Goal: Transaction & Acquisition: Purchase product/service

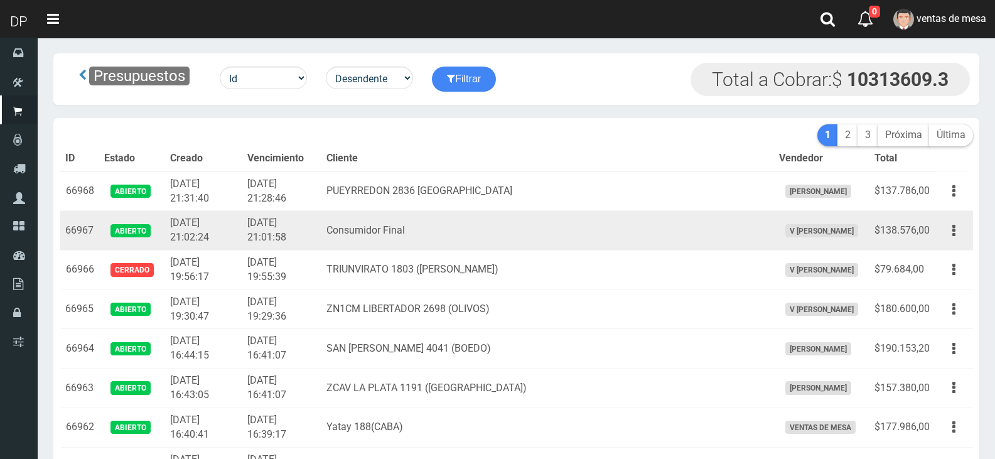
click at [457, 234] on td "Consumidor Final" at bounding box center [547, 231] width 452 height 40
click at [514, 222] on td "Consumidor Final" at bounding box center [547, 231] width 452 height 40
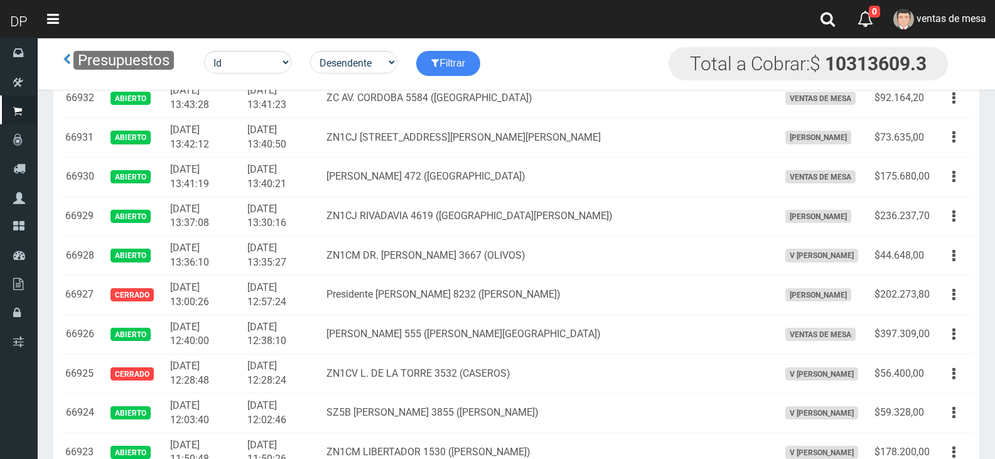
scroll to position [1444, 0]
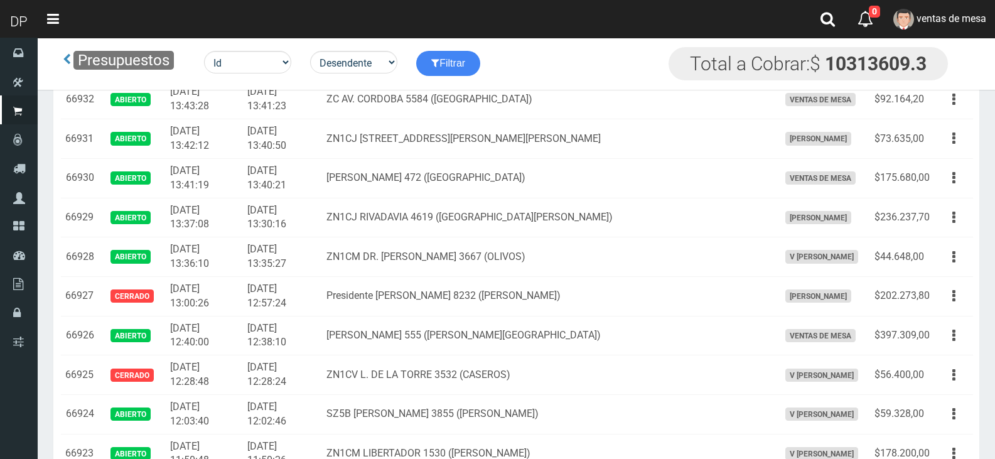
drag, startPoint x: 320, startPoint y: 404, endPoint x: 252, endPoint y: 257, distance: 161.8
drag, startPoint x: 252, startPoint y: 257, endPoint x: 246, endPoint y: 240, distance: 18.5
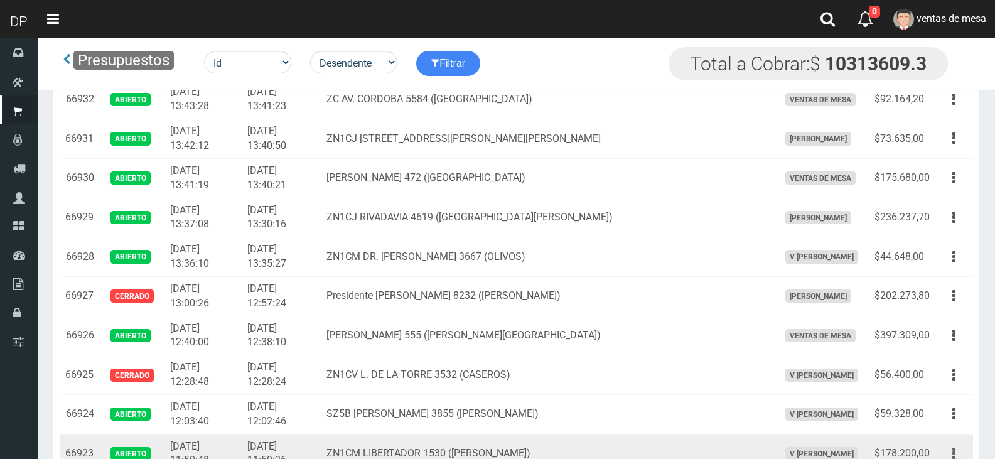
click at [960, 443] on button "button" at bounding box center [954, 454] width 28 height 22
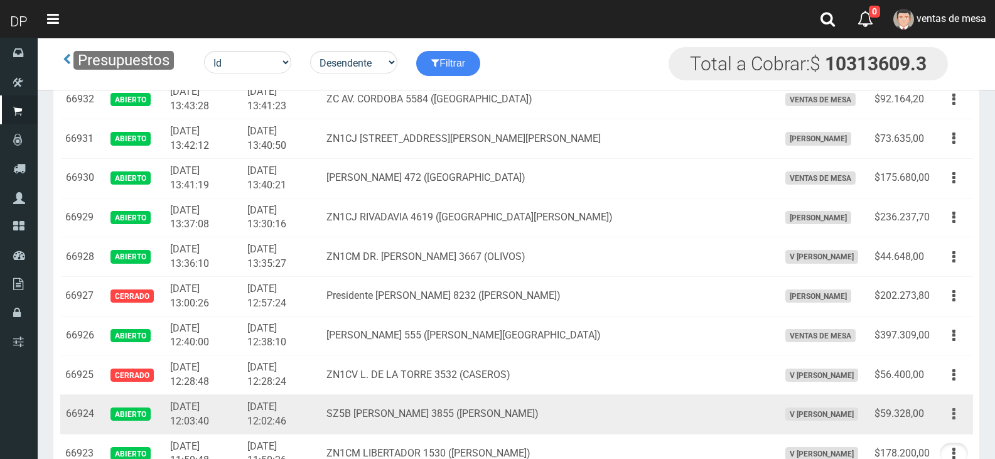
click at [956, 403] on button "button" at bounding box center [954, 414] width 28 height 22
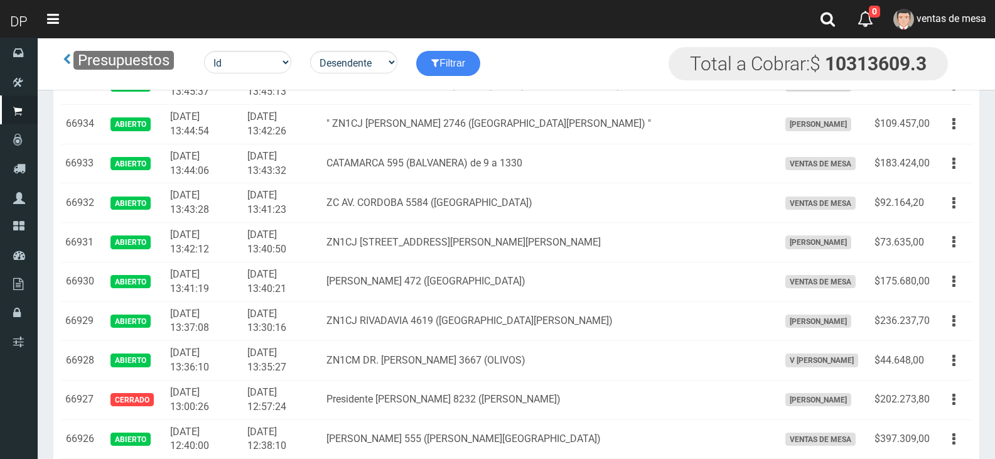
scroll to position [1318, 0]
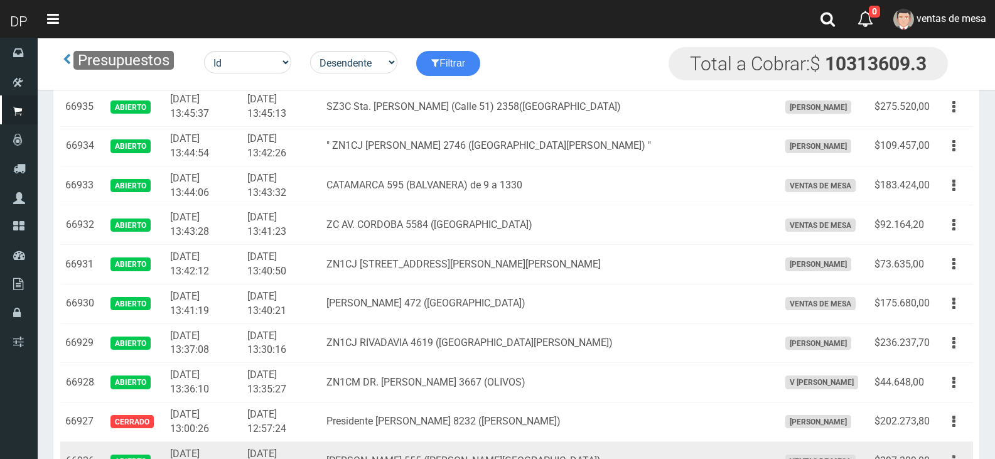
click at [954, 450] on icon "button" at bounding box center [953, 461] width 3 height 22
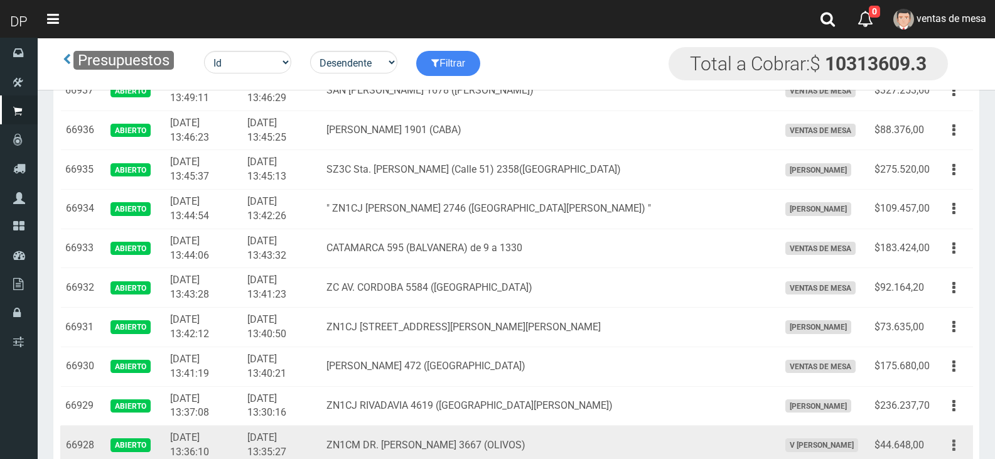
click at [956, 434] on button "button" at bounding box center [954, 445] width 28 height 22
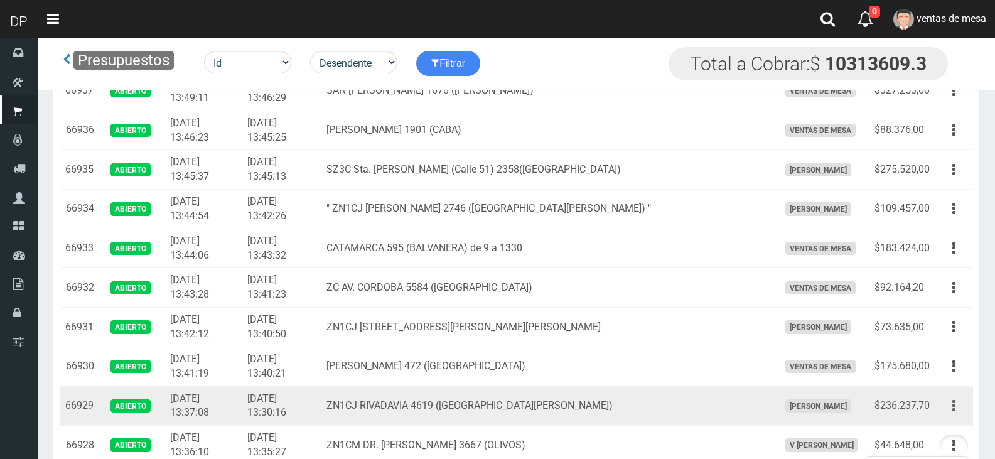
click at [956, 395] on button "button" at bounding box center [954, 406] width 28 height 22
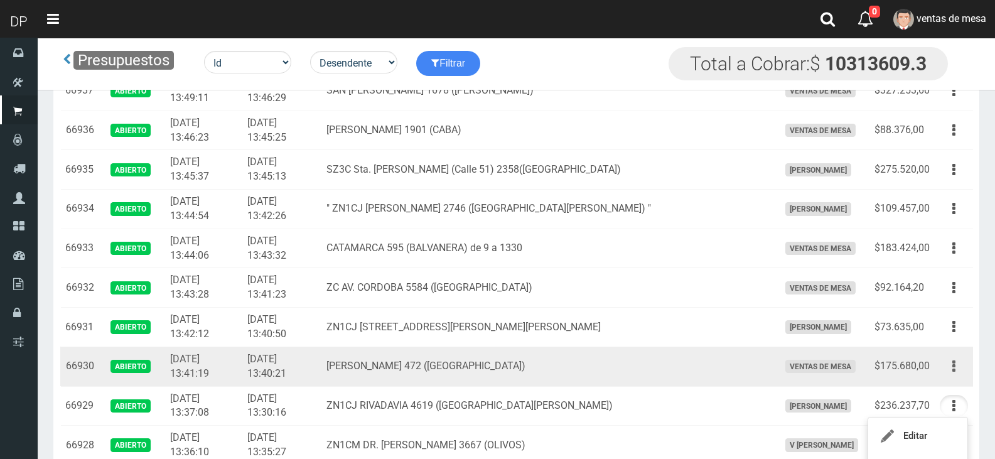
click at [955, 355] on icon "button" at bounding box center [953, 366] width 3 height 22
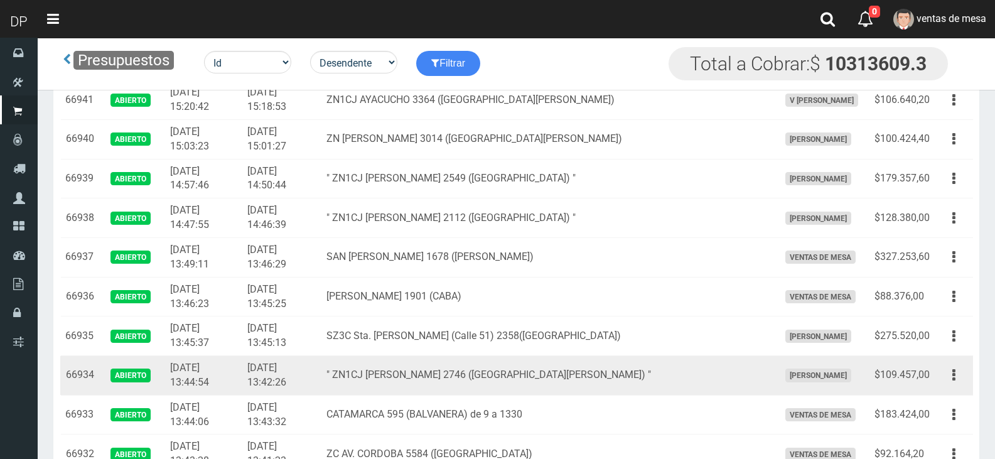
scroll to position [1067, 0]
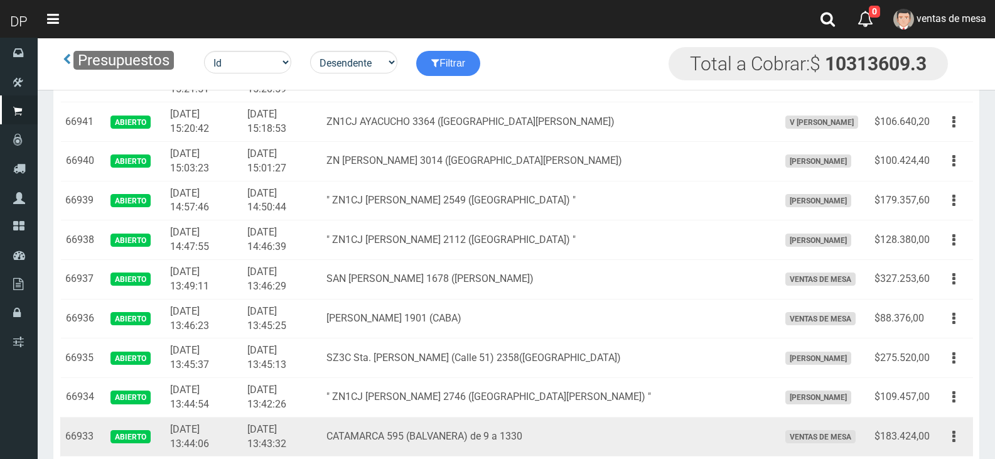
click at [524, 417] on td "CATAMARCA 595 (BALVANERA) de 9 a 1330" at bounding box center [547, 437] width 452 height 40
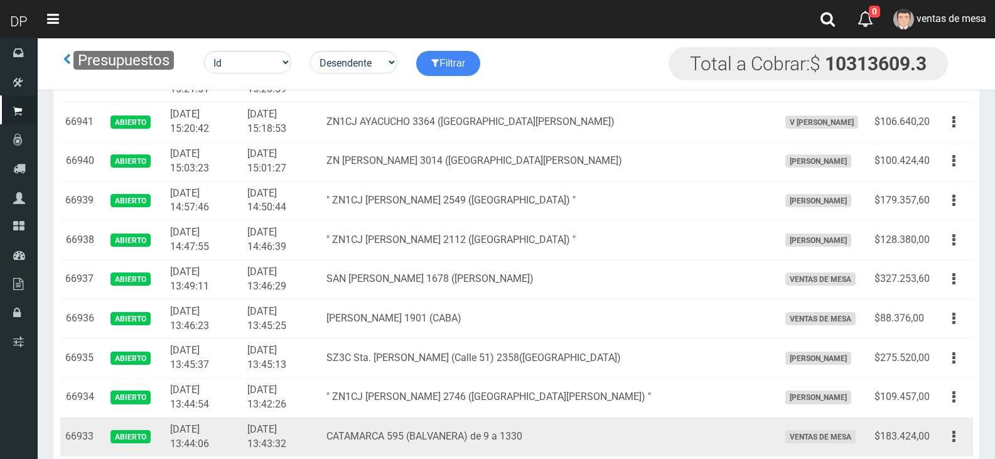
drag, startPoint x: 918, startPoint y: 176, endPoint x: 918, endPoint y: 186, distance: 10.7
click at [918, 378] on td "$109.457,00" at bounding box center [901, 398] width 65 height 40
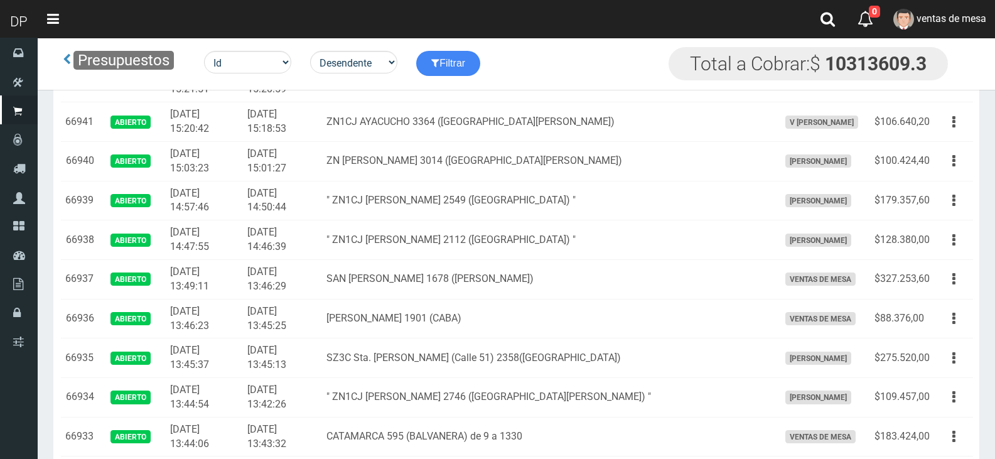
drag, startPoint x: 935, startPoint y: 316, endPoint x: 944, endPoint y: 271, distance: 46.6
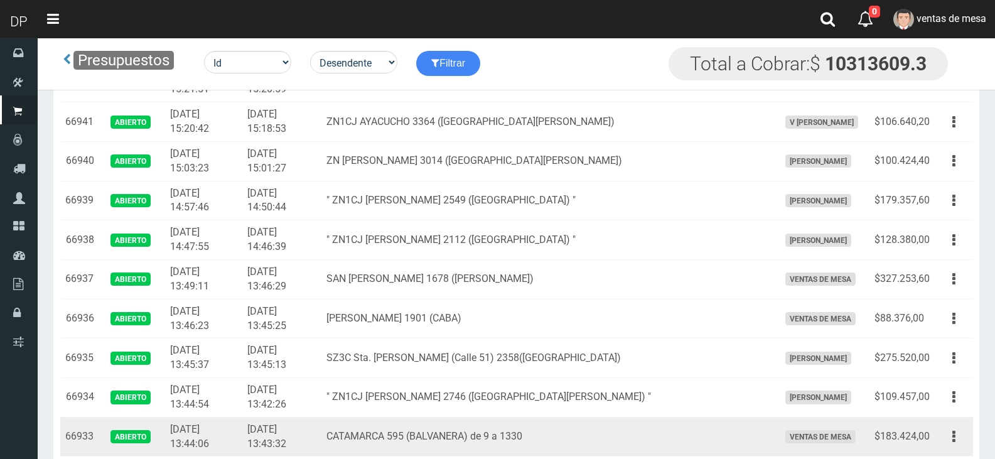
drag, startPoint x: 954, startPoint y: 197, endPoint x: 949, endPoint y: 234, distance: 37.3
click at [954, 426] on icon "button" at bounding box center [953, 437] width 3 height 22
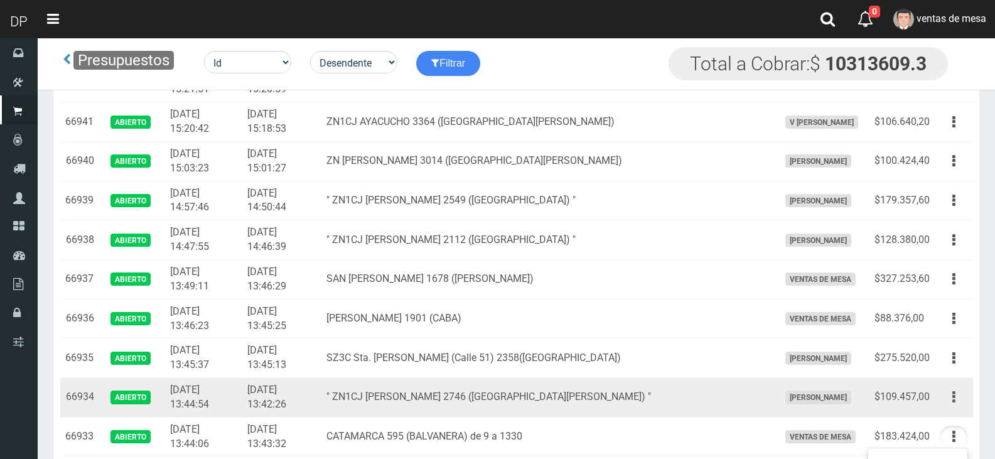
click at [956, 386] on button "button" at bounding box center [954, 397] width 28 height 22
click at [651, 378] on td "" ZN1CJ [PERSON_NAME] 2746 ([GEOGRAPHIC_DATA][PERSON_NAME]) "" at bounding box center [547, 398] width 452 height 40
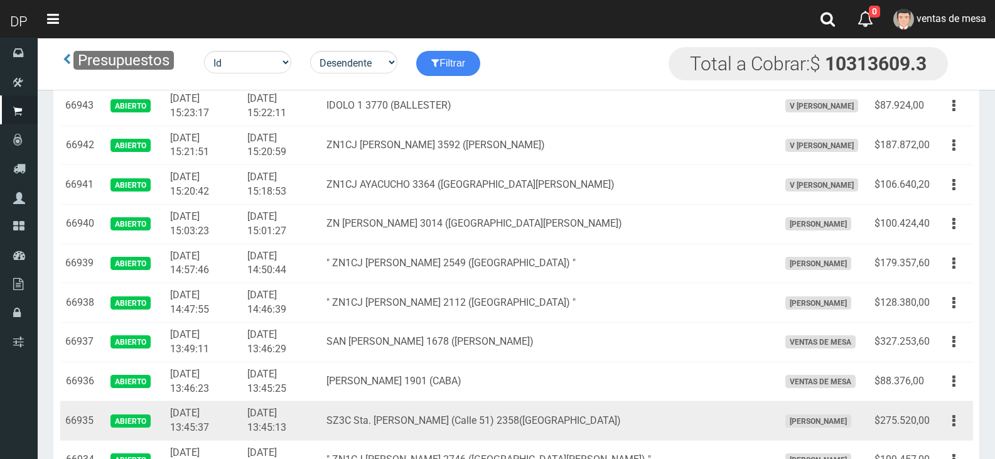
click at [618, 401] on td "SZ3C Sta. [PERSON_NAME] (Calle 51) 2358([GEOGRAPHIC_DATA])" at bounding box center [547, 421] width 452 height 40
drag, startPoint x: 962, startPoint y: 190, endPoint x: 950, endPoint y: 220, distance: 32.8
click at [962, 410] on button "button" at bounding box center [954, 421] width 28 height 22
click at [954, 410] on button "button" at bounding box center [954, 421] width 28 height 22
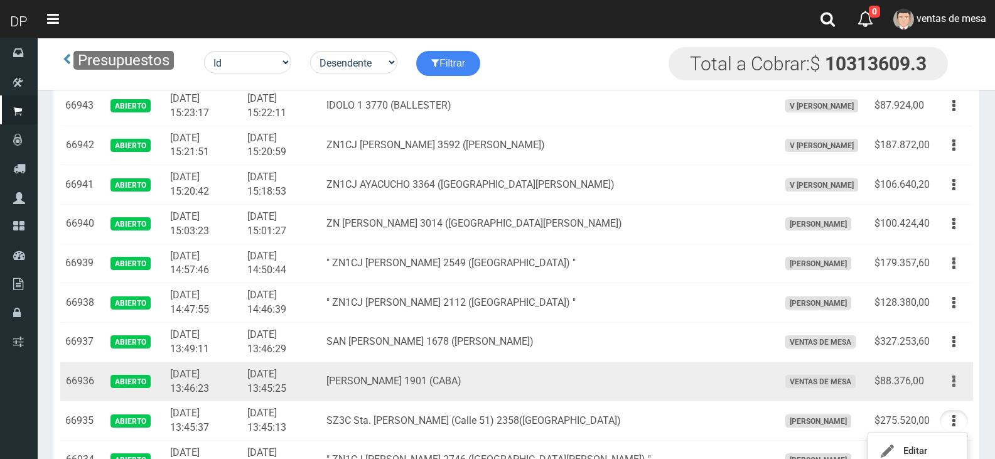
click at [954, 370] on icon "button" at bounding box center [953, 381] width 3 height 22
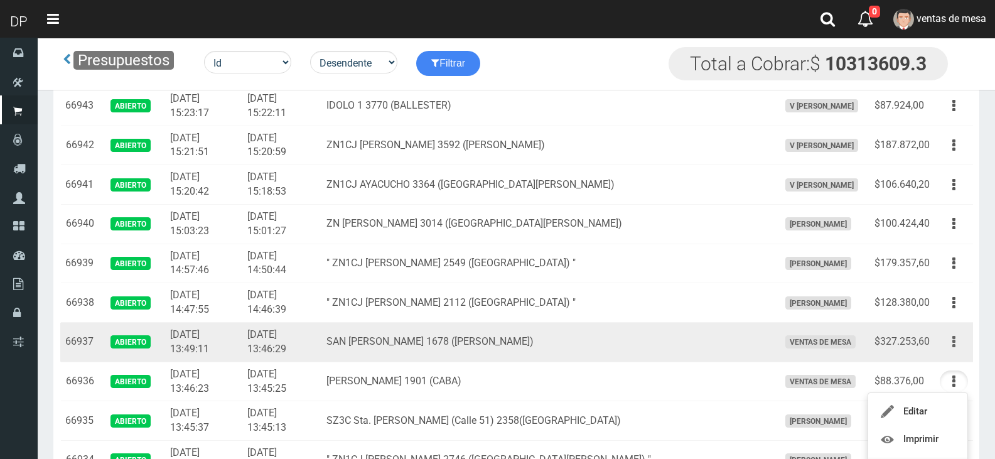
click at [961, 331] on button "button" at bounding box center [954, 342] width 28 height 22
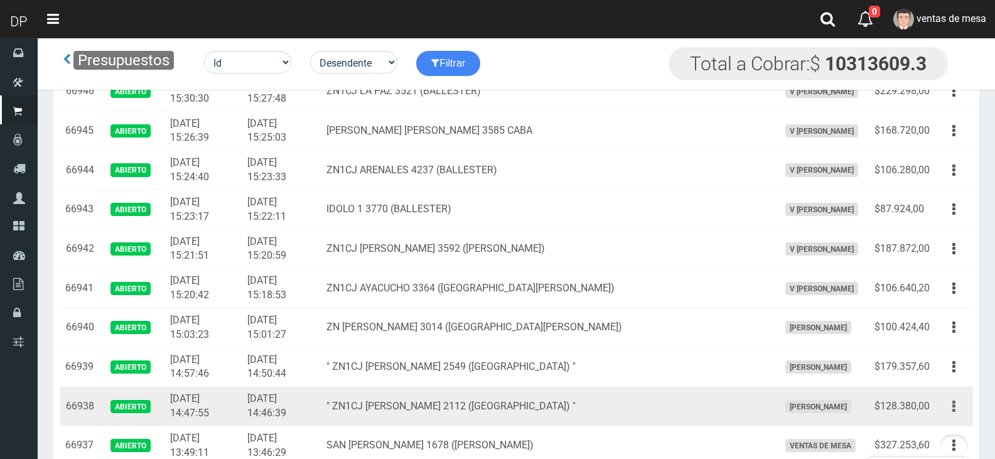
scroll to position [879, 0]
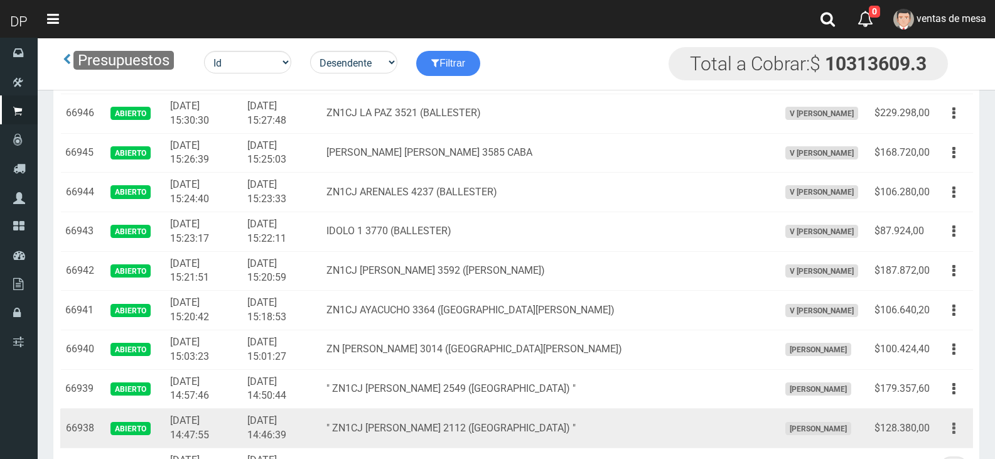
click at [955, 417] on icon "button" at bounding box center [953, 428] width 3 height 22
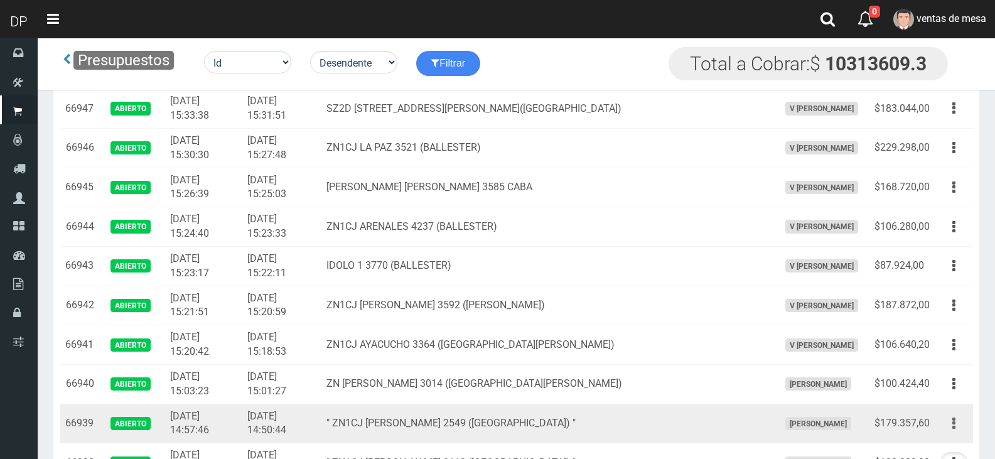
scroll to position [816, 0]
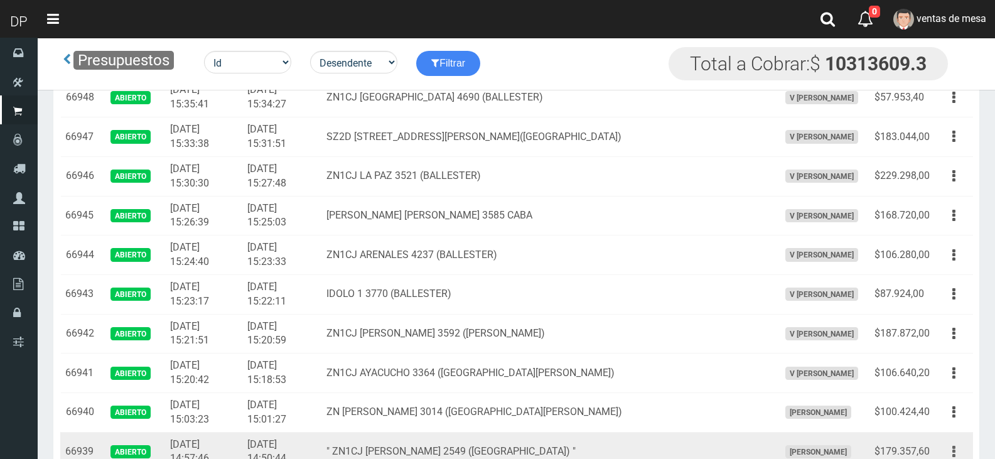
click at [953, 441] on icon "button" at bounding box center [953, 452] width 3 height 22
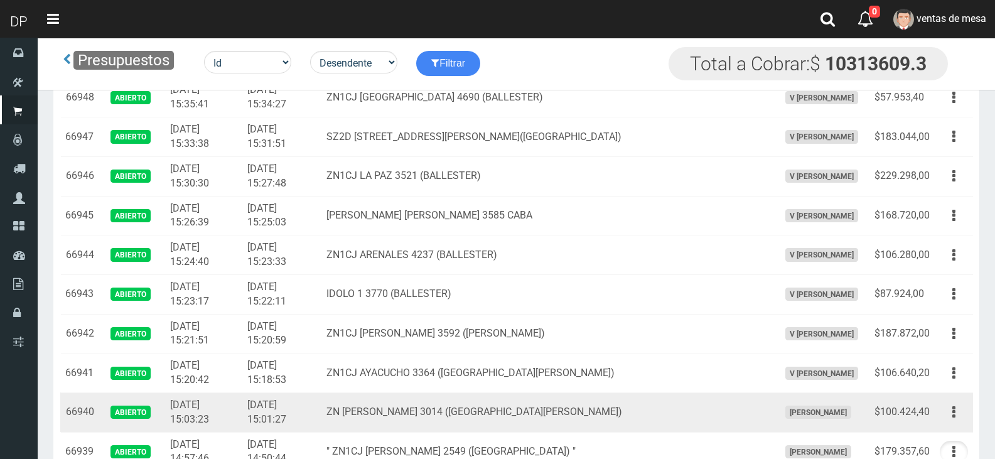
drag, startPoint x: 953, startPoint y: 224, endPoint x: 947, endPoint y: 249, distance: 25.7
click at [953, 401] on icon "button" at bounding box center [953, 412] width 3 height 22
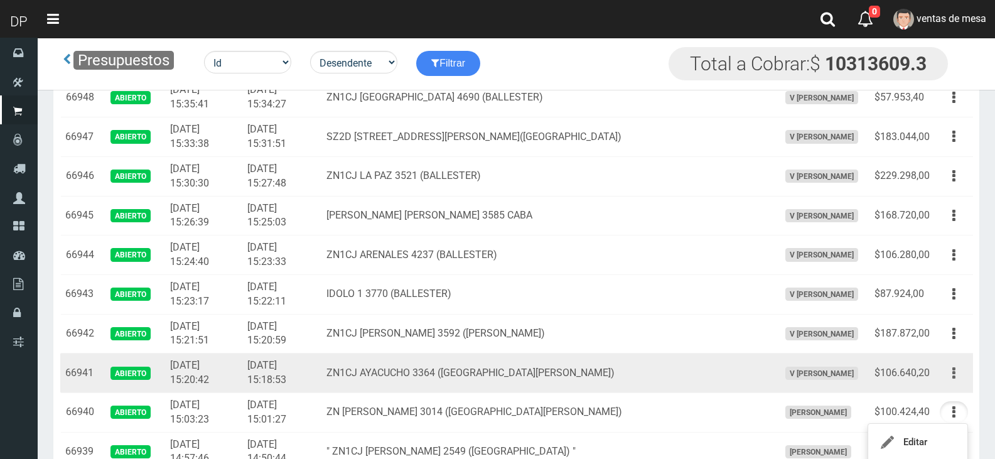
click at [950, 362] on button "button" at bounding box center [954, 373] width 28 height 22
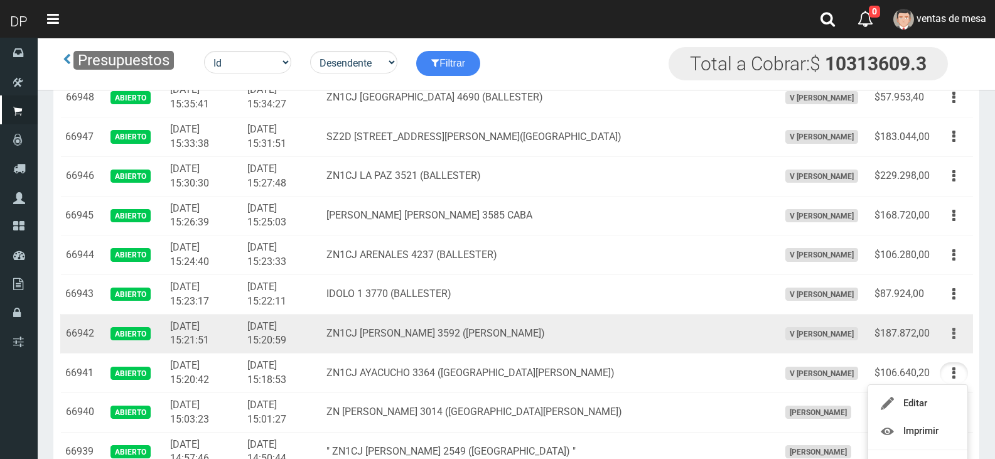
click at [949, 323] on button "button" at bounding box center [954, 334] width 28 height 22
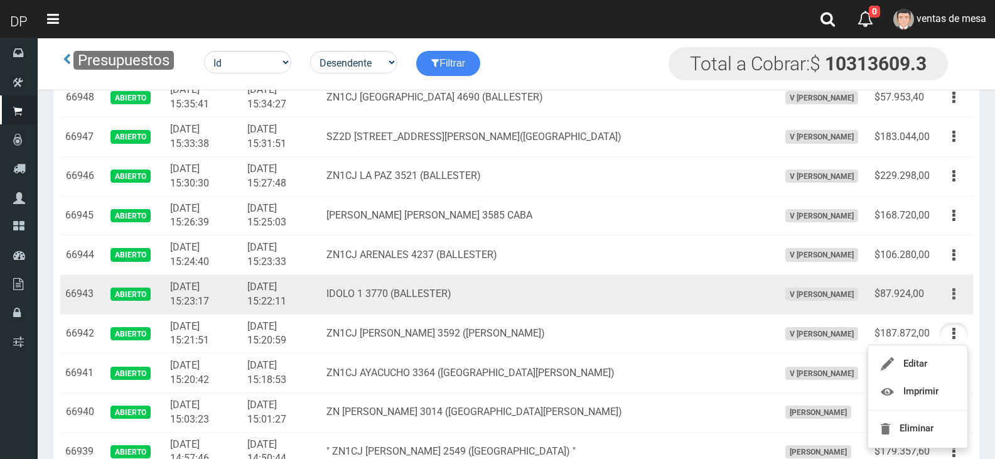
click at [962, 283] on button "button" at bounding box center [954, 294] width 28 height 22
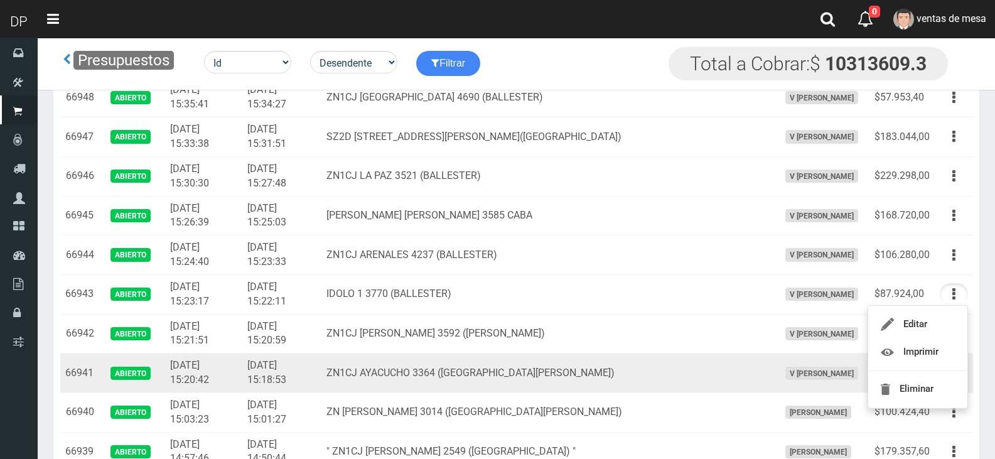
click at [428, 353] on td "ZN1CJ AYACUCHO 3364 ([GEOGRAPHIC_DATA][PERSON_NAME])" at bounding box center [547, 373] width 452 height 40
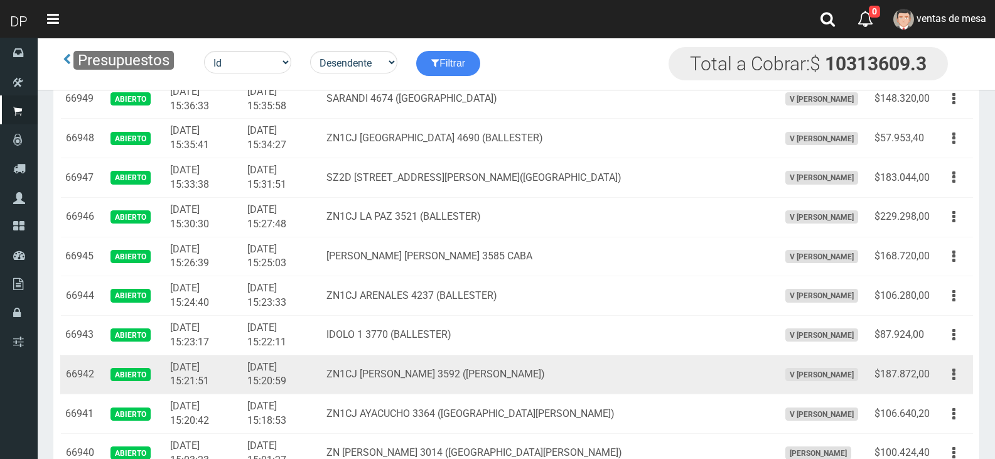
scroll to position [753, 0]
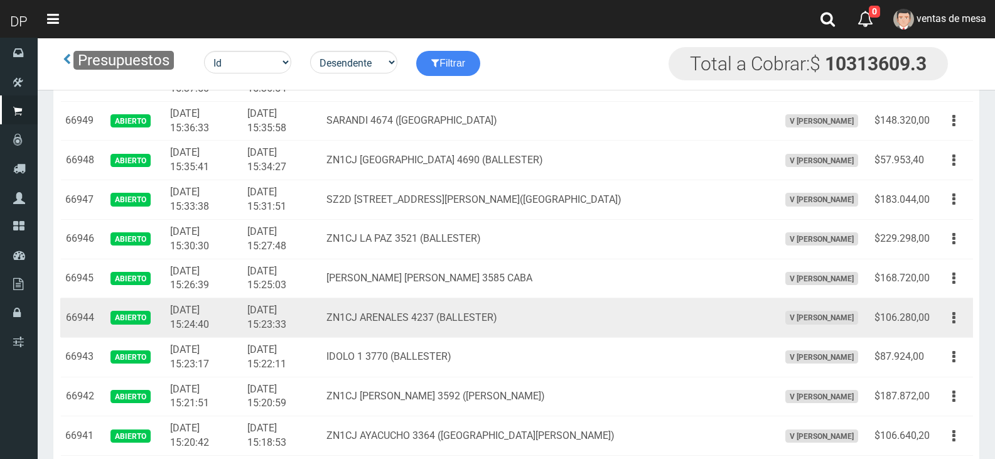
click at [451, 298] on td "ZN1CJ ARENALES 4237 (BALLESTER)" at bounding box center [547, 318] width 452 height 40
click at [941, 298] on td "Editar Imprimir Eliminar" at bounding box center [954, 318] width 38 height 40
click at [956, 307] on button "button" at bounding box center [954, 318] width 28 height 22
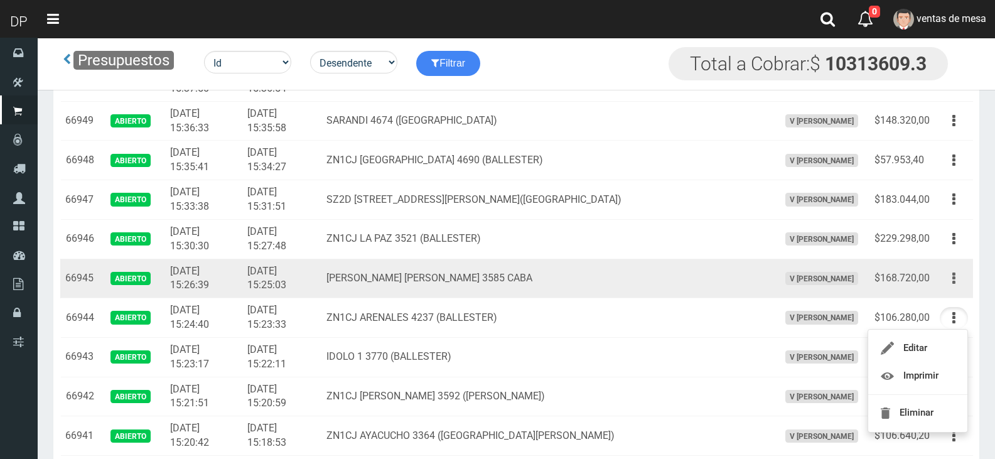
click at [950, 267] on button "button" at bounding box center [954, 278] width 28 height 22
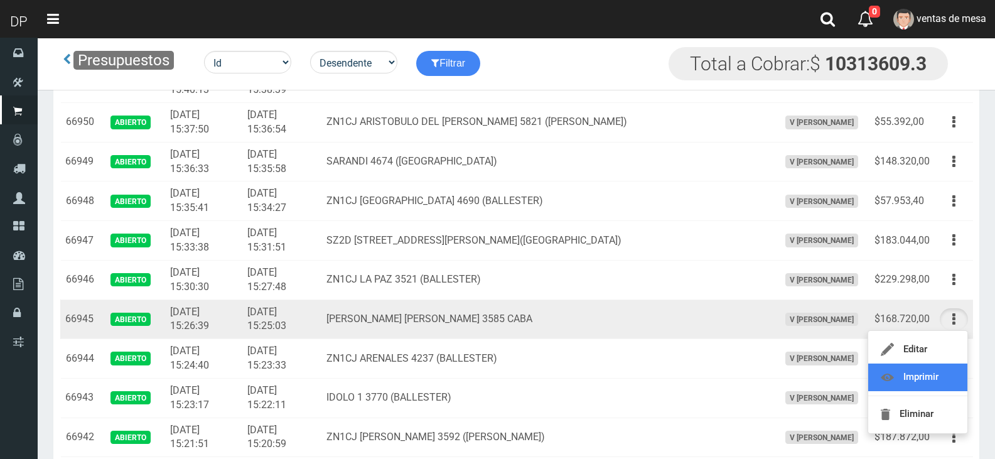
scroll to position [691, 0]
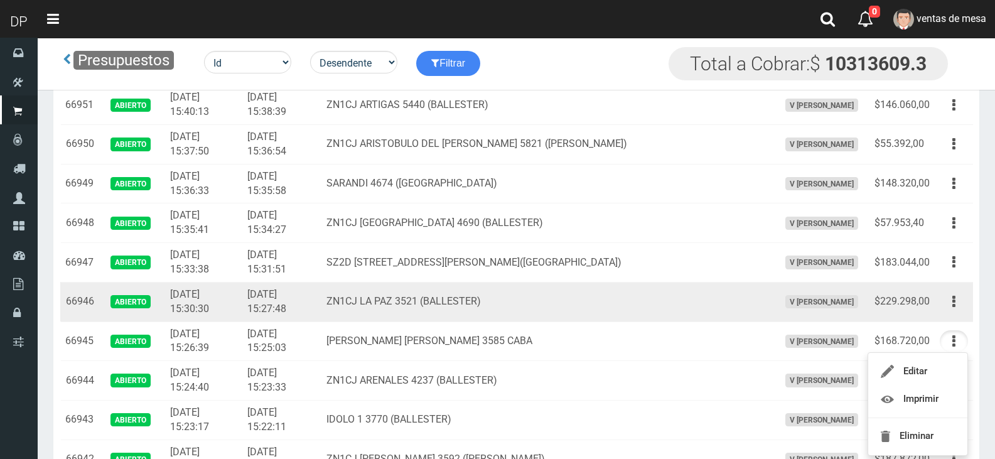
click at [945, 282] on td "Editar Imprimir Eliminar" at bounding box center [954, 302] width 38 height 40
click at [954, 291] on icon "button" at bounding box center [953, 302] width 3 height 22
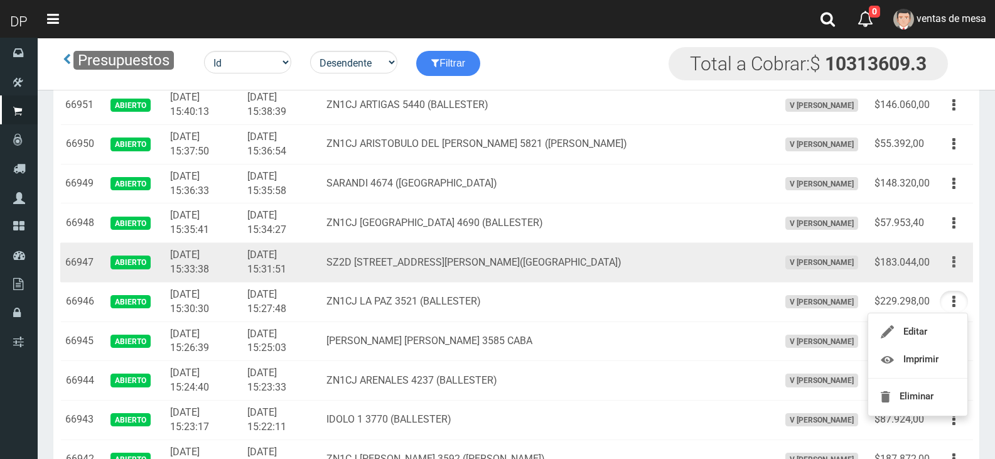
click at [955, 251] on icon "button" at bounding box center [953, 262] width 3 height 22
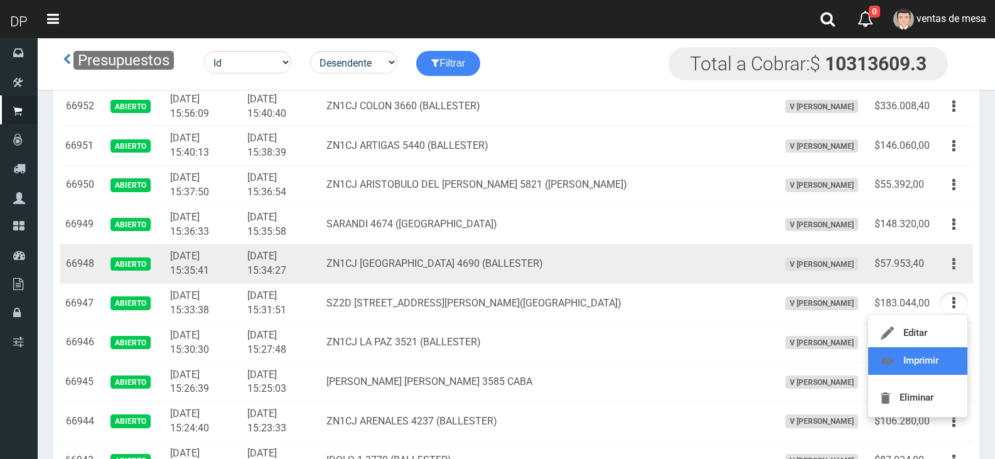
scroll to position [628, 0]
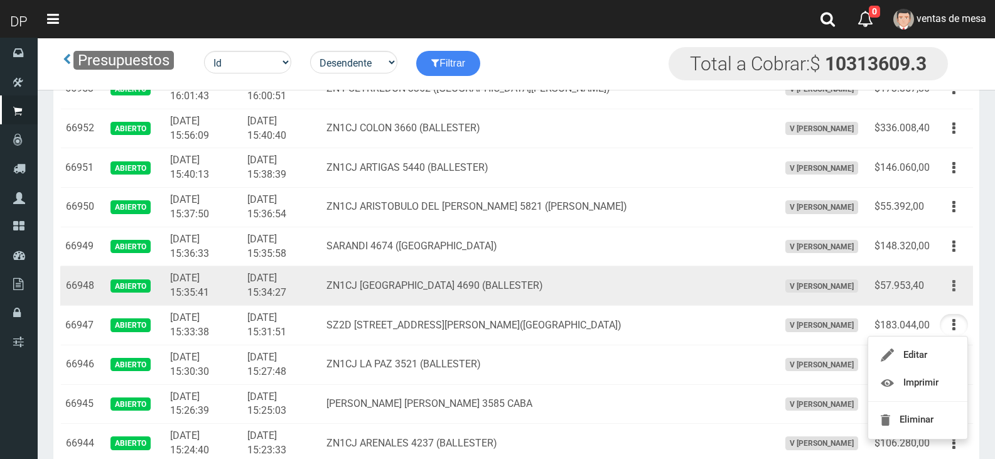
click at [957, 275] on button "button" at bounding box center [954, 286] width 28 height 22
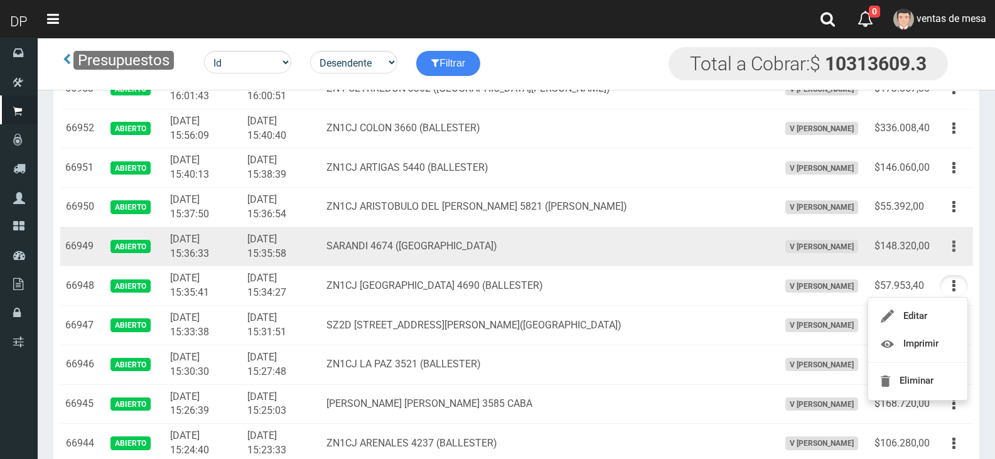
click at [953, 235] on icon "button" at bounding box center [953, 246] width 3 height 22
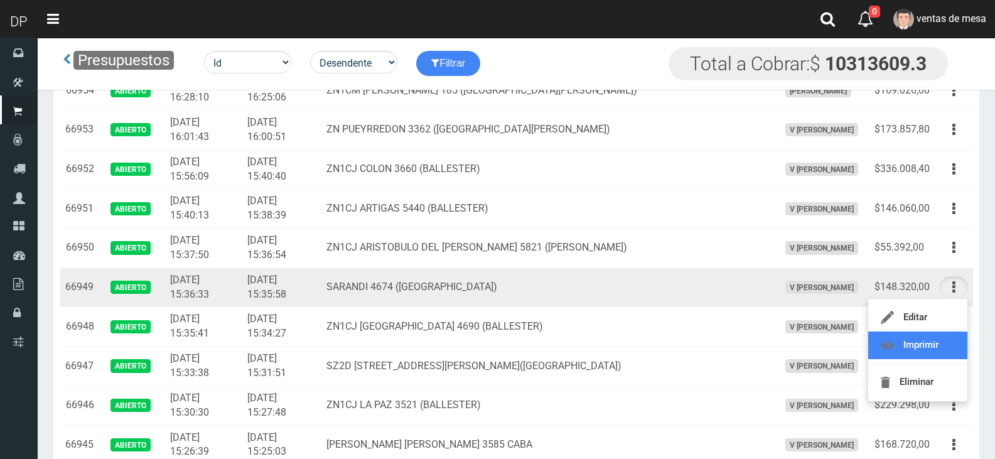
scroll to position [565, 0]
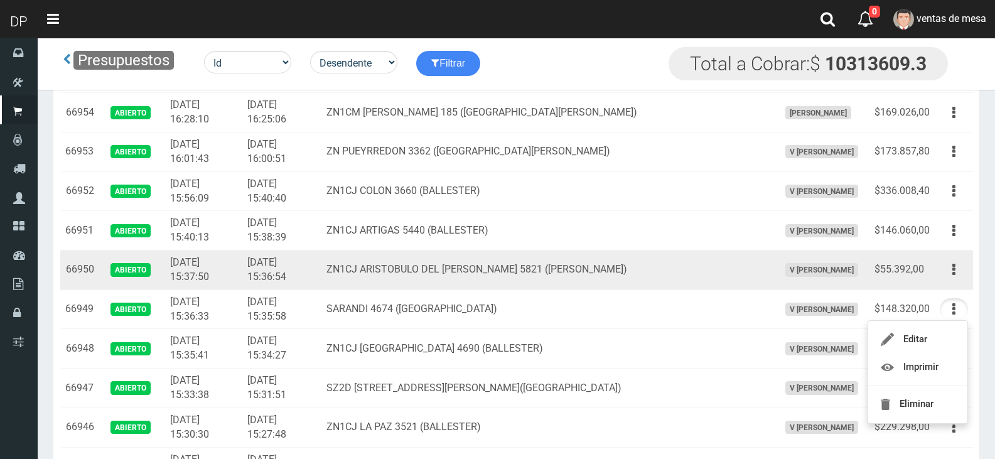
click at [953, 259] on icon "button" at bounding box center [953, 270] width 3 height 22
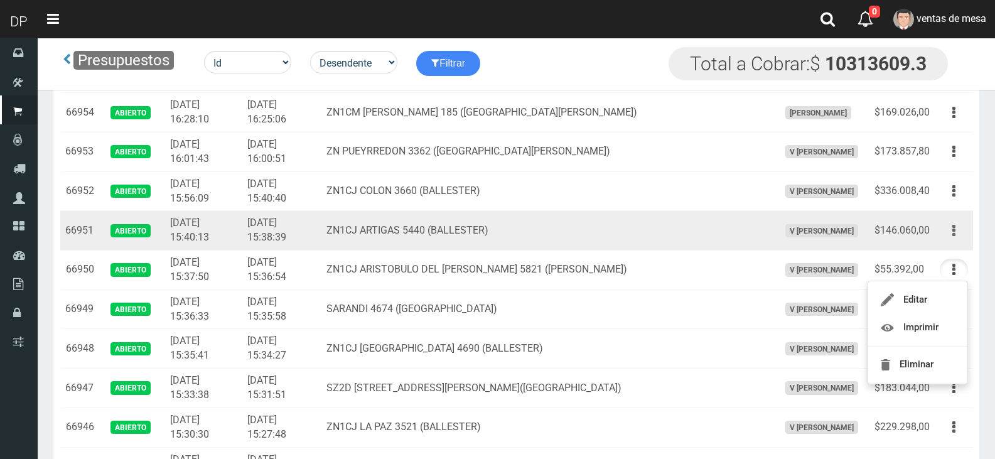
click at [957, 220] on button "button" at bounding box center [954, 231] width 28 height 22
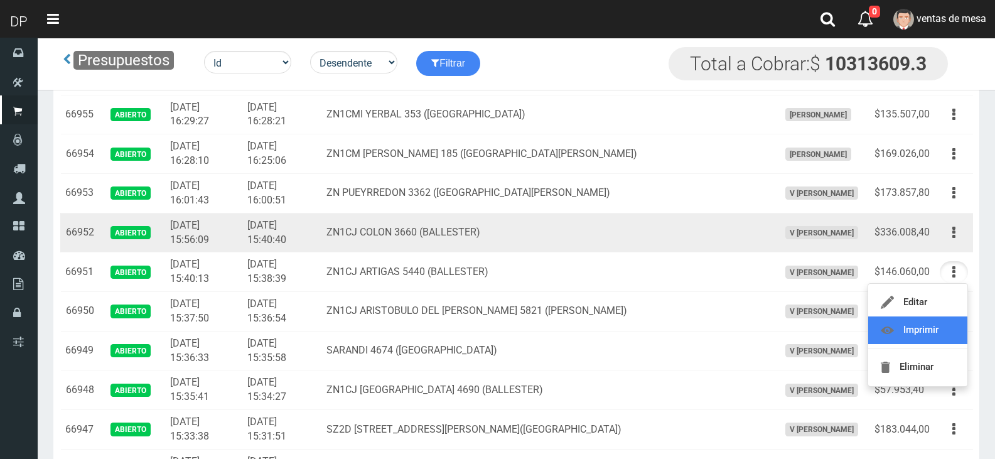
scroll to position [502, 0]
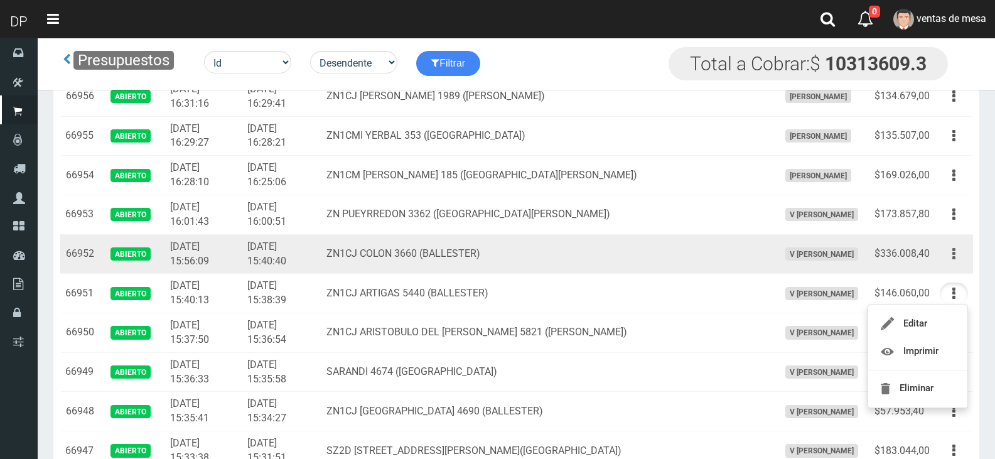
click at [949, 243] on button "button" at bounding box center [954, 254] width 28 height 22
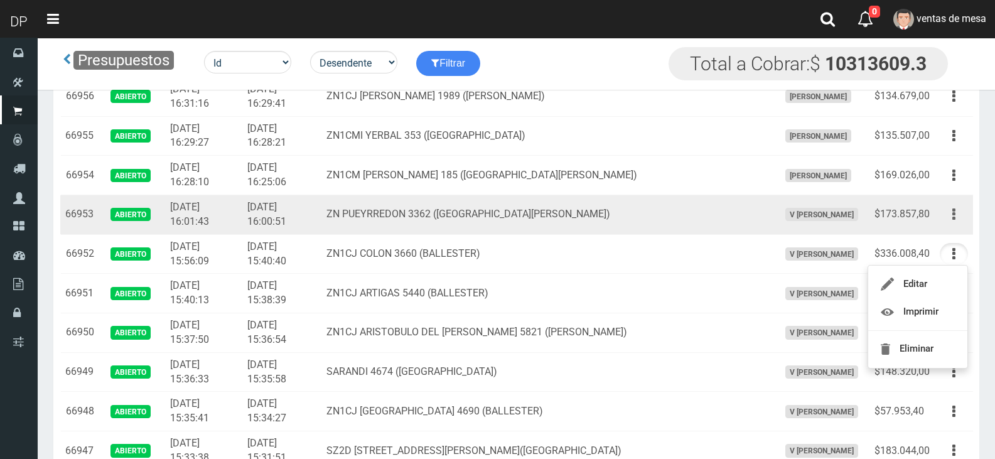
click at [957, 203] on button "button" at bounding box center [954, 214] width 28 height 22
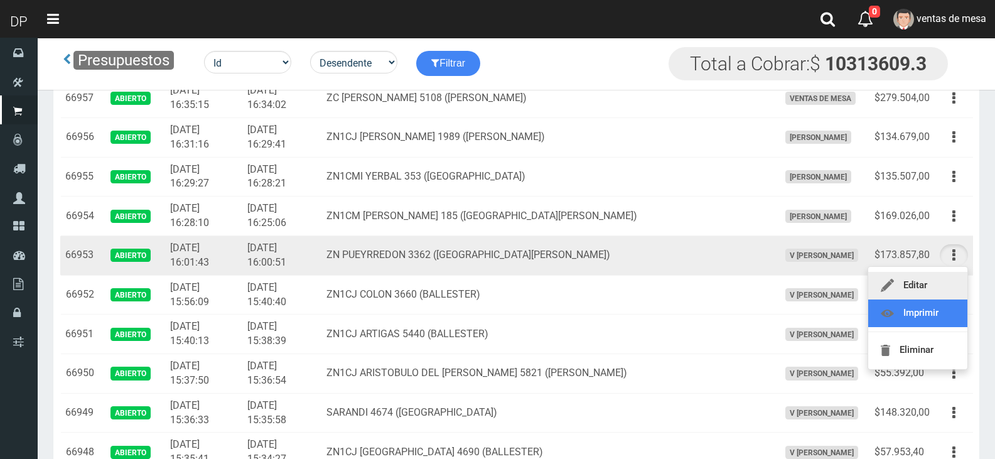
scroll to position [439, 0]
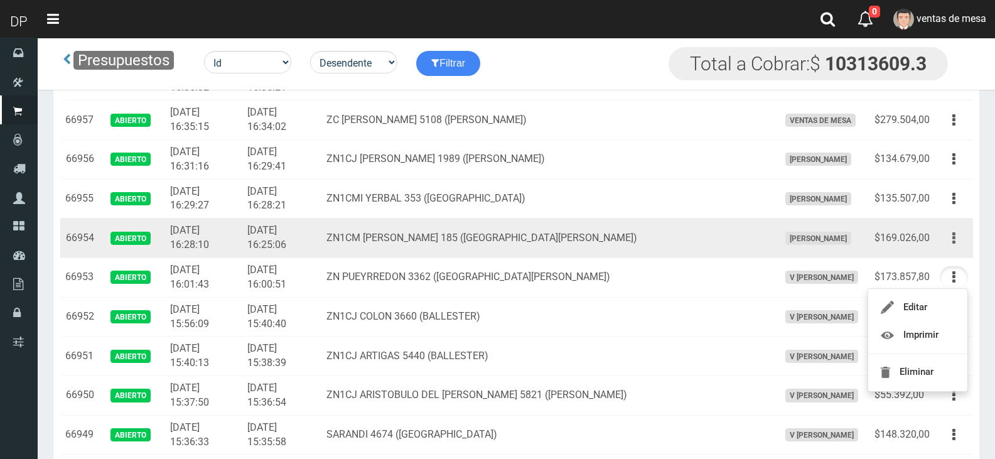
click at [956, 227] on button "button" at bounding box center [954, 238] width 28 height 22
click at [952, 218] on td "Editar Imprimir Eliminar" at bounding box center [954, 238] width 38 height 40
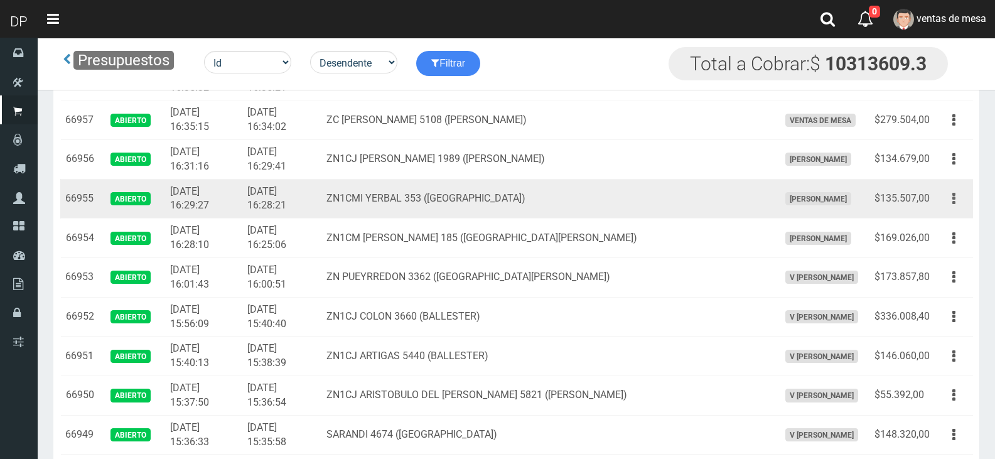
click at [954, 188] on icon "button" at bounding box center [953, 199] width 3 height 22
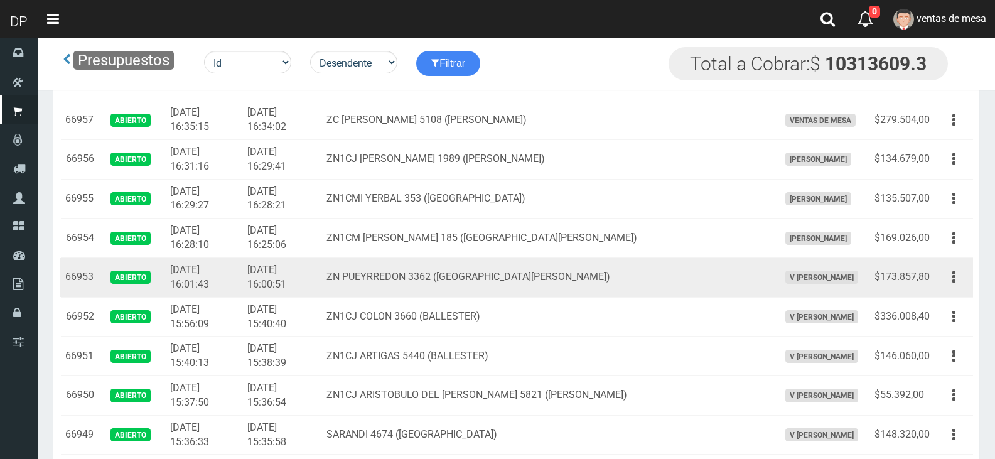
click at [419, 258] on td "ZN PUEYRREDON 3362 ([GEOGRAPHIC_DATA][PERSON_NAME])" at bounding box center [547, 278] width 452 height 40
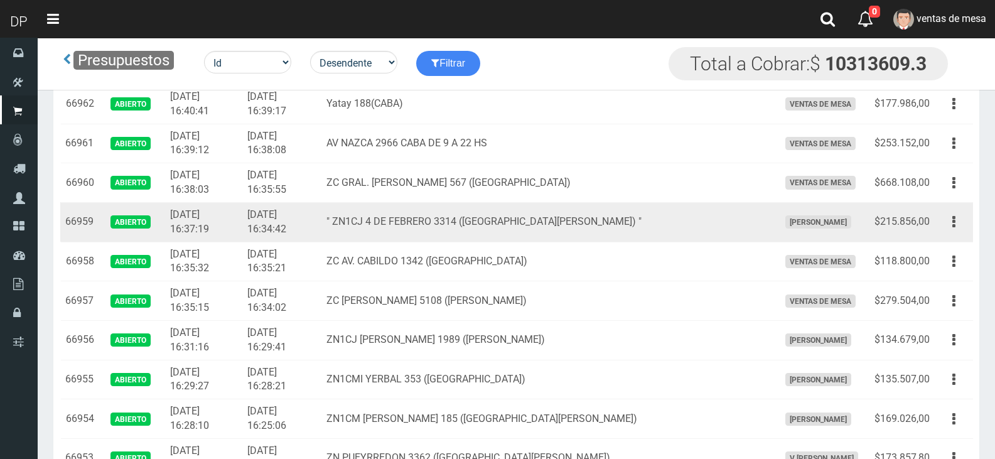
scroll to position [251, 0]
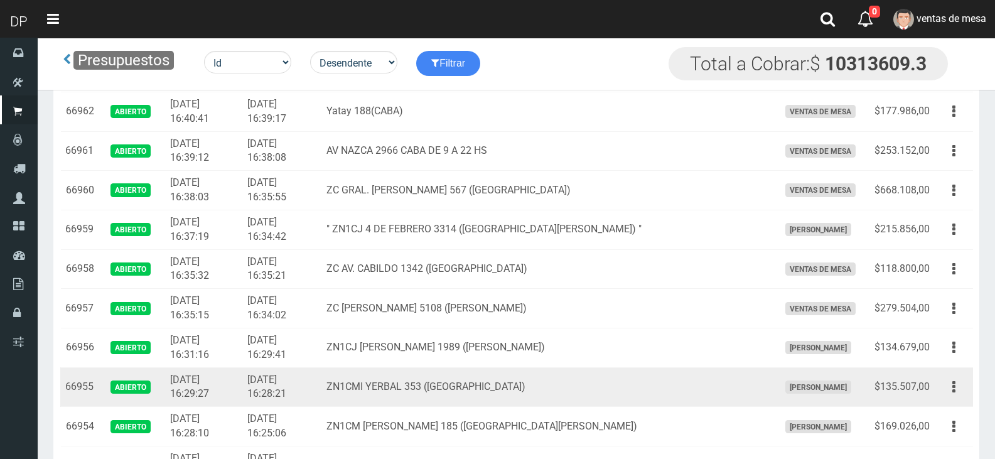
drag, startPoint x: 509, startPoint y: 299, endPoint x: 643, endPoint y: 285, distance: 134.4
click at [509, 367] on td "ZN1CMI YERBAL 353 ([GEOGRAPHIC_DATA])" at bounding box center [547, 387] width 452 height 40
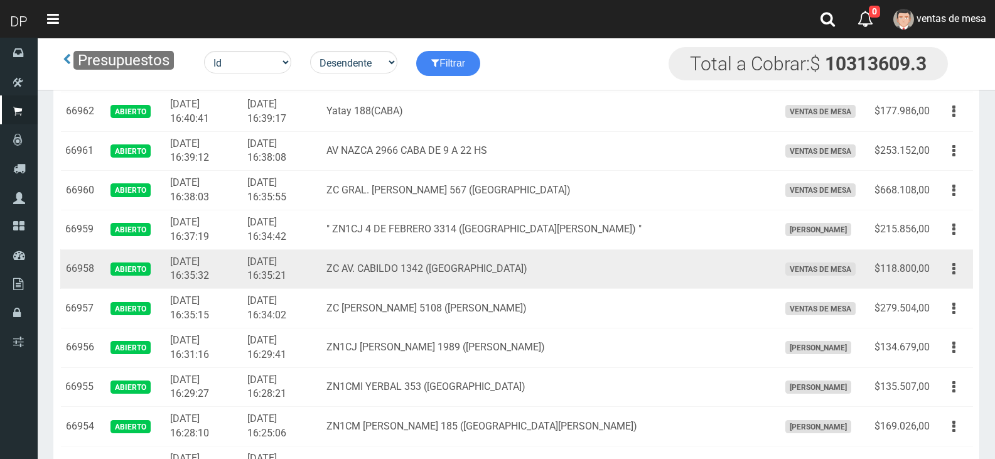
click at [902, 249] on td "$118.800,00" at bounding box center [901, 269] width 65 height 40
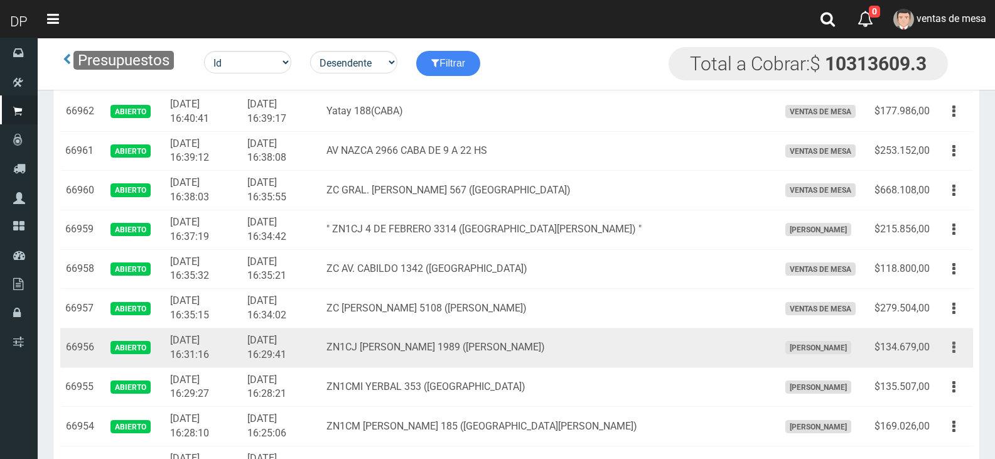
click at [952, 336] on icon "button" at bounding box center [953, 347] width 3 height 22
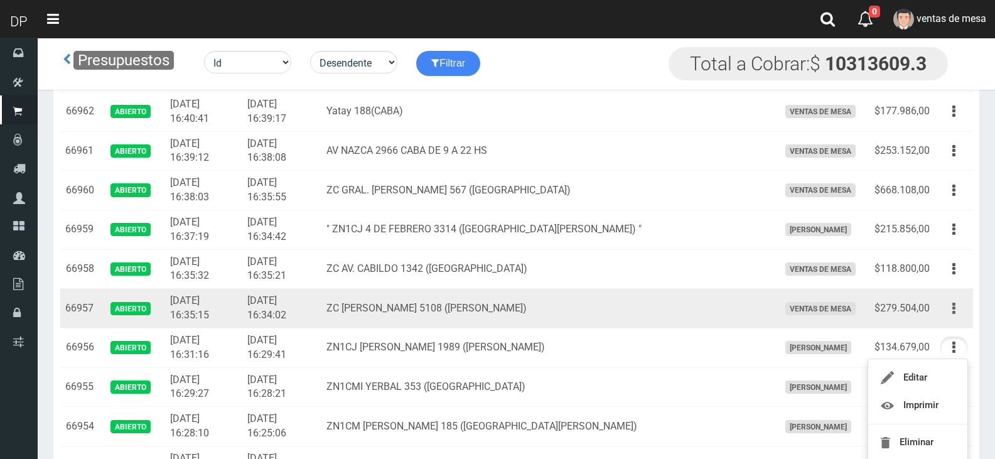
click at [962, 298] on button "button" at bounding box center [954, 309] width 28 height 22
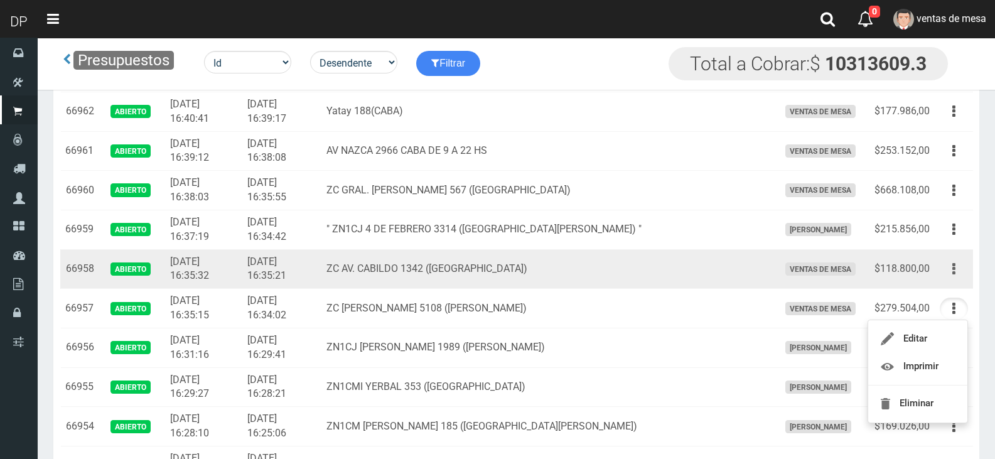
click at [954, 258] on icon "button" at bounding box center [953, 269] width 3 height 22
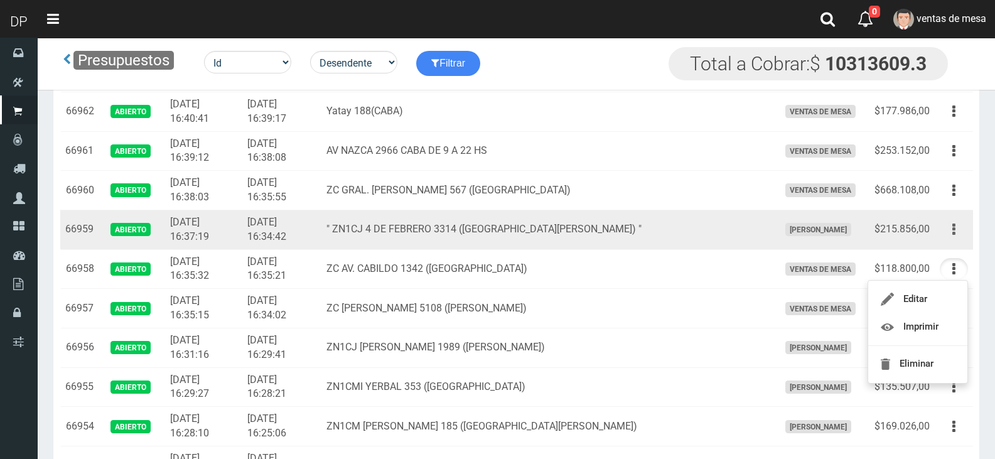
click at [950, 218] on button "button" at bounding box center [954, 229] width 28 height 22
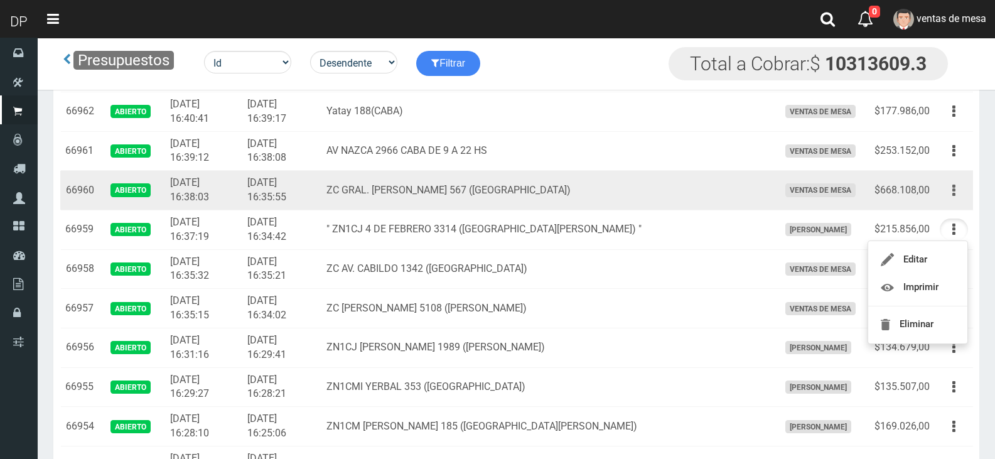
click at [952, 180] on icon "button" at bounding box center [953, 191] width 3 height 22
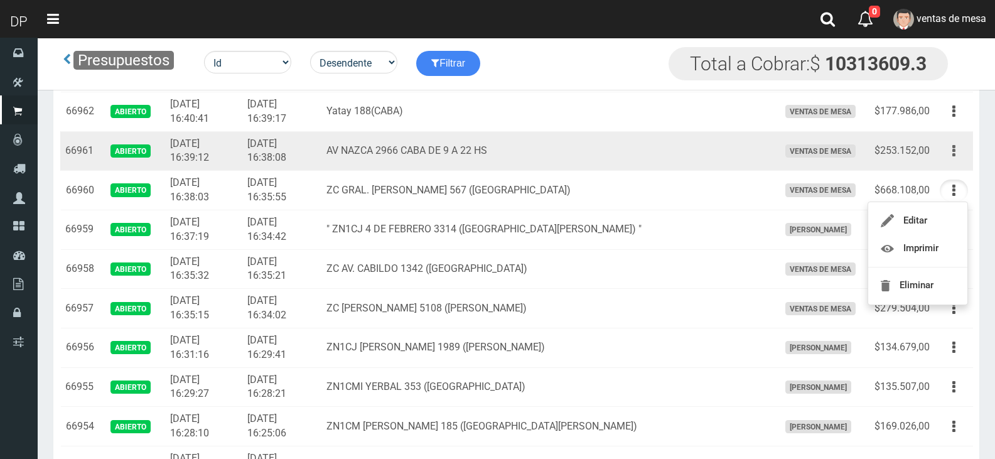
click at [956, 140] on button "button" at bounding box center [954, 151] width 28 height 22
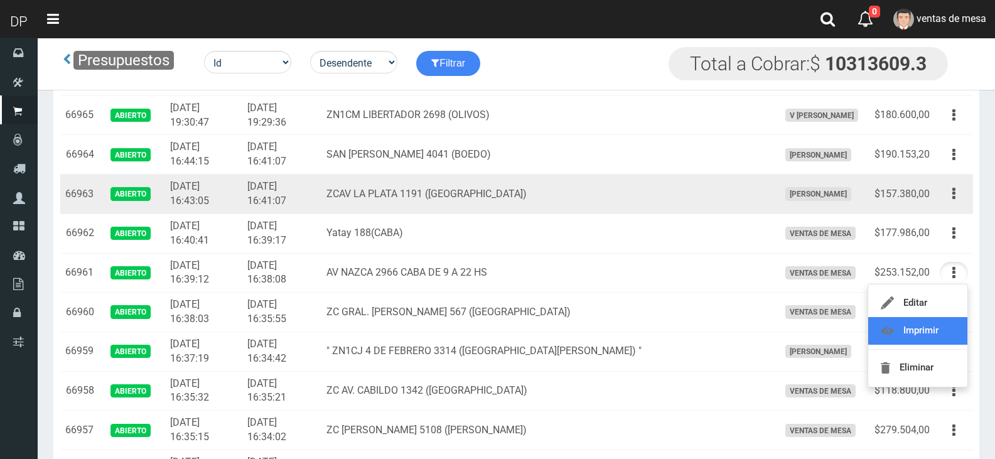
scroll to position [126, 0]
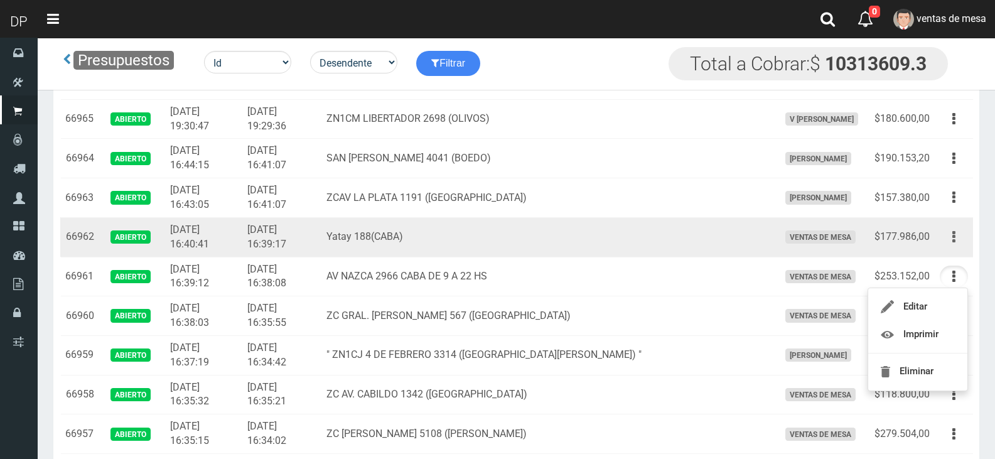
click at [953, 226] on icon "button" at bounding box center [953, 237] width 3 height 22
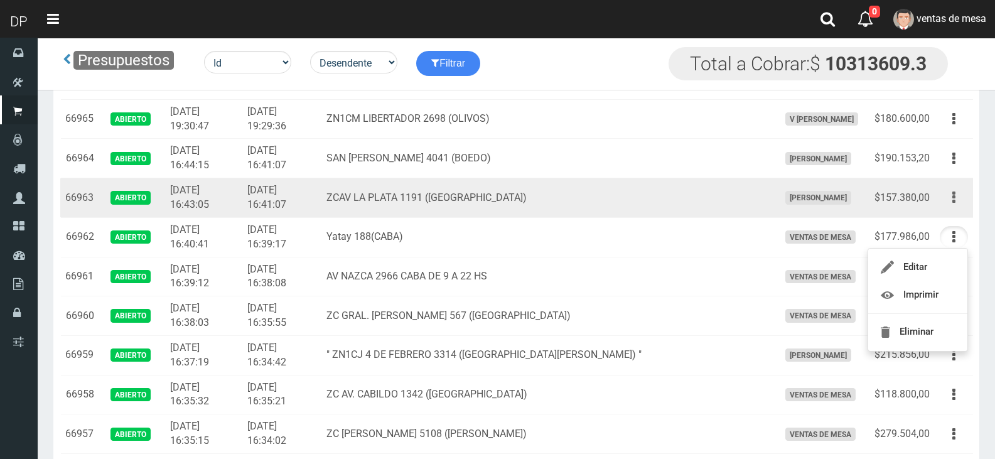
click at [952, 186] on button "button" at bounding box center [954, 197] width 28 height 22
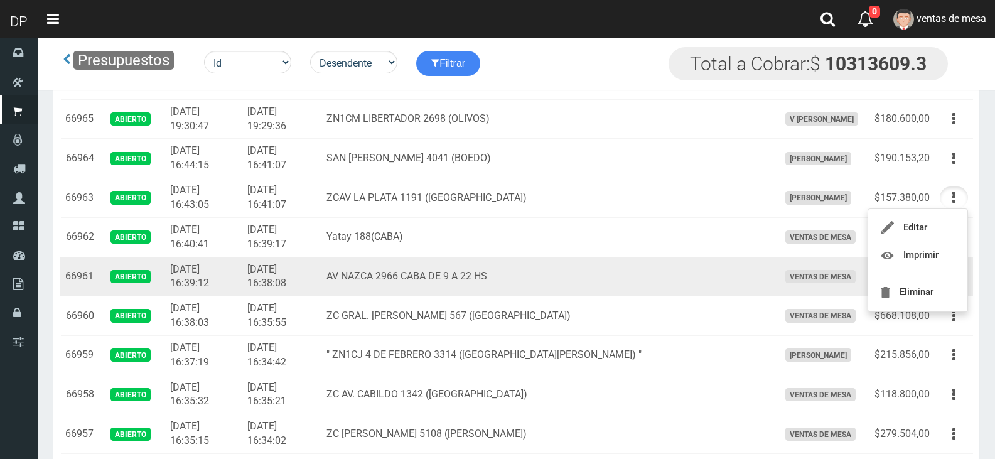
click at [426, 257] on td "AV NAZCA 2966 CABA DE 9 A 22 HS" at bounding box center [547, 277] width 452 height 40
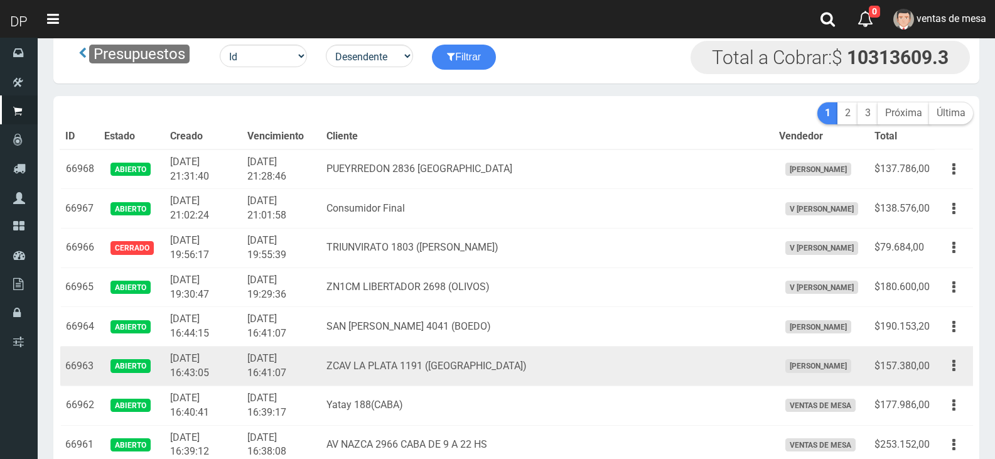
scroll to position [0, 0]
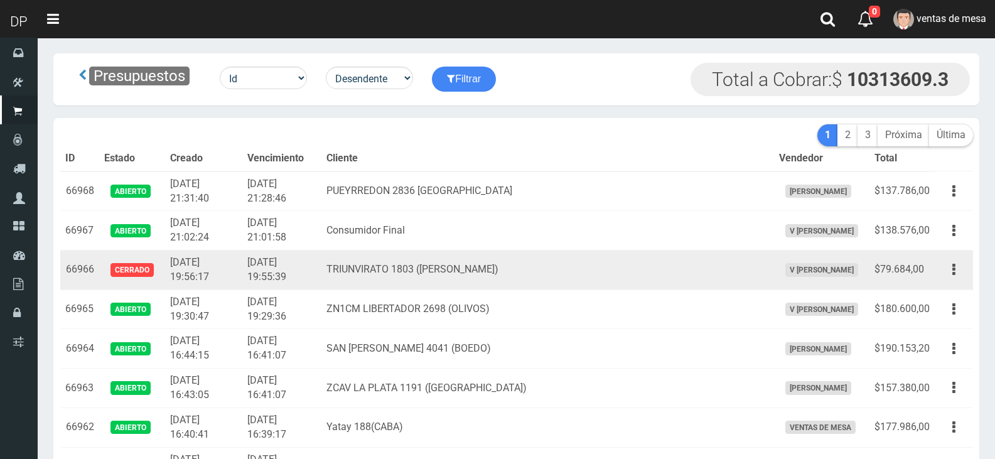
click at [434, 223] on td "Consumidor Final" at bounding box center [547, 231] width 452 height 40
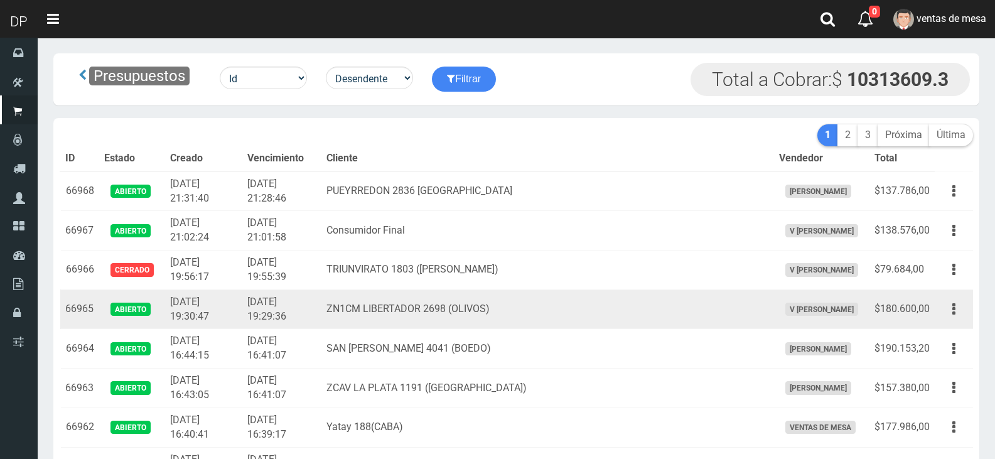
click at [461, 289] on td "ZN1CM LIBERTADOR 2698 (OLIVOS)" at bounding box center [547, 309] width 452 height 40
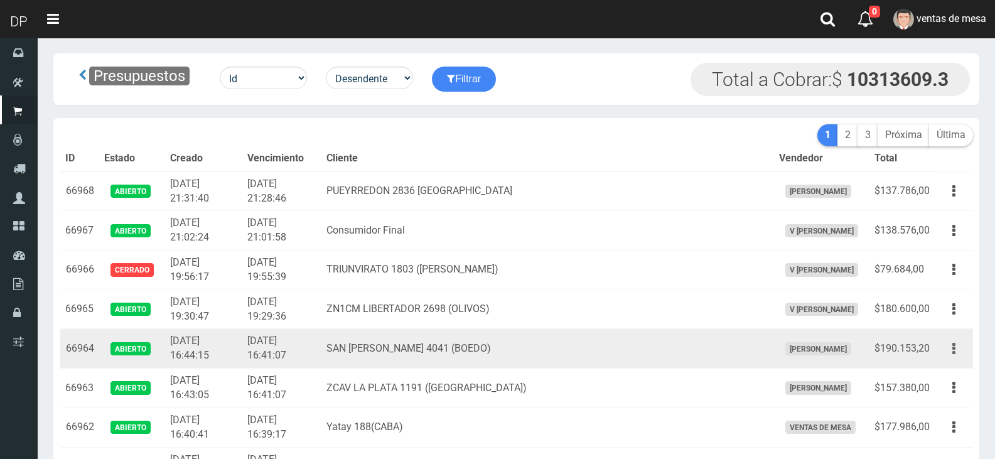
click at [942, 338] on button "button" at bounding box center [954, 349] width 28 height 22
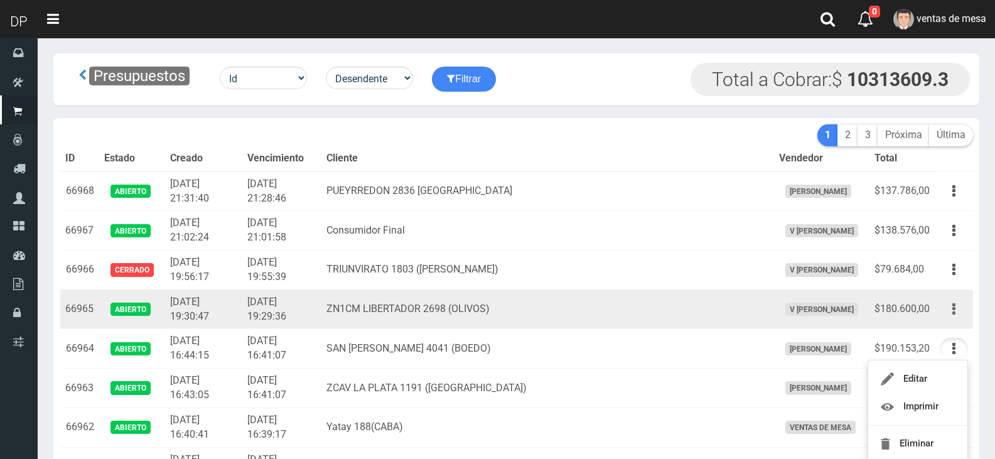
click at [962, 298] on button "button" at bounding box center [954, 309] width 28 height 22
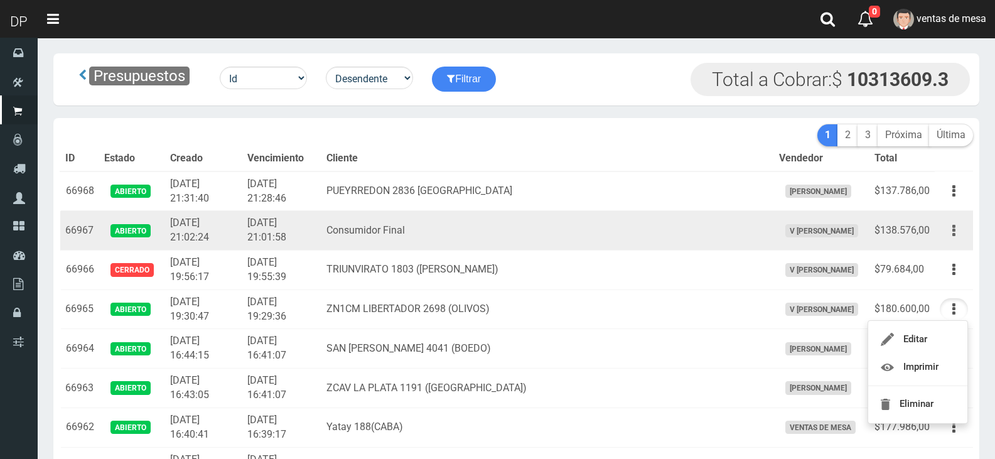
click at [953, 225] on icon "button" at bounding box center [953, 231] width 3 height 22
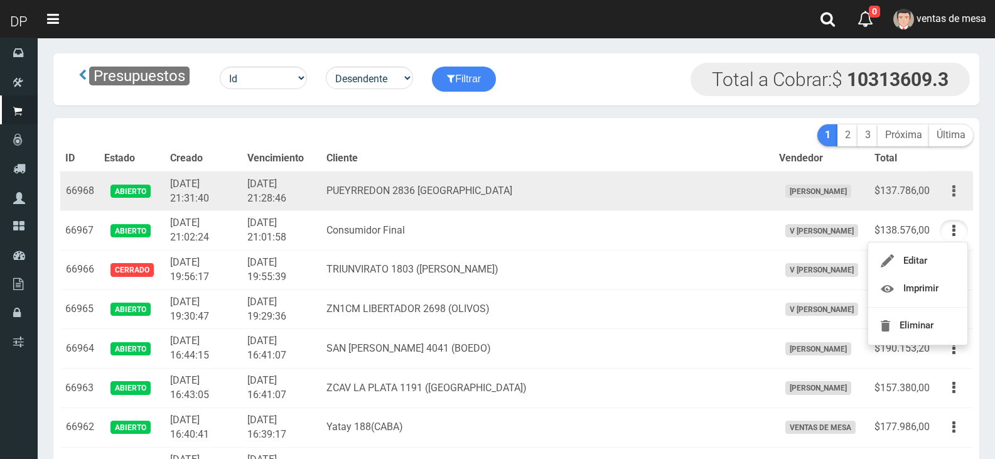
click at [957, 191] on button "button" at bounding box center [954, 191] width 28 height 22
click at [321, 189] on td "[DATE] 21:28:46" at bounding box center [281, 191] width 79 height 40
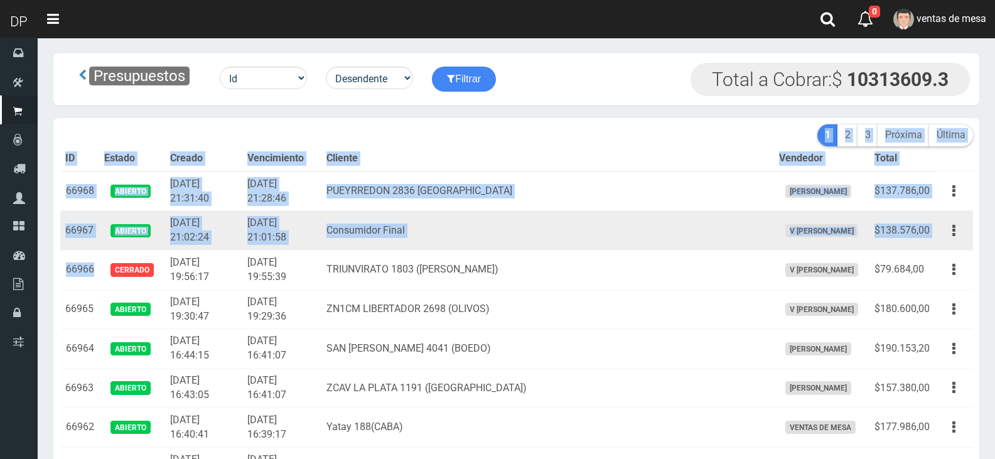
drag, startPoint x: 65, startPoint y: 188, endPoint x: 105, endPoint y: 222, distance: 52.1
click at [104, 211] on td "Abierto" at bounding box center [132, 231] width 66 height 40
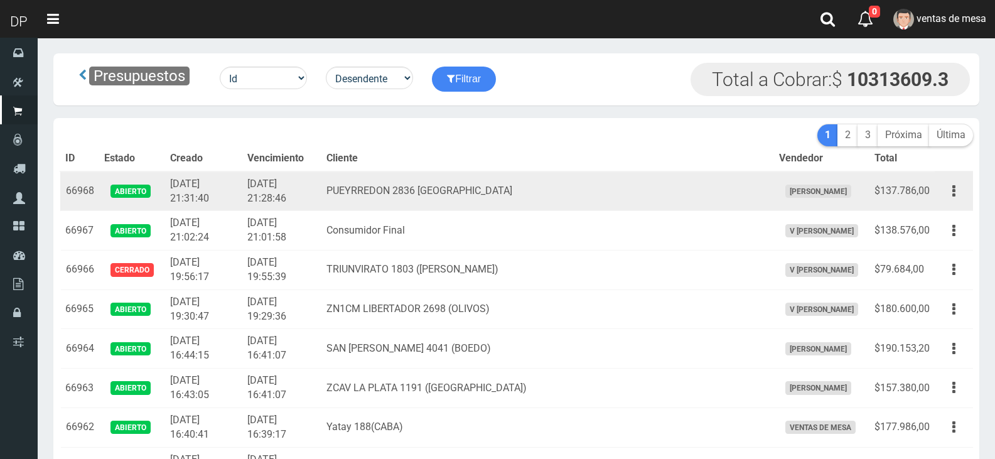
click at [68, 189] on td "66968" at bounding box center [79, 191] width 39 height 40
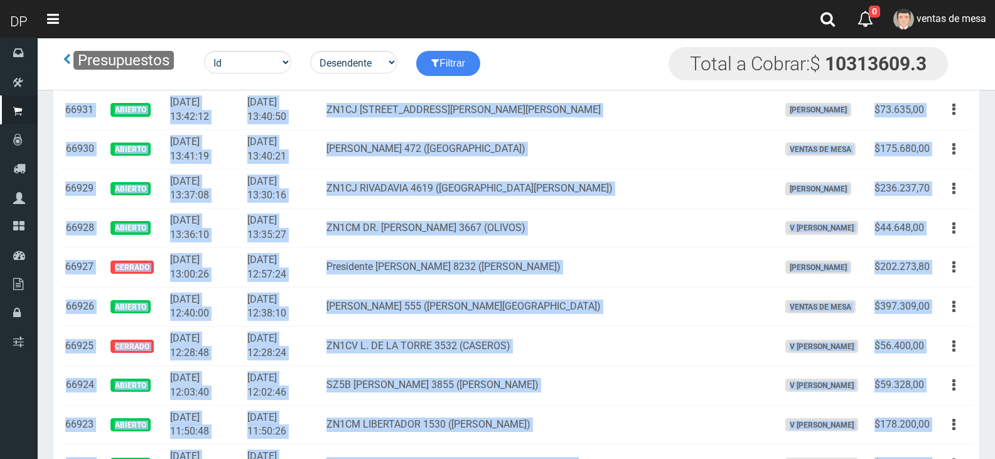
scroll to position [1507, 0]
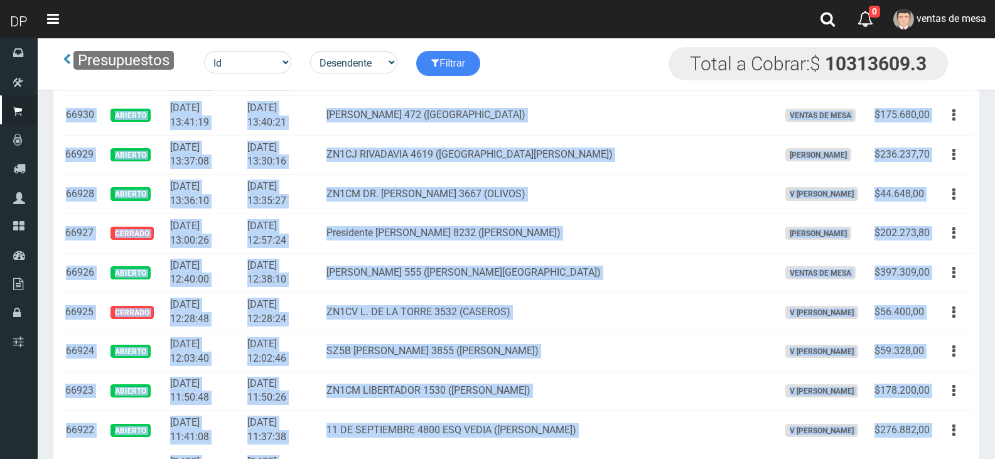
drag, startPoint x: 64, startPoint y: 188, endPoint x: 492, endPoint y: 342, distance: 454.9
copy tbody "66968 Abierto 2025-09-25 21:31:40 2025-09-25 21:28:46 PUEYRREDON 2836 VILLA BAL…"
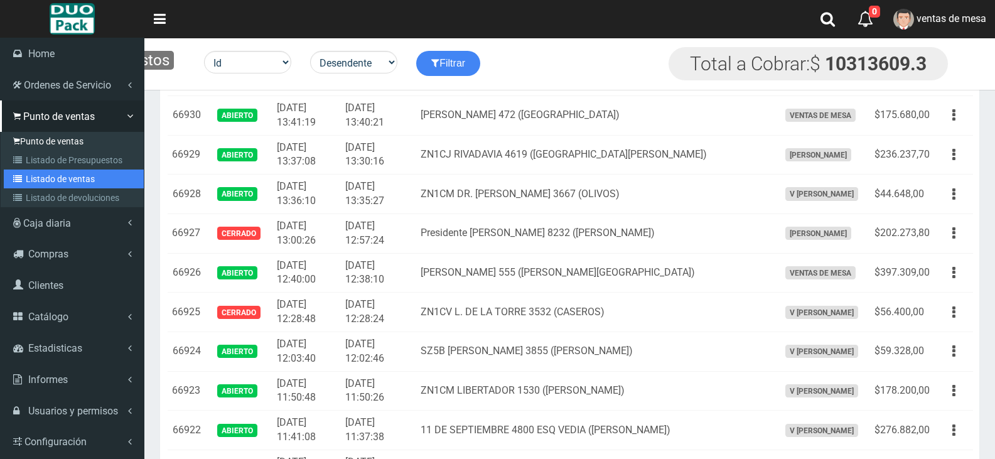
drag, startPoint x: 51, startPoint y: 180, endPoint x: 85, endPoint y: 135, distance: 56.5
click at [51, 180] on link "Listado de ventas" at bounding box center [74, 179] width 140 height 19
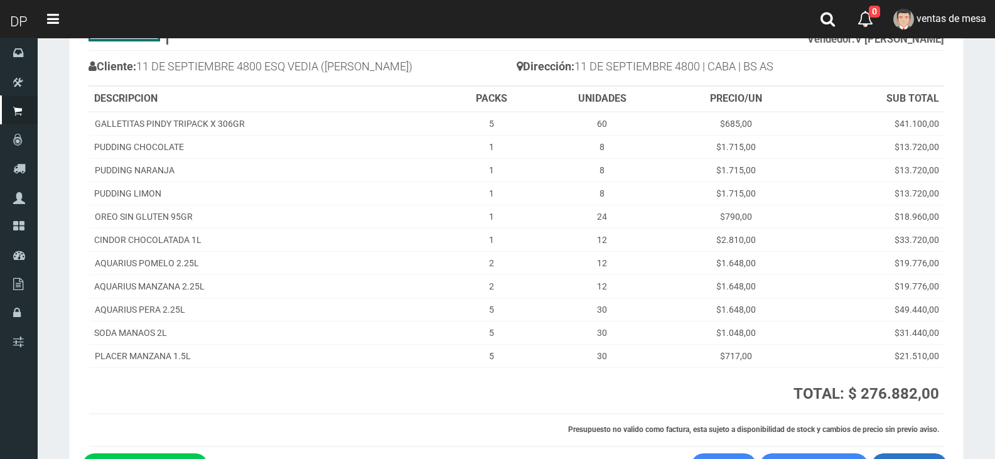
scroll to position [179, 0]
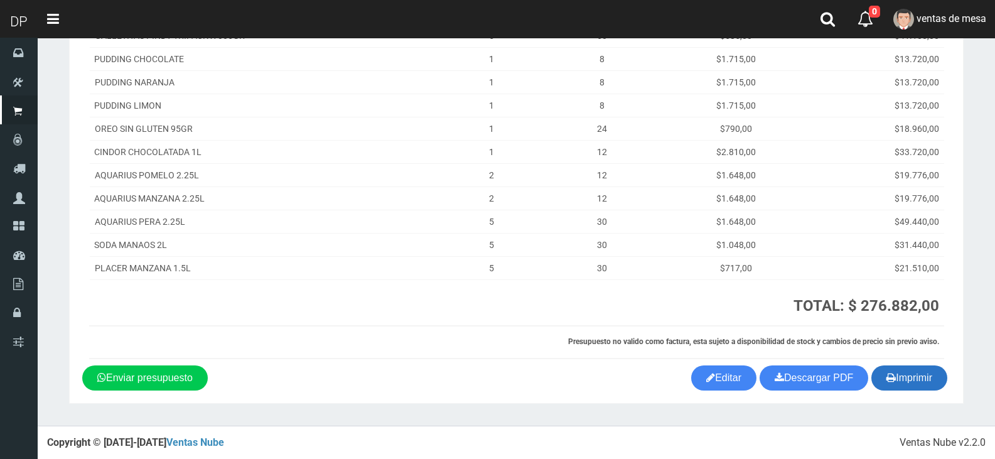
click at [886, 370] on icon "button" at bounding box center [890, 378] width 9 height 18
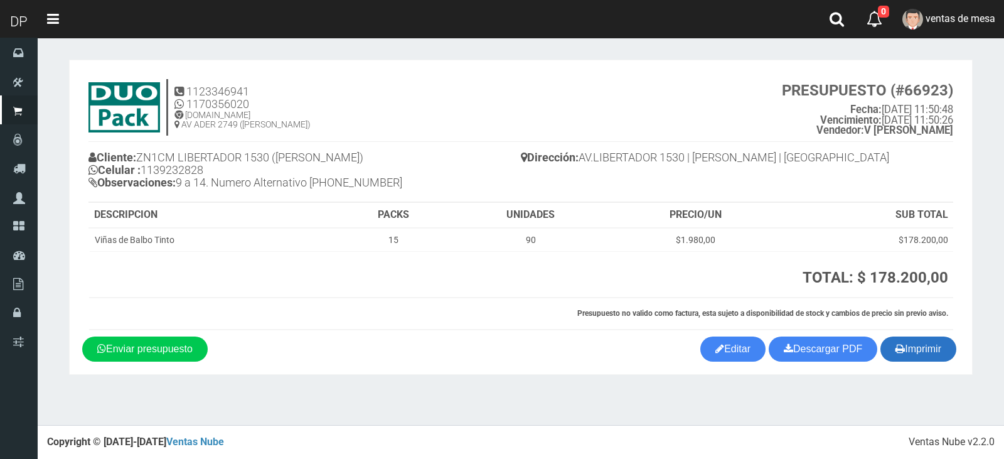
click at [932, 348] on button "Imprimir" at bounding box center [919, 348] width 76 height 25
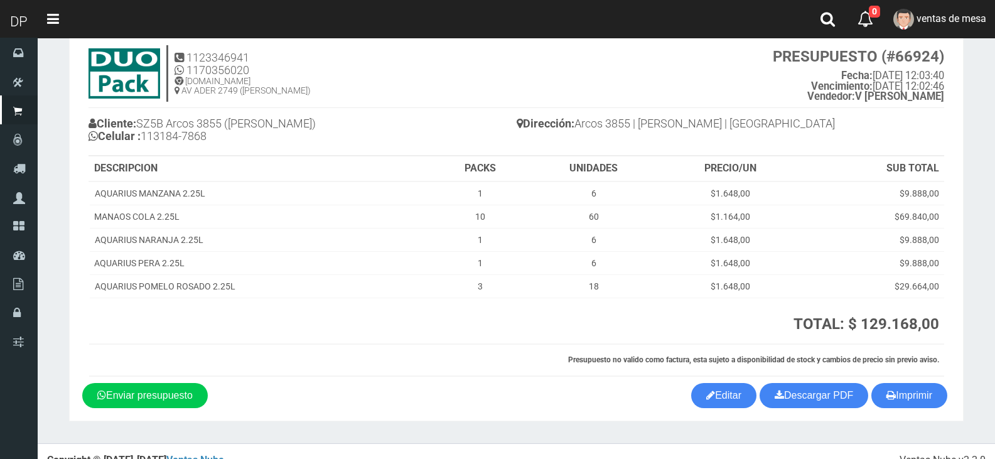
scroll to position [52, 0]
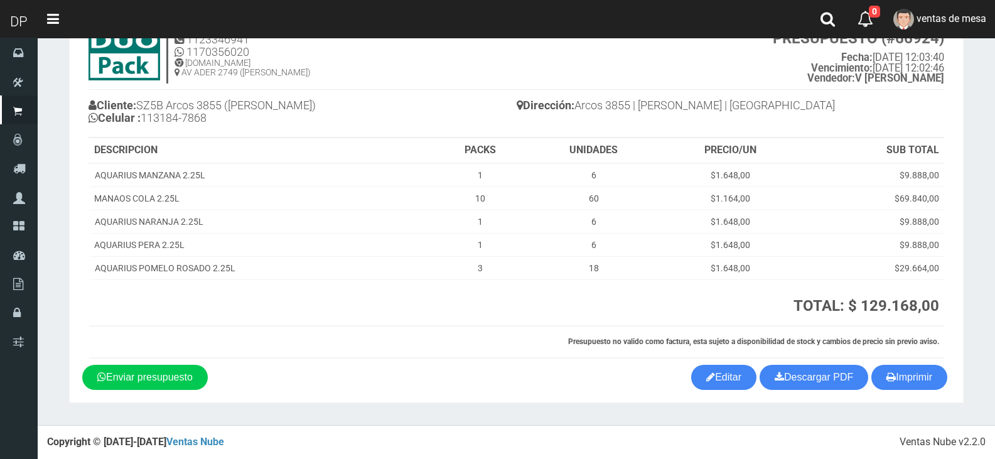
click at [918, 364] on div "1123346941 1170356020 [DOMAIN_NAME] AV ADER 2749 ([PERSON_NAME]) PRESUPUESTO (#…" at bounding box center [516, 193] width 868 height 344
click at [917, 374] on button "Imprimir" at bounding box center [909, 377] width 76 height 25
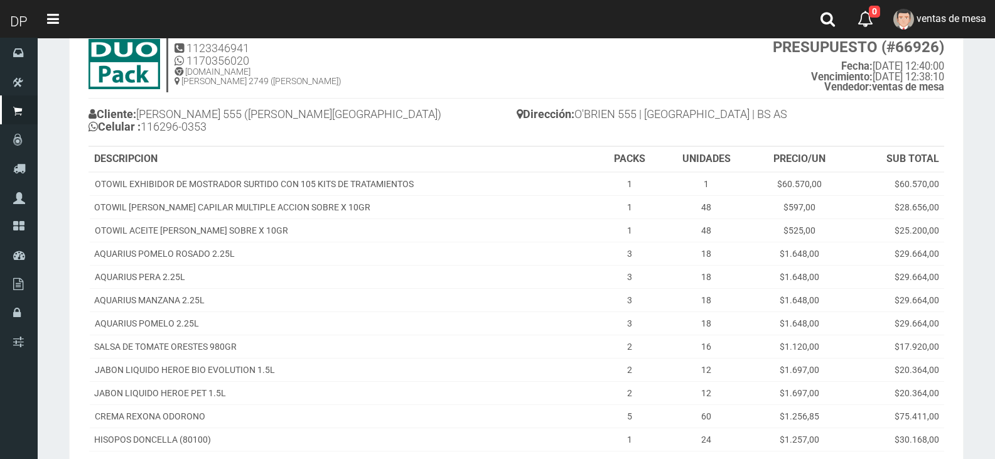
scroll to position [234, 0]
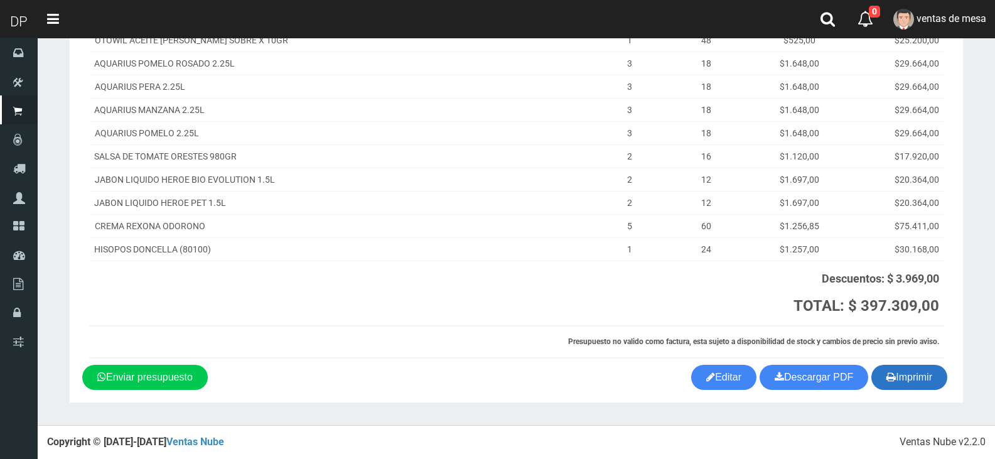
click at [888, 374] on icon "button" at bounding box center [890, 377] width 9 height 18
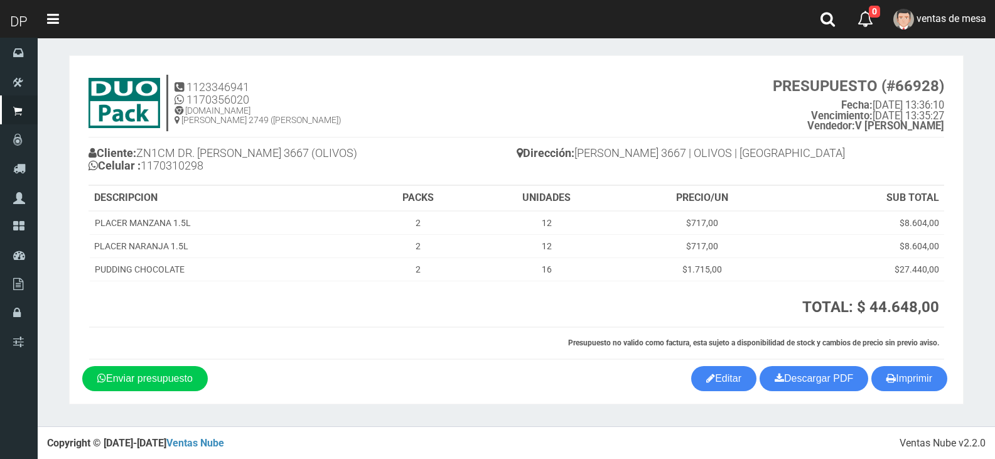
scroll to position [6, 0]
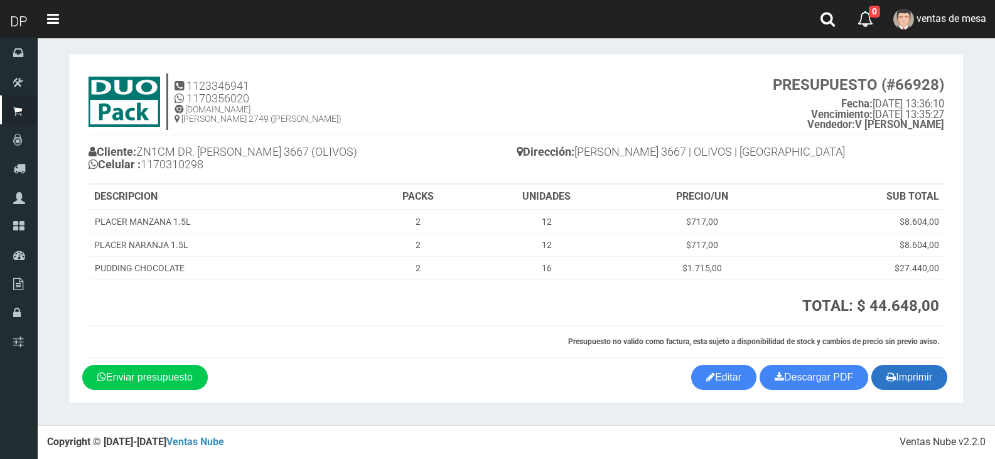
click at [891, 375] on icon "button" at bounding box center [890, 377] width 9 height 18
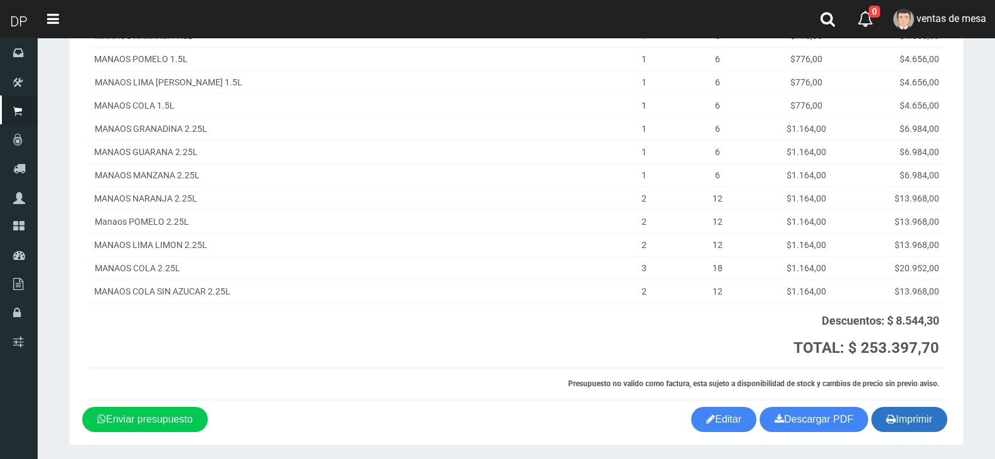
scroll to position [466, 0]
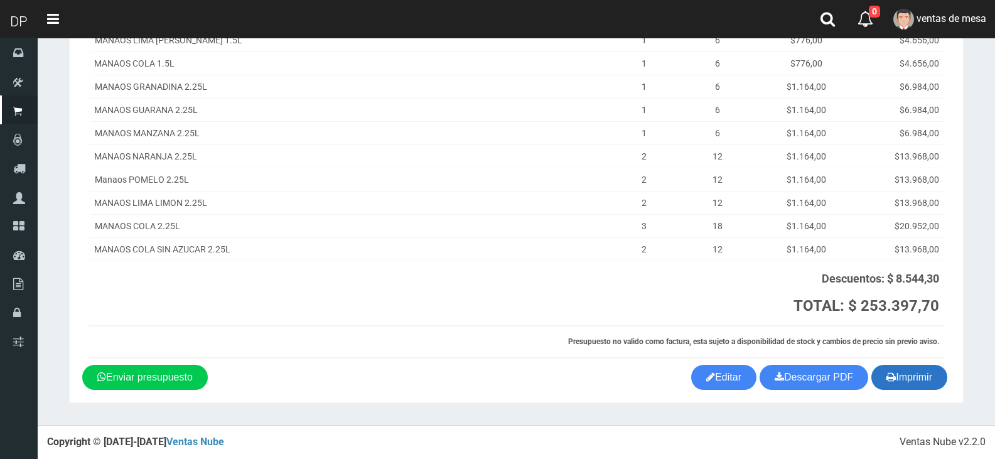
click at [919, 379] on button "Imprimir" at bounding box center [909, 377] width 76 height 25
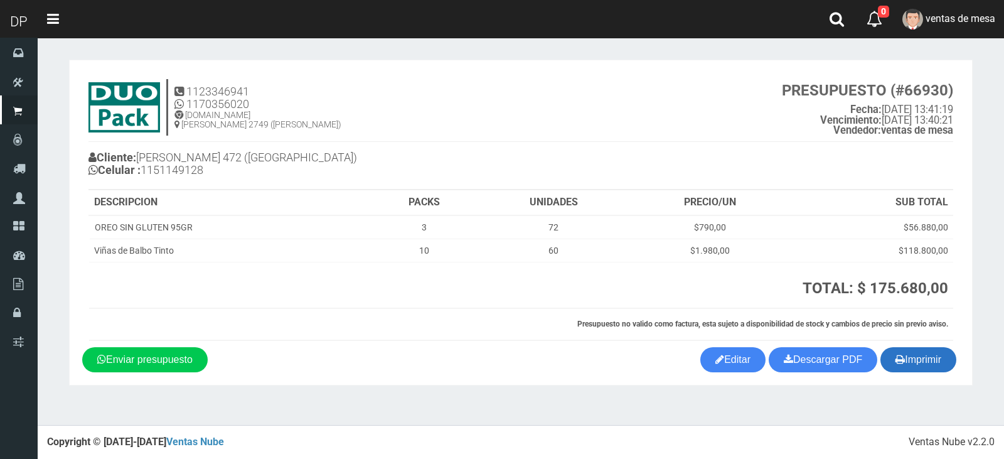
click at [942, 358] on button "Imprimir" at bounding box center [919, 359] width 76 height 25
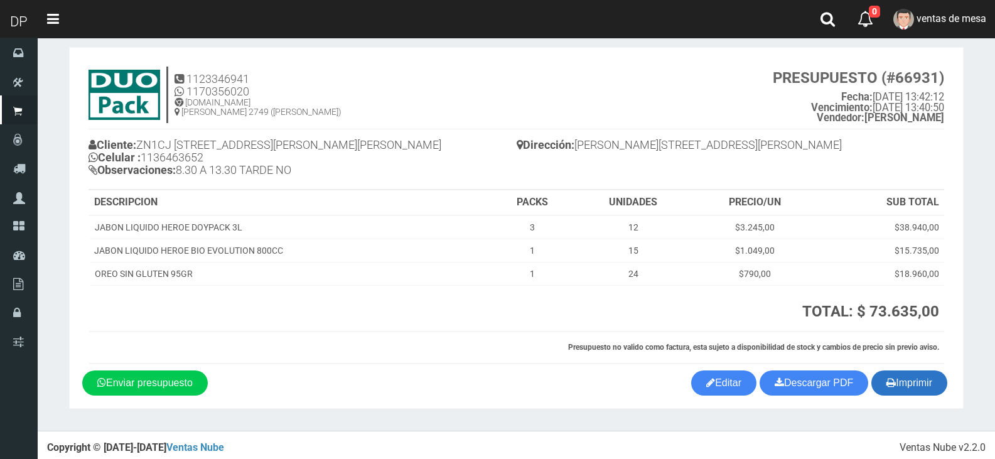
scroll to position [18, 0]
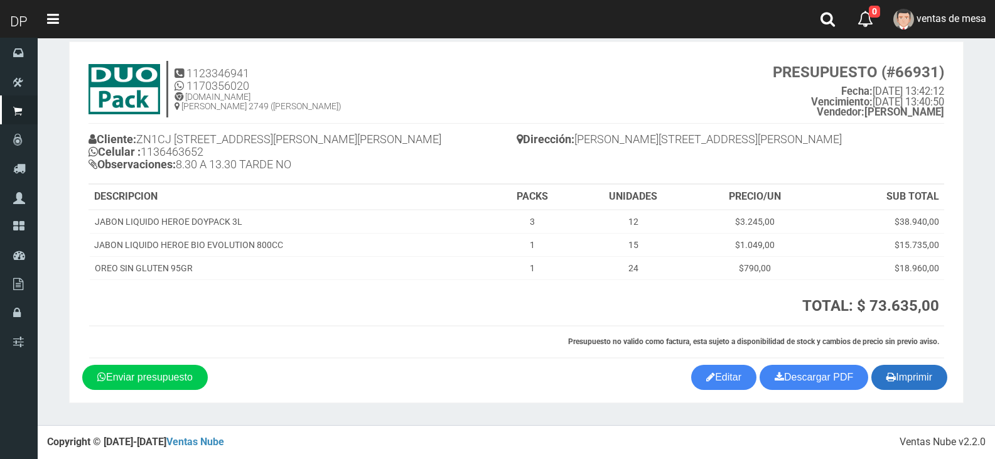
click at [908, 377] on button "Imprimir" at bounding box center [909, 377] width 76 height 25
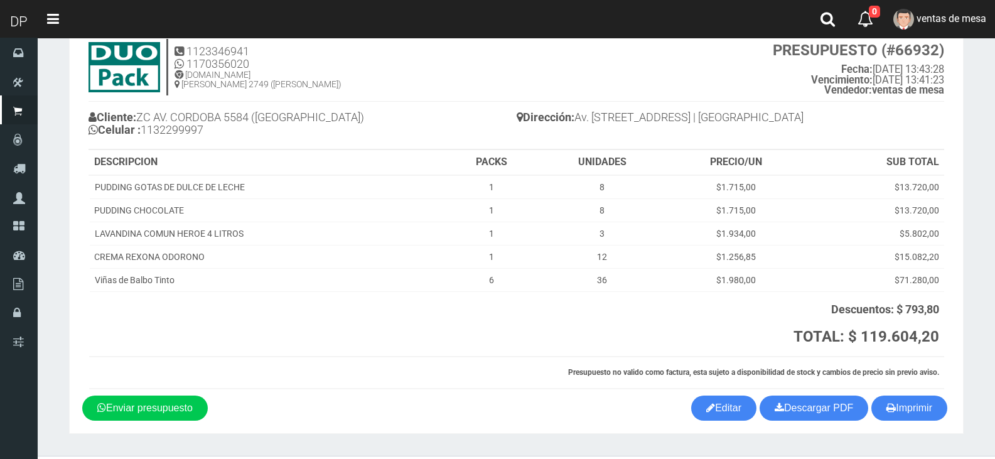
scroll to position [71, 0]
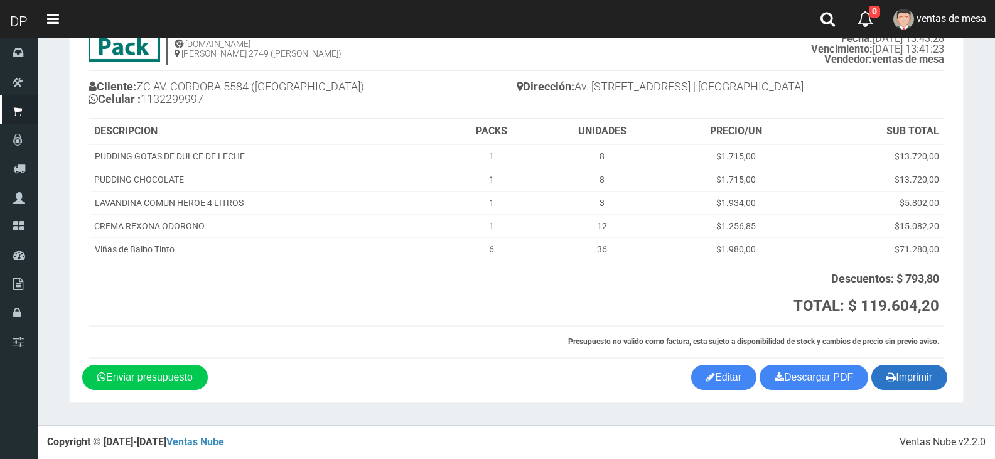
click at [903, 370] on button "Imprimir" at bounding box center [909, 377] width 76 height 25
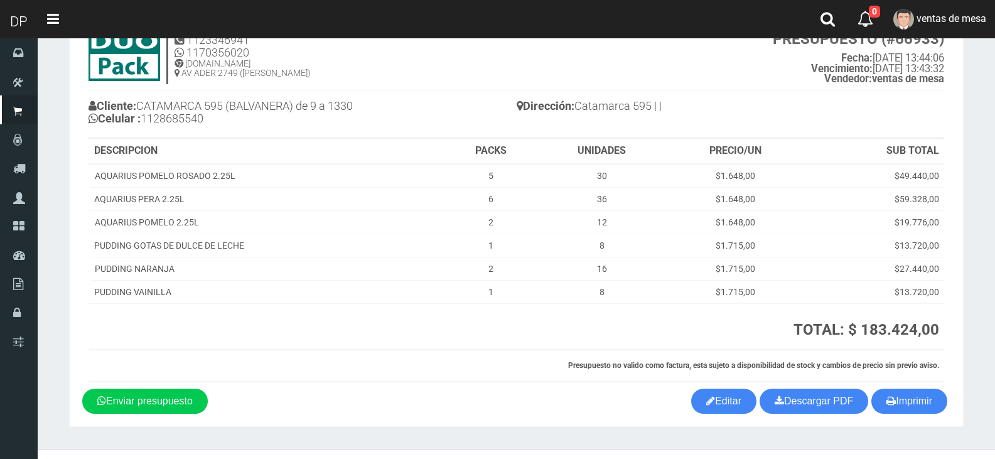
scroll to position [75, 0]
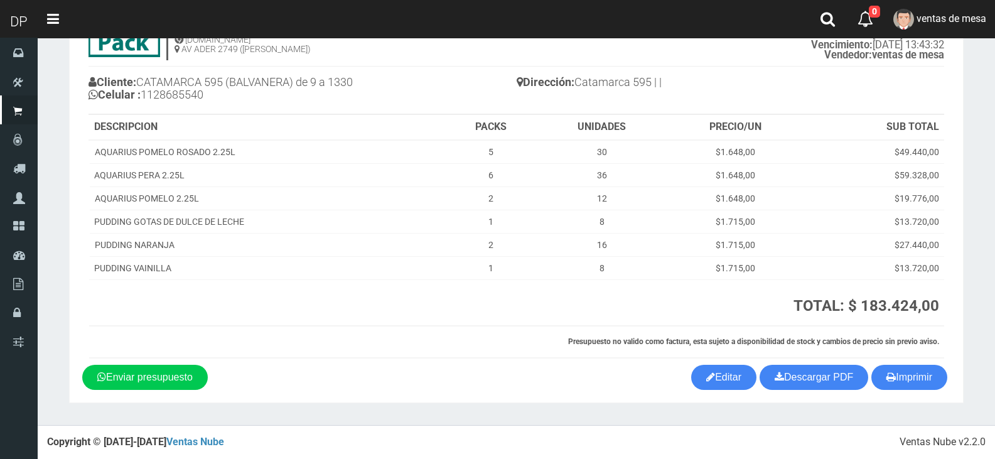
click at [920, 390] on section "1123346941 1170356020 WWW.DUOPACKS.COM.AR AV ADER 2749 (MUNRO) PRESUPUESTO (#66…" at bounding box center [516, 193] width 895 height 419
click at [919, 390] on button "Imprimir" at bounding box center [909, 377] width 76 height 25
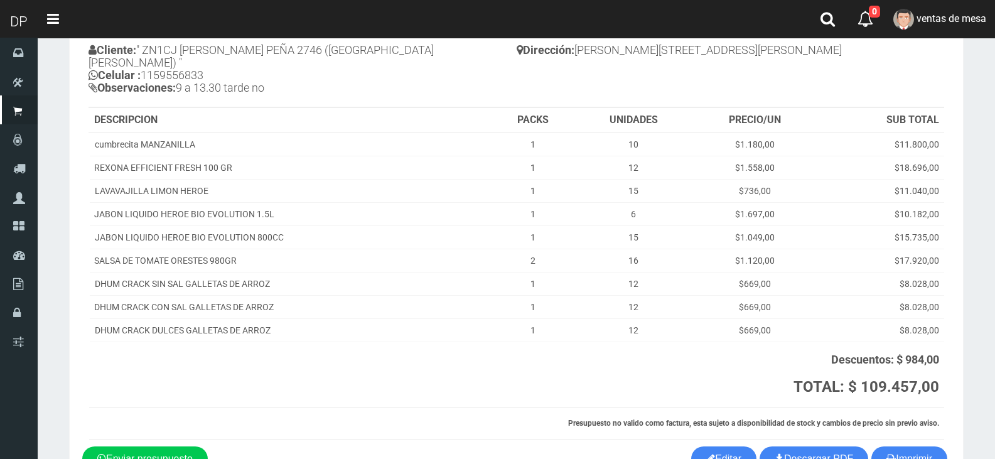
scroll to position [176, 0]
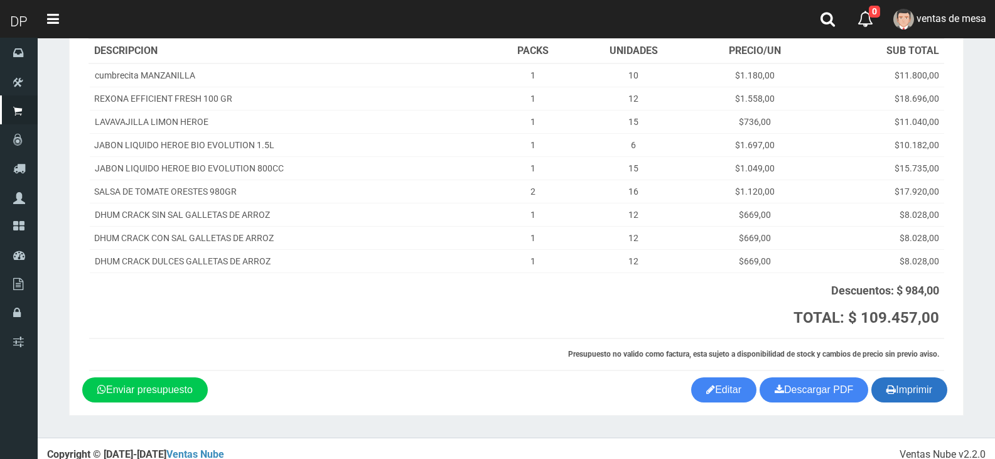
click at [919, 377] on button "Imprimir" at bounding box center [909, 389] width 76 height 25
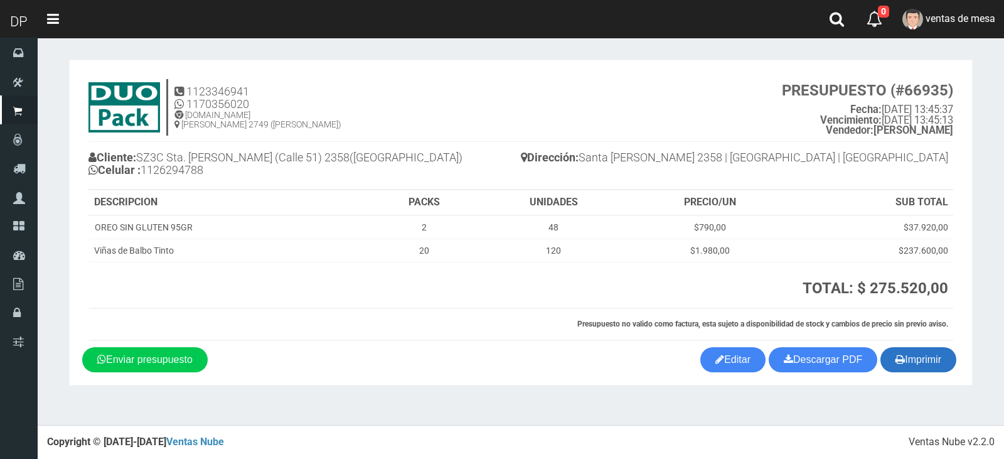
click at [924, 360] on button "Imprimir" at bounding box center [919, 359] width 76 height 25
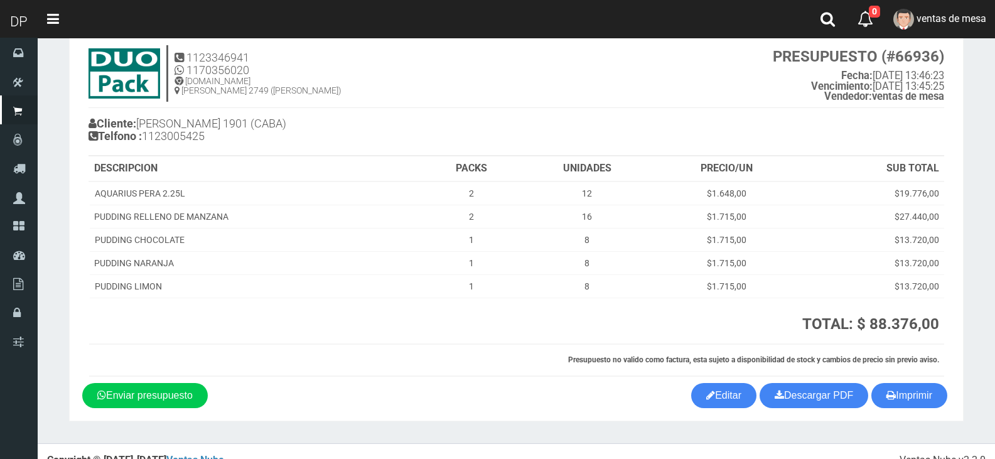
scroll to position [52, 0]
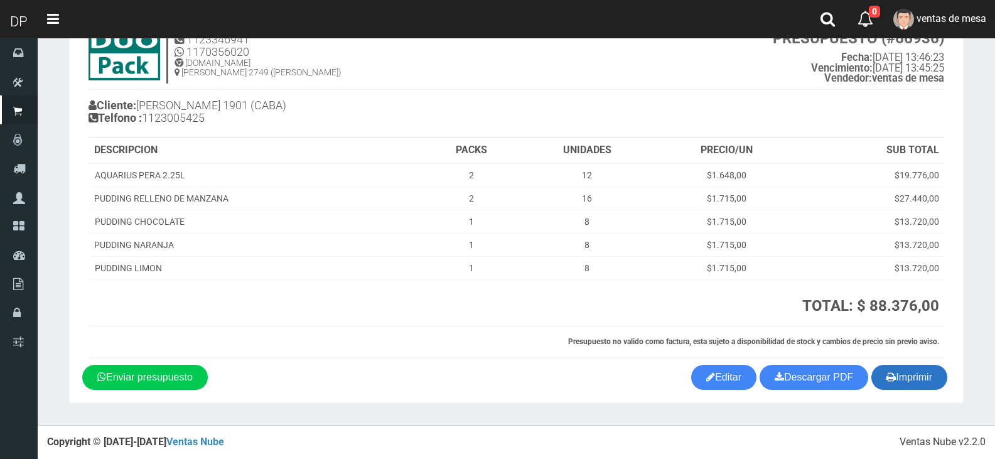
click at [938, 375] on button "Imprimir" at bounding box center [909, 377] width 76 height 25
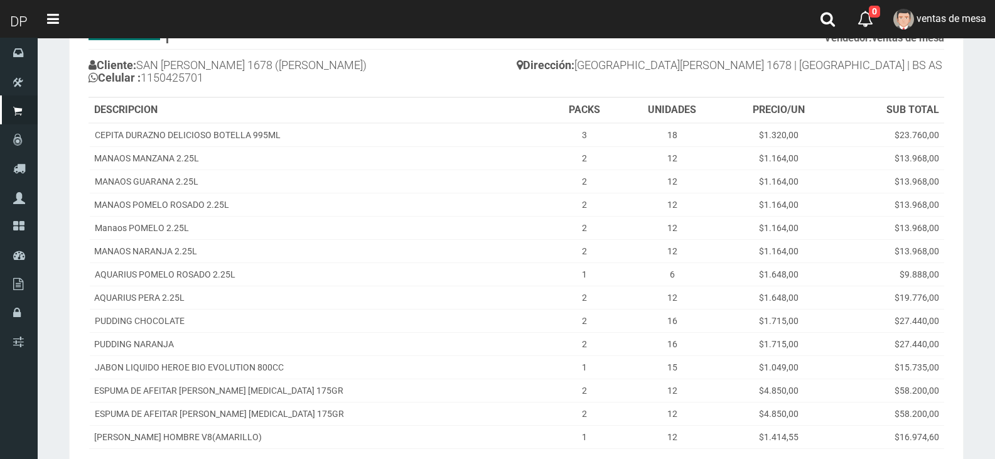
scroll to position [280, 0]
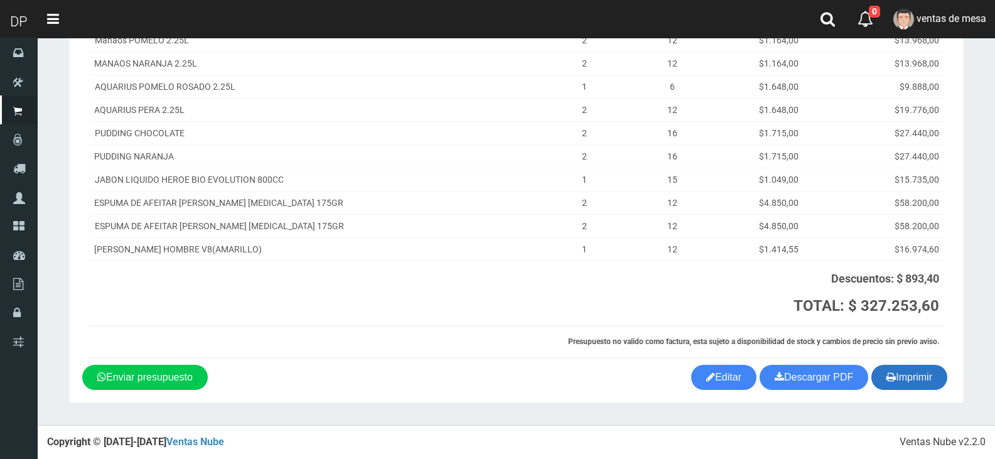
click at [900, 374] on button "Imprimir" at bounding box center [909, 377] width 76 height 25
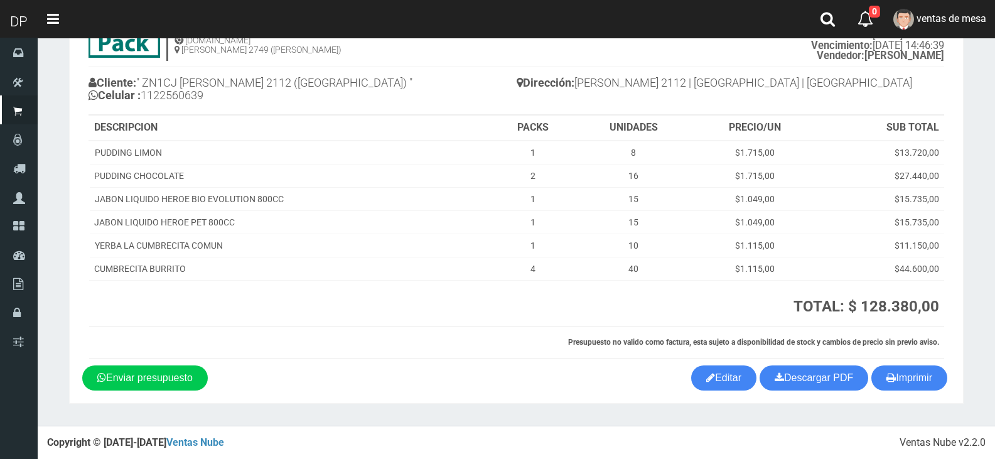
scroll to position [75, 0]
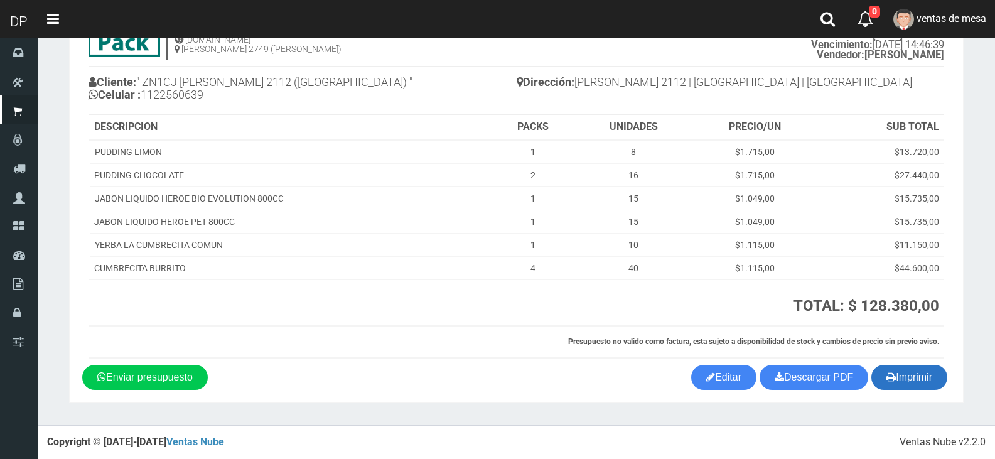
click at [922, 378] on button "Imprimir" at bounding box center [909, 377] width 76 height 25
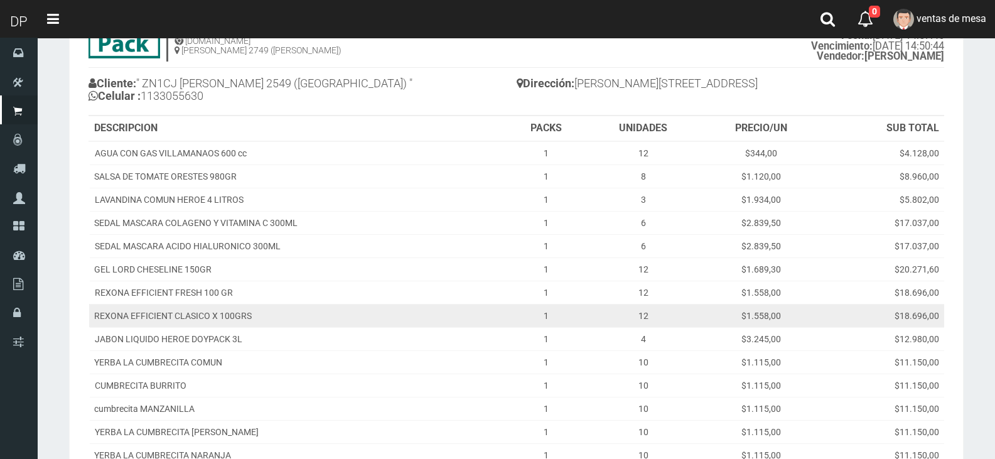
scroll to position [188, 0]
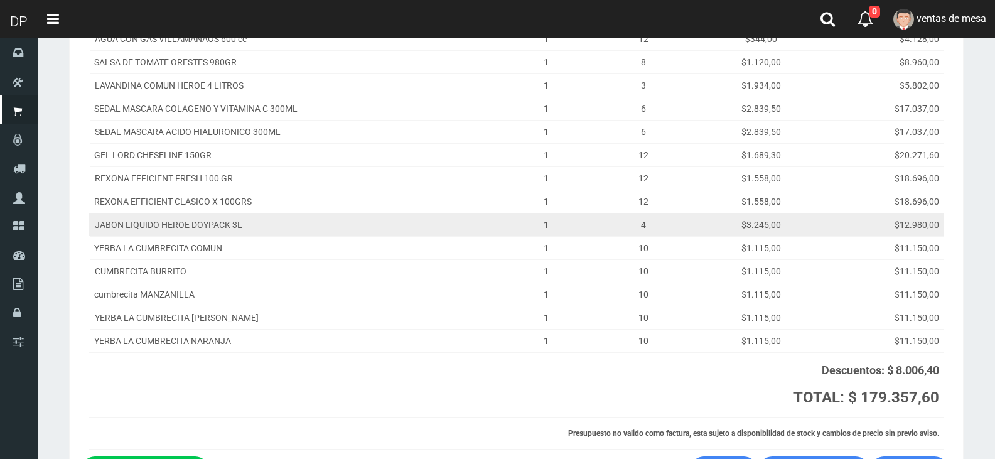
drag, startPoint x: 456, startPoint y: 225, endPoint x: 465, endPoint y: 225, distance: 9.4
click at [456, 225] on td "JABON LIQUIDO HEROE DOYPACK 3L" at bounding box center [297, 224] width 416 height 23
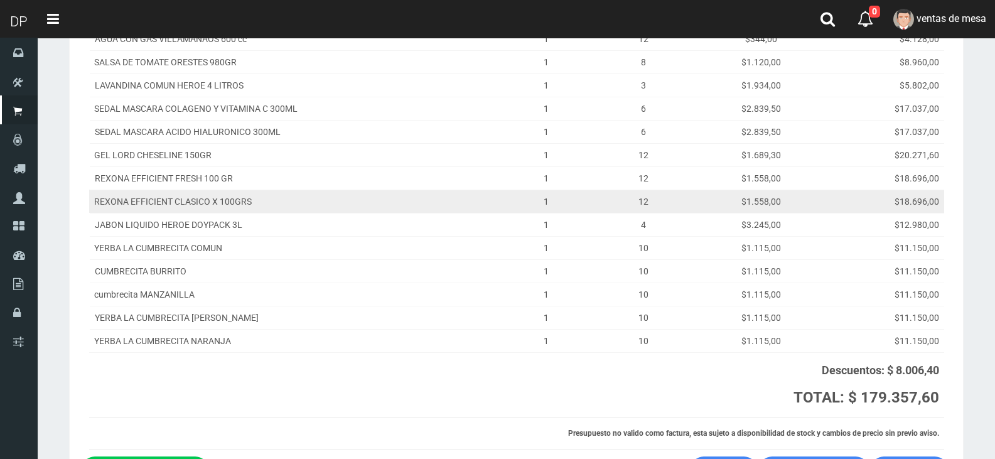
click at [503, 202] on td "REXONA EFFICIENT CLASICO X 100GRS" at bounding box center [297, 201] width 416 height 23
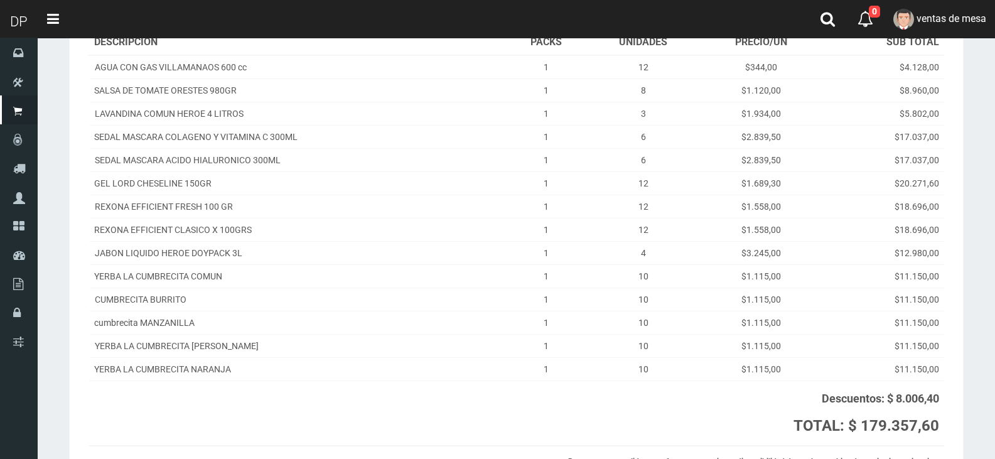
scroll to position [280, 0]
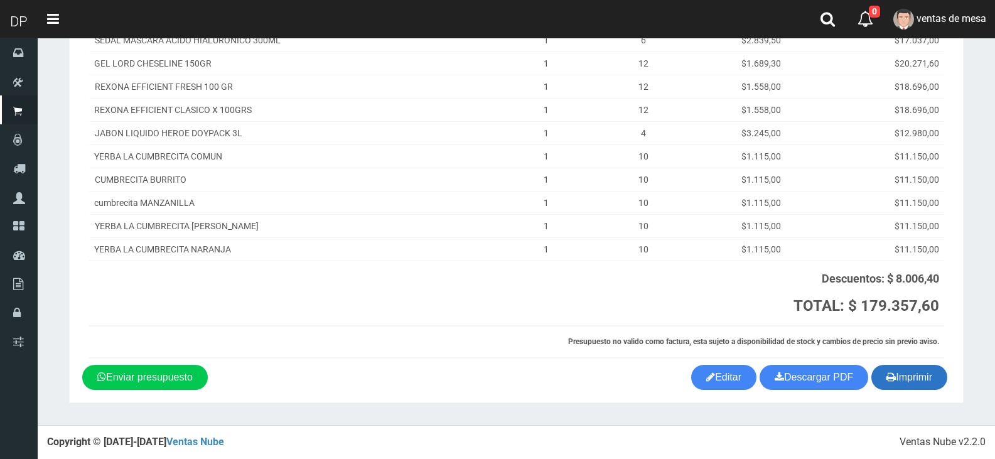
click at [881, 370] on button "Imprimir" at bounding box center [909, 377] width 76 height 25
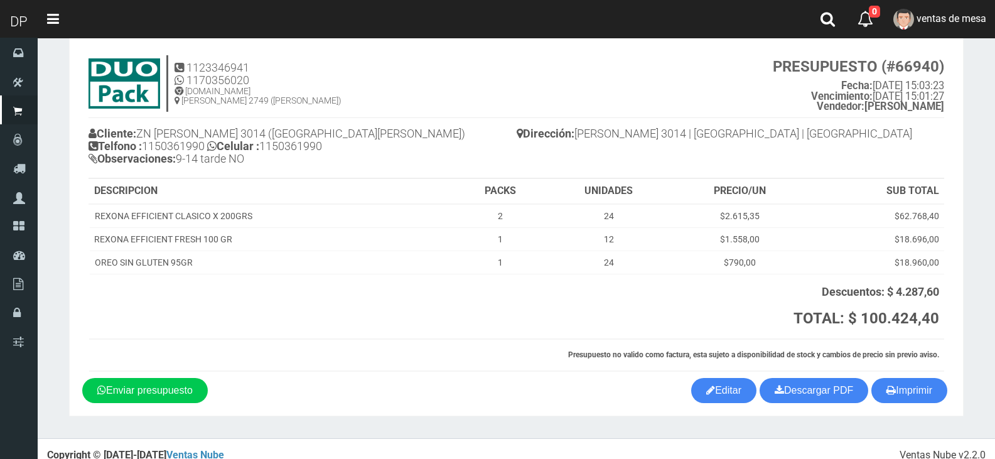
scroll to position [37, 0]
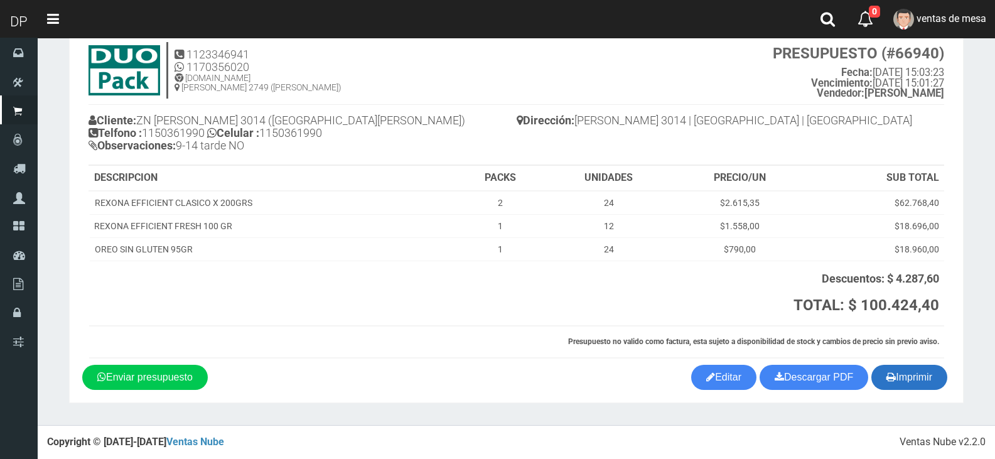
click at [895, 389] on button "Imprimir" at bounding box center [909, 377] width 76 height 25
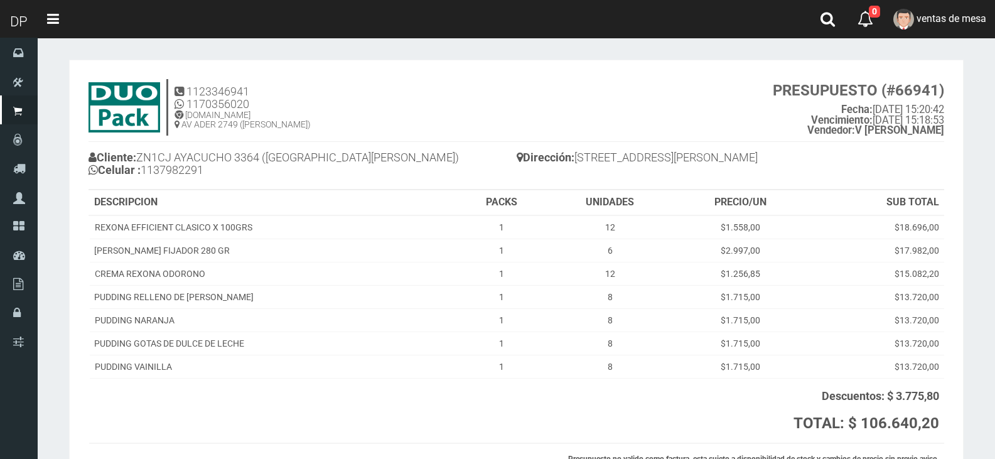
scroll to position [117, 0]
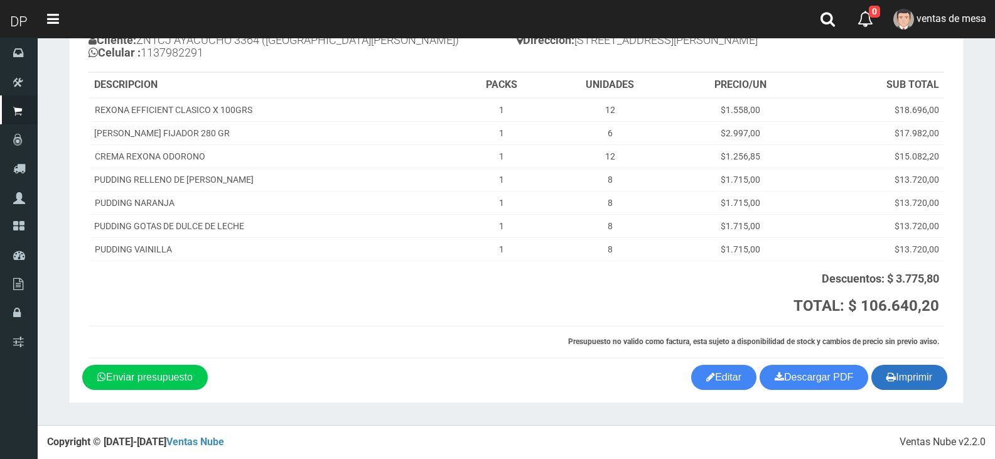
click at [907, 371] on button "Imprimir" at bounding box center [909, 377] width 76 height 25
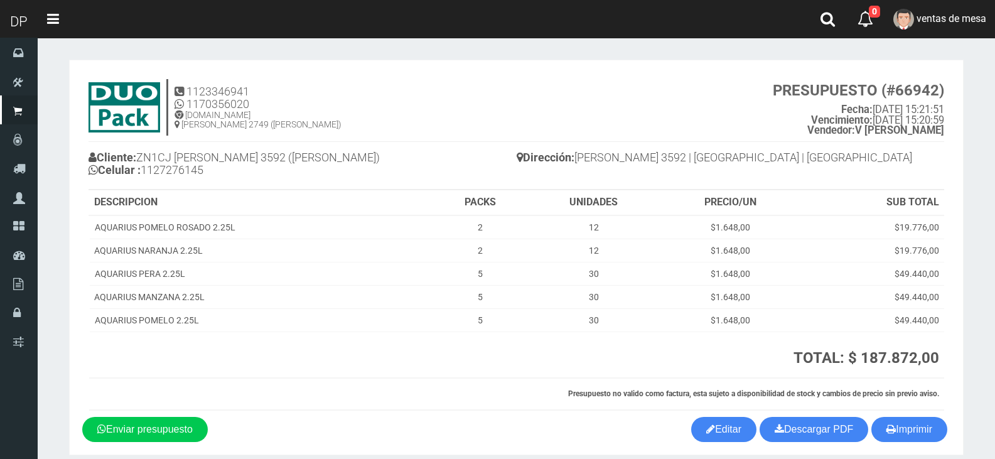
scroll to position [52, 0]
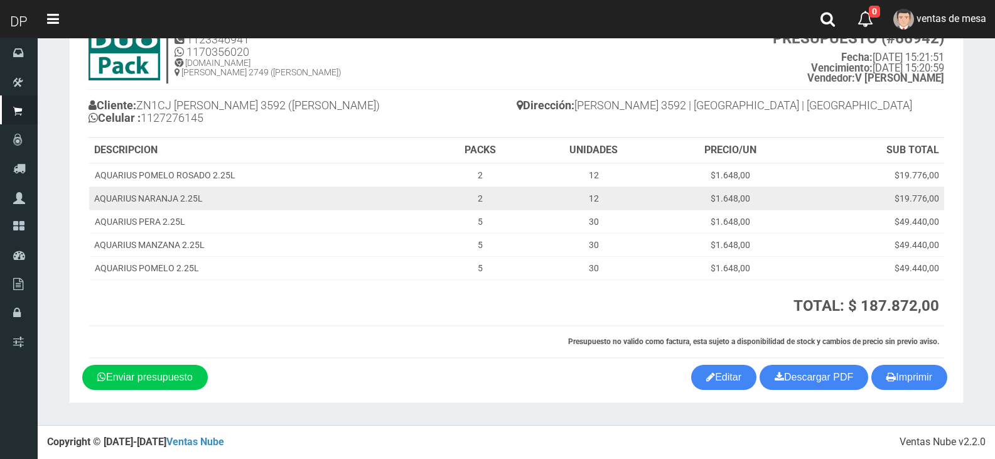
click at [854, 193] on td "$19.776,00" at bounding box center [873, 197] width 143 height 23
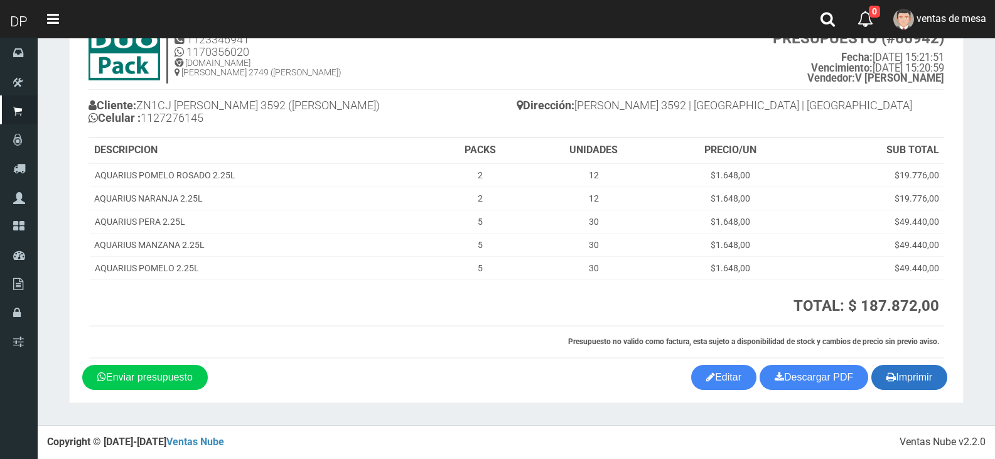
click at [887, 369] on icon "button" at bounding box center [890, 377] width 9 height 18
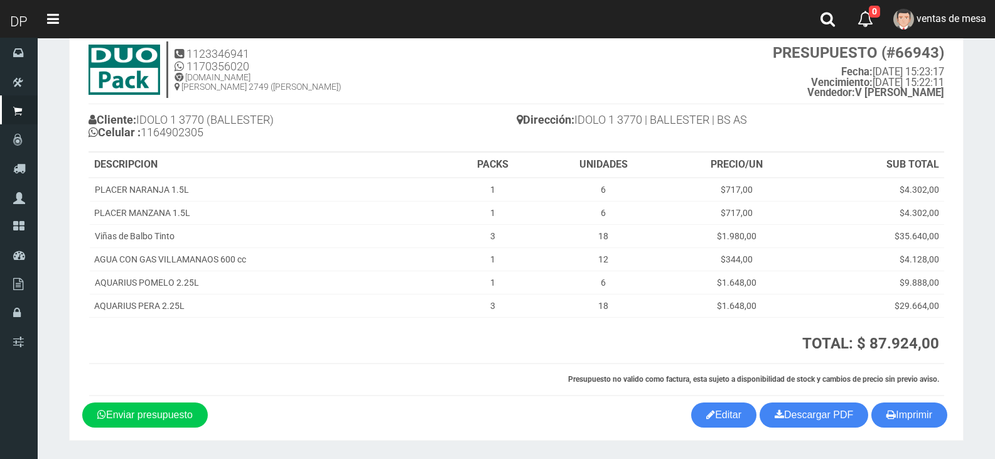
scroll to position [75, 0]
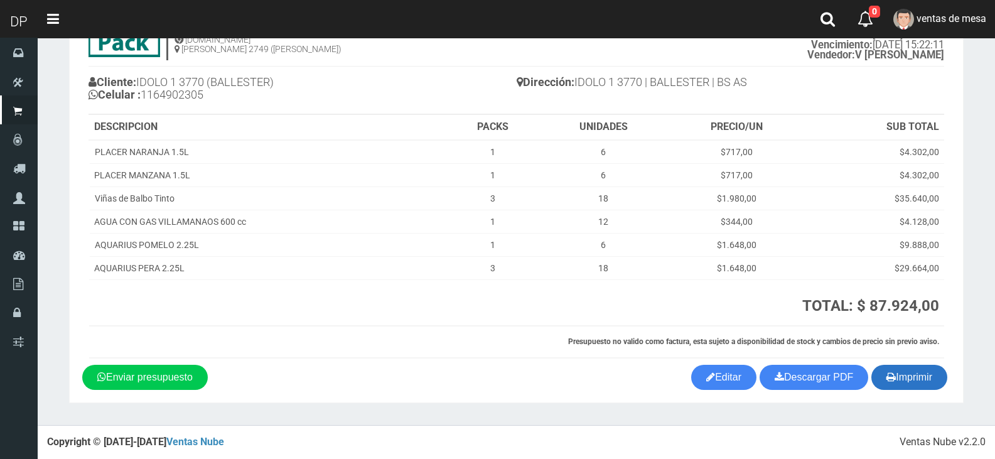
click at [894, 385] on button "Imprimir" at bounding box center [909, 377] width 76 height 25
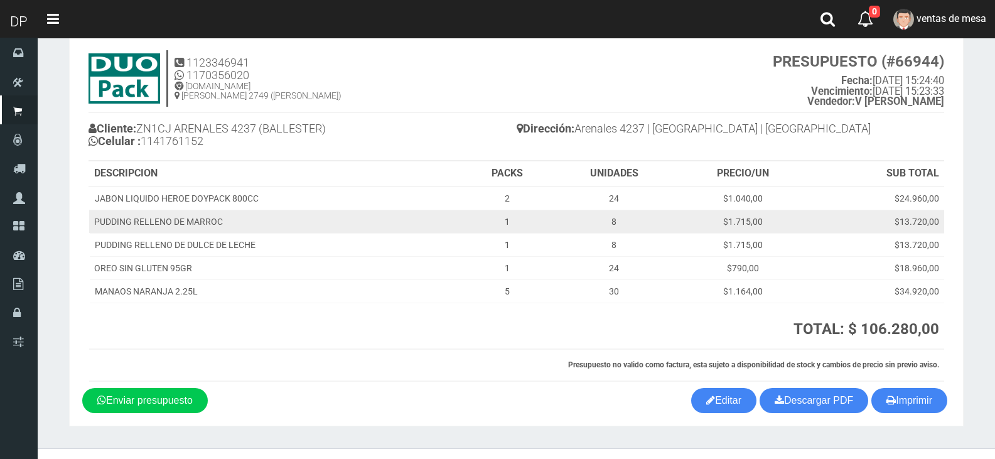
scroll to position [52, 0]
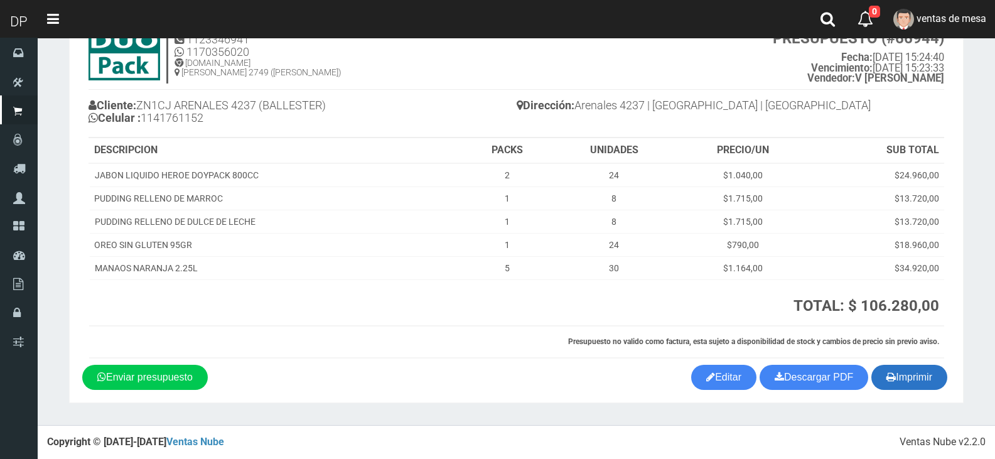
click at [928, 369] on button "Imprimir" at bounding box center [909, 377] width 76 height 25
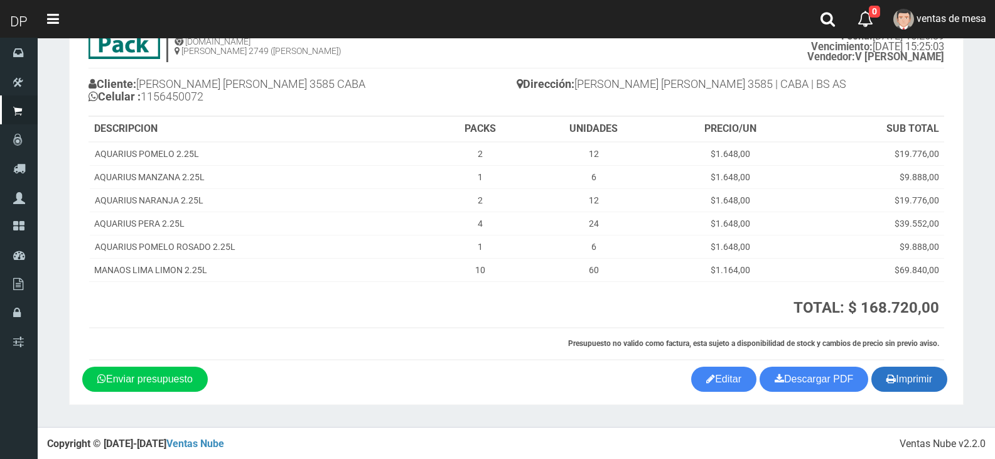
scroll to position [75, 0]
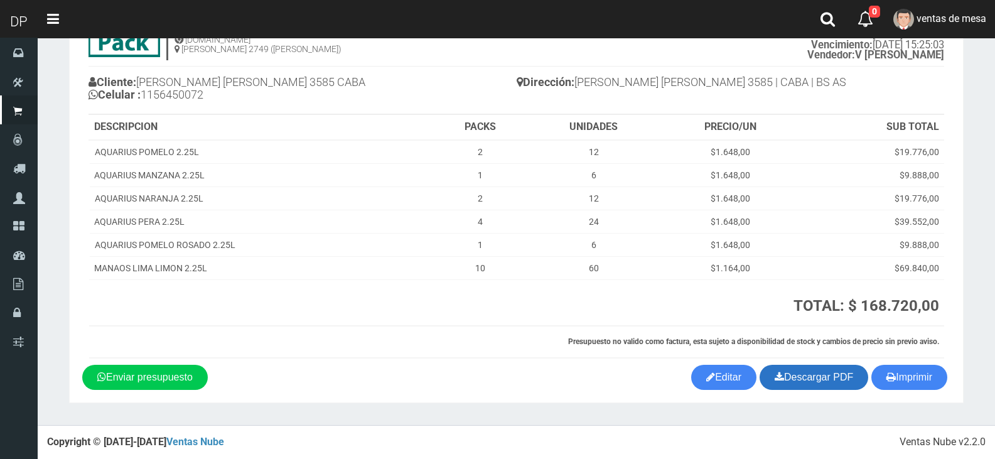
drag, startPoint x: 888, startPoint y: 377, endPoint x: 847, endPoint y: 378, distance: 40.8
click at [888, 377] on icon "button" at bounding box center [890, 377] width 9 height 18
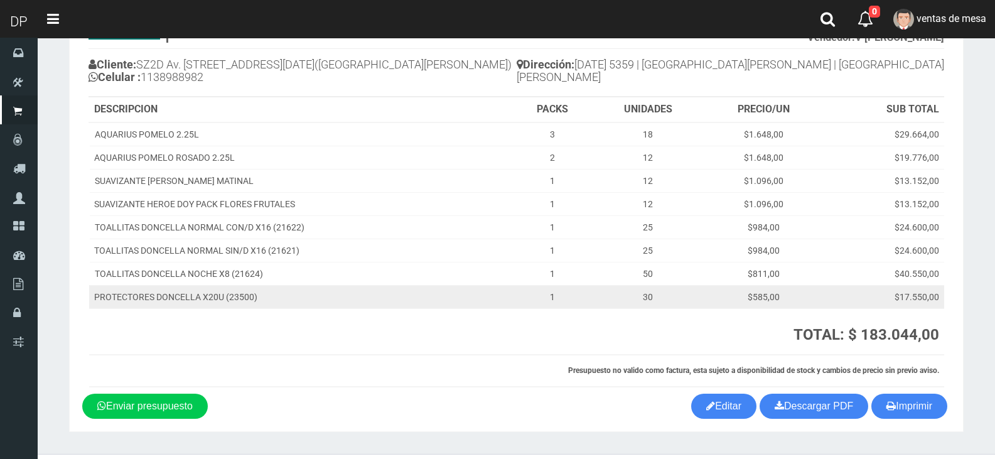
scroll to position [122, 0]
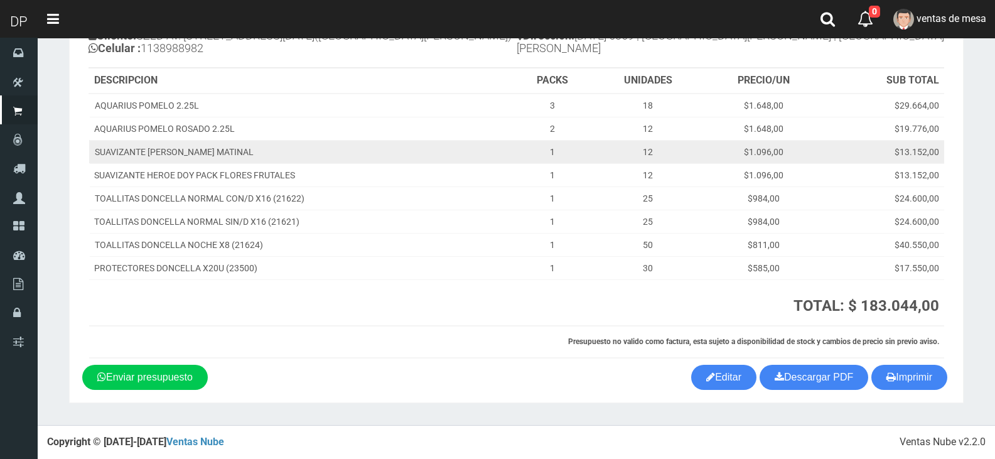
click at [803, 146] on td "$1.096,00" at bounding box center [763, 151] width 119 height 23
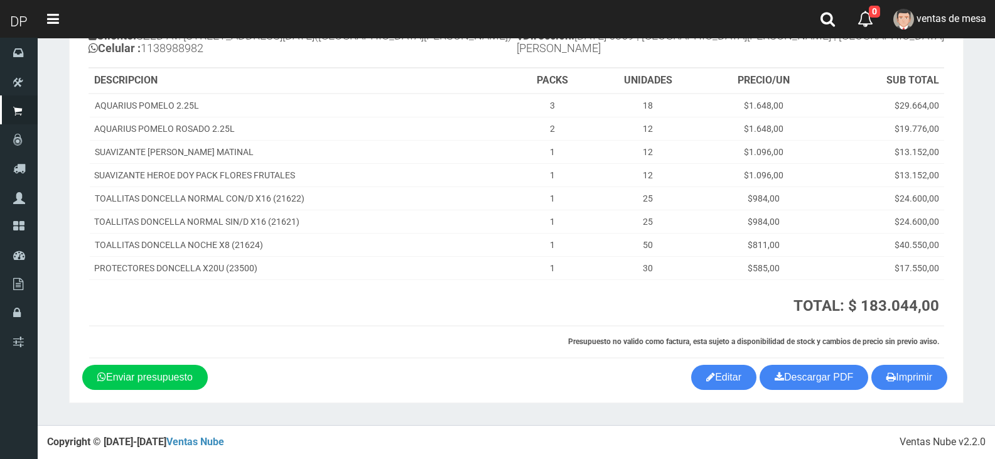
click at [921, 394] on section "1123346941 1170356020 WWW.DUOPACKS.COM.AR AV ADER 2749 (MUNRO) PRESUPUESTO (#66…" at bounding box center [516, 170] width 895 height 465
click at [921, 384] on button "Imprimir" at bounding box center [909, 377] width 76 height 25
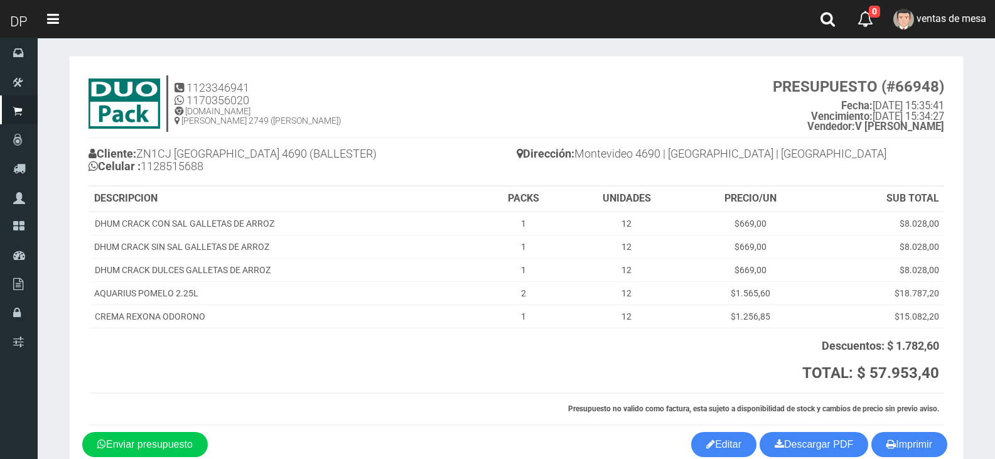
scroll to position [71, 0]
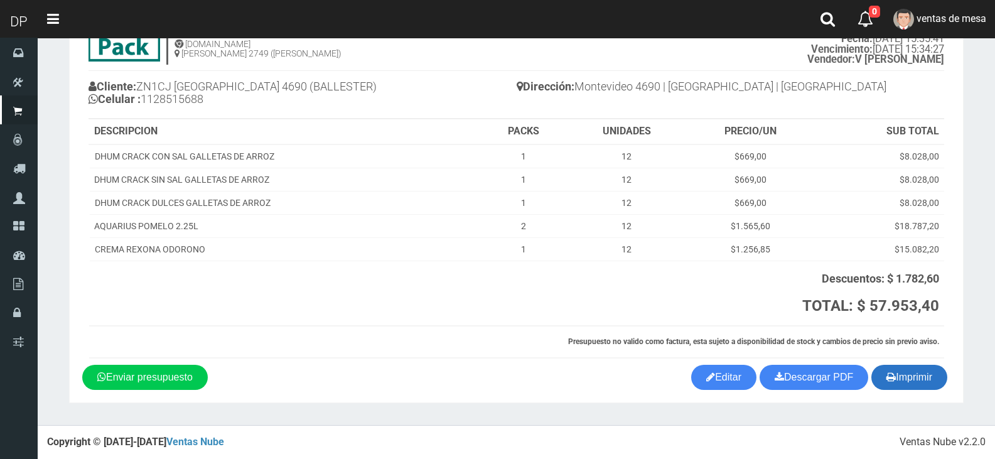
click at [897, 375] on button "Imprimir" at bounding box center [909, 377] width 76 height 25
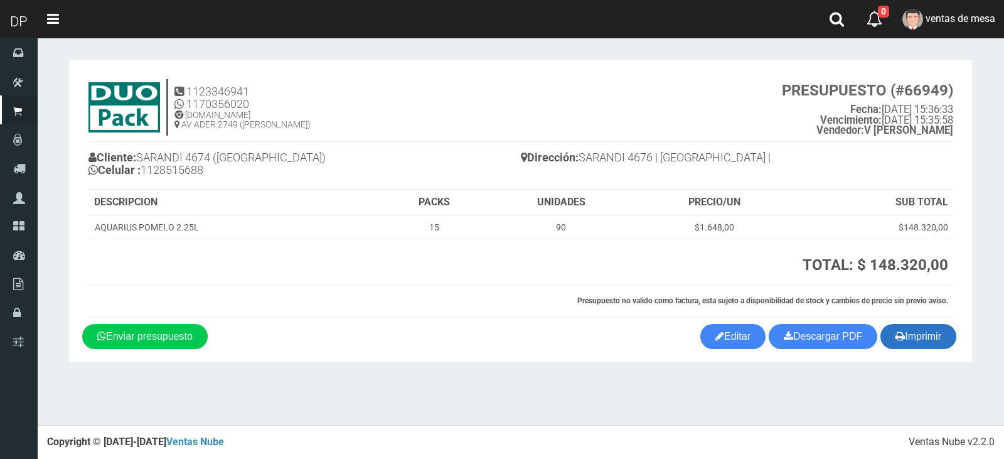
click at [924, 334] on button "Imprimir" at bounding box center [919, 336] width 76 height 25
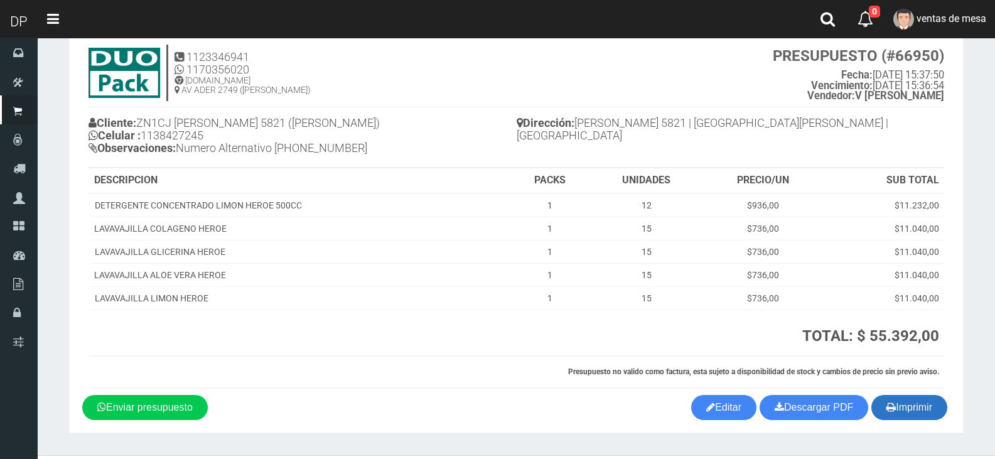
scroll to position [65, 0]
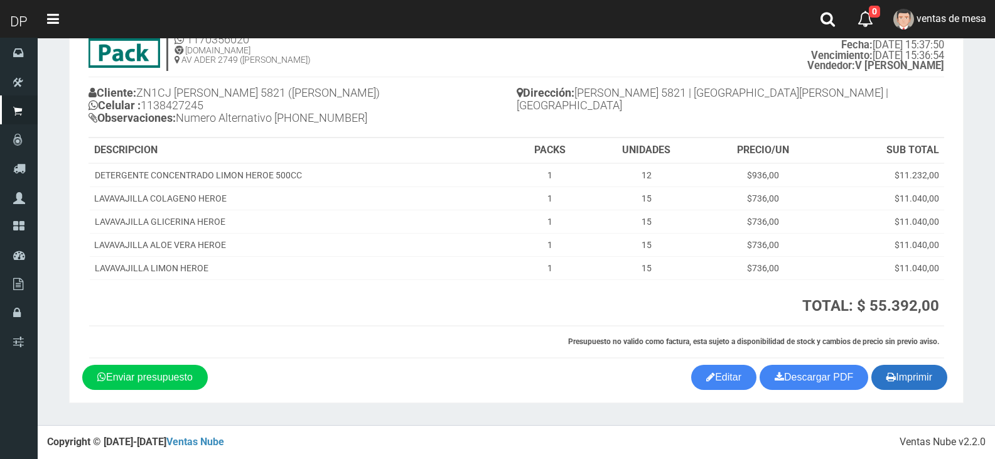
click at [894, 380] on button "Imprimir" at bounding box center [909, 377] width 76 height 25
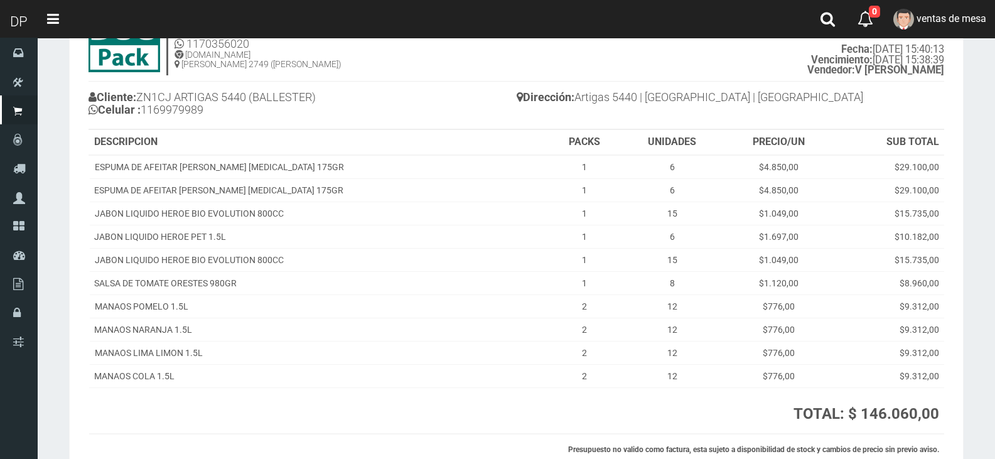
scroll to position [168, 0]
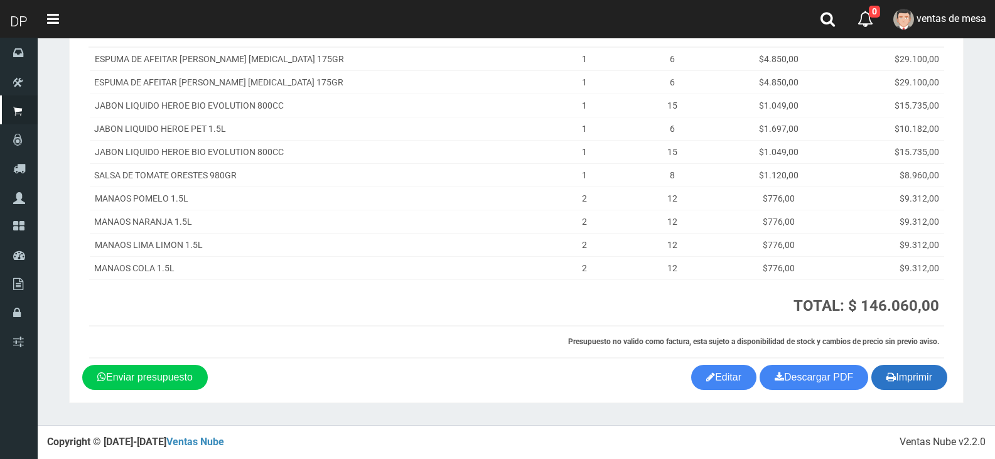
click at [927, 375] on button "Imprimir" at bounding box center [909, 377] width 76 height 25
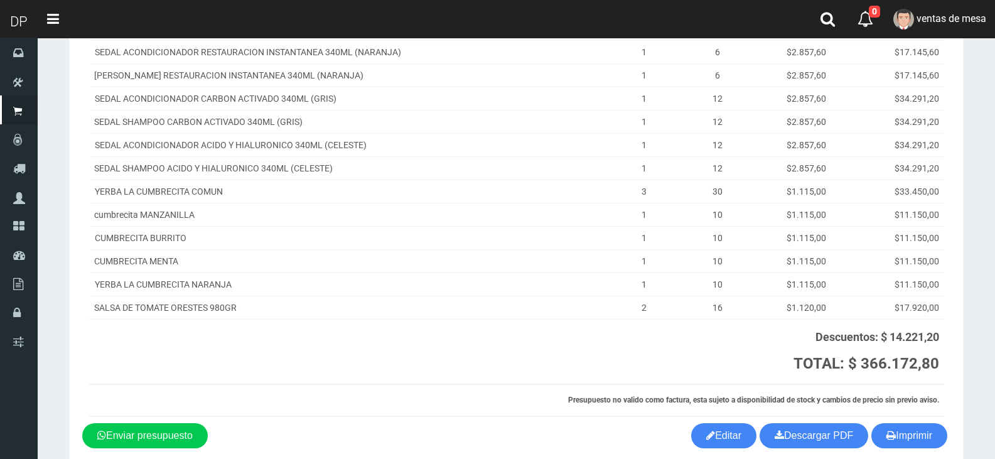
scroll to position [339, 0]
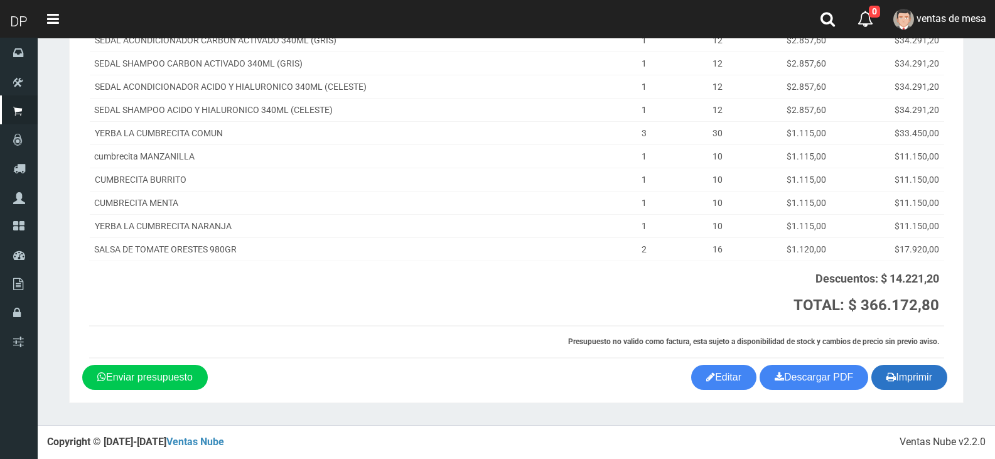
click at [907, 374] on button "Imprimir" at bounding box center [909, 377] width 76 height 25
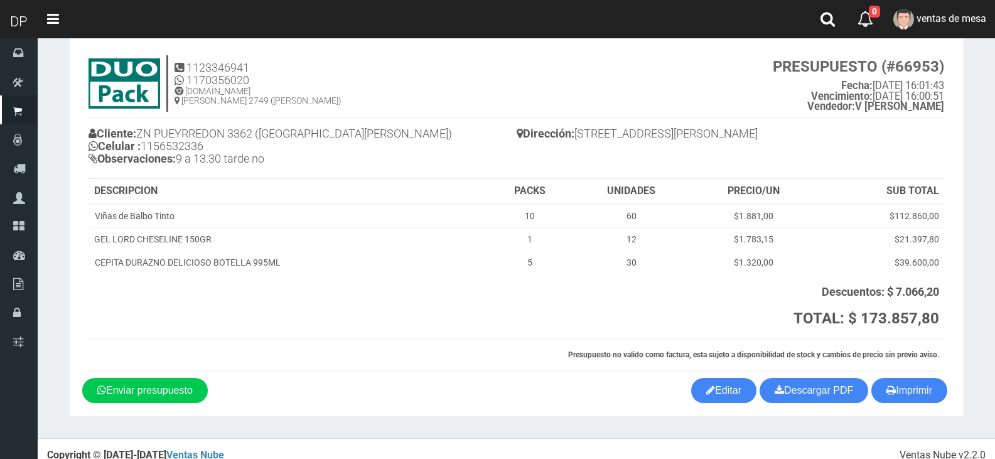
scroll to position [37, 0]
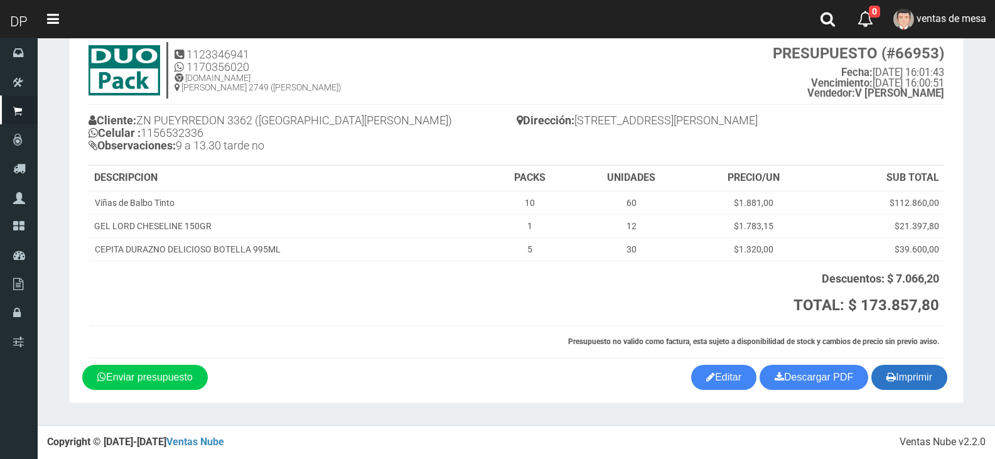
click at [908, 375] on button "Imprimir" at bounding box center [909, 377] width 76 height 25
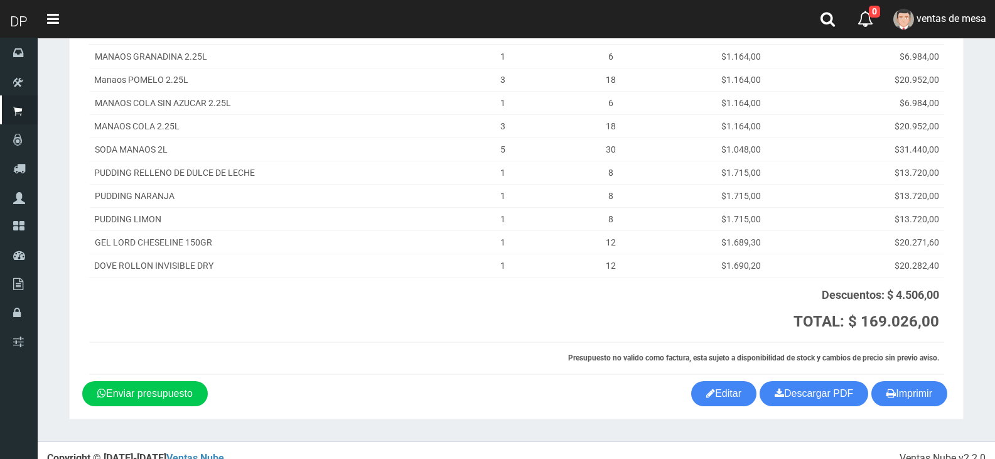
scroll to position [200, 0]
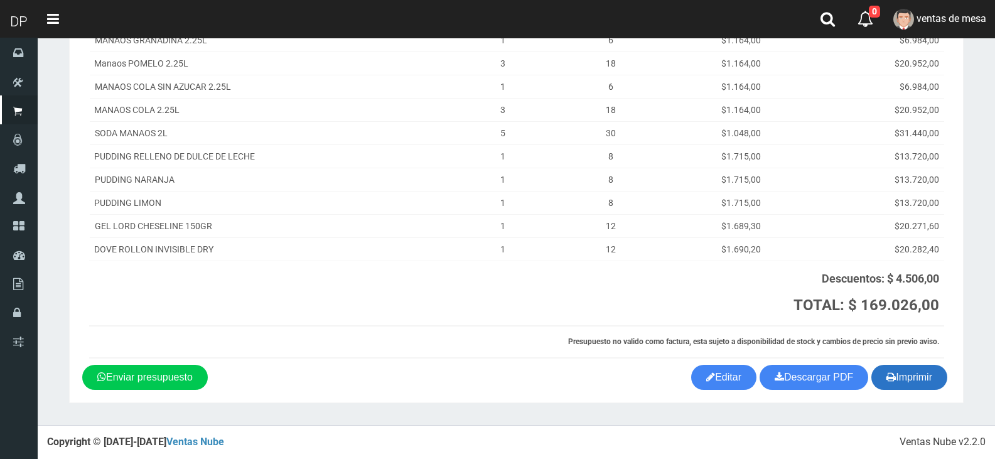
click at [883, 367] on button "Imprimir" at bounding box center [909, 377] width 76 height 25
click at [880, 370] on button "Imprimir" at bounding box center [909, 377] width 76 height 25
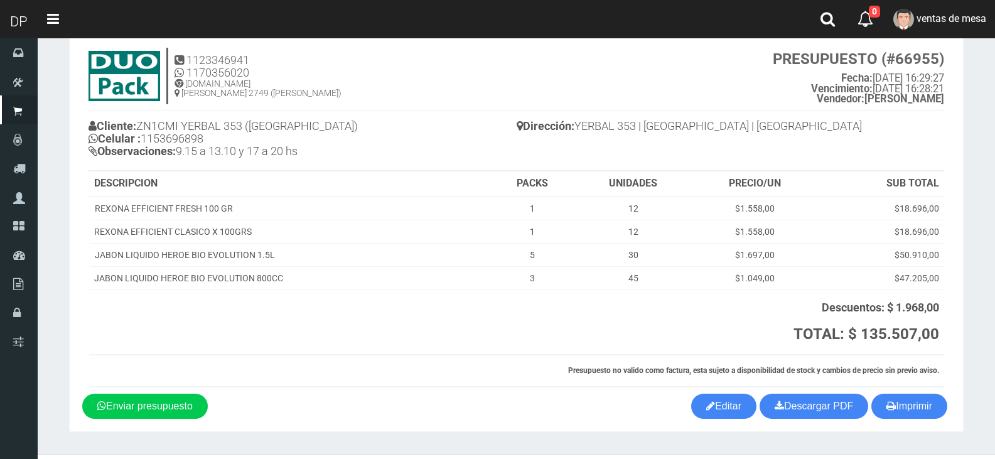
scroll to position [60, 0]
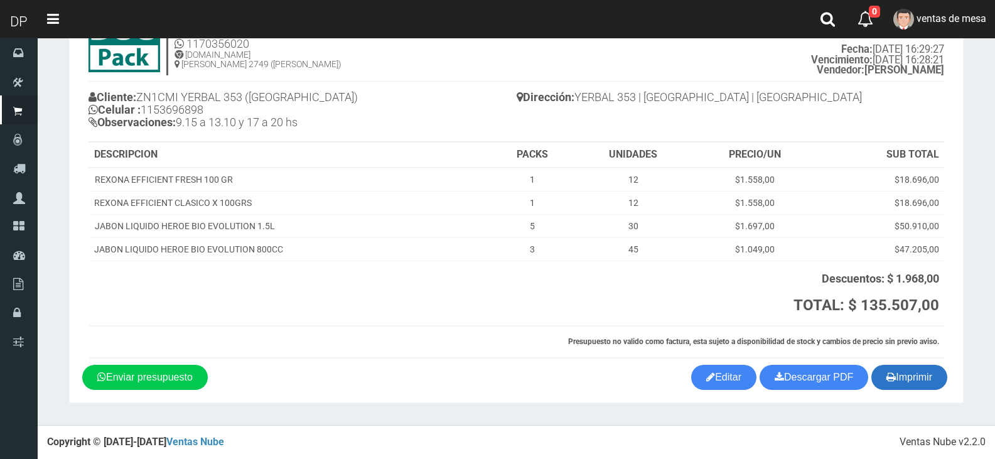
click at [890, 375] on icon "button" at bounding box center [890, 377] width 9 height 18
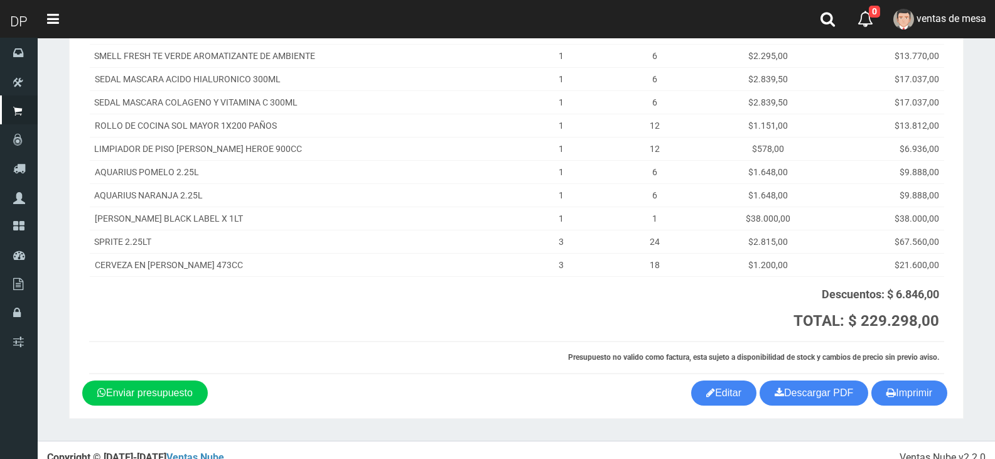
scroll to position [223, 0]
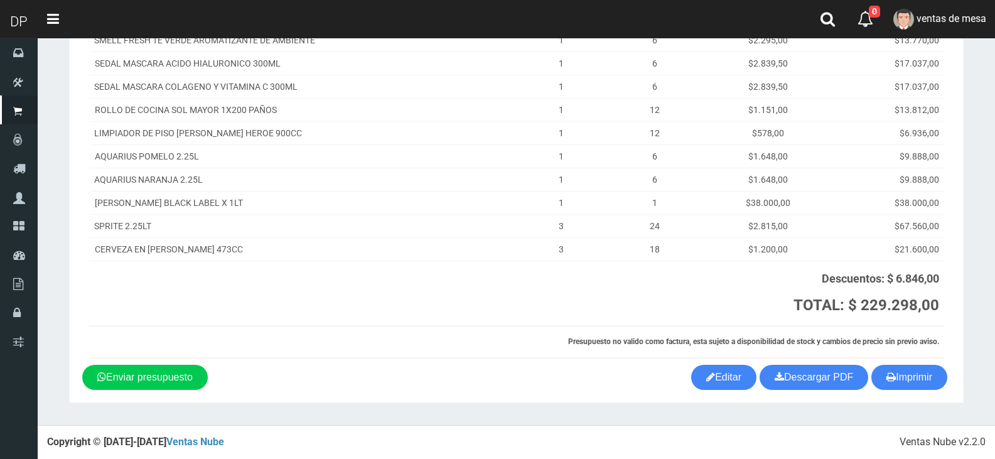
click at [928, 392] on section "1123346941 1170356020 [DOMAIN_NAME] AV ADER 2749 ([PERSON_NAME]) PRESUPUESTO (#…" at bounding box center [516, 120] width 895 height 566
click at [925, 387] on button "Imprimir" at bounding box center [909, 377] width 76 height 25
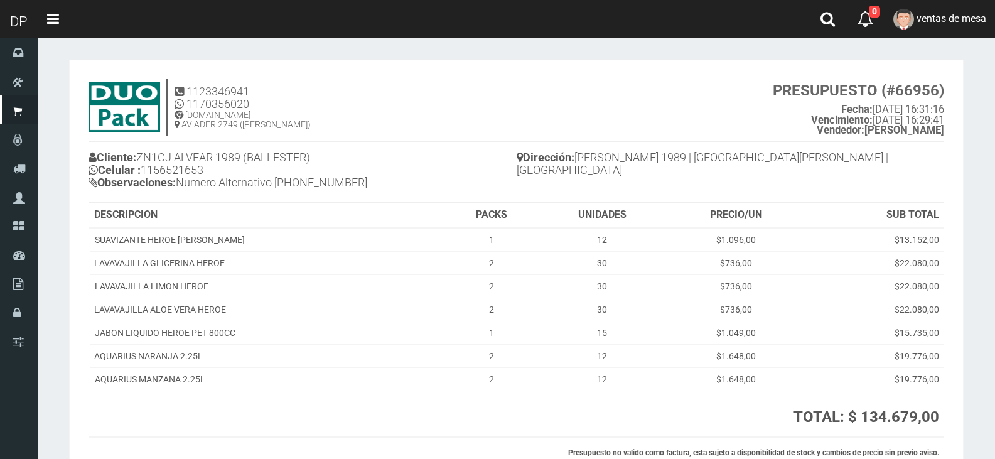
click at [424, 159] on h4 "Cliente: ZN1CJ ALVEAR 1989 (BALLESTER) Celular : 1156521653 Observaciones: Nume…" at bounding box center [303, 171] width 428 height 46
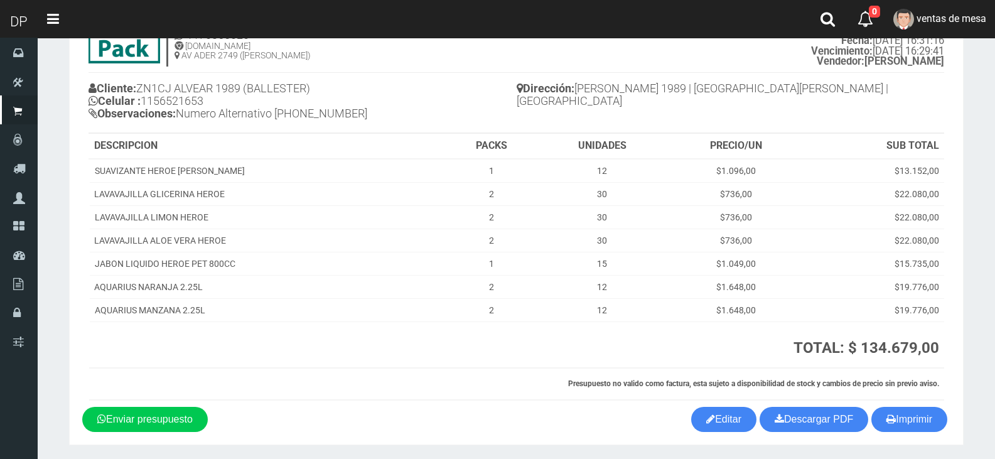
scroll to position [111, 0]
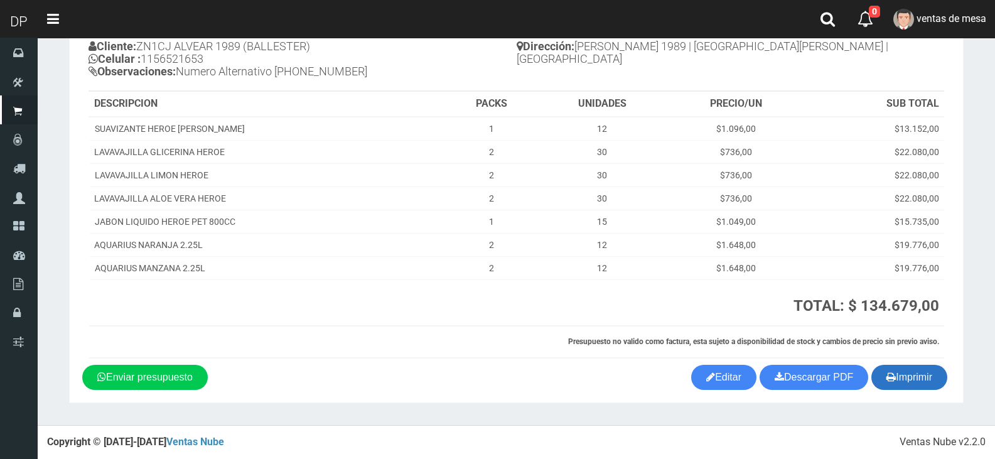
click at [935, 375] on button "Imprimir" at bounding box center [909, 377] width 76 height 25
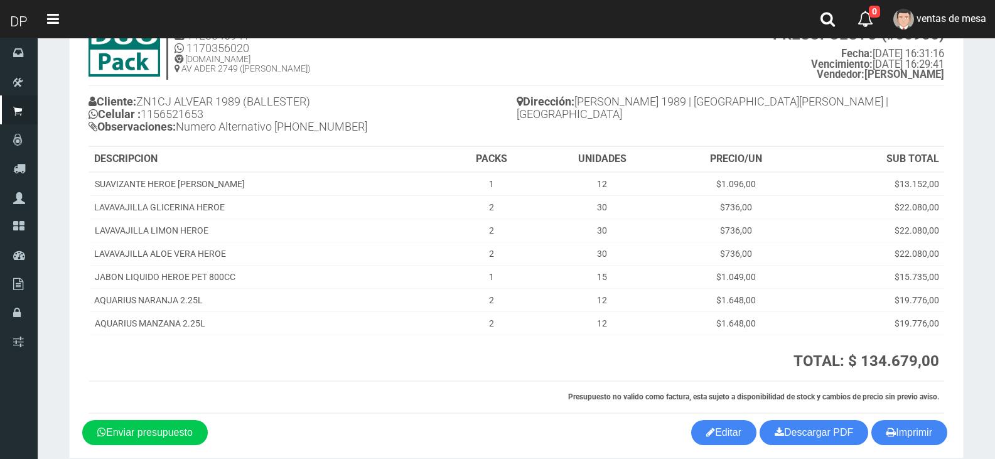
scroll to position [0, 0]
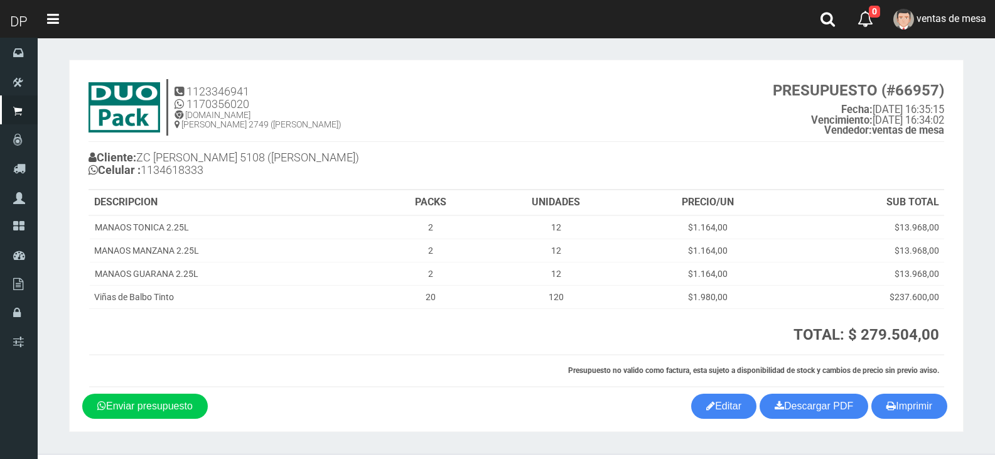
scroll to position [29, 0]
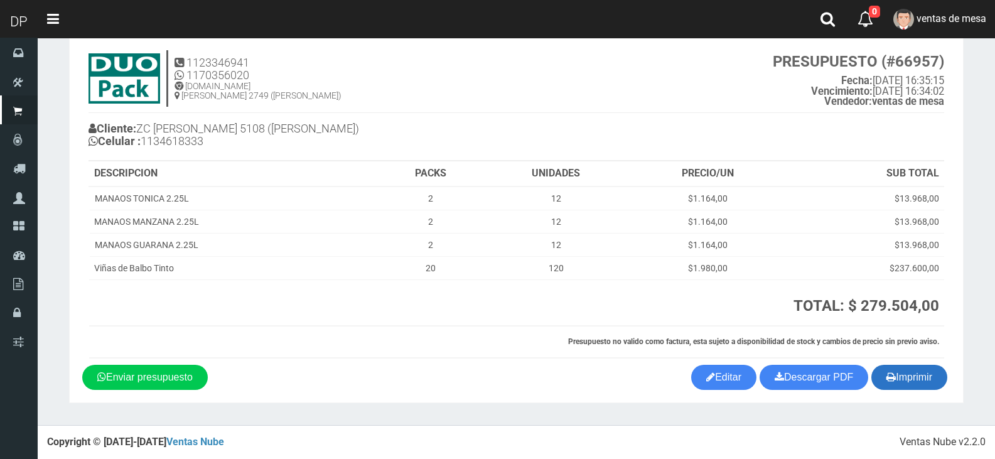
click at [917, 390] on button "Imprimir" at bounding box center [909, 377] width 76 height 25
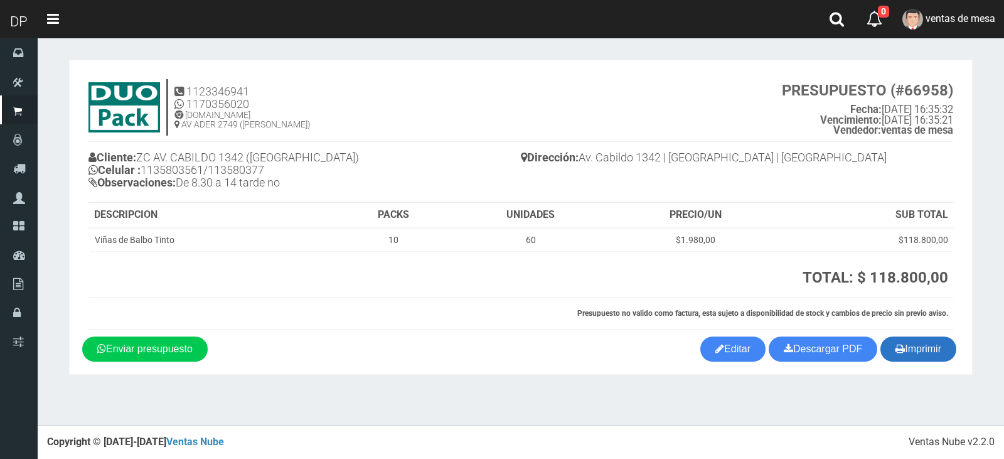
click at [896, 349] on icon "button" at bounding box center [900, 349] width 9 height 18
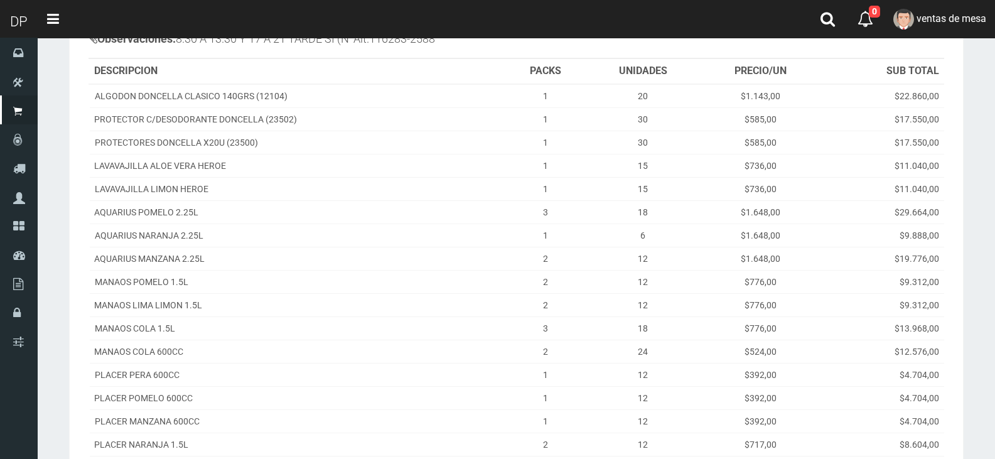
scroll to position [343, 0]
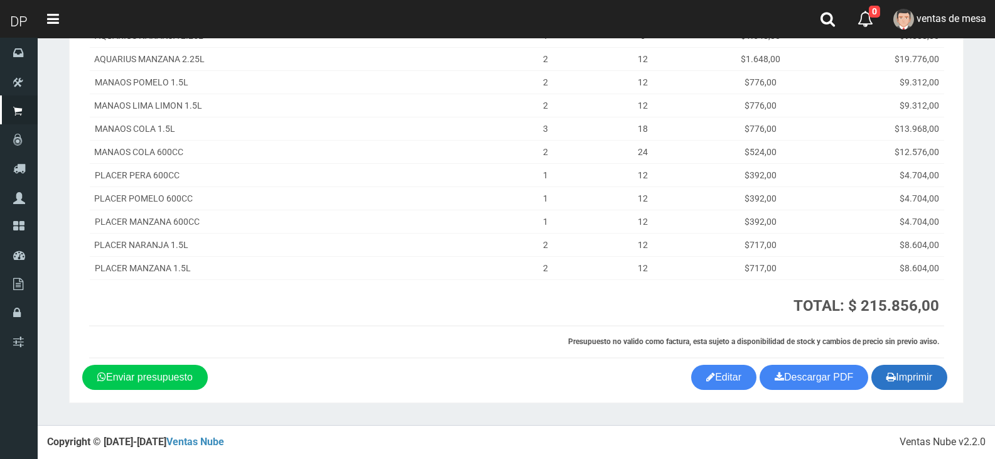
click at [895, 386] on button "Imprimir" at bounding box center [909, 377] width 76 height 25
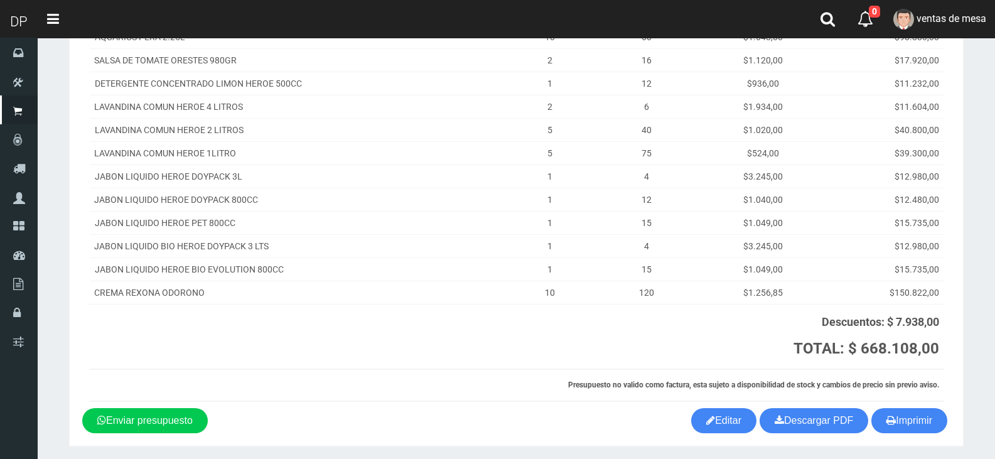
scroll to position [339, 0]
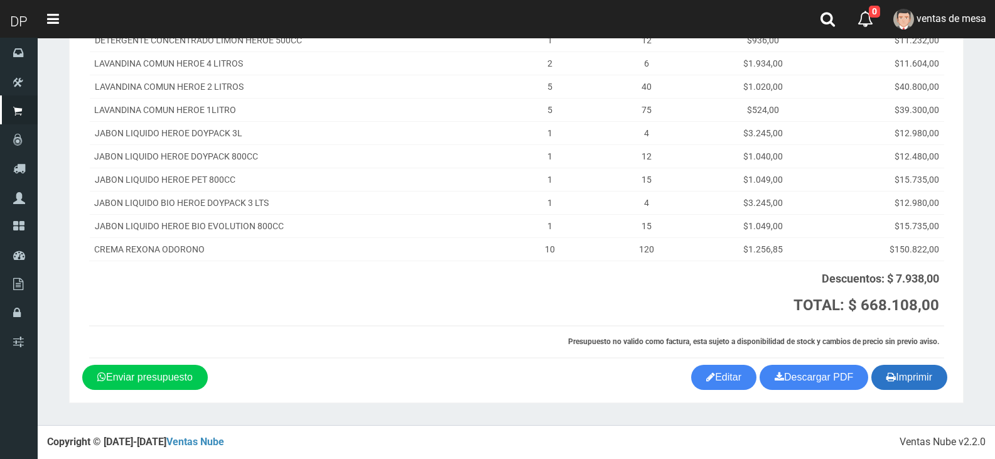
click at [911, 389] on section "1123346941 1170356020 [DOMAIN_NAME] AV ADER 2749 ([PERSON_NAME]) PRESUPUESTO (#…" at bounding box center [516, 62] width 895 height 682
click at [905, 386] on button "Imprimir" at bounding box center [909, 377] width 76 height 25
drag, startPoint x: 905, startPoint y: 386, endPoint x: 669, endPoint y: 286, distance: 257.1
click at [905, 386] on button "Imprimir" at bounding box center [909, 377] width 76 height 25
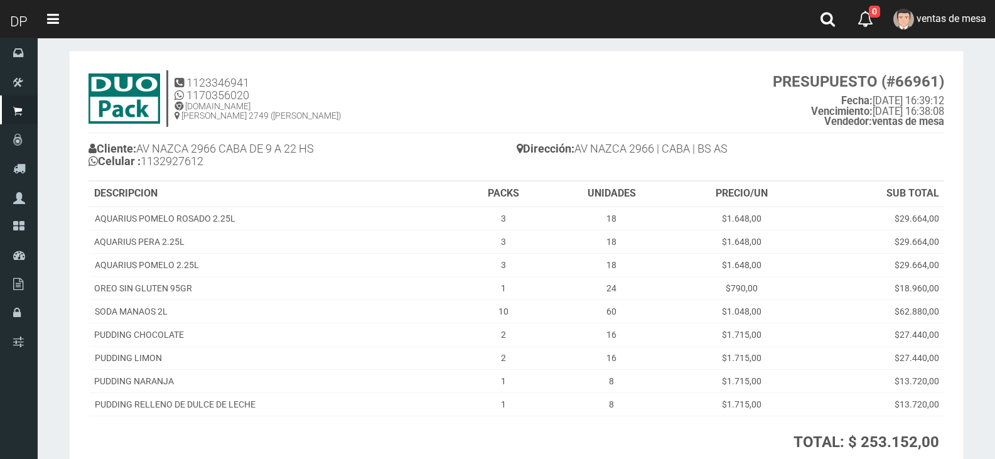
scroll to position [145, 0]
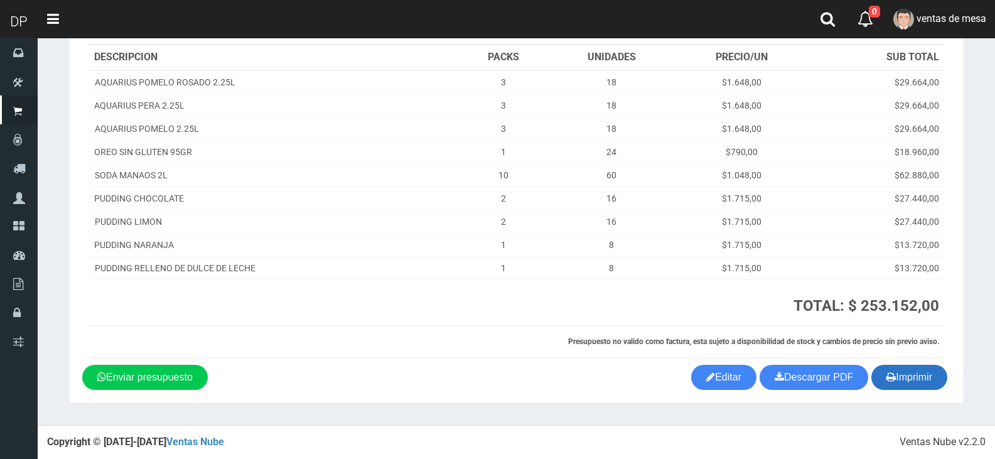
click at [911, 385] on button "Imprimir" at bounding box center [909, 377] width 76 height 25
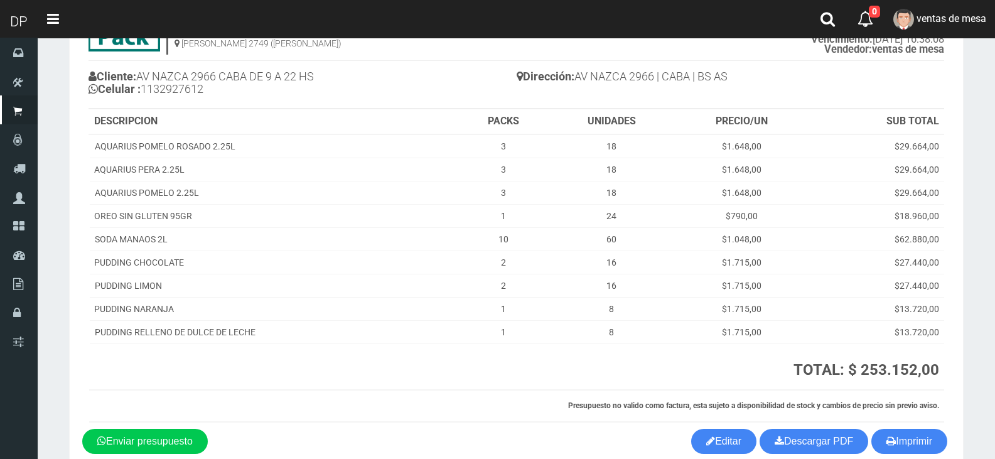
scroll to position [0, 0]
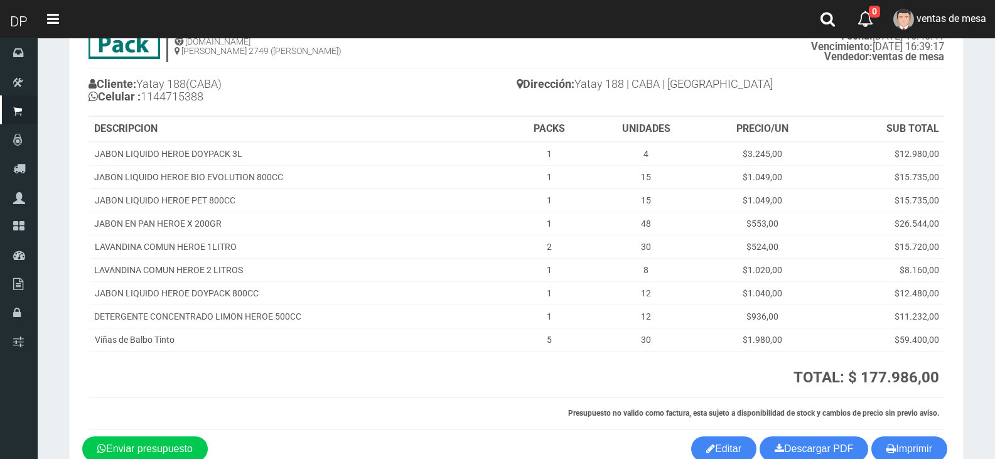
scroll to position [145, 0]
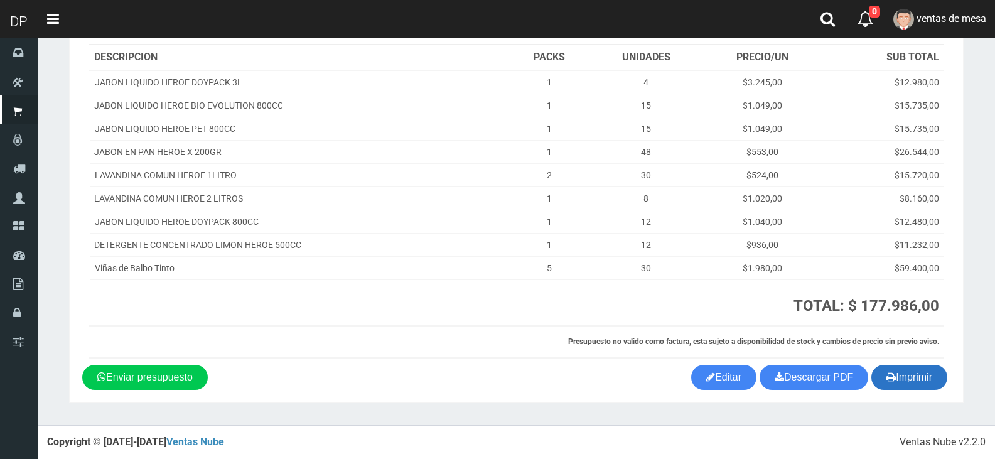
click at [903, 371] on button "Imprimir" at bounding box center [909, 377] width 76 height 25
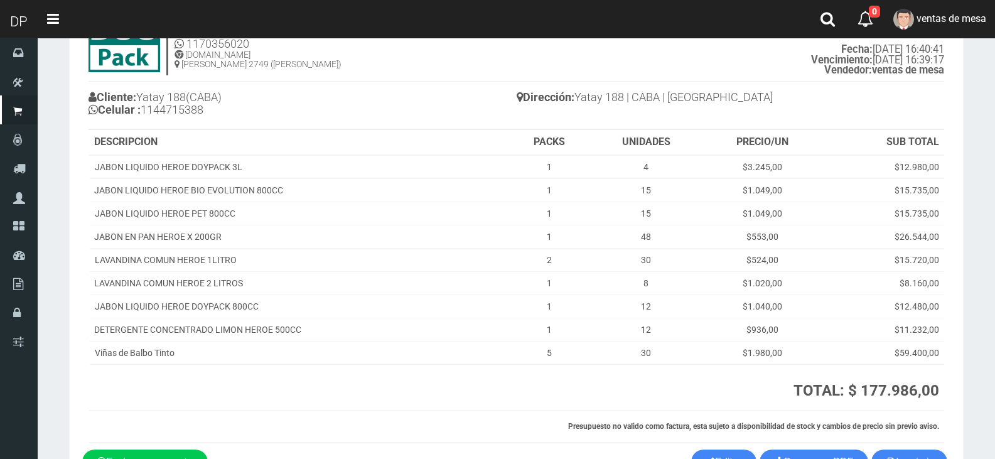
scroll to position [0, 0]
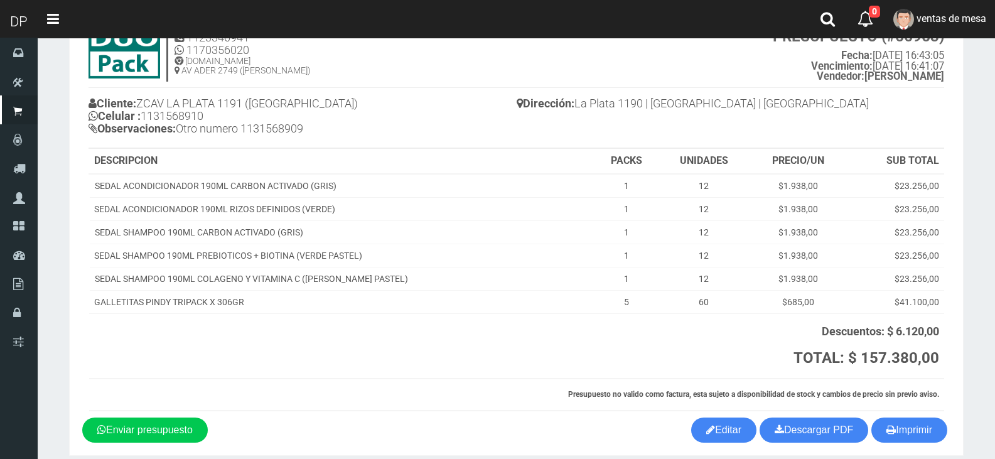
scroll to position [107, 0]
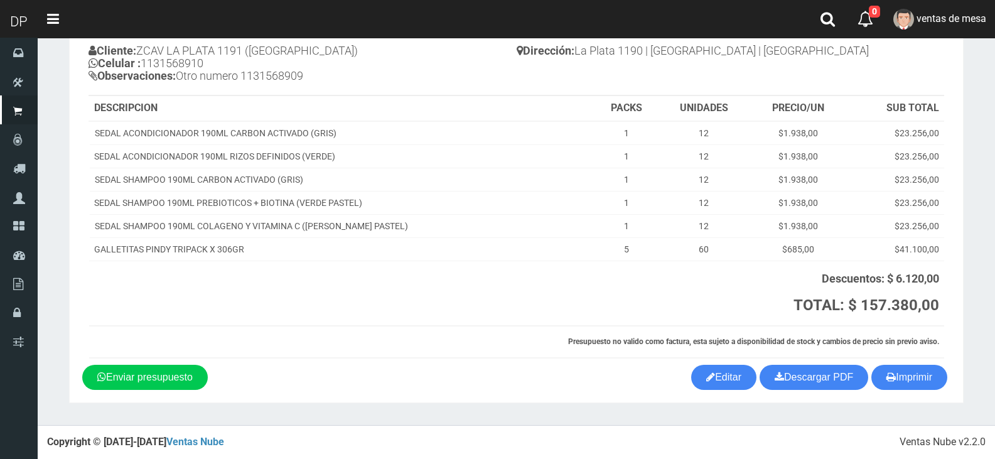
click at [934, 396] on section "1123346941 1170356020 WWW.DUOPACKS.COM.AR AV ADER 2749 (MUNRO) PRESUPUESTO (#66…" at bounding box center [516, 178] width 895 height 450
click at [928, 382] on button "Imprimir" at bounding box center [909, 377] width 76 height 25
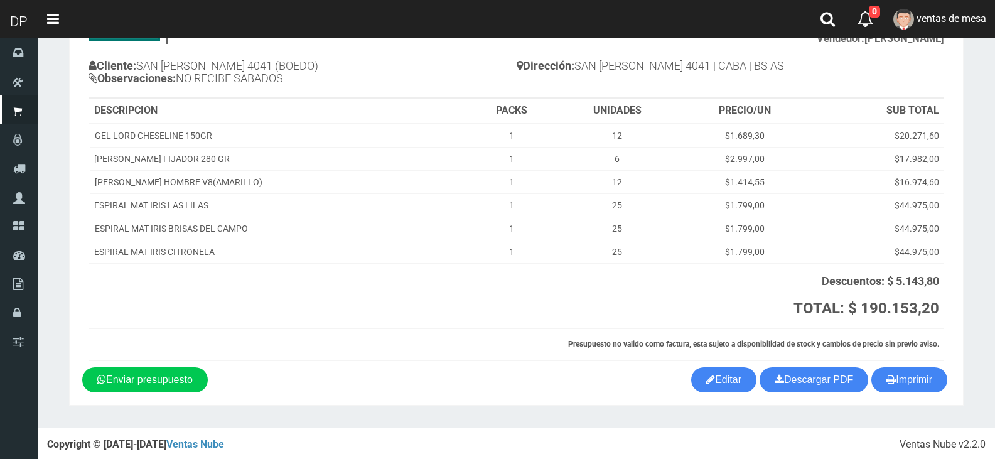
scroll to position [94, 0]
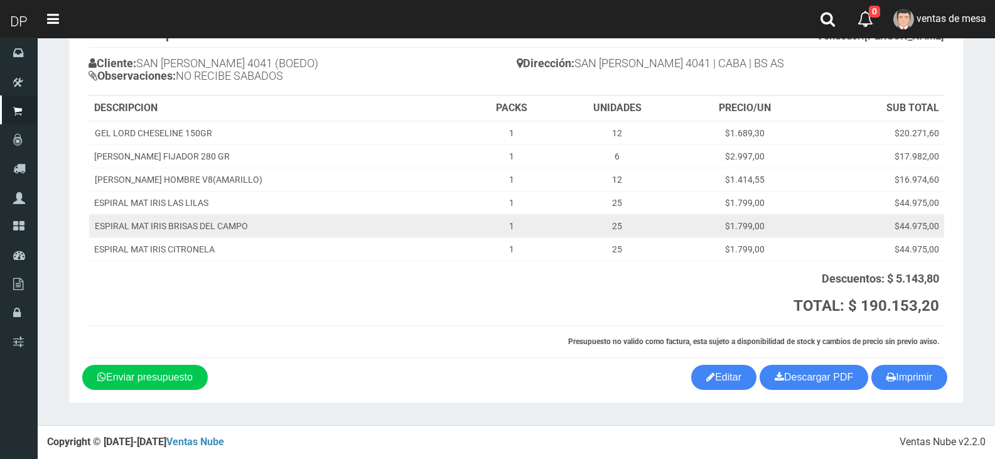
click at [903, 223] on td "$44.975,00" at bounding box center [877, 225] width 133 height 23
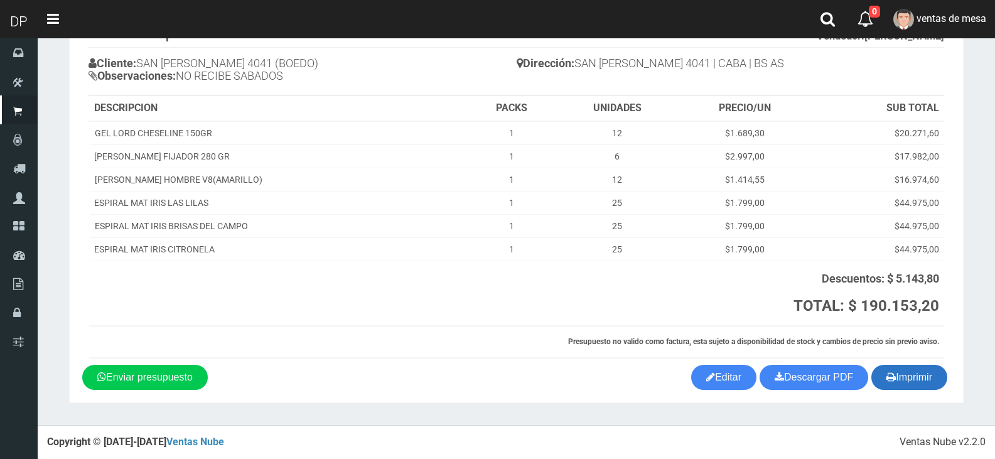
click at [913, 380] on button "Imprimir" at bounding box center [909, 377] width 76 height 25
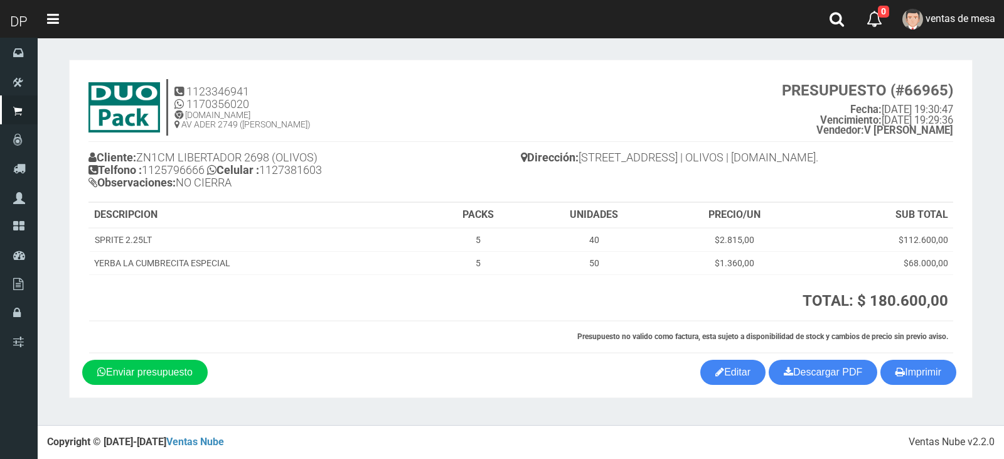
drag, startPoint x: 884, startPoint y: 190, endPoint x: 886, endPoint y: 292, distance: 101.7
click at [884, 190] on div "Cliente: ZN1CM [STREET_ADDRESS] Telfono : [PHONE_NUMBER] Celular : [PHONE_NUMBE…" at bounding box center [521, 172] width 865 height 60
click at [914, 363] on button "Imprimir" at bounding box center [919, 372] width 76 height 25
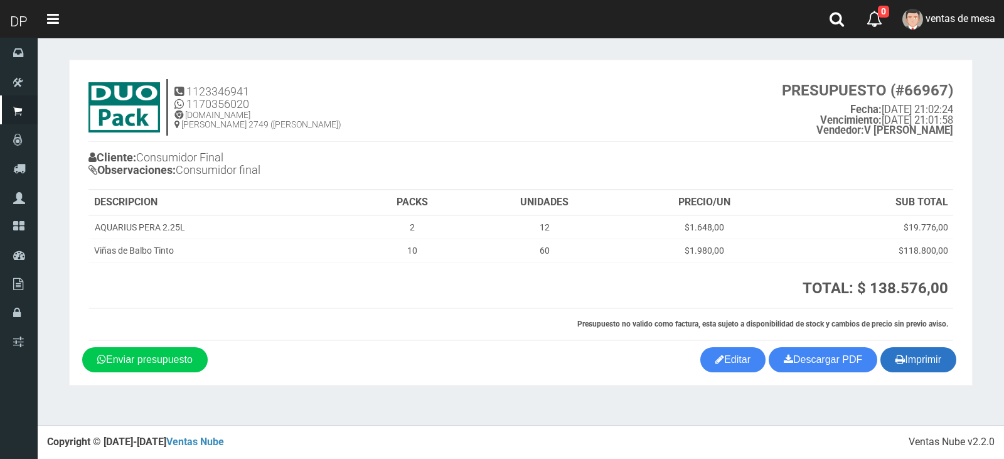
drag, startPoint x: 909, startPoint y: 359, endPoint x: 903, endPoint y: 367, distance: 10.3
click at [907, 361] on button "Imprimir" at bounding box center [919, 359] width 76 height 25
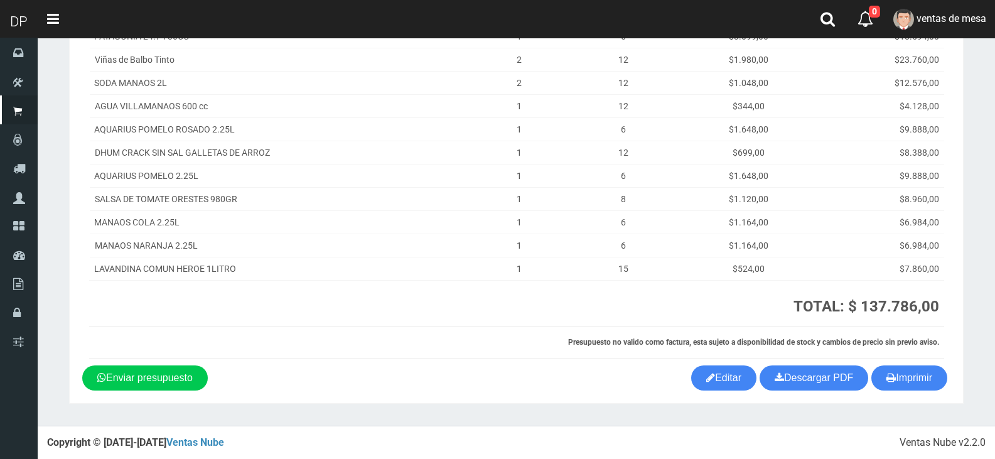
scroll to position [215, 0]
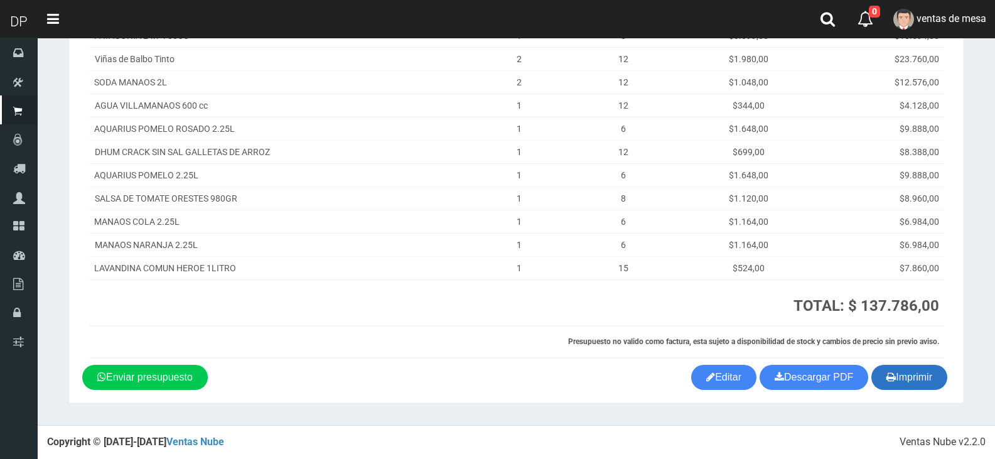
click at [903, 369] on button "Imprimir" at bounding box center [909, 377] width 76 height 25
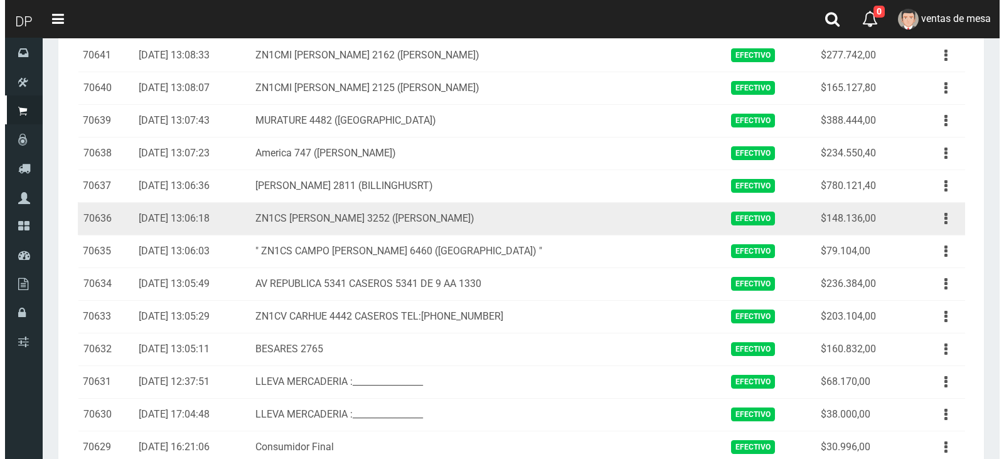
scroll to position [1242, 0]
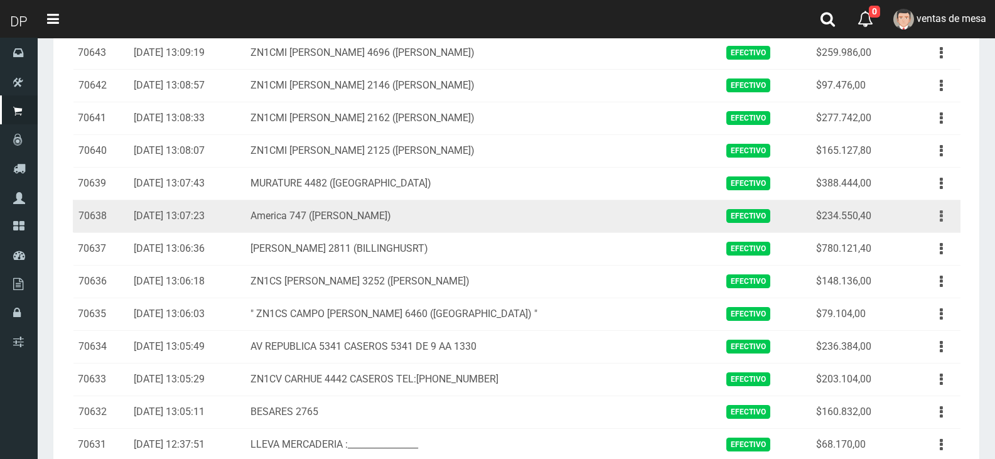
click at [944, 220] on button "button" at bounding box center [941, 216] width 28 height 22
click at [922, 292] on link "Eliminar" at bounding box center [905, 284] width 99 height 28
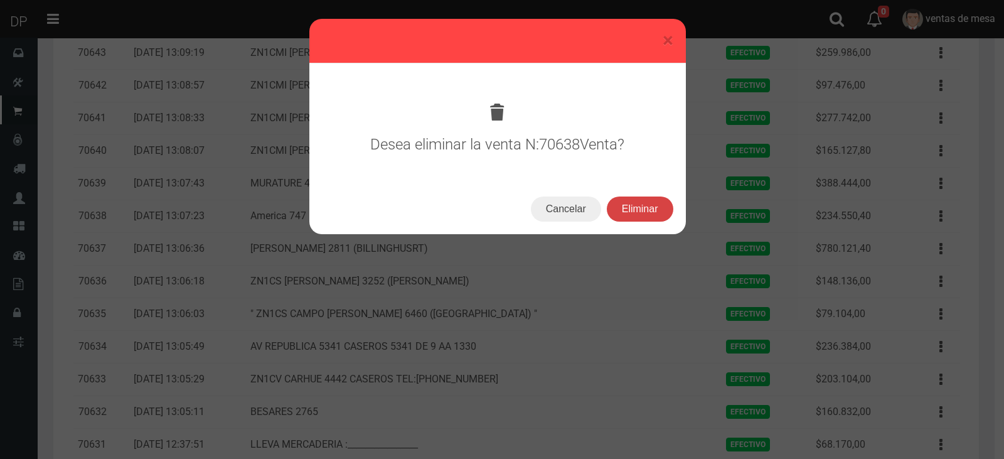
click at [665, 205] on button "Eliminar" at bounding box center [640, 208] width 67 height 25
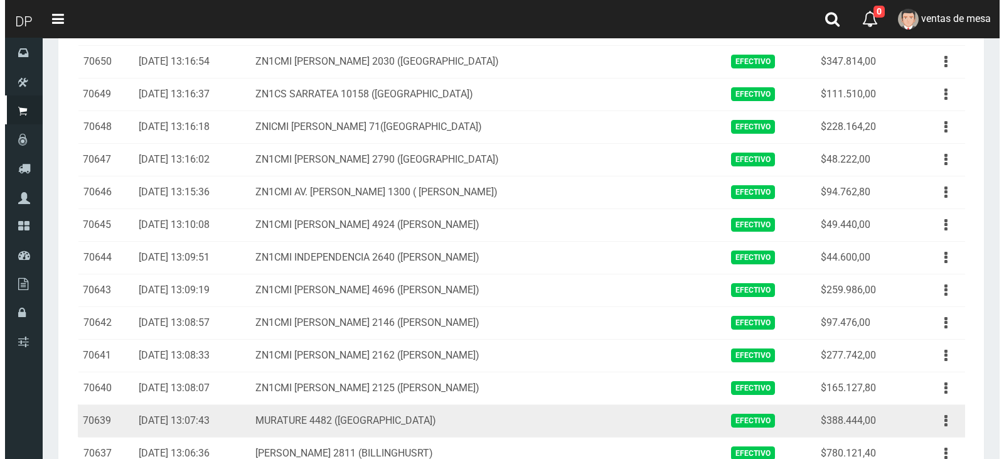
scroll to position [1053, 0]
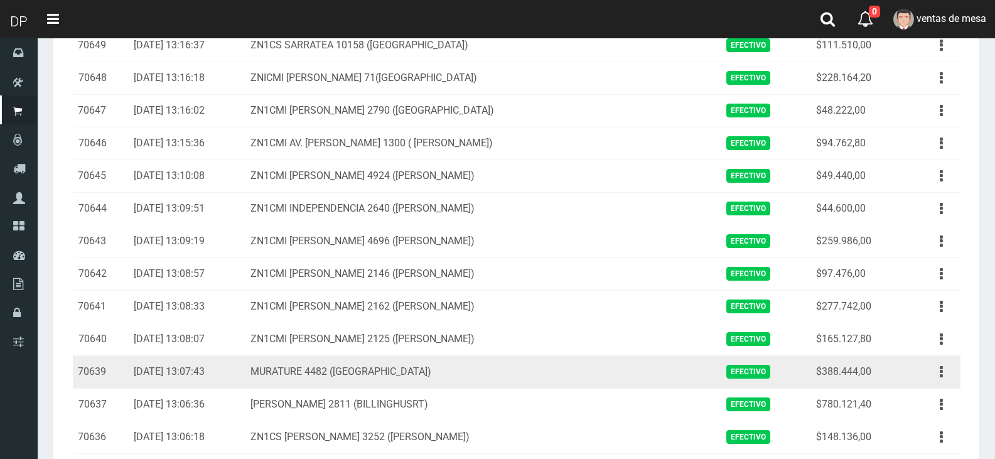
click at [941, 370] on button "button" at bounding box center [941, 372] width 28 height 22
click at [914, 429] on link "Eliminar" at bounding box center [905, 440] width 99 height 28
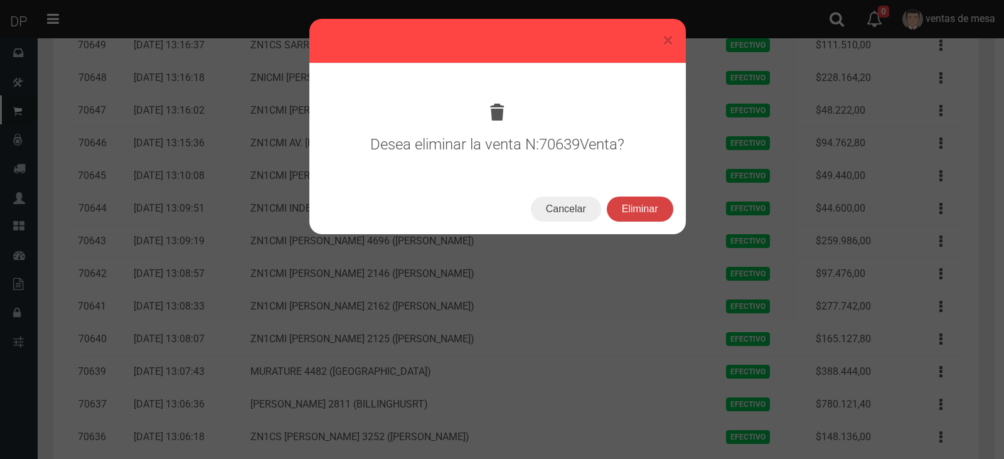
click at [630, 209] on button "Eliminar" at bounding box center [640, 208] width 67 height 25
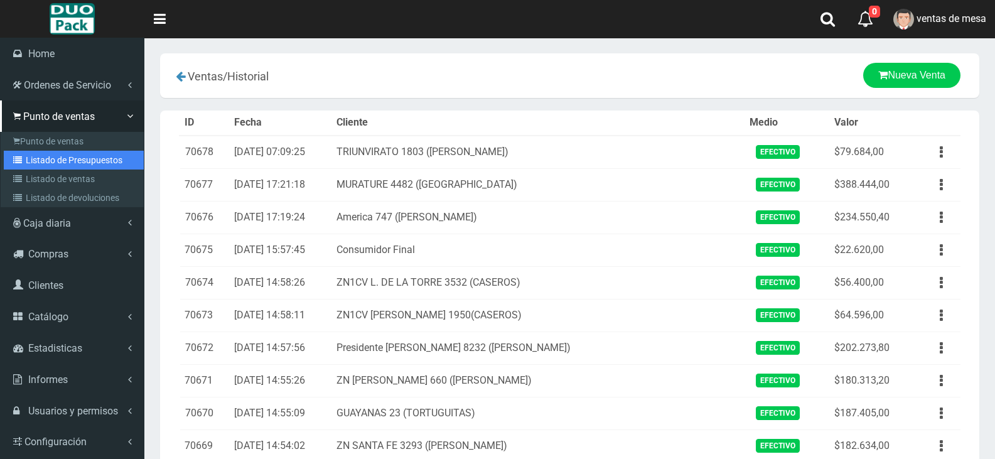
click at [47, 163] on link "Listado de Presupuestos" at bounding box center [74, 160] width 140 height 19
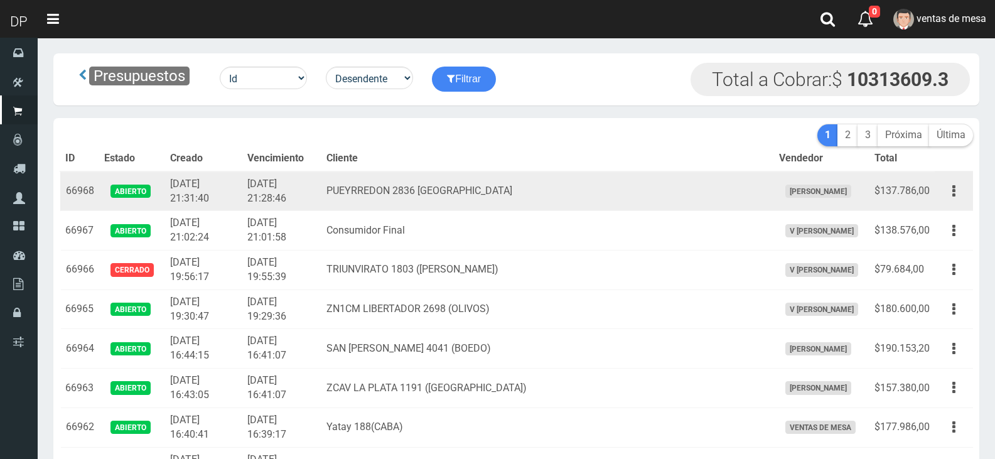
click at [425, 188] on td "PUEYRREDON 2836 VILLA BALLESTER" at bounding box center [547, 191] width 452 height 40
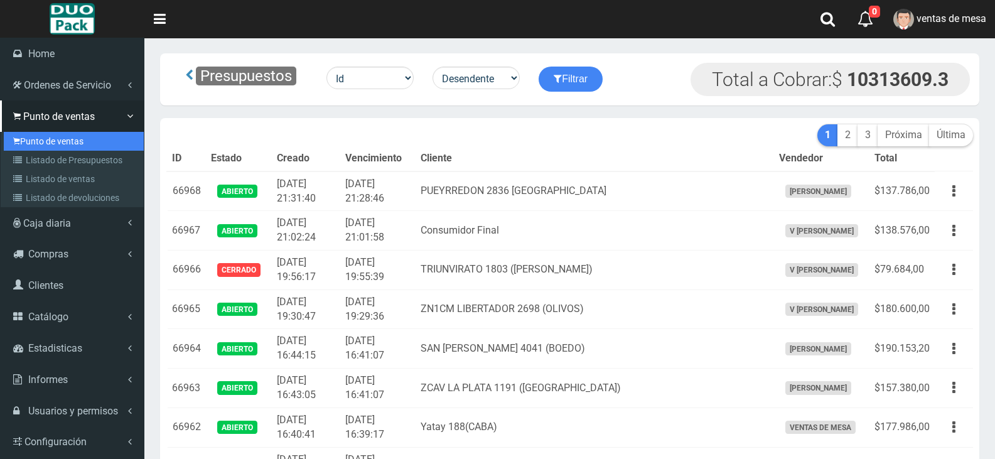
click at [66, 139] on link "Punto de ventas" at bounding box center [74, 141] width 140 height 19
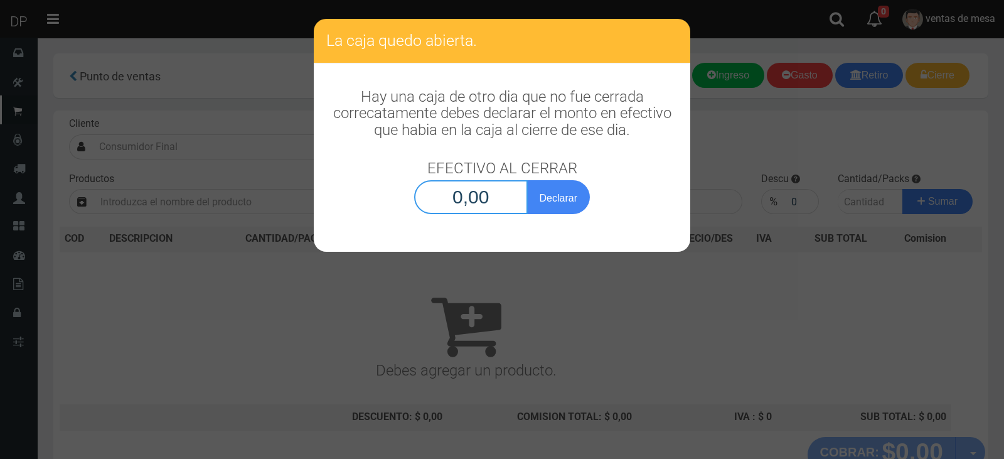
click at [451, 213] on input "0,00" at bounding box center [471, 197] width 114 height 34
type input "1,00"
click at [527, 180] on button "Declarar" at bounding box center [558, 197] width 63 height 34
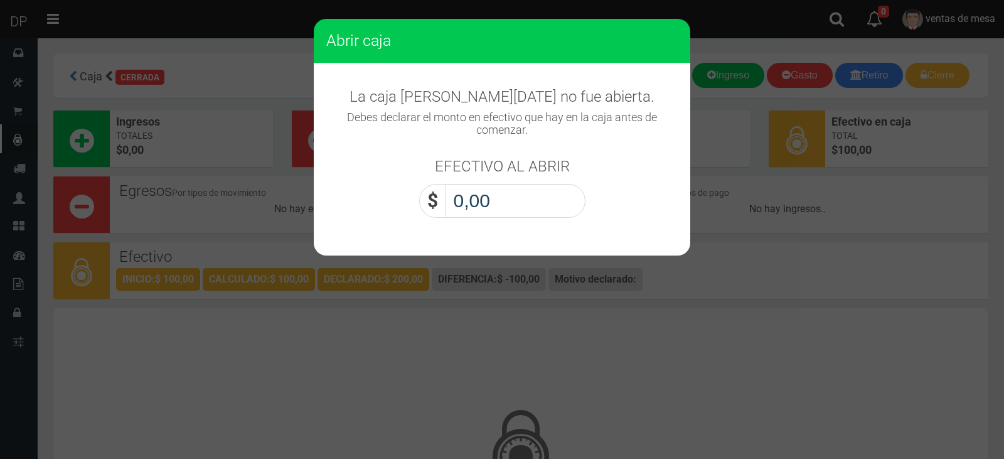
click at [468, 205] on input "0,00" at bounding box center [516, 201] width 140 height 34
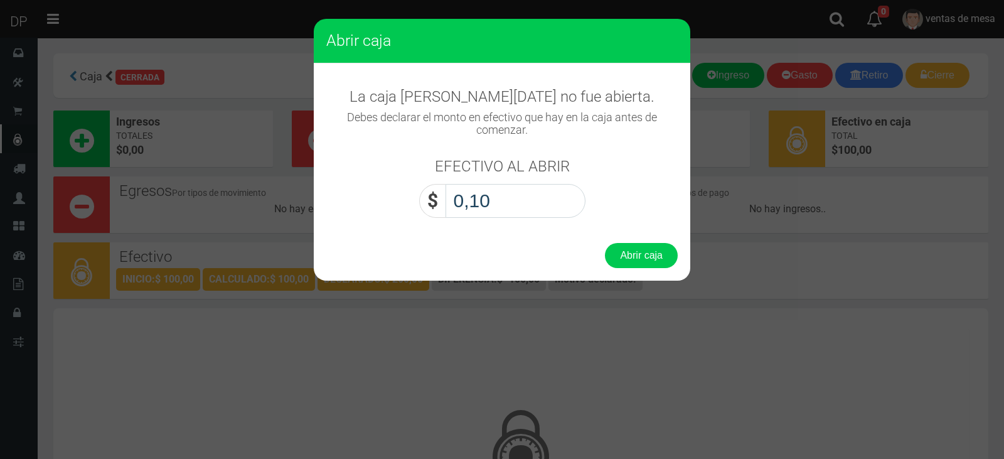
type input "1,00"
click at [605, 243] on button "Abrir caja" at bounding box center [641, 255] width 73 height 25
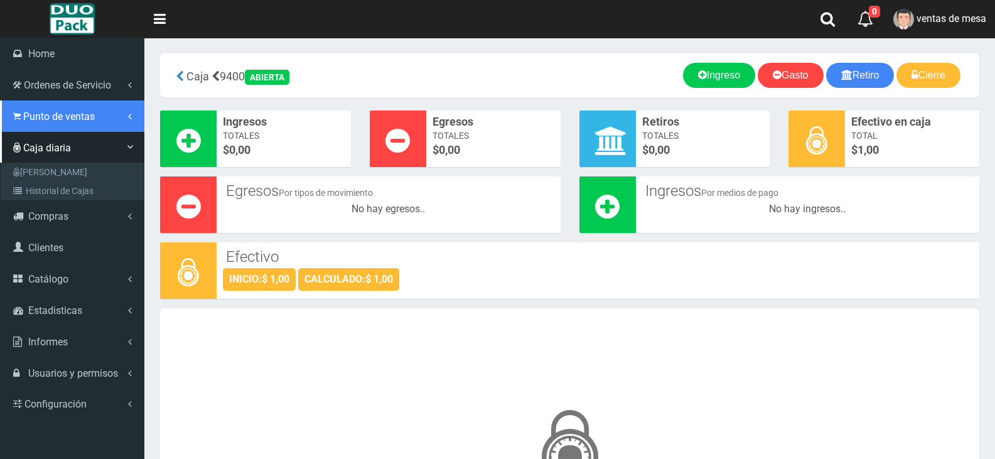
click at [87, 124] on link "Punto de ventas" at bounding box center [72, 115] width 144 height 31
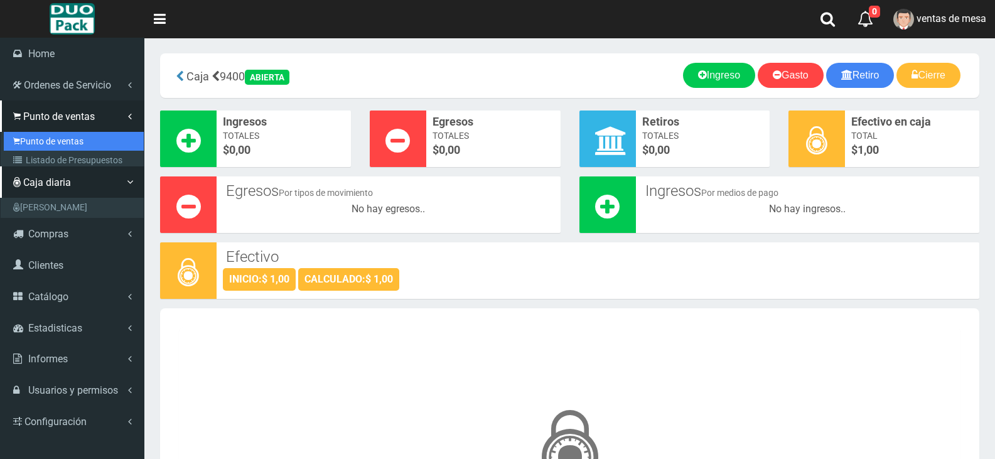
click at [94, 137] on link "Punto de ventas" at bounding box center [74, 141] width 140 height 19
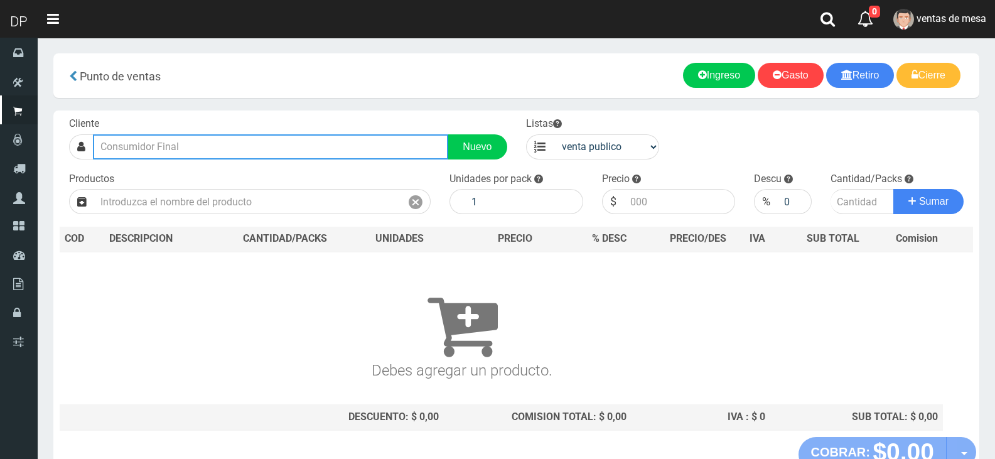
click at [149, 143] on input "text" at bounding box center [270, 146] width 355 height 25
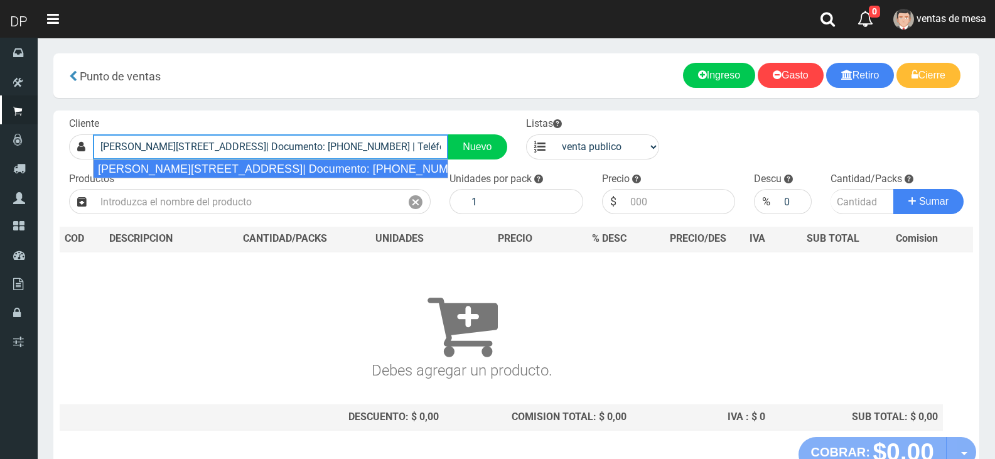
type input "Viamonte 2851(CABA )| Documento: 45854258 | Teléfono:"
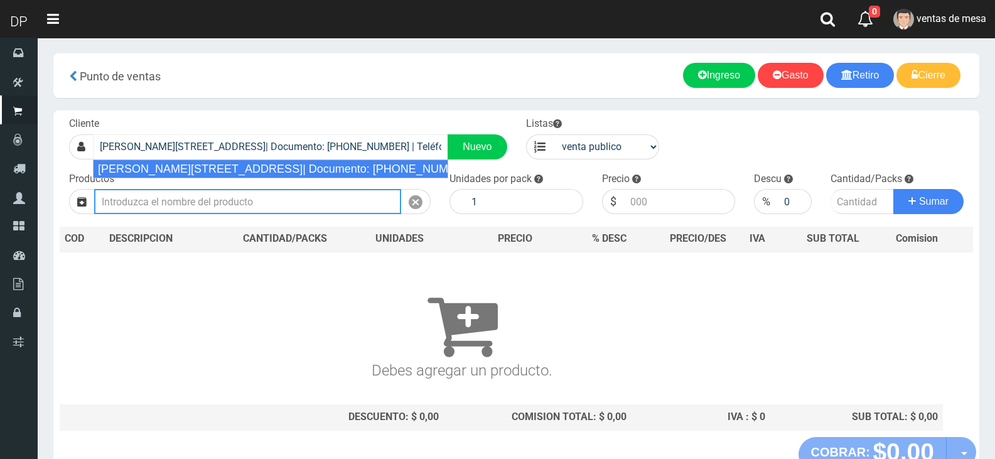
select select "2"
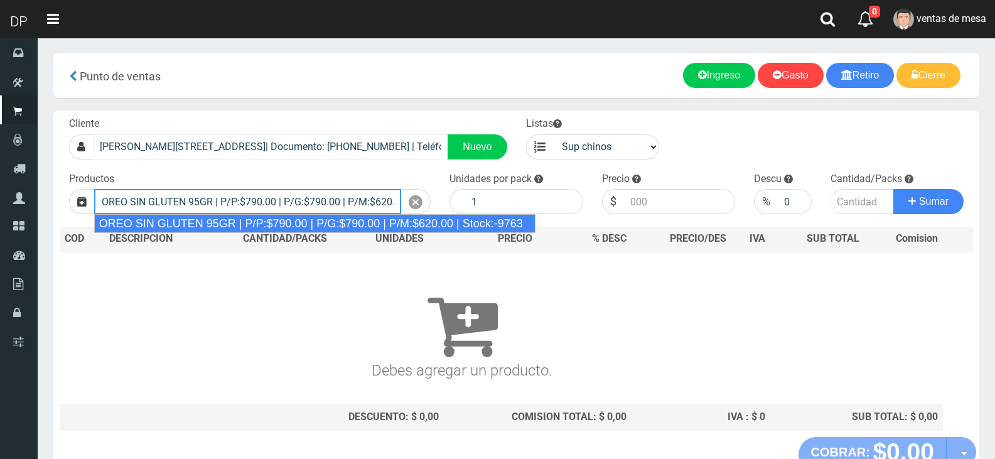
type input "OREO SIN GLUTEN 95GR | P/P:$790.00 | P/G:$790.00 | P/M:$620.00 | Stock:-9763"
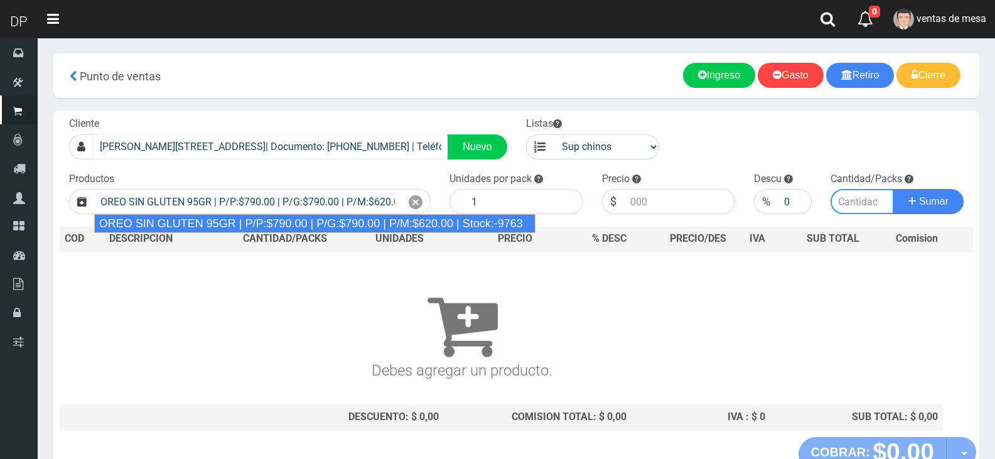
type input "24"
type input "790.00"
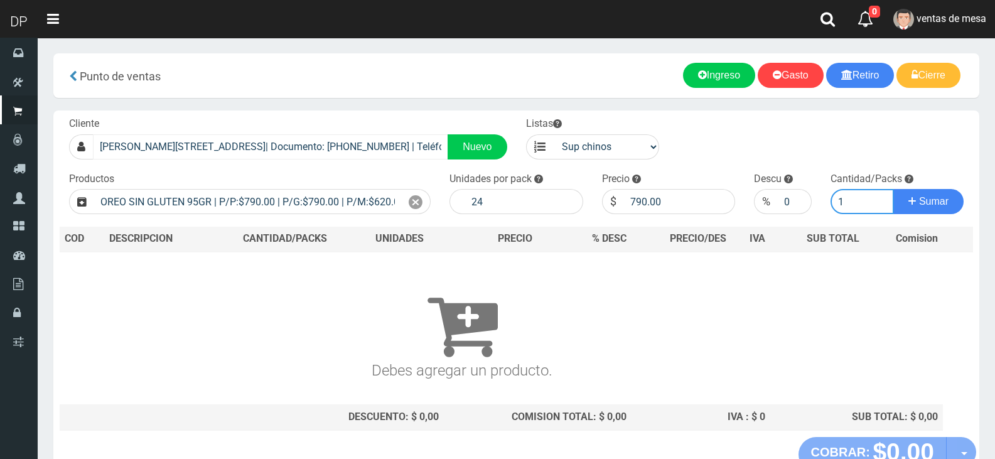
type input "1"
click at [893, 189] on button "Sumar" at bounding box center [928, 201] width 70 height 25
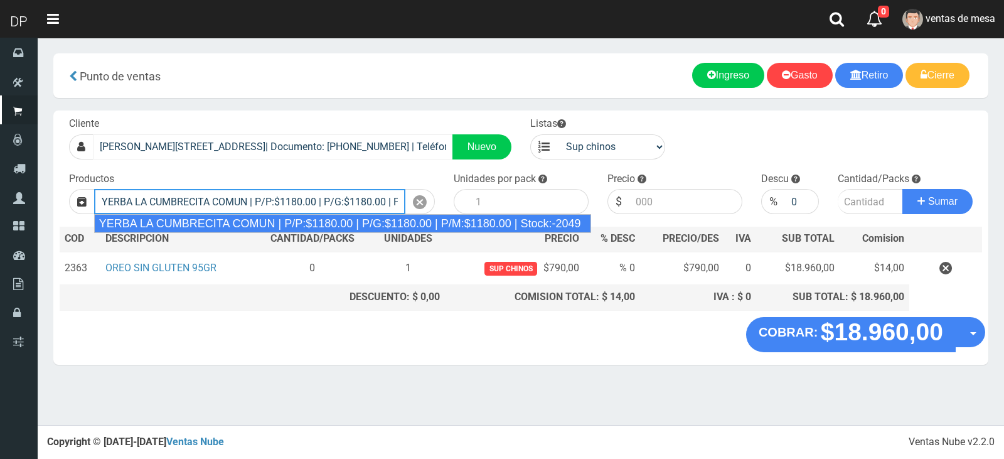
type input "YERBA LA CUMBRECITA COMUN | P/P:$1180.00 | P/G:$1180.00 | P/M:$1180.00 | Stock:…"
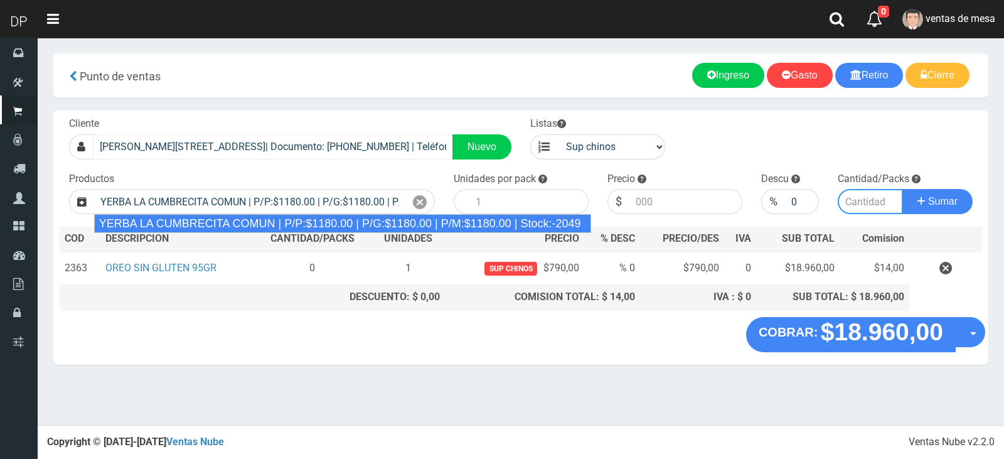
type input "10"
type input "1180.00"
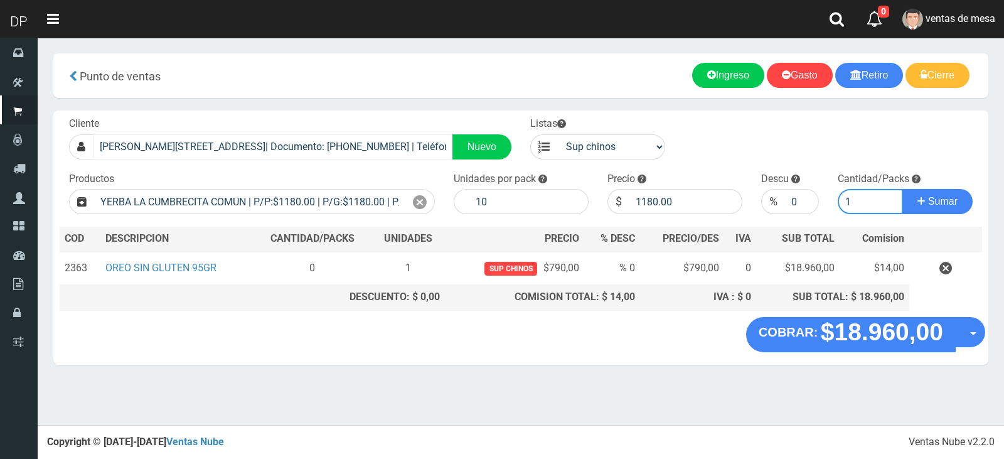
type input "1"
click at [903, 189] on button "Sumar" at bounding box center [938, 201] width 70 height 25
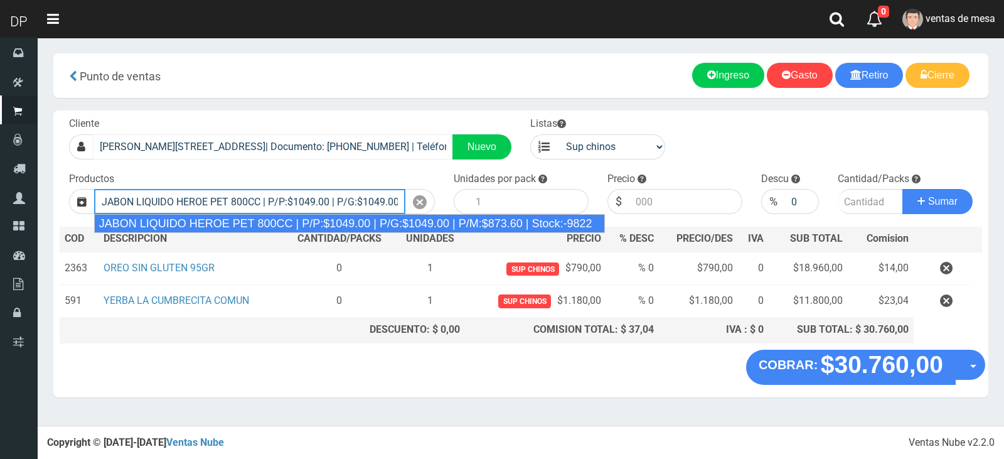
type input "JABON LIQUIDO HEROE PET 800CC | P/P:$1049.00 | P/G:$1049.00 | P/M:$873.60 | Sto…"
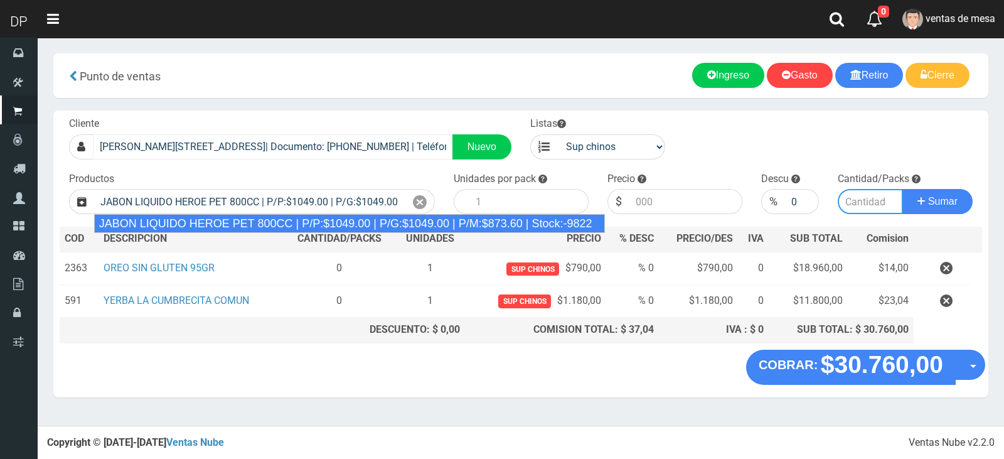
type input "15"
type input "1049.00"
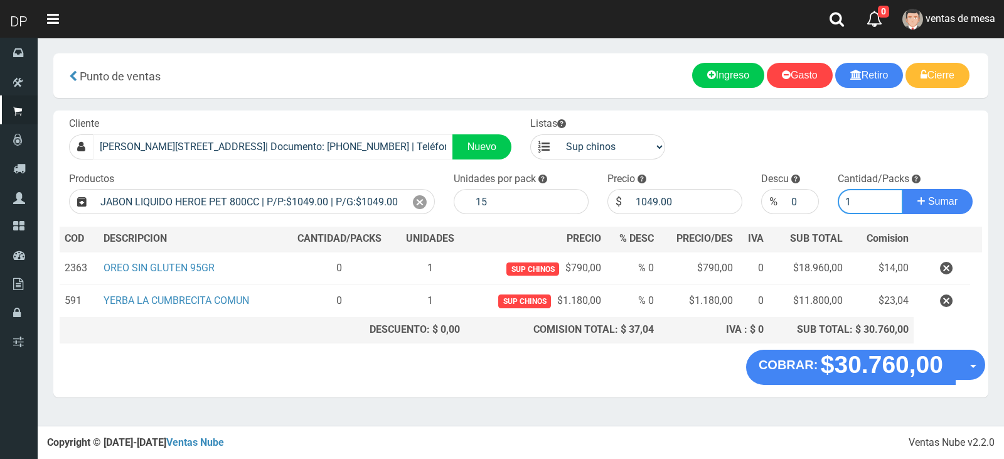
type input "1"
click at [903, 189] on button "Sumar" at bounding box center [938, 201] width 70 height 25
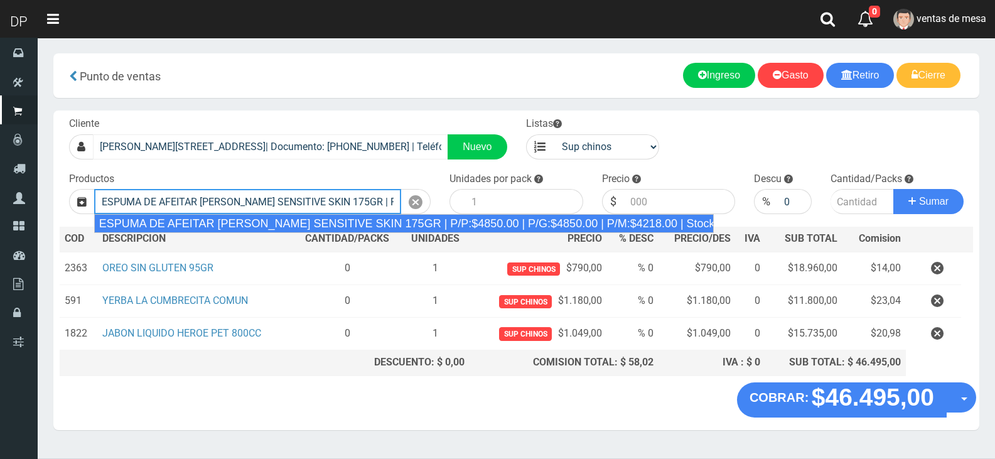
type input "ESPUMA DE AFEITAR GILLETTE SENSITIVE SKIN 175GR | P/P:$4850.00 | P/G:$4850.00 |…"
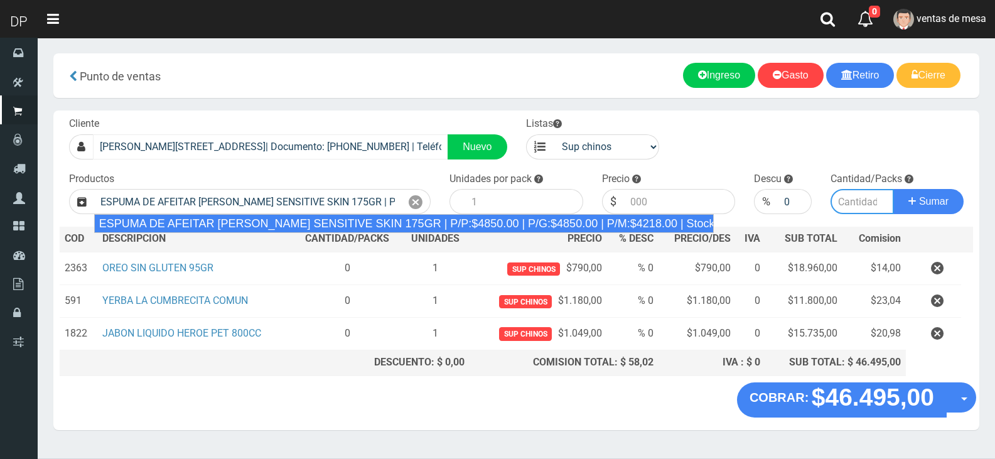
type input "6"
type input "4850.00"
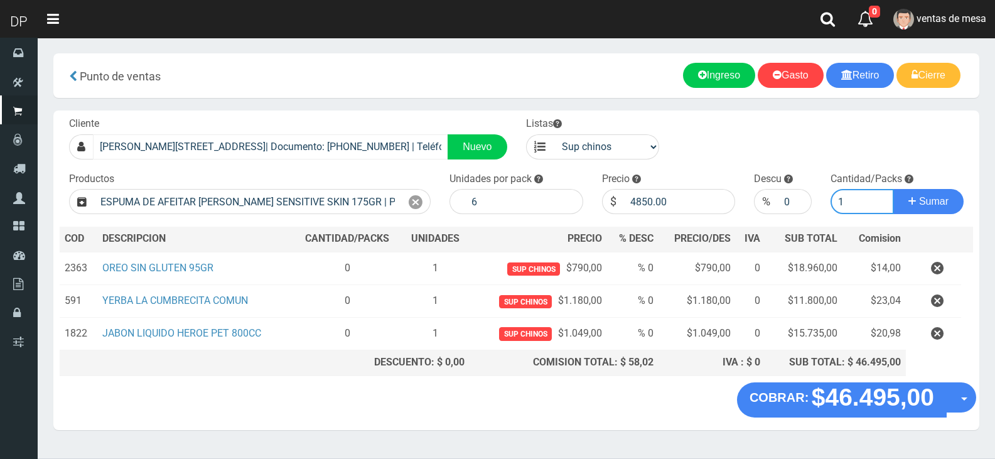
type input "1"
click at [893, 189] on button "Sumar" at bounding box center [928, 201] width 70 height 25
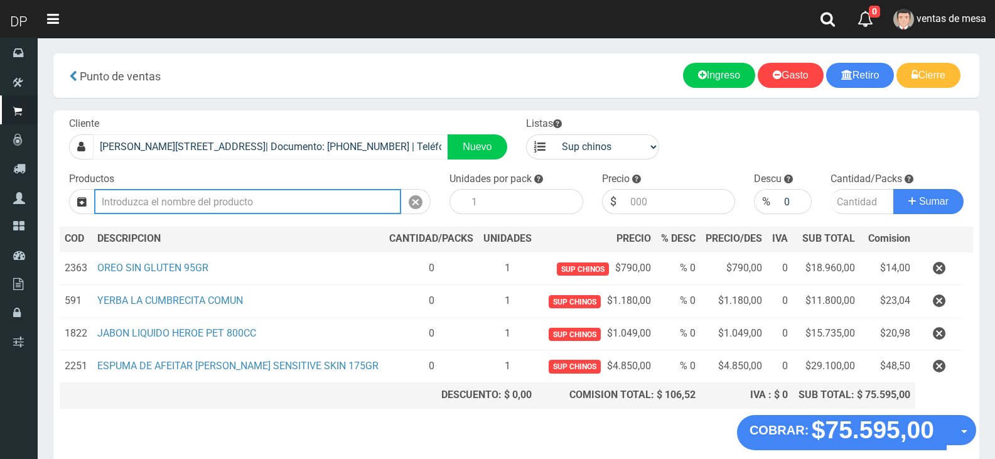
type input "6"
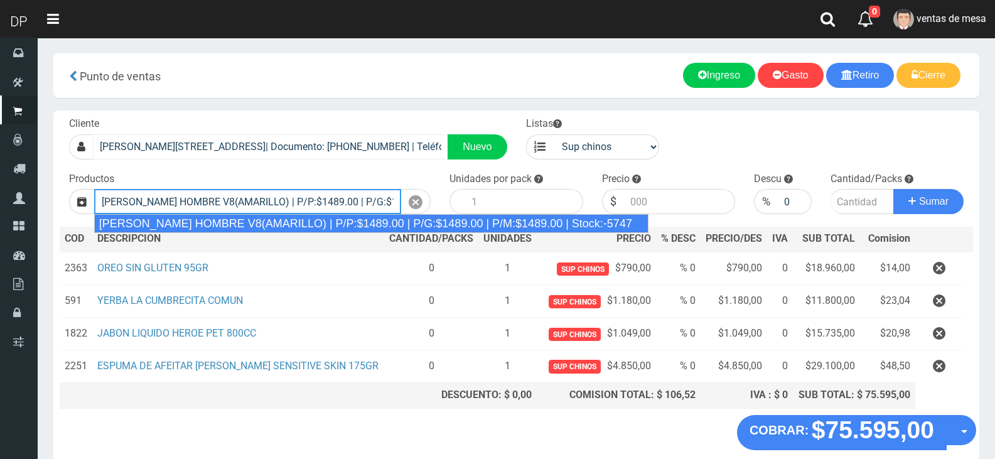
type input "REXONA ROLLON HOMBRE V8(AMARILLO) | P/P:$1489.00 | P/G:$1489.00 | P/M:$1489.00 …"
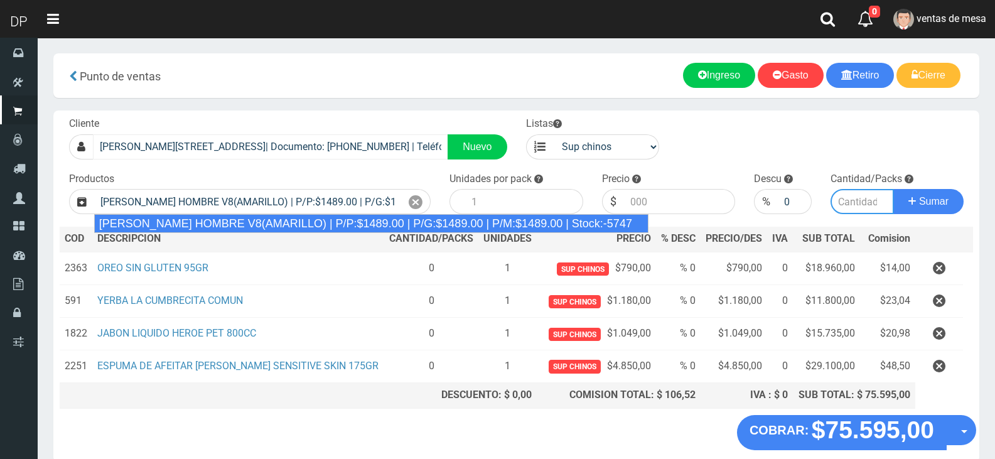
type input "12"
type input "1489.00"
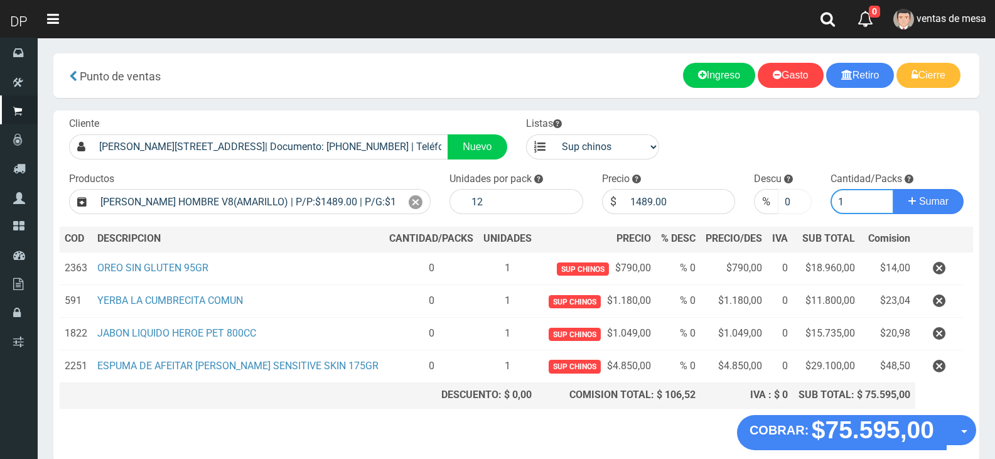
type input "1"
click at [799, 196] on input "1" at bounding box center [794, 201] width 33 height 25
click at [799, 196] on input "2" at bounding box center [794, 201] width 33 height 25
click at [795, 198] on input "3" at bounding box center [794, 201] width 33 height 25
click at [795, 198] on input "4" at bounding box center [794, 201] width 33 height 25
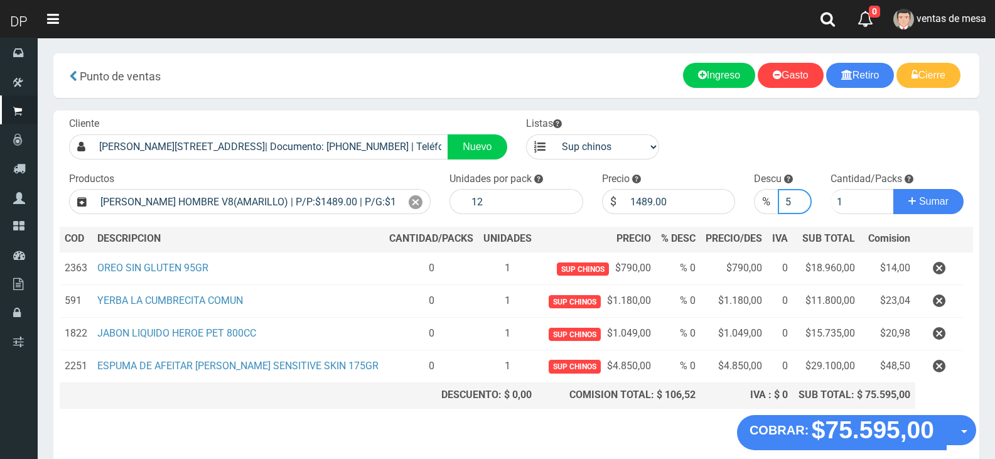
type input "5"
click at [797, 198] on input "5" at bounding box center [794, 201] width 33 height 25
click at [904, 200] on button "Sumar" at bounding box center [928, 201] width 70 height 25
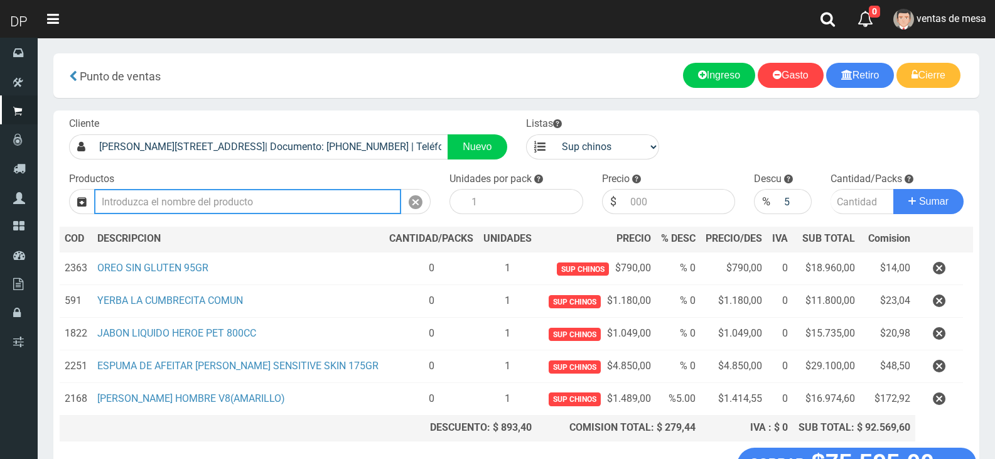
click at [298, 206] on input "Introduzca los productos" at bounding box center [247, 201] width 307 height 25
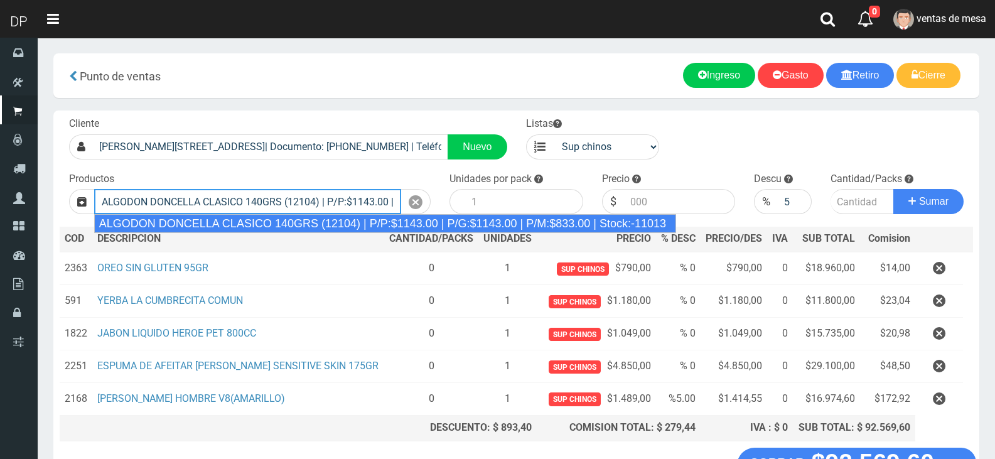
type input "ALGODON DONCELLA CLASICO 140GRS (12104) | P/P:$1143.00 | P/G:$1143.00 | P/M:$83…"
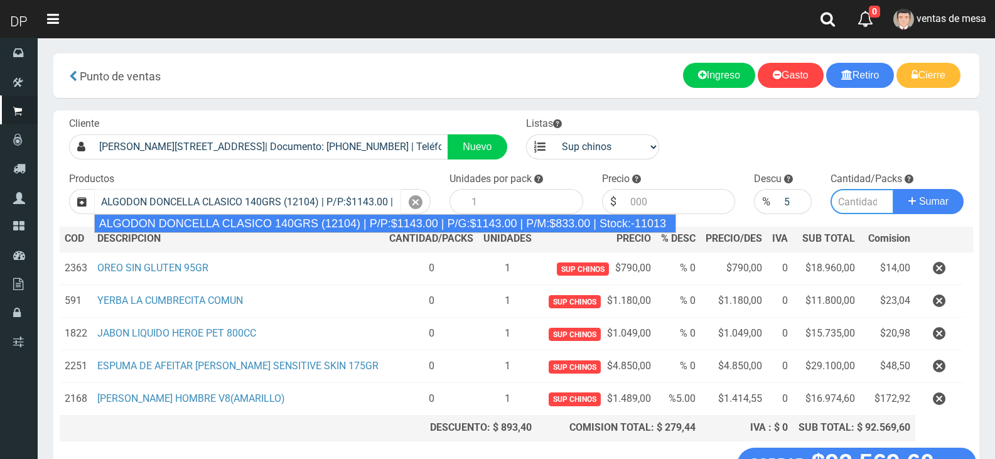
type input "20"
type input "1143.00"
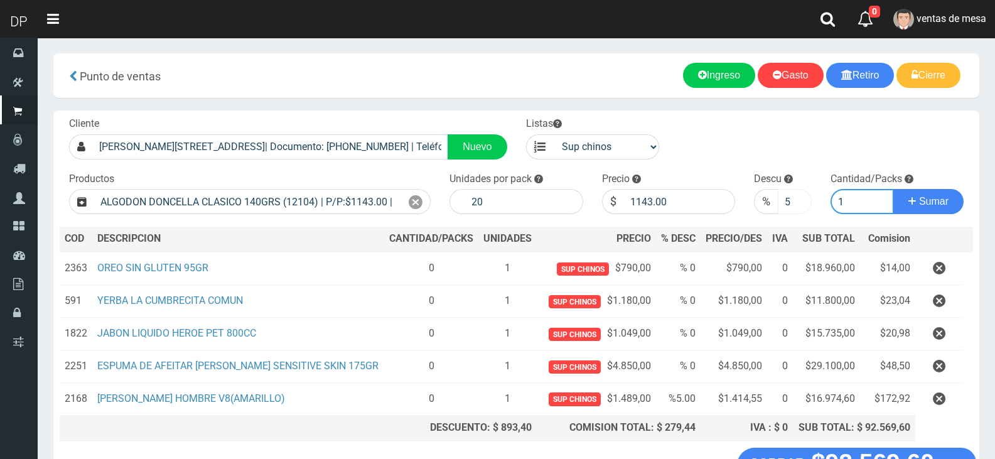
type input "1"
type input "4"
click at [795, 202] on input "4" at bounding box center [794, 201] width 33 height 25
click at [794, 202] on input "4" at bounding box center [794, 201] width 33 height 25
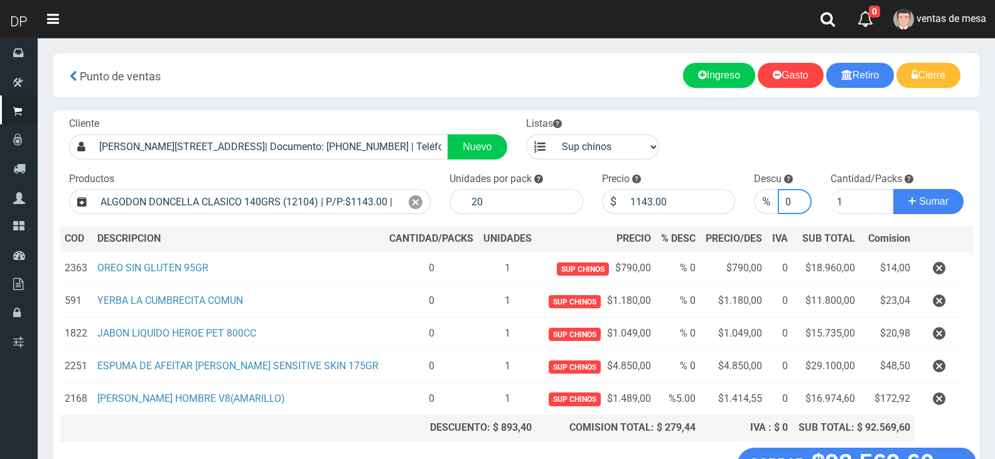
type input "0"
click at [893, 189] on button "Sumar" at bounding box center [928, 201] width 70 height 25
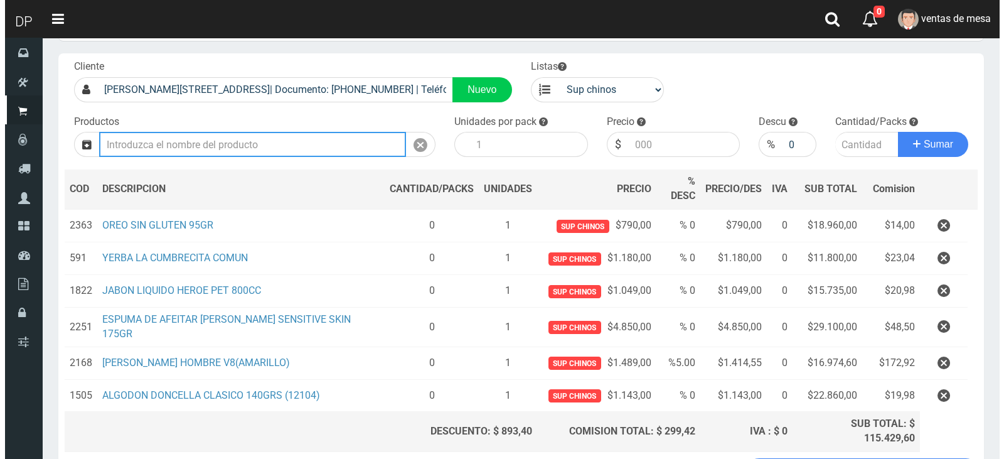
scroll to position [126, 0]
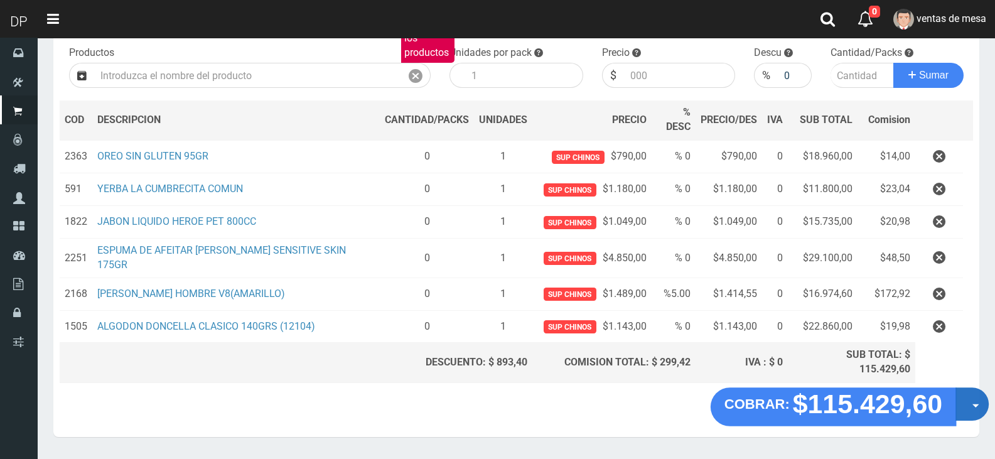
click at [972, 387] on button "Opciones" at bounding box center [972, 403] width 33 height 33
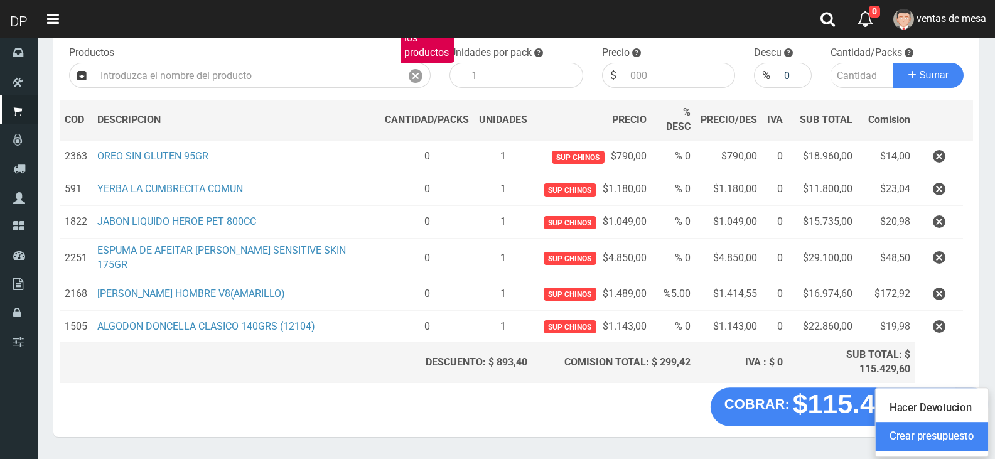
click at [967, 423] on link "Crear presupuesto" at bounding box center [932, 437] width 112 height 29
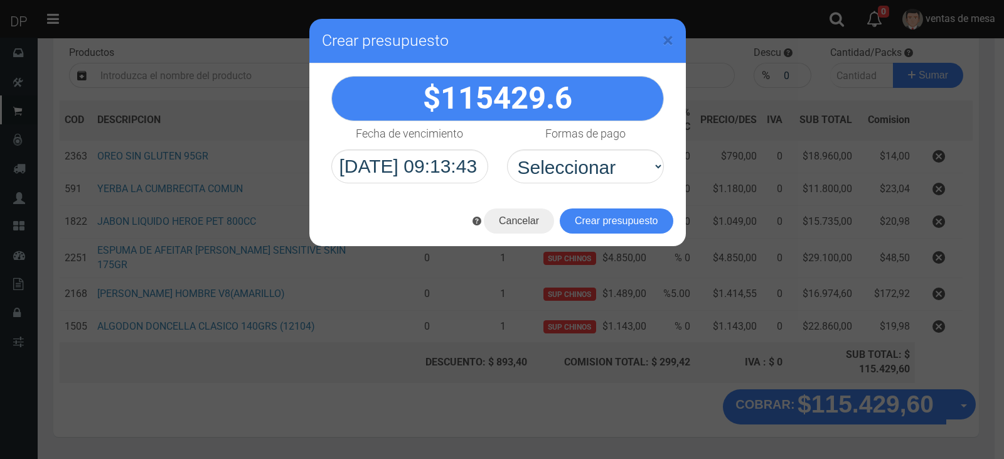
click at [635, 183] on div "115429.6" at bounding box center [498, 129] width 377 height 132
click at [635, 180] on select "Seleccionar Efectivo Tarjeta de Crédito Depósito Débito" at bounding box center [585, 166] width 157 height 34
select select "Efectivo"
click at [507, 149] on select "Seleccionar Efectivo Tarjeta de Crédito Depósito Débito" at bounding box center [585, 166] width 157 height 34
click at [633, 217] on button "Crear presupuesto" at bounding box center [617, 220] width 114 height 25
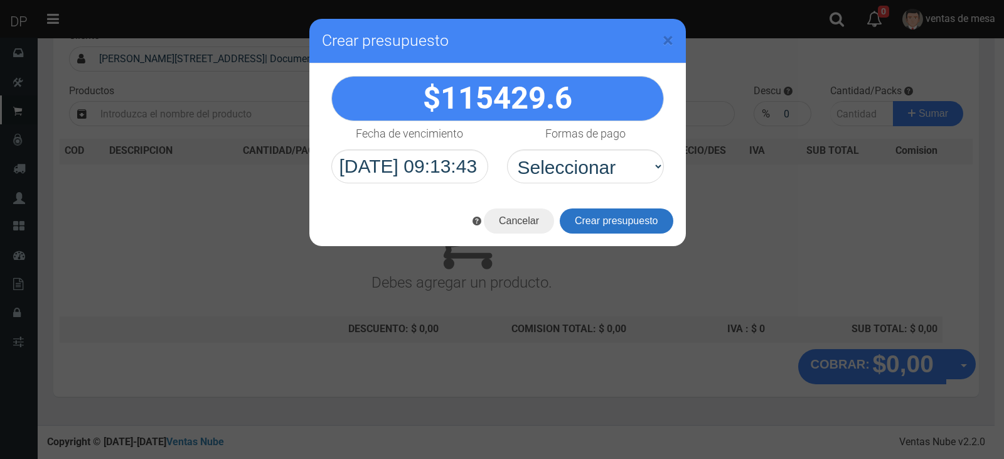
scroll to position [83, 0]
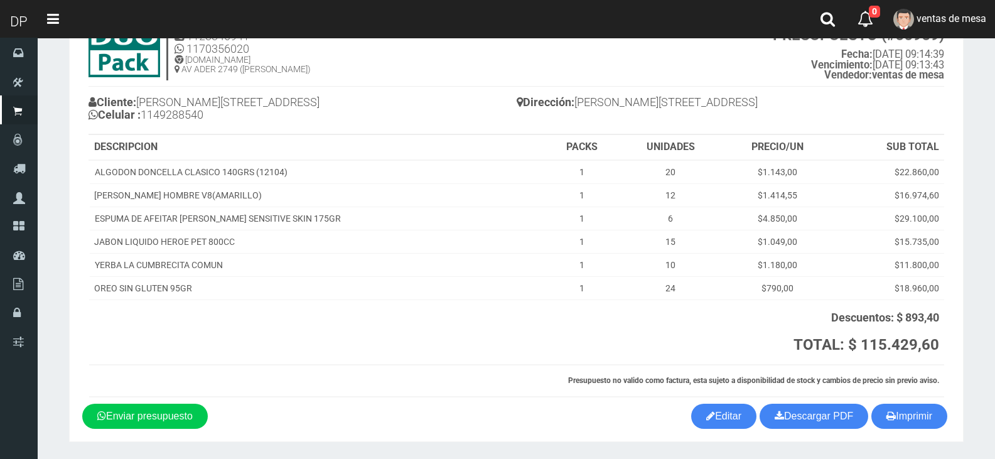
scroll to position [94, 0]
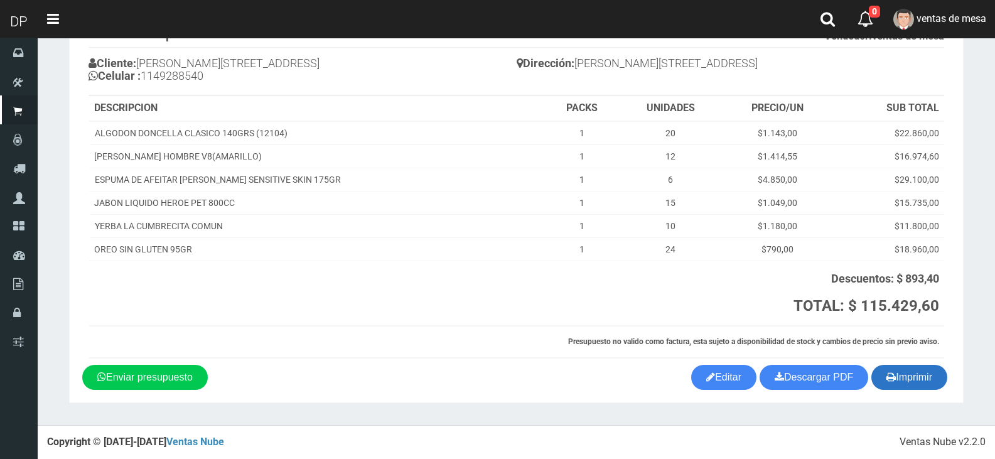
click at [890, 372] on icon "button" at bounding box center [890, 377] width 9 height 18
drag, startPoint x: 890, startPoint y: 372, endPoint x: 817, endPoint y: 385, distance: 74.6
click at [890, 372] on icon "button" at bounding box center [890, 377] width 9 height 18
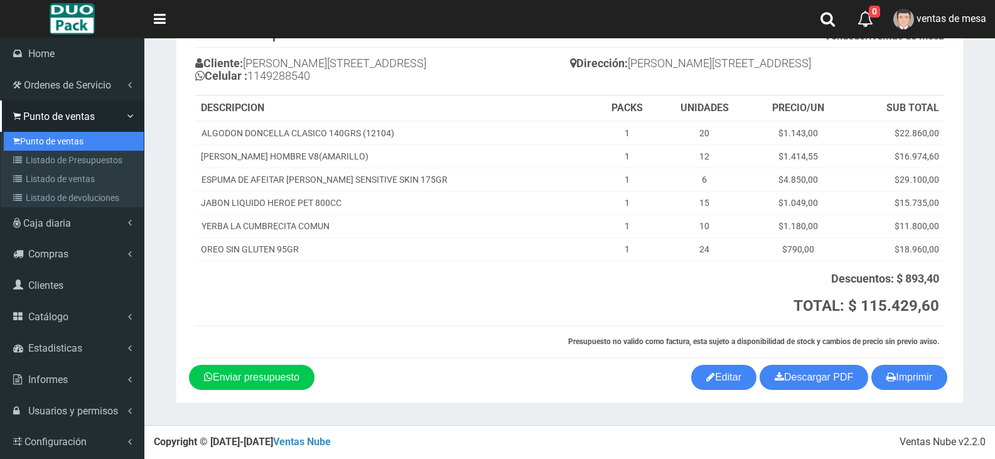
click at [40, 146] on link "Punto de ventas" at bounding box center [74, 141] width 140 height 19
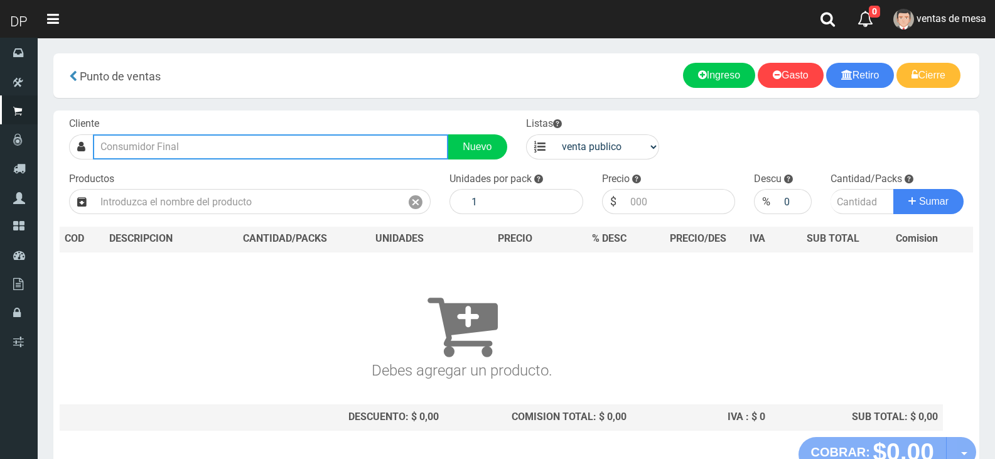
click at [171, 136] on input "text" at bounding box center [270, 146] width 355 height 25
click at [173, 141] on input "text" at bounding box center [270, 146] width 355 height 25
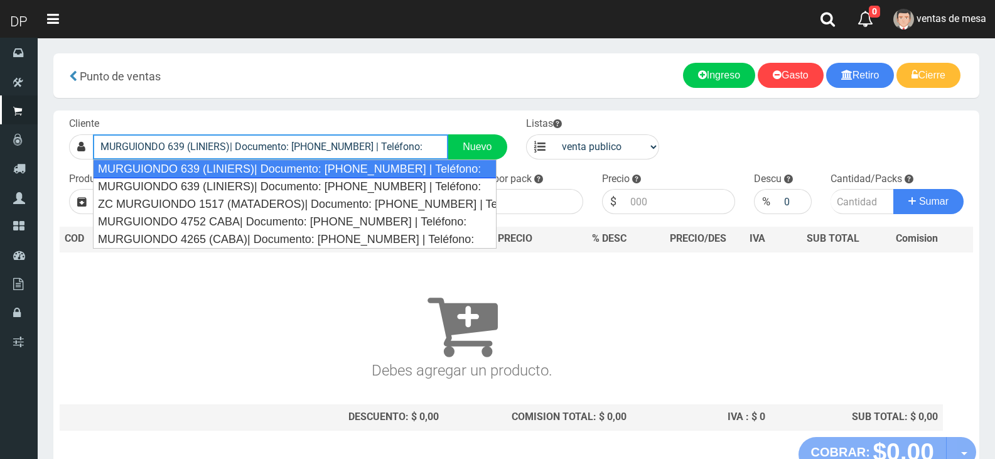
type input "MURGUIONDO 639 (LINIERS)| Documento: [PHONE_NUMBER] | Teléfono:"
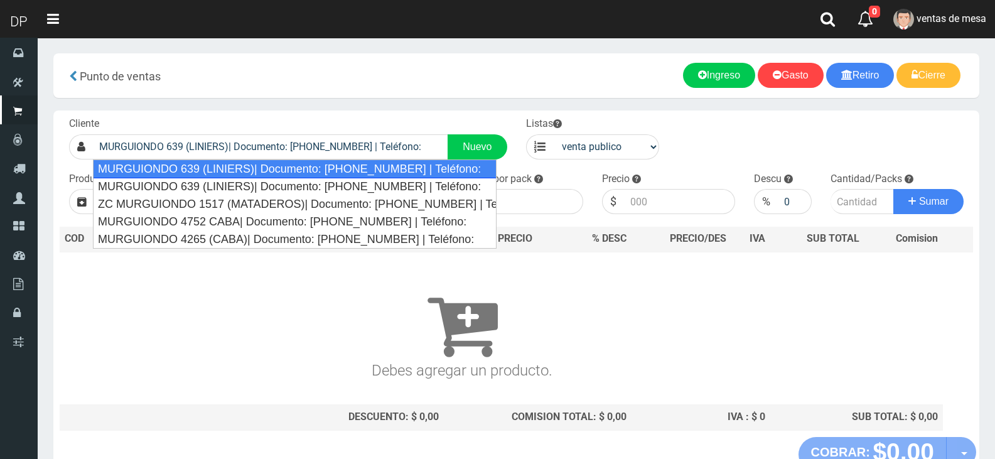
select select "2"
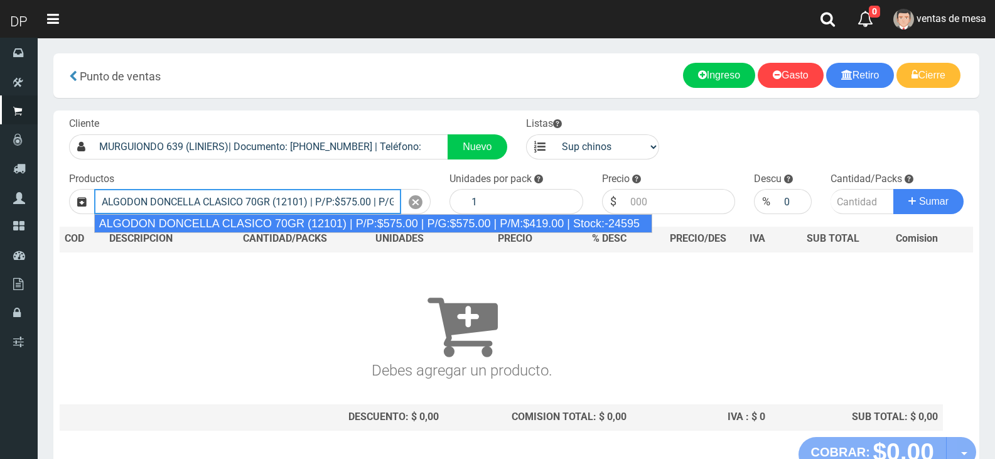
type input "ALGODON DONCELLA CLASICO 70GR (12101) | P/P:$575.00 | P/G:$575.00 | P/M:$419.00…"
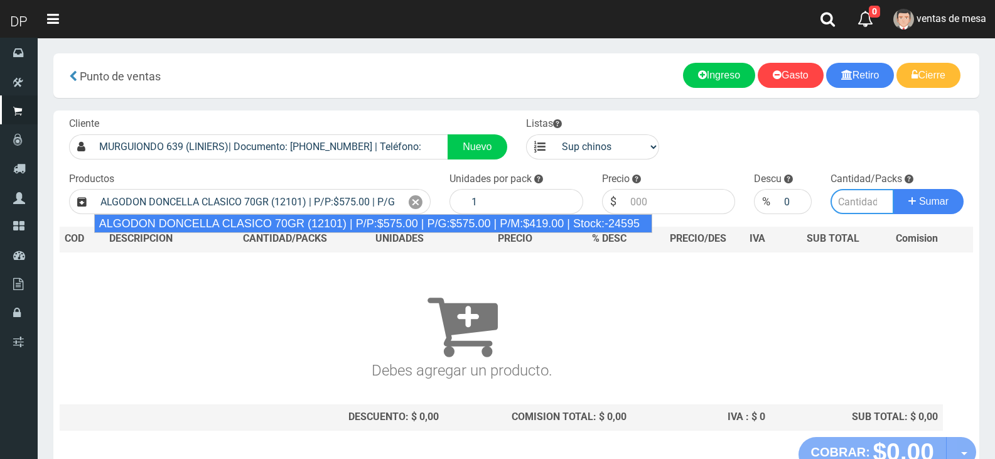
type input "40"
type input "575.00"
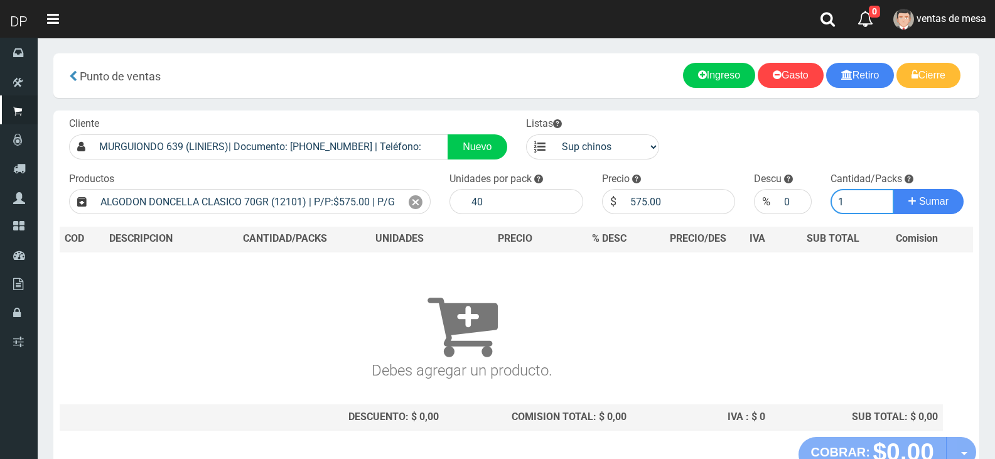
type input "1"
click at [893, 189] on button "Sumar" at bounding box center [928, 201] width 70 height 25
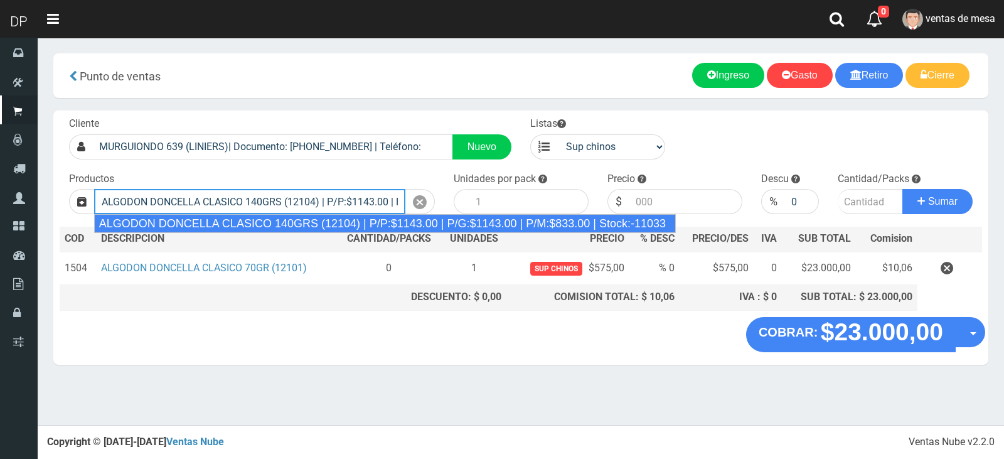
type input "ALGODON DONCELLA CLASICO 140GRS (12104) | P/P:$1143.00 | P/G:$1143.00 | P/M:$83…"
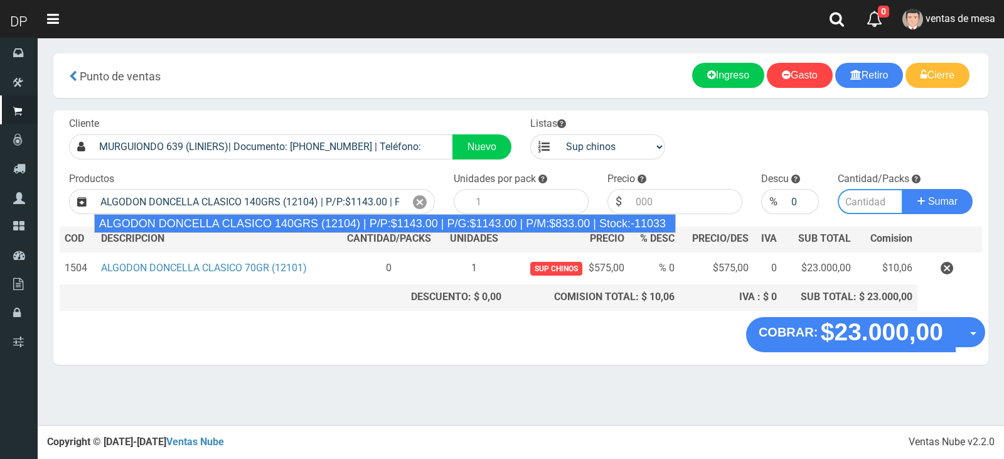
type input "20"
type input "1143.00"
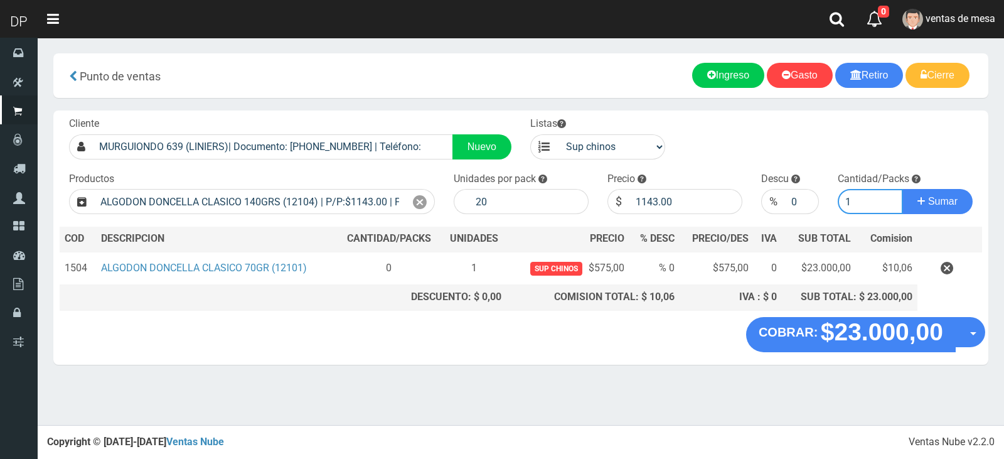
type input "1"
click at [903, 189] on button "Sumar" at bounding box center [938, 201] width 70 height 25
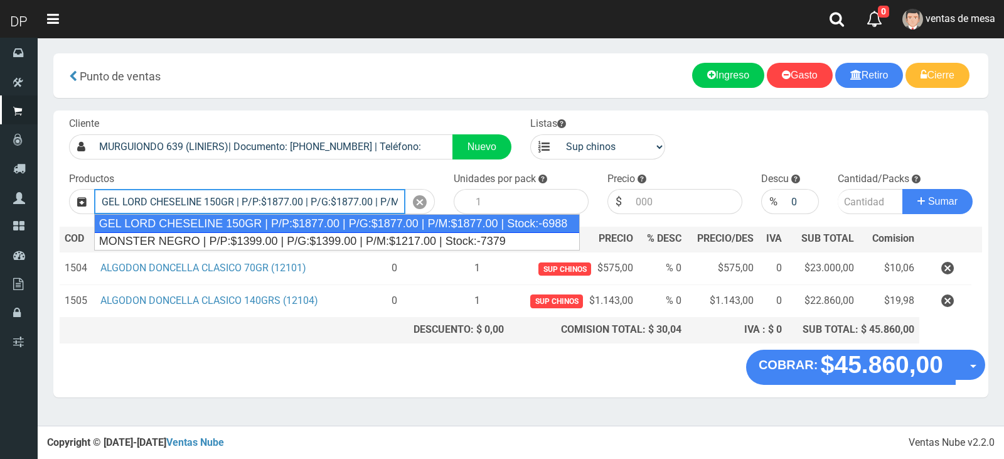
type input "GEL LORD CHESELINE 150GR | P/P:$1877.00 | P/G:$1877.00 | P/M:$1877.00 | Stock:-…"
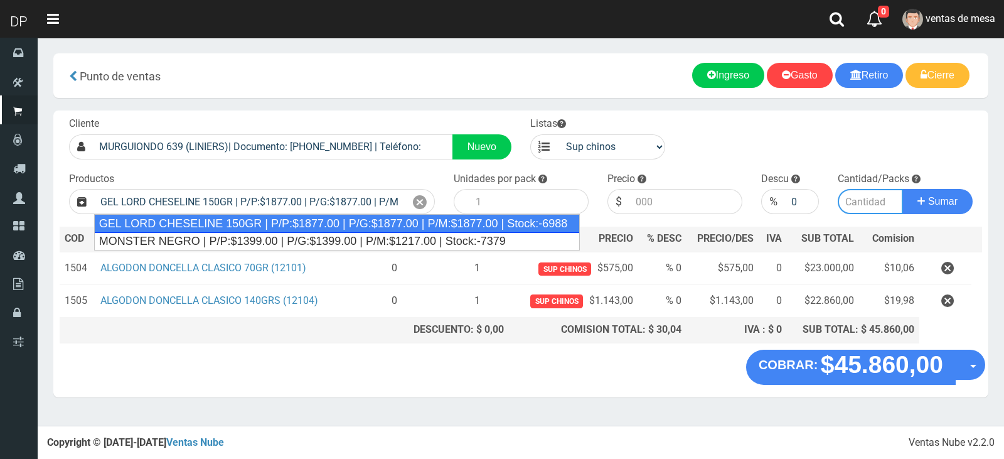
type input "12"
type input "1877.00"
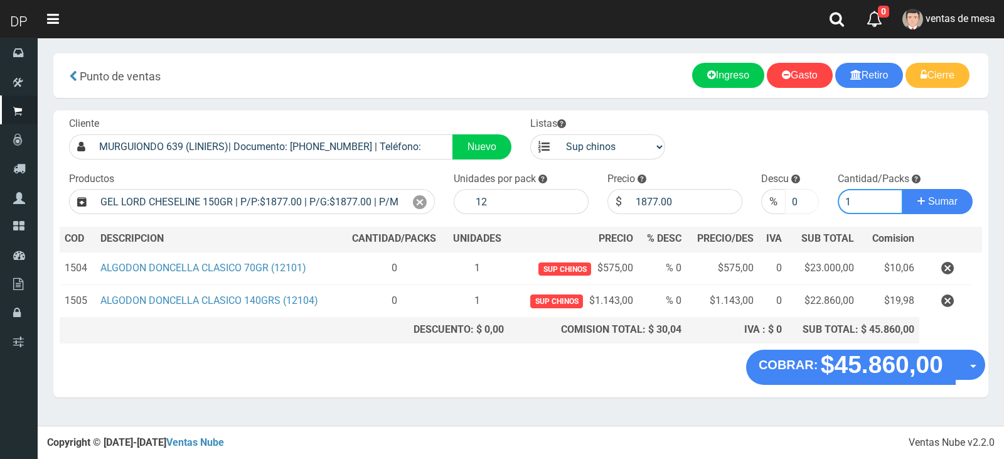
type input "1"
click at [789, 198] on input "0" at bounding box center [802, 201] width 35 height 25
type input "10"
click at [903, 189] on button "Sumar" at bounding box center [938, 201] width 70 height 25
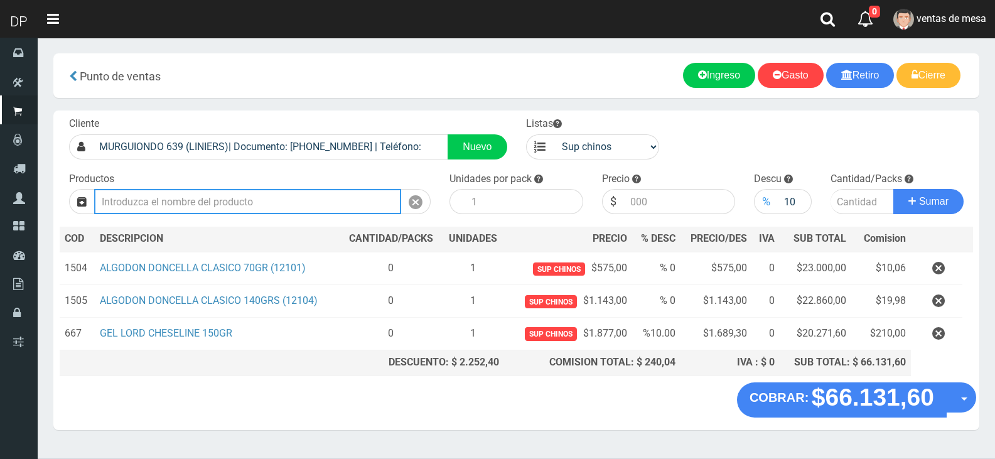
type input "5"
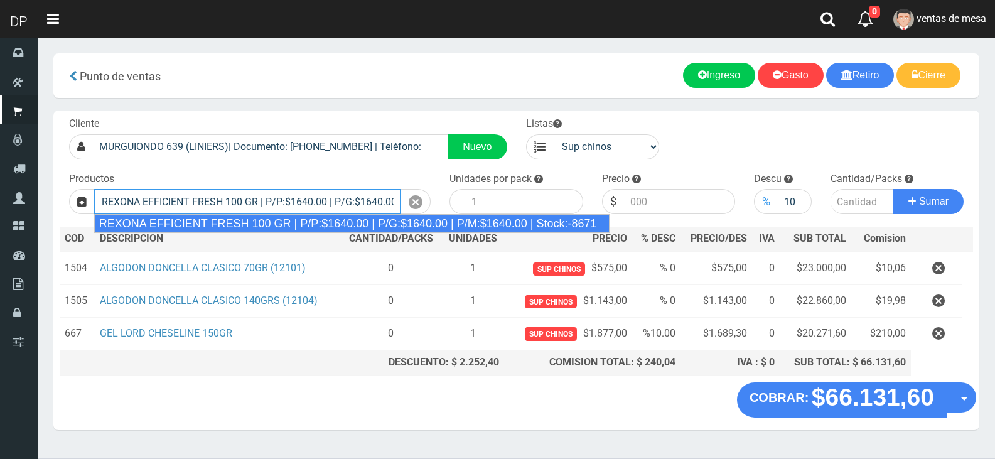
type input "REXONA EFFICIENT FRESH 100 GR | P/P:$1640.00 | P/G:$1640.00 | P/M:$1640.00 | St…"
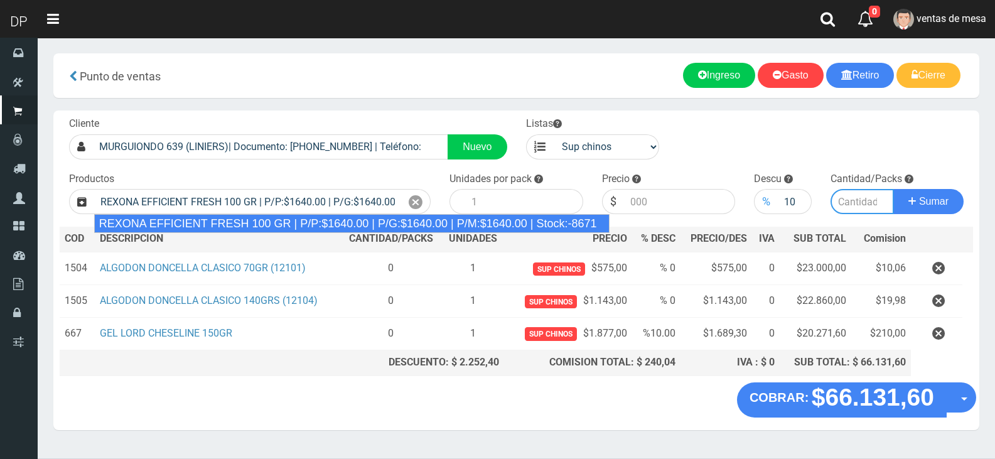
type input "12"
type input "1640.00"
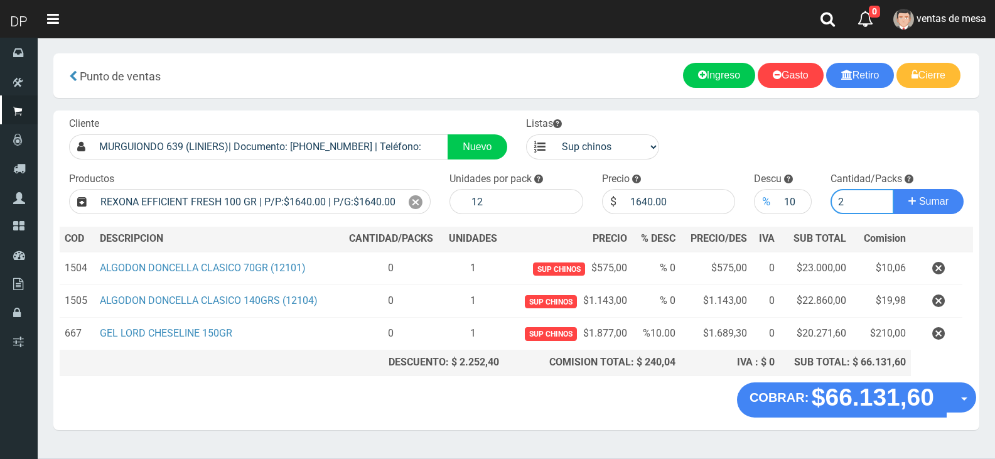
type input "2"
click at [770, 196] on div "%" at bounding box center [766, 201] width 24 height 25
click at [784, 199] on input "10" at bounding box center [794, 201] width 33 height 25
type input "5"
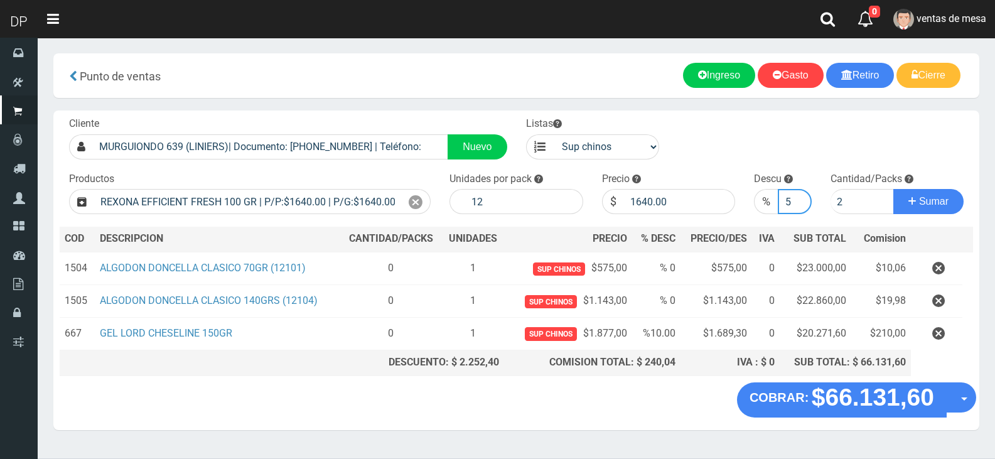
click at [893, 189] on button "Sumar" at bounding box center [928, 201] width 70 height 25
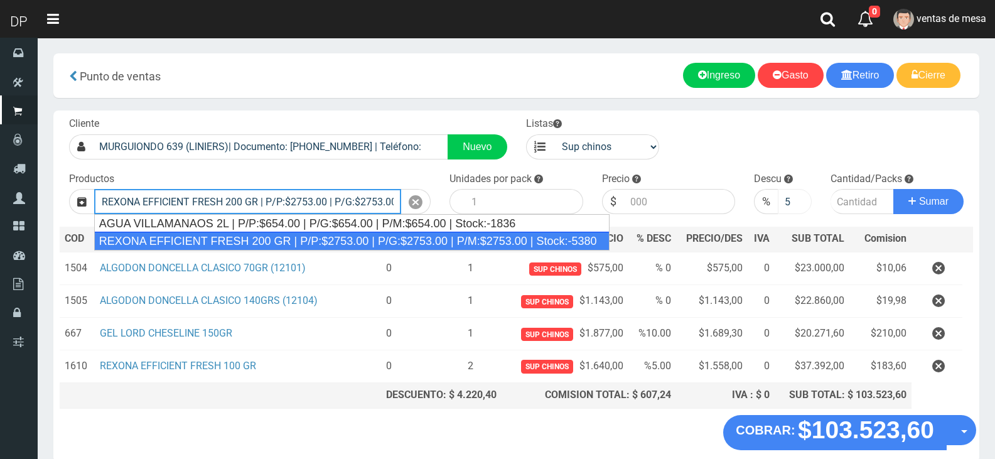
type input "REXONA EFFICIENT FRESH 200 GR | P/P:$2753.00 | P/G:$2753.00 | P/M:$2753.00 | St…"
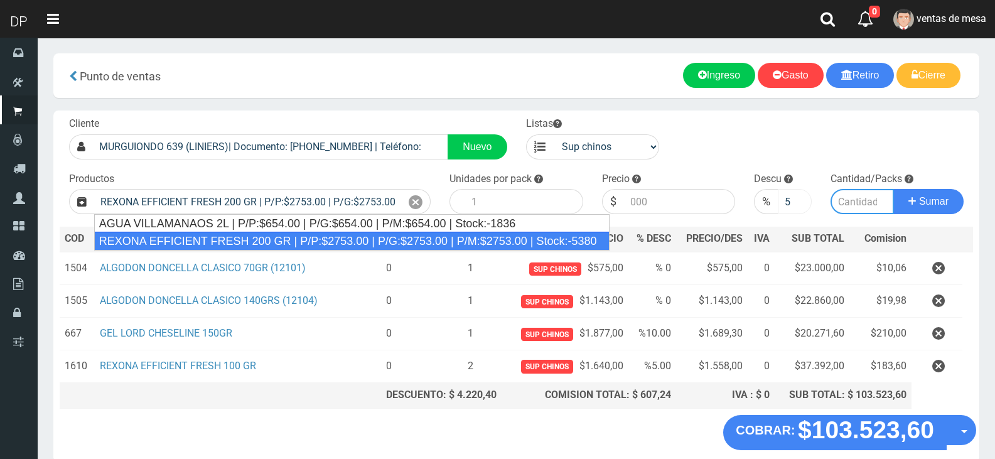
type input "12"
type input "2753.00"
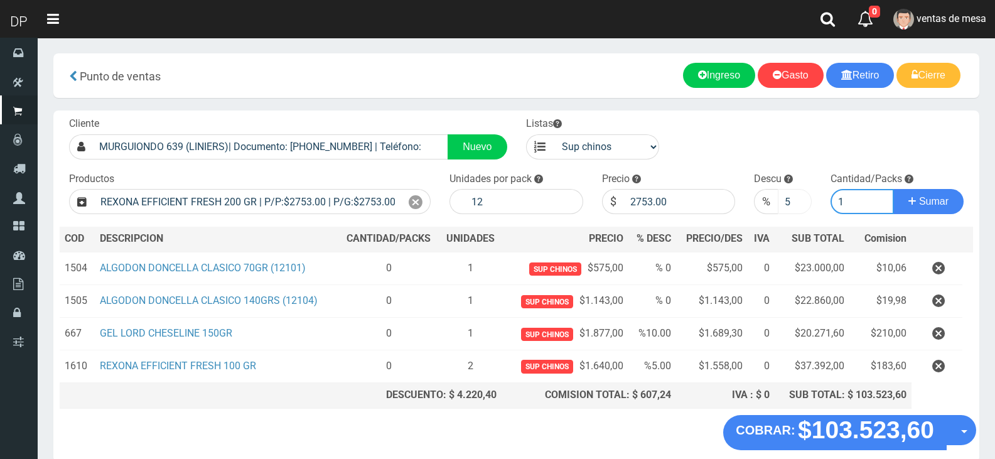
type input "1"
click at [893, 189] on button "Sumar" at bounding box center [928, 201] width 70 height 25
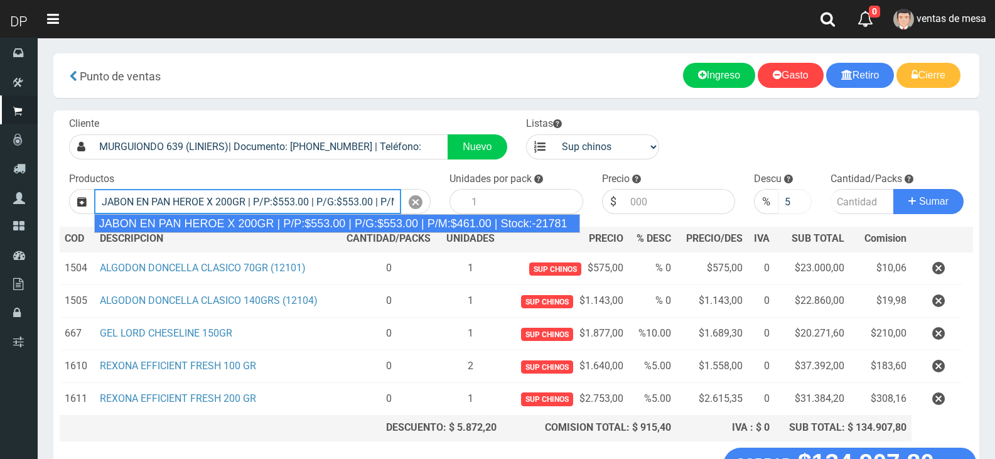
type input "JABON EN PAN HEROE X 200GR | P/P:$553.00 | P/G:$553.00 | P/M:$461.00 | Stock:-2…"
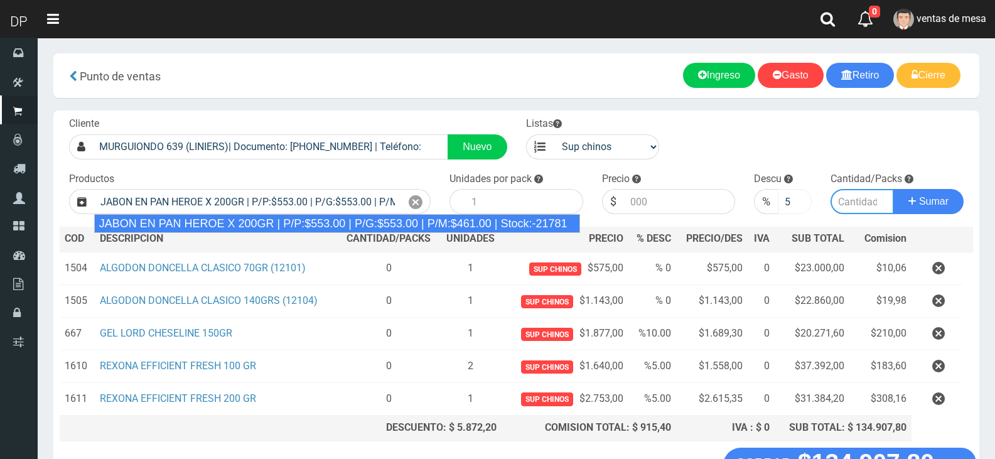
type input "48"
type input "553.00"
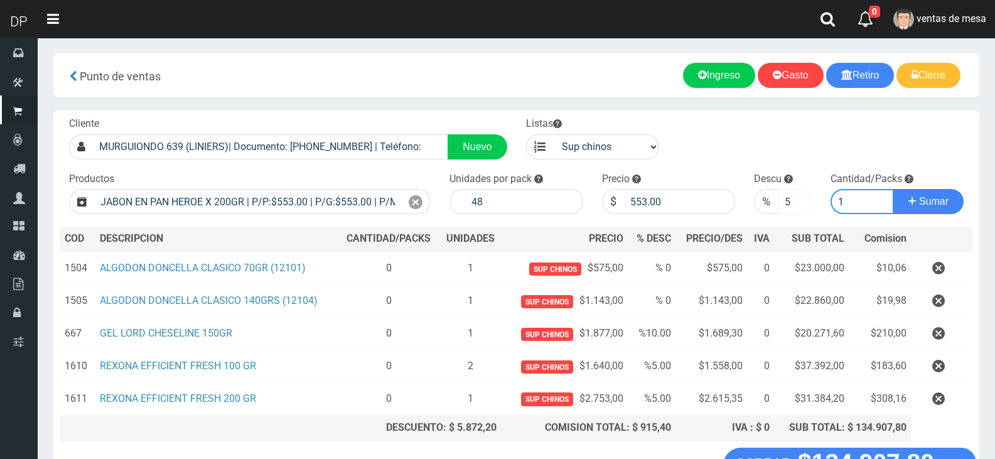
type input "1"
click at [789, 202] on input "5" at bounding box center [794, 201] width 33 height 25
click at [893, 189] on button "Sumar" at bounding box center [928, 201] width 70 height 25
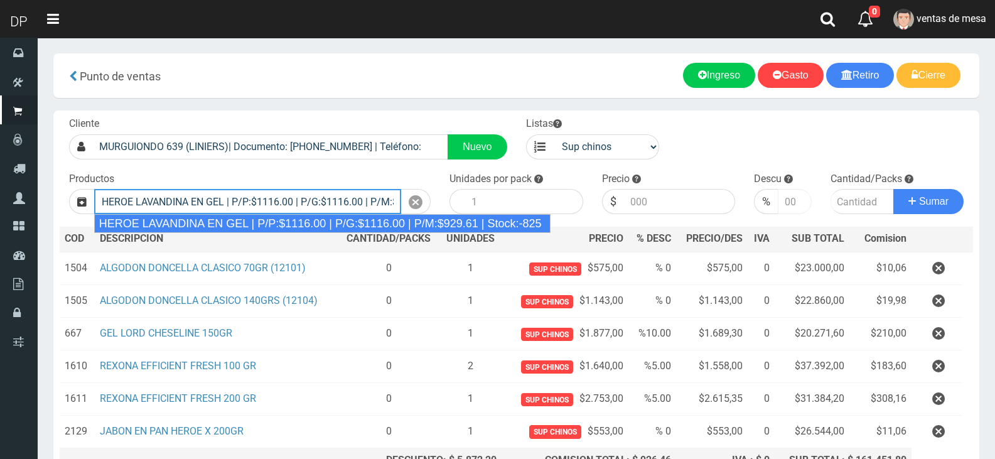
type input "HEROE LAVANDINA EN GEL | P/P:$1116.00 | P/G:$1116.00 | P/M:$929.61 | Stock:-825"
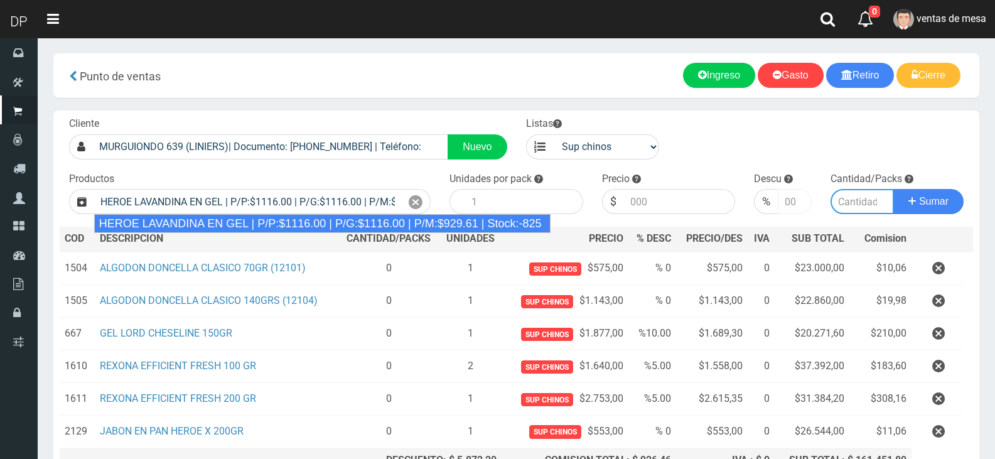
type input "15"
type input "1116.00"
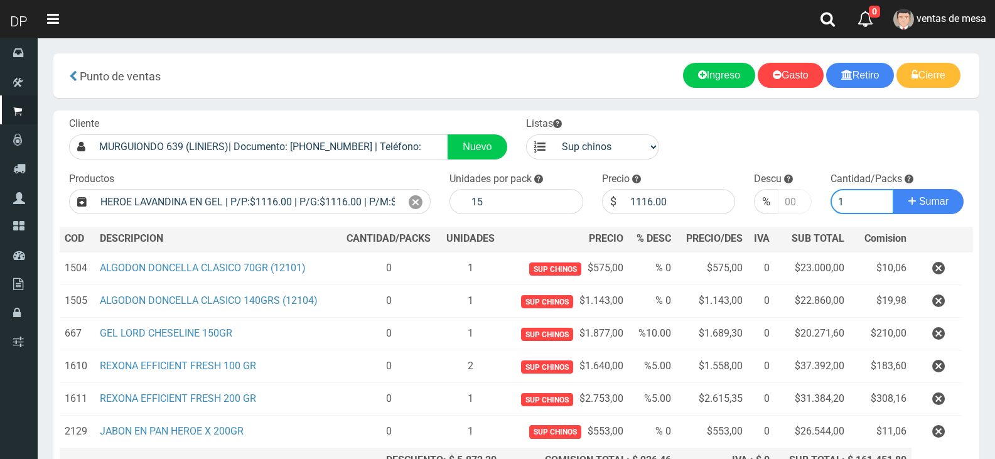
type input "1"
click at [893, 189] on button "Sumar" at bounding box center [928, 201] width 70 height 25
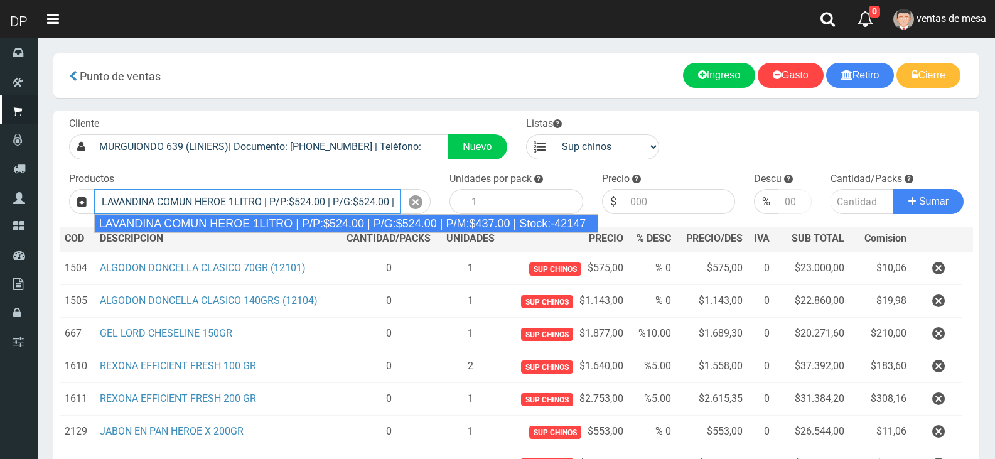
type input "LAVANDINA COMUN HEROE 1LITRO | P/P:$524.00 | P/G:$524.00 | P/M:$437.00 | Stock:…"
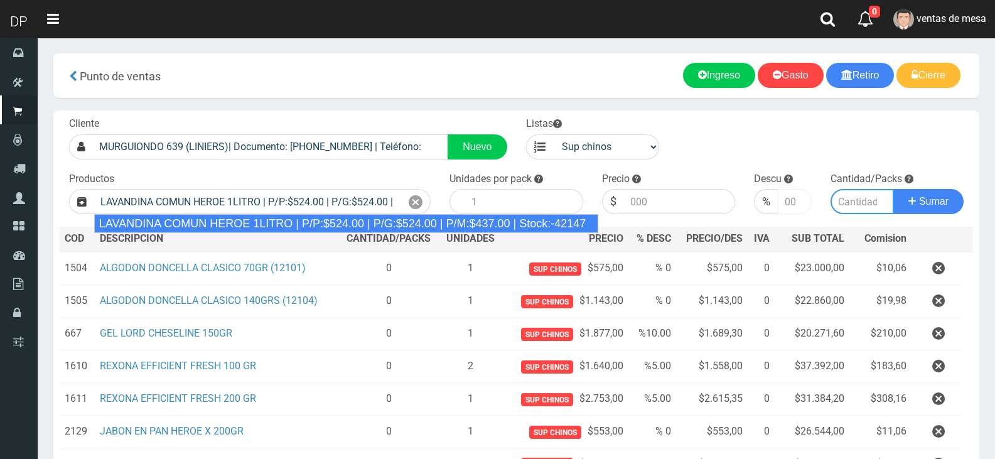
type input "15"
type input "524.00"
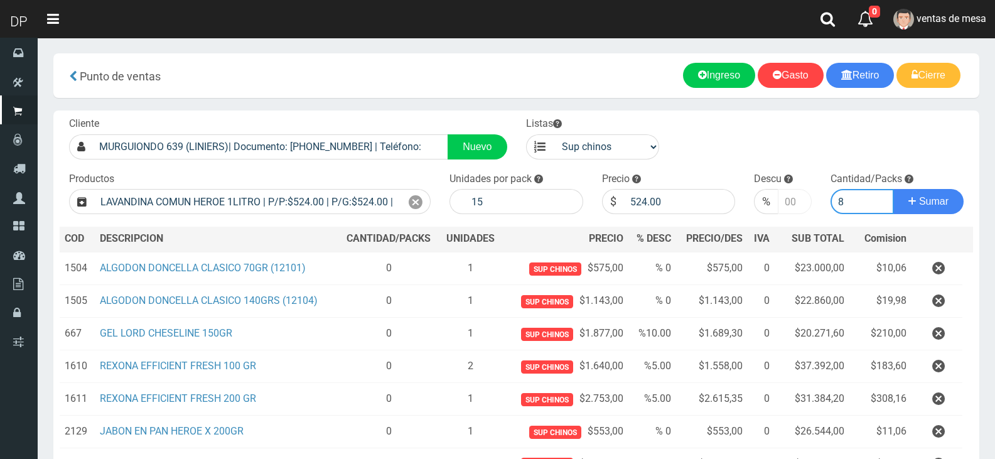
type input "8"
click at [893, 189] on button "Sumar" at bounding box center [928, 201] width 70 height 25
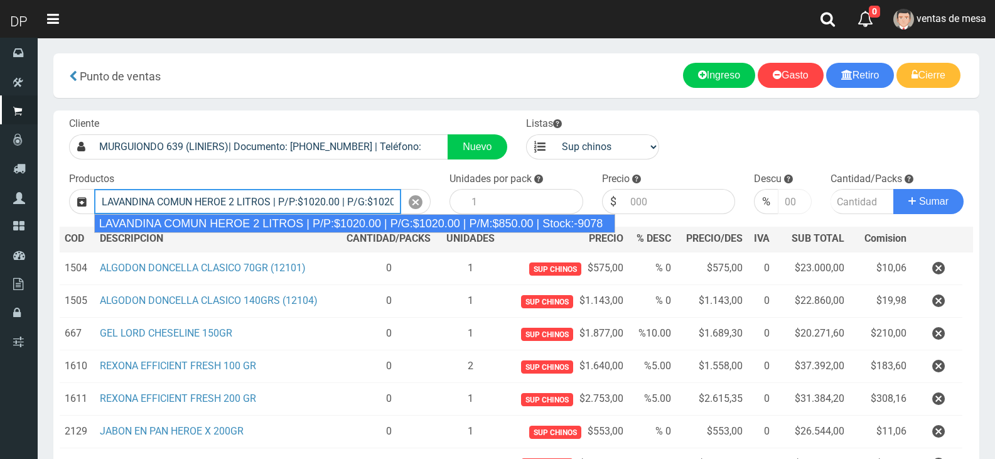
type input "LAVANDINA COMUN HEROE 2 LITROS | P/P:$1020.00 | P/G:$1020.00 | P/M:$850.00 | St…"
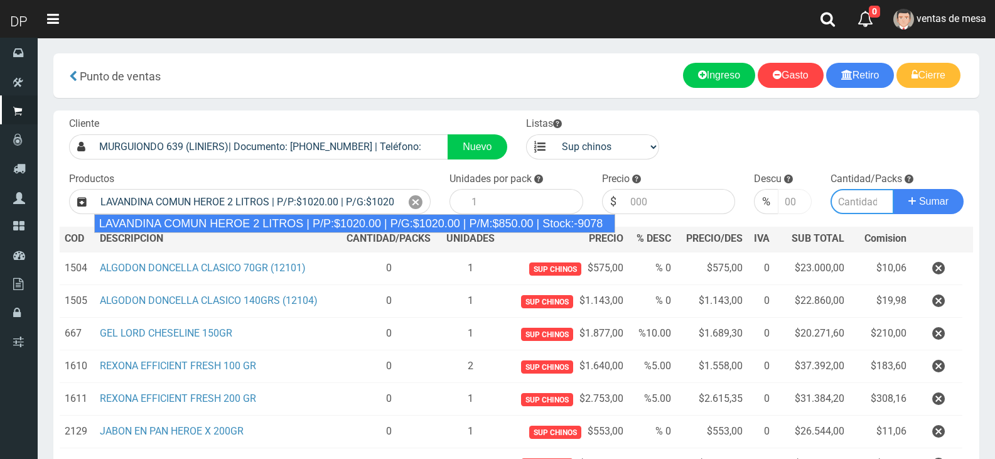
type input "8"
type input "1020.00"
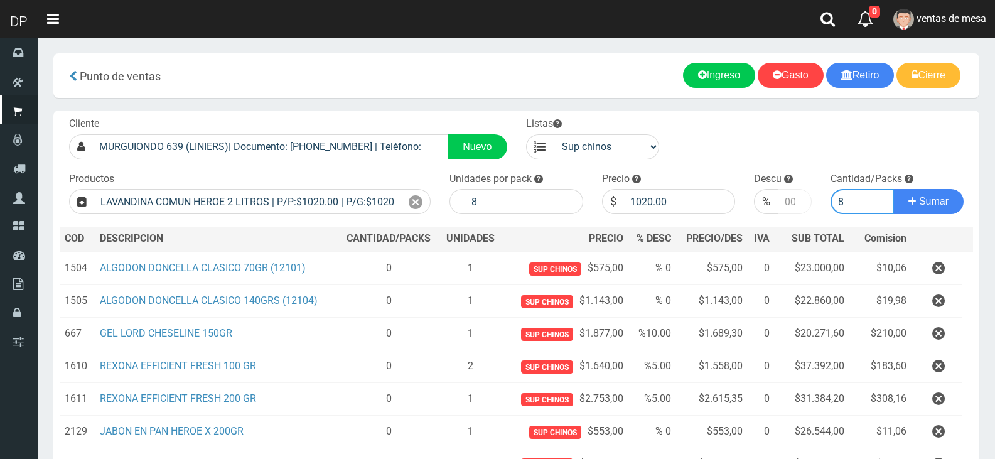
type input "8"
click at [893, 189] on button "Sumar" at bounding box center [928, 201] width 70 height 25
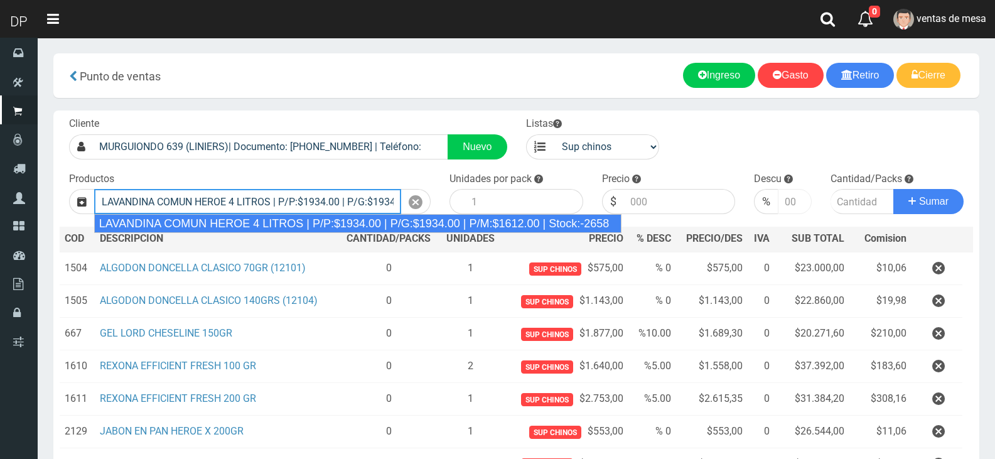
type input "LAVANDINA COMUN HEROE 4 LITROS | P/P:$1934.00 | P/G:$1934.00 | P/M:$1612.00 | S…"
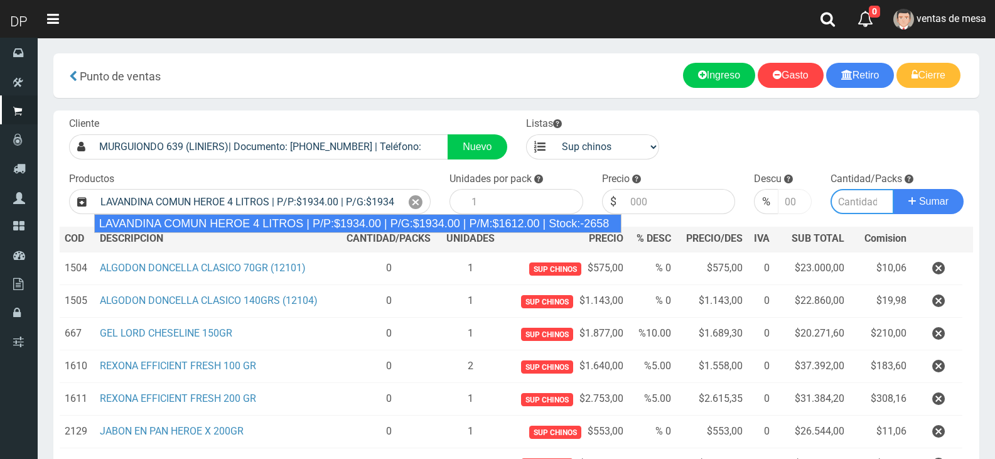
type input "3"
type input "1934.00"
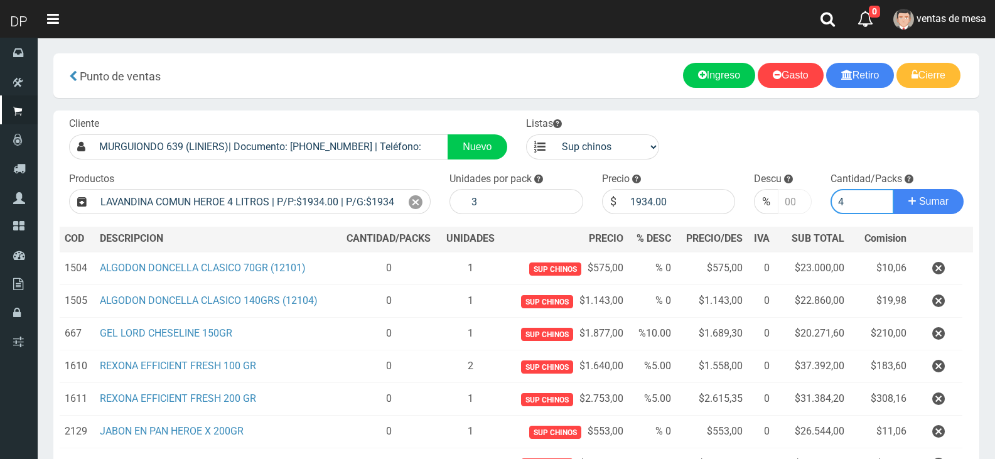
type input "4"
click at [893, 189] on button "Sumar" at bounding box center [928, 201] width 70 height 25
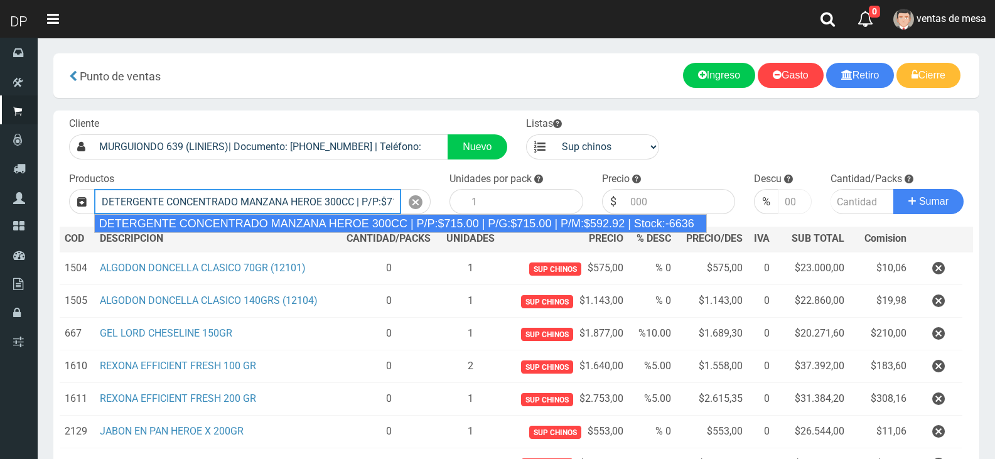
type input "DETERGENTE CONCENTRADO MANZANA HEROE 300CC | P/P:$715.00 | P/G:$715.00 | P/M:$5…"
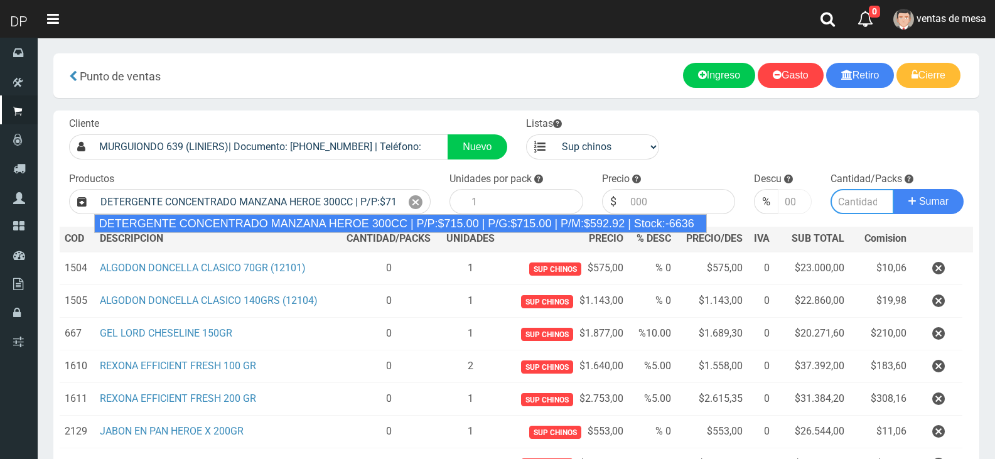
type input "24"
type input "715.00"
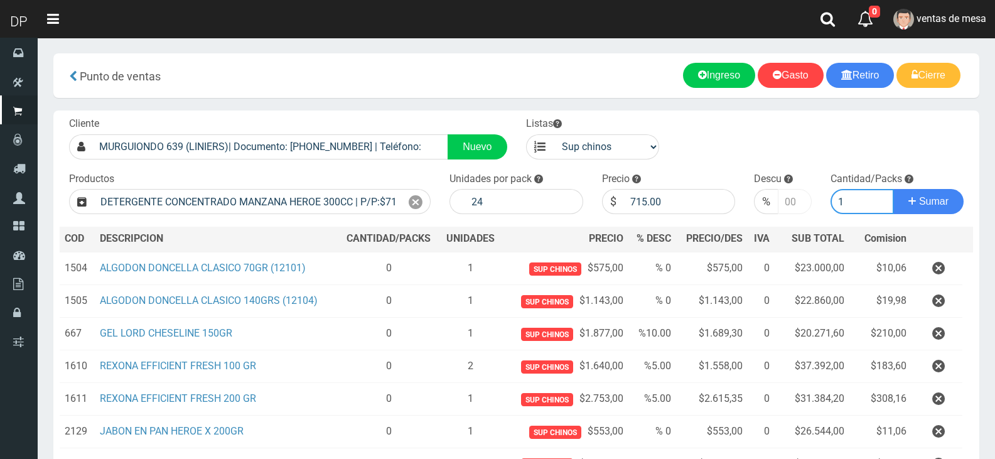
type input "1"
click at [893, 189] on button "Sumar" at bounding box center [928, 201] width 70 height 25
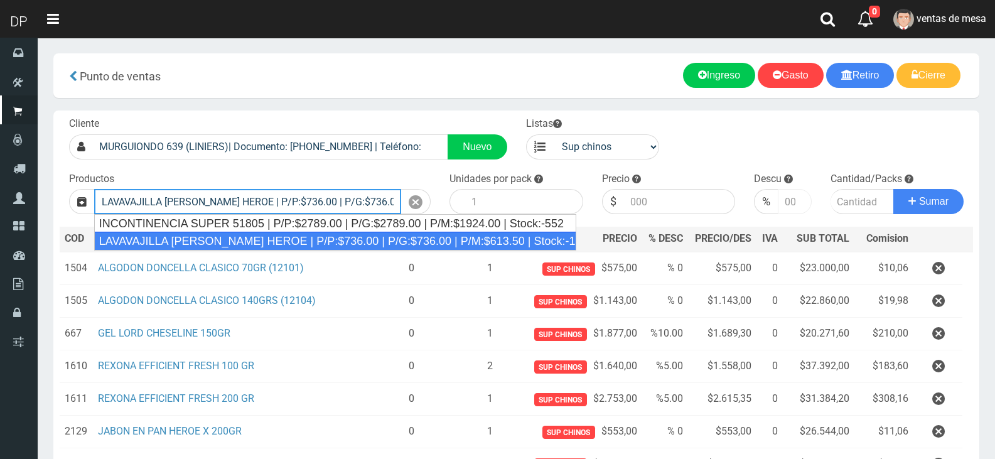
type input "LAVAVAJILLA LIMON HEROE | P/P:$736.00 | P/G:$736.00 | P/M:$613.50 | Stock:-16517"
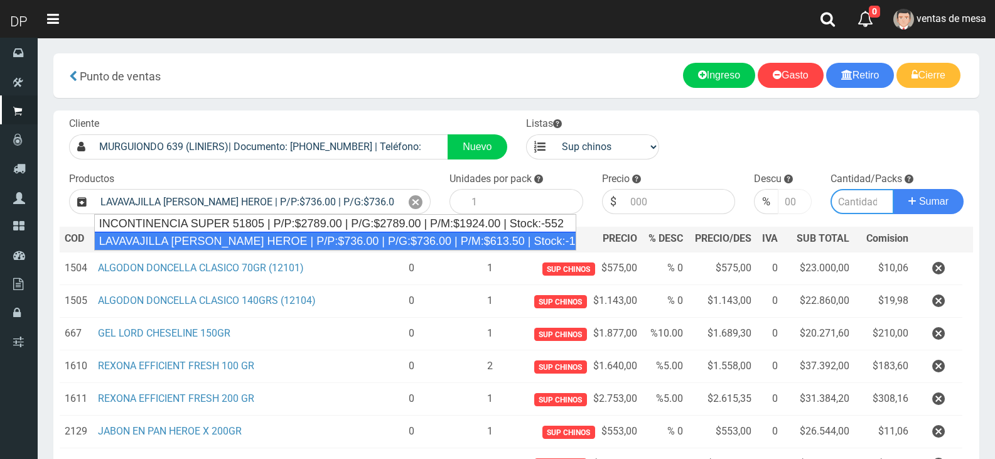
type input "15"
type input "736.00"
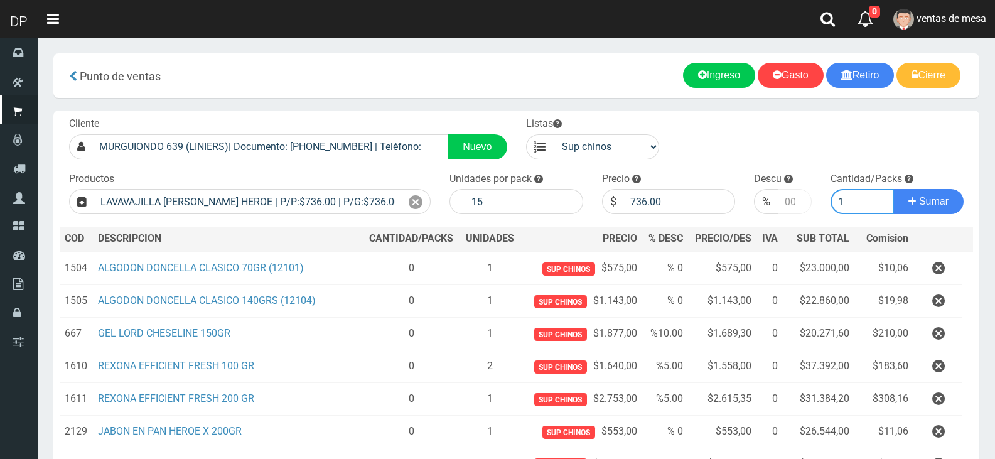
type input "1"
click at [893, 189] on button "Sumar" at bounding box center [928, 201] width 70 height 25
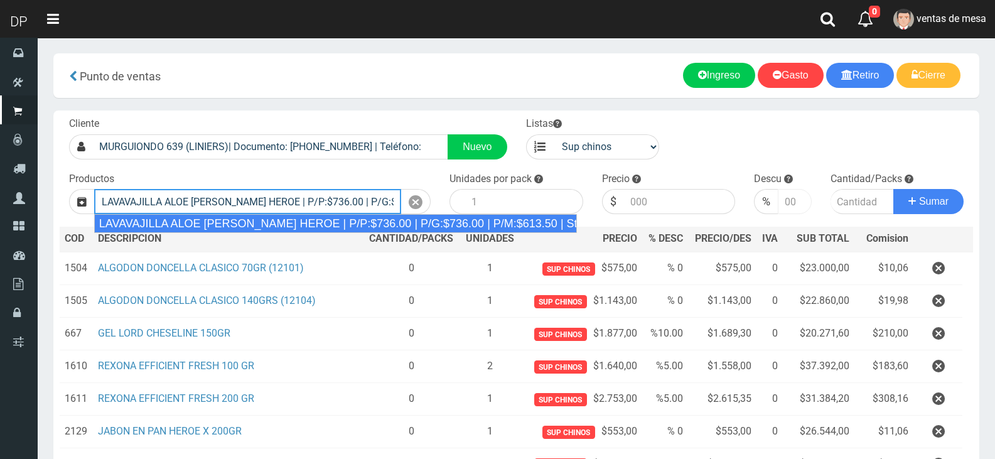
type input "LAVAVAJILLA ALOE VERA HEROE | P/P:$736.00 | P/G:$736.00 | P/M:$613.50 | Stock:-…"
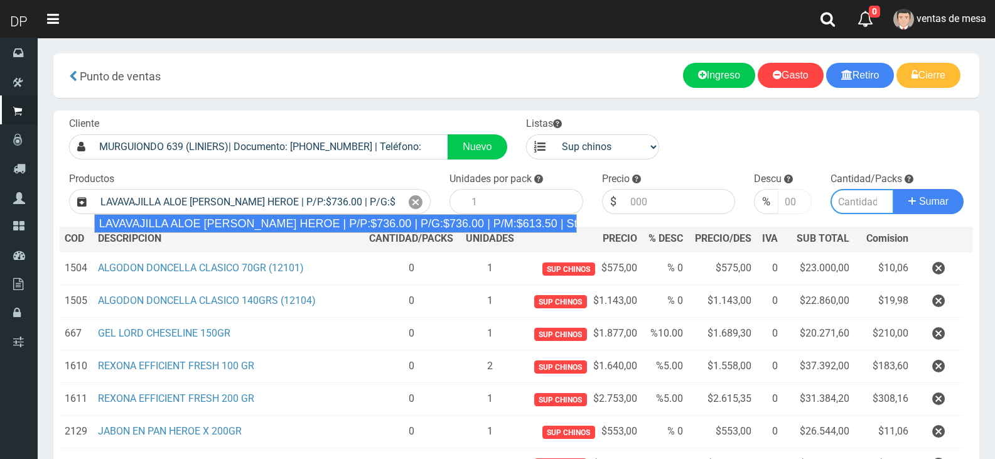
type input "15"
type input "736.00"
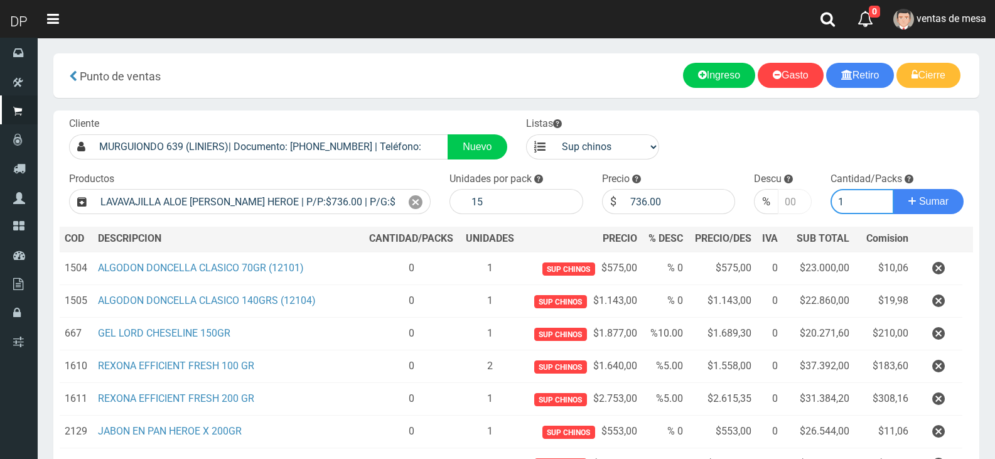
type input "1"
click at [893, 189] on button "Sumar" at bounding box center [928, 201] width 70 height 25
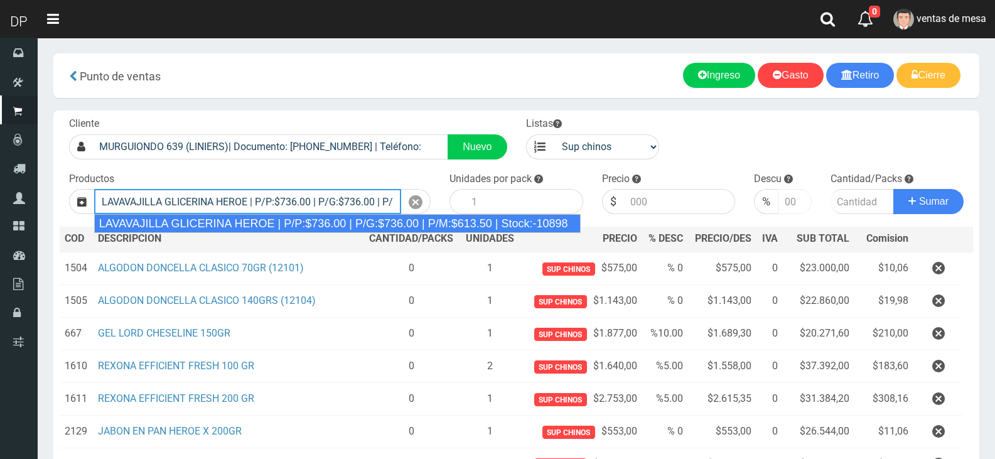
type input "LAVAVAJILLA GLICERINA HEROE | P/P:$736.00 | P/G:$736.00 | P/M:$613.50 | Stock:-…"
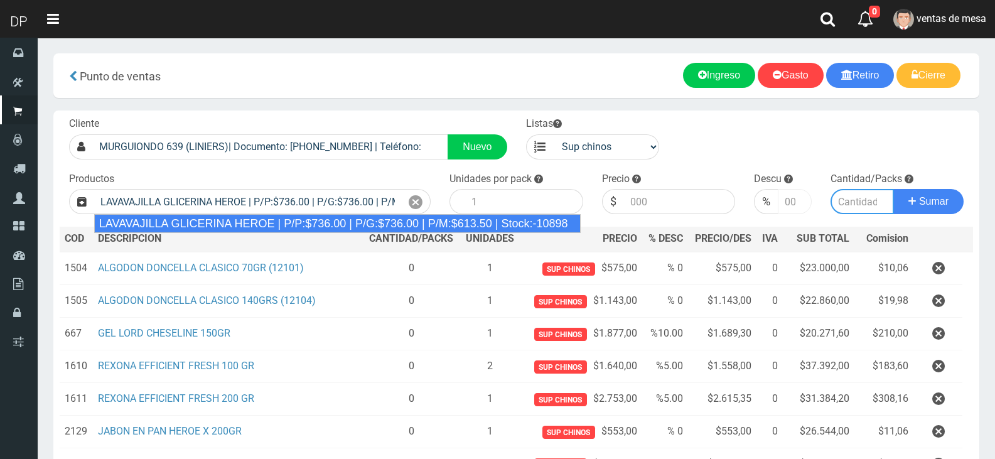
type input "15"
type input "736.00"
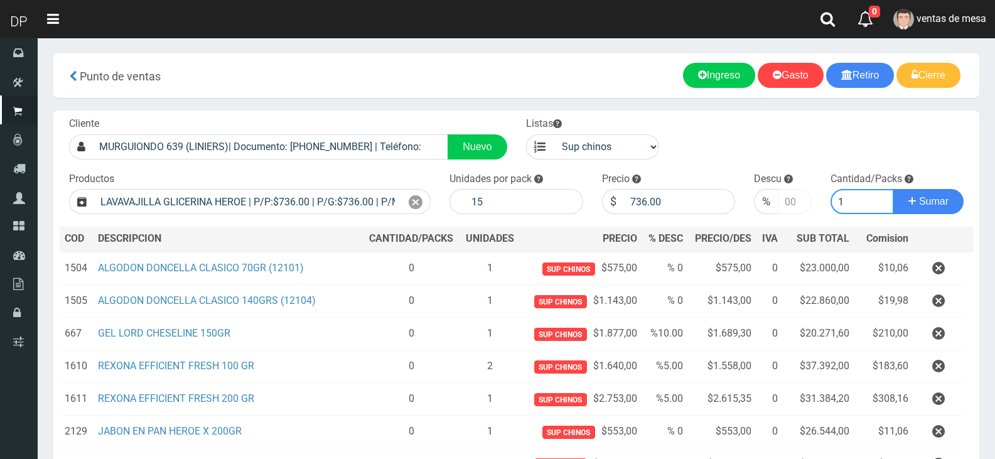
type input "1"
click at [893, 189] on button "Sumar" at bounding box center [928, 201] width 70 height 25
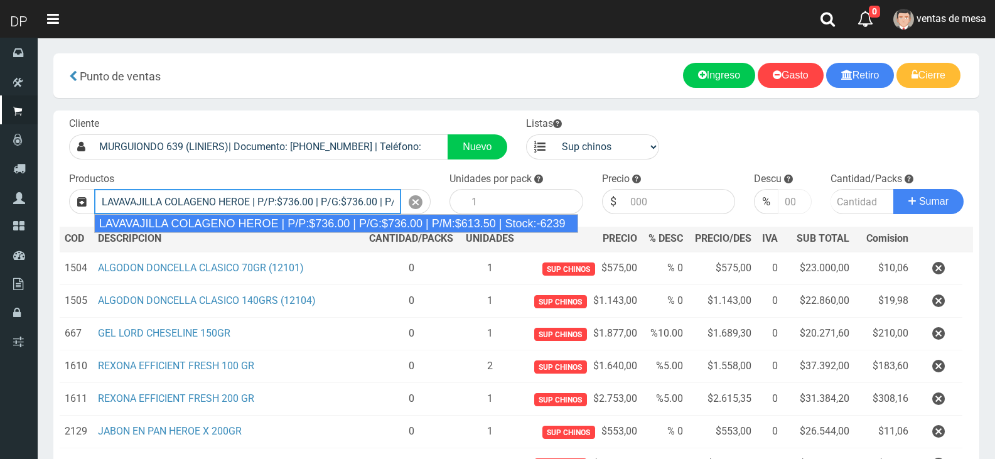
type input "LAVAVAJILLA COLAGENO HEROE | P/P:$736.00 | P/G:$736.00 | P/M:$613.50 | Stock:-6…"
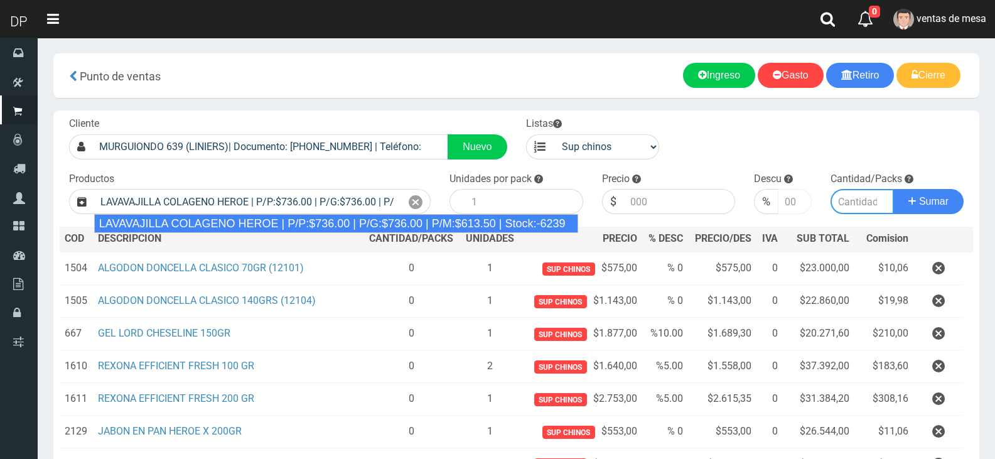
type input "15"
type input "736.00"
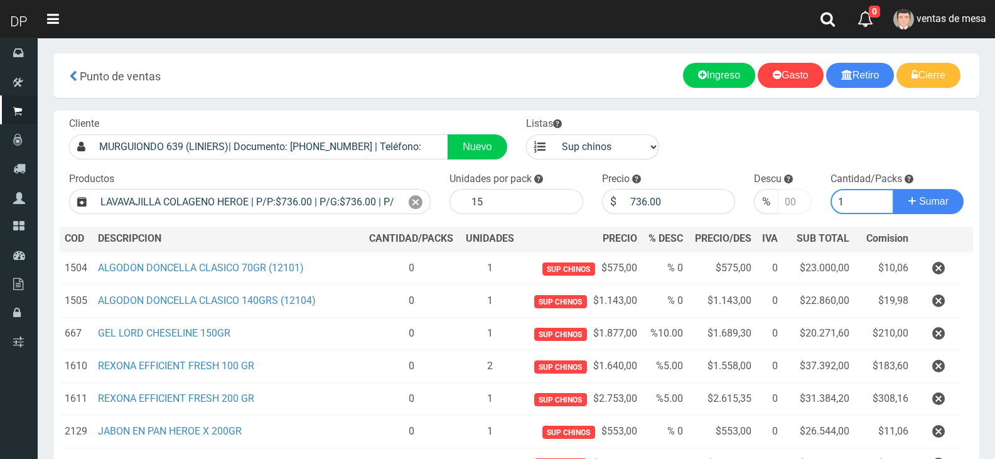
type input "1"
click at [893, 189] on button "Sumar" at bounding box center [928, 201] width 70 height 25
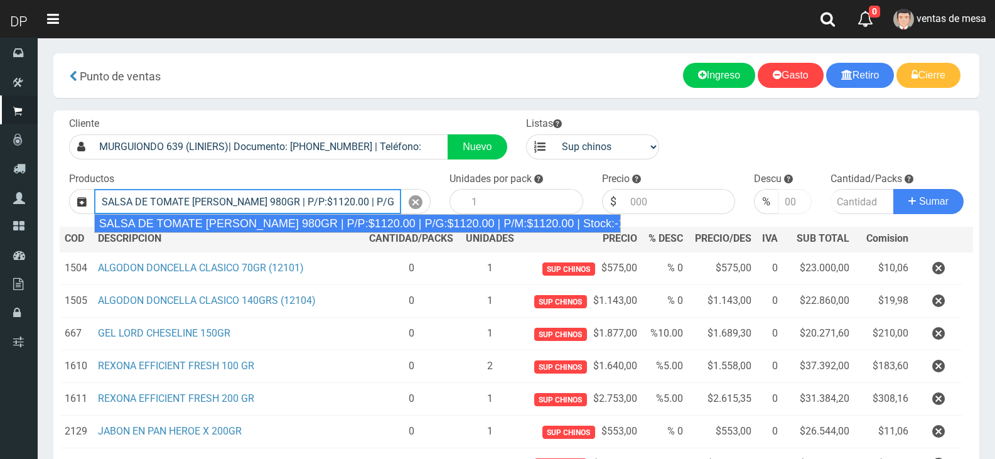
type input "SALSA DE TOMATE ORESTES 980GR | P/P:$1120.00 | P/G:$1120.00 | P/M:$1120.00 | St…"
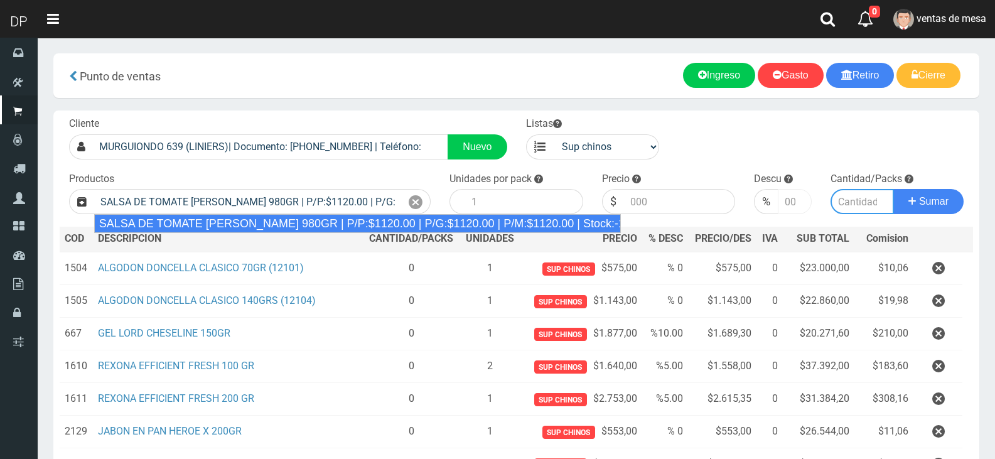
type input "8"
type input "1120.00"
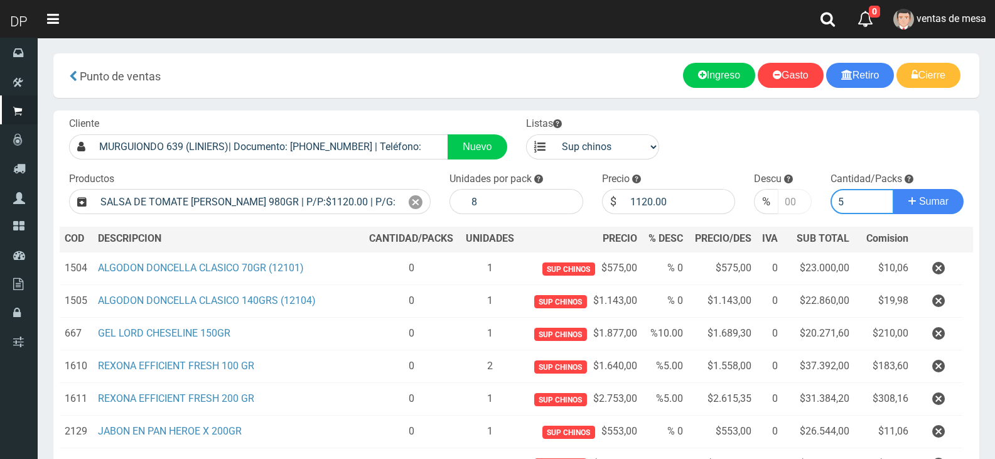
type input "5"
click at [893, 189] on button "Sumar" at bounding box center [928, 201] width 70 height 25
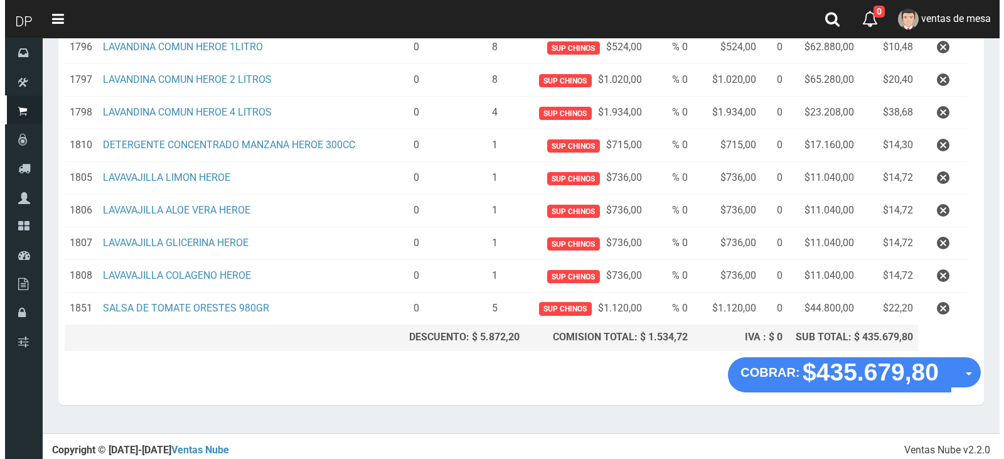
scroll to position [453, 0]
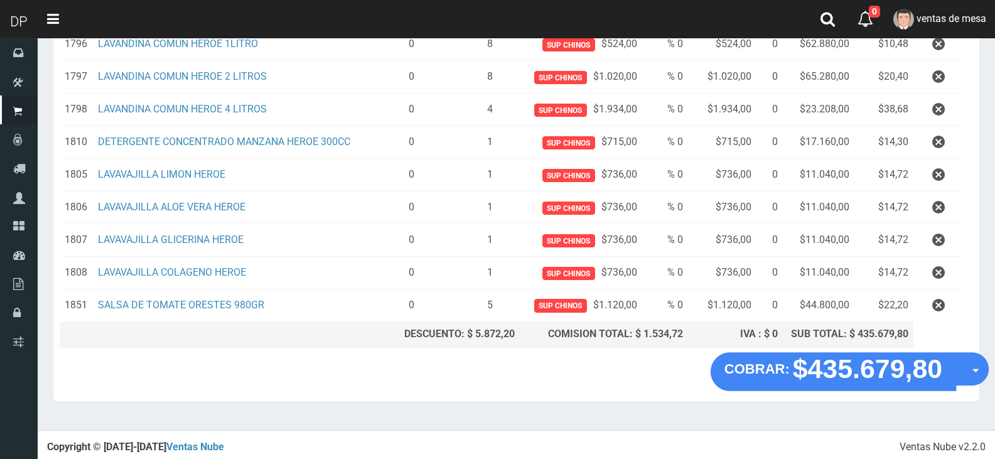
click at [964, 372] on button "Opciones" at bounding box center [972, 368] width 33 height 33
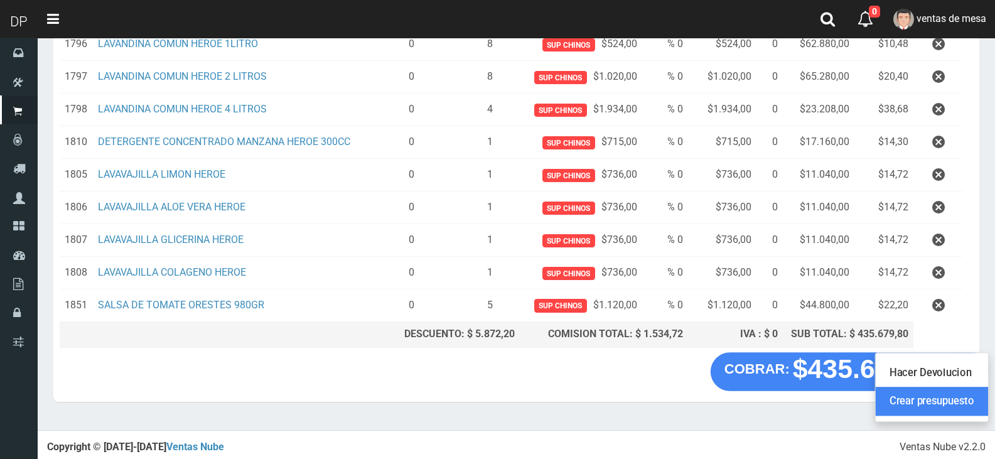
click at [962, 389] on link "Crear presupuesto" at bounding box center [932, 401] width 112 height 29
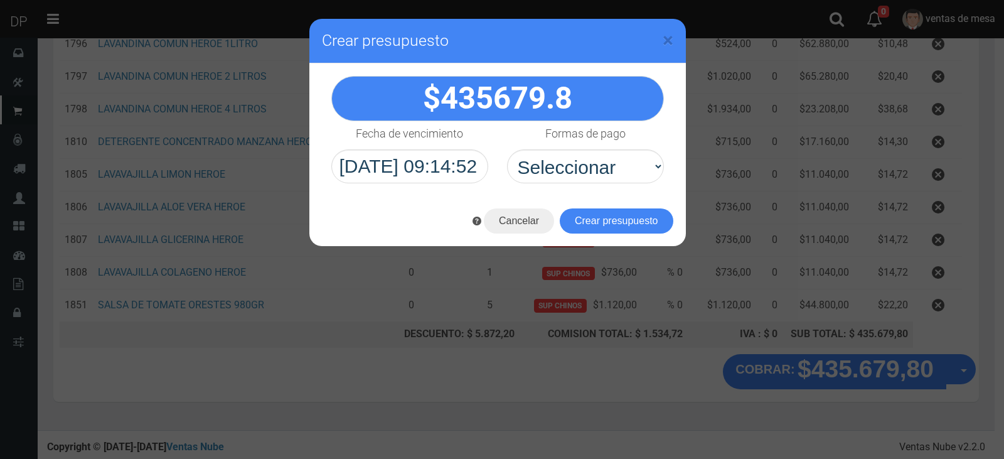
click at [636, 148] on div "Formas de pago Seleccionar Efectivo Tarjeta de Crédito Depósito Débito" at bounding box center [586, 152] width 176 height 62
click at [633, 189] on div "435679.8" at bounding box center [498, 129] width 377 height 132
click at [633, 176] on select "Seleccionar Efectivo Tarjeta de Crédito Depósito Débito" at bounding box center [585, 166] width 157 height 34
select select "Efectivo"
click at [507, 149] on select "Seleccionar Efectivo Tarjeta de Crédito Depósito Débito" at bounding box center [585, 166] width 157 height 34
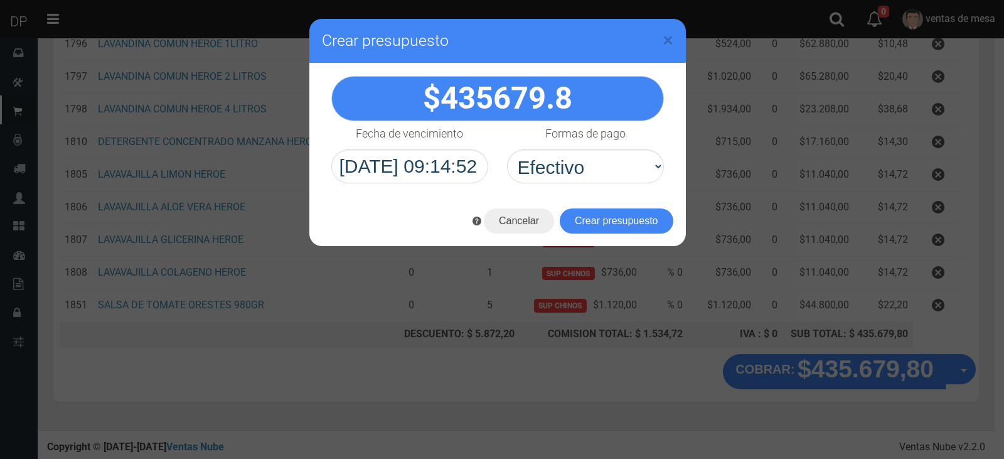
click at [630, 244] on div "Cancelar Crear presupuesto" at bounding box center [498, 221] width 377 height 50
click at [634, 223] on button "Crear presupuesto" at bounding box center [617, 220] width 114 height 25
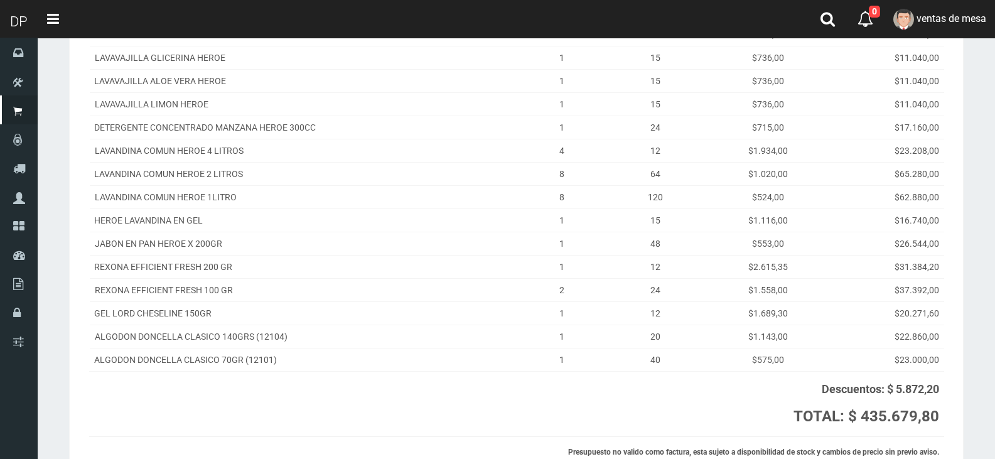
scroll to position [326, 0]
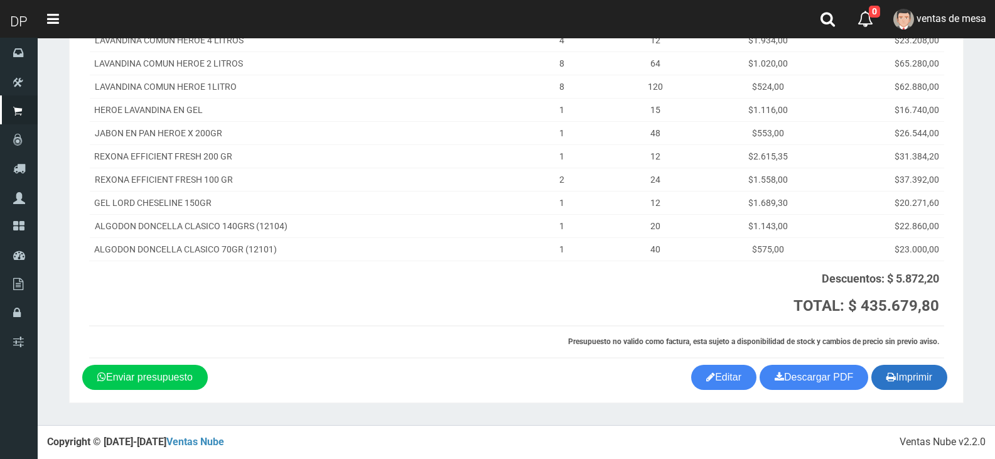
click at [905, 372] on button "Imprimir" at bounding box center [909, 377] width 76 height 25
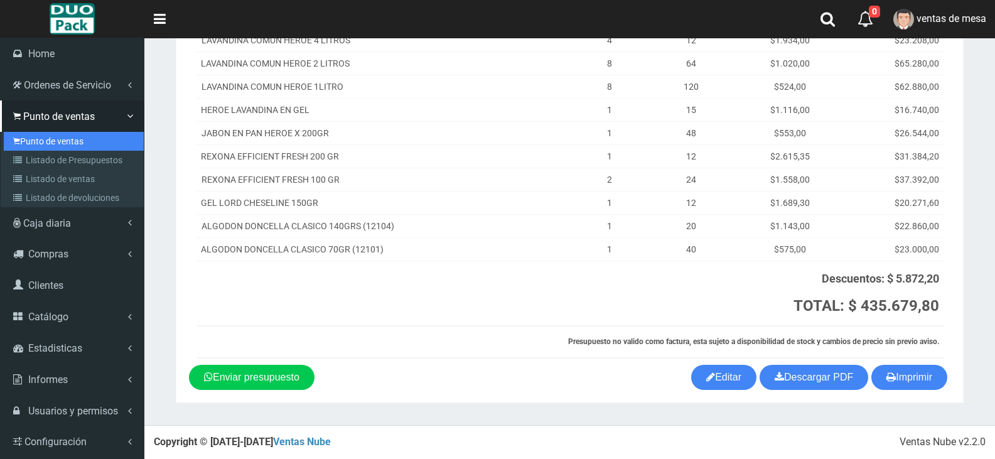
drag, startPoint x: 60, startPoint y: 143, endPoint x: 176, endPoint y: 42, distance: 153.6
click at [60, 143] on link "Punto de ventas" at bounding box center [74, 141] width 140 height 19
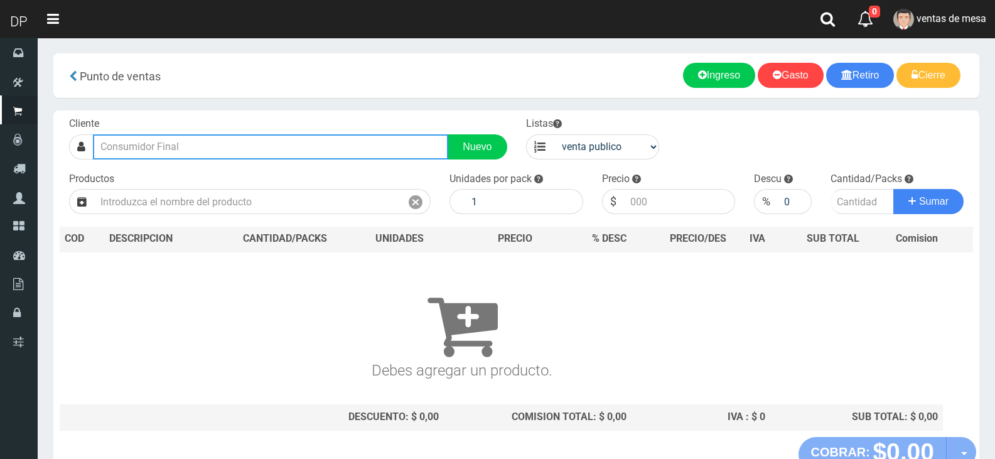
click at [420, 156] on input "text" at bounding box center [270, 146] width 355 height 25
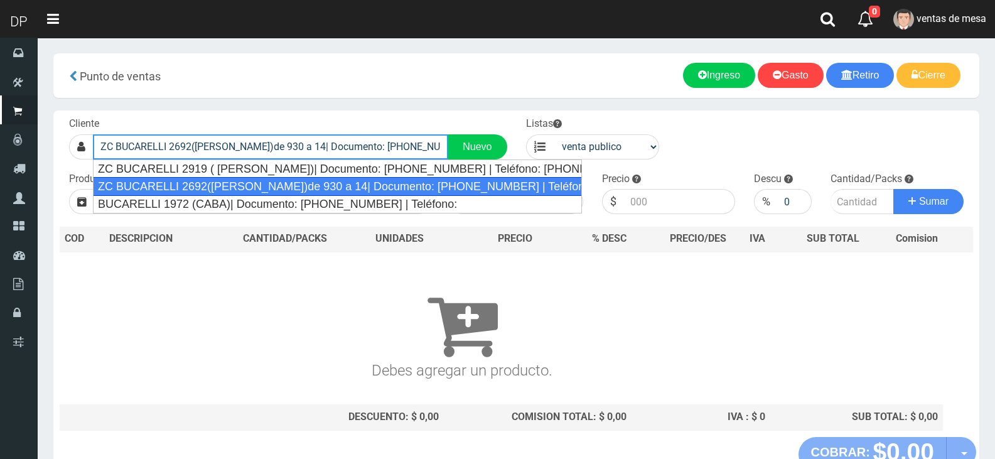
type input "ZC BUCARELLI 2692([PERSON_NAME])de 930 a 14| Documento: [PHONE_NUMBER] | Teléfo…"
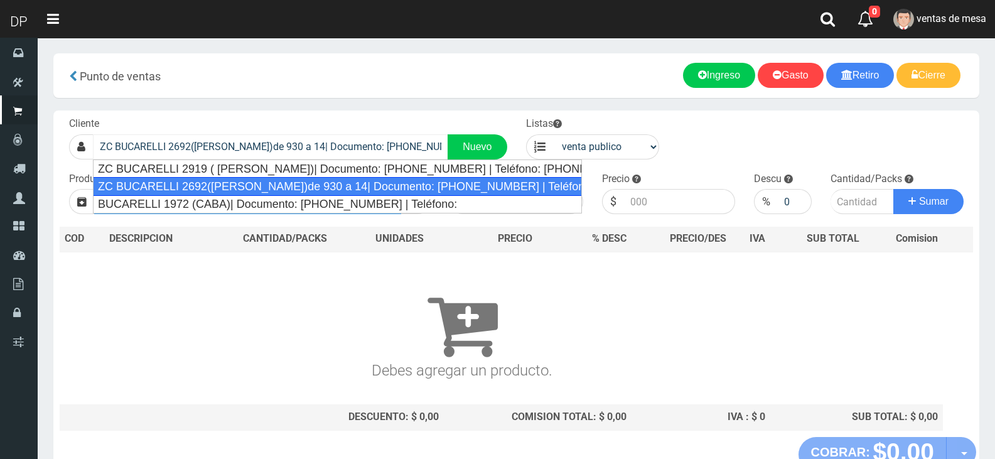
select select "2"
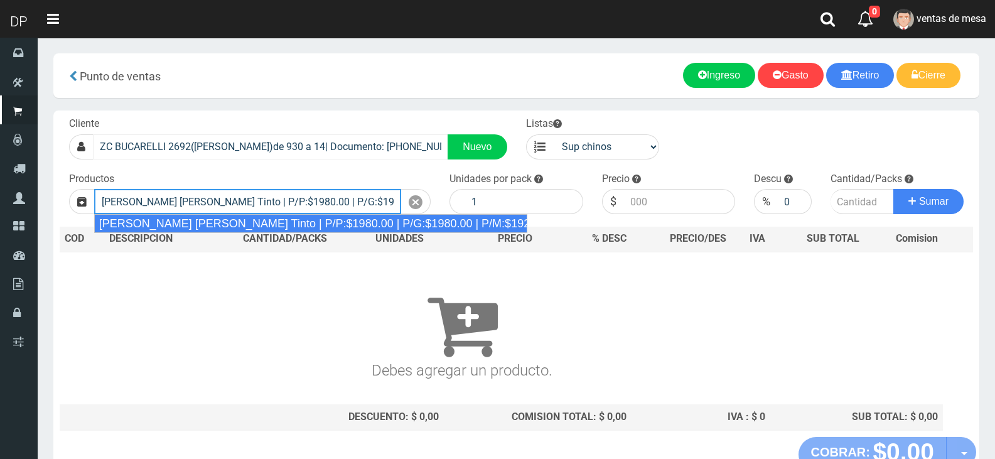
type input "[PERSON_NAME] [PERSON_NAME] Tinto | P/P:$1980.00 | P/G:$1980.00 | P/M:$1920.00 …"
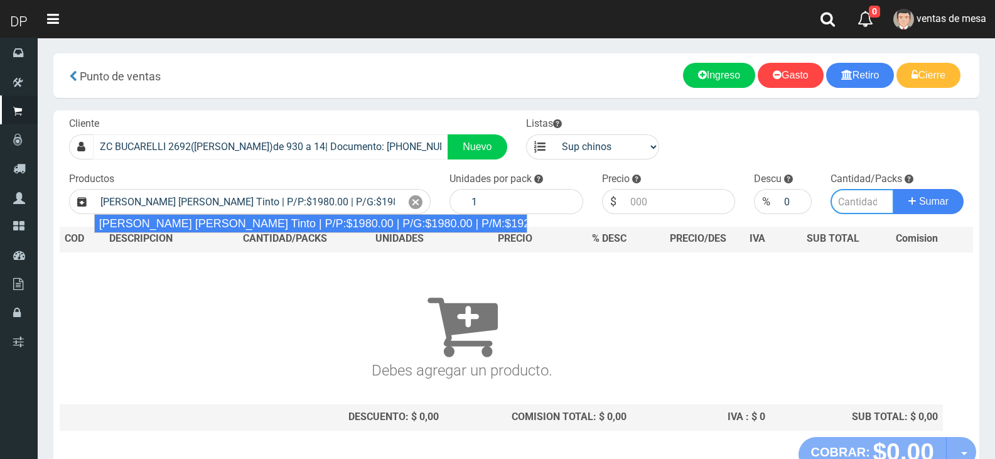
type input "6"
type input "1980.00"
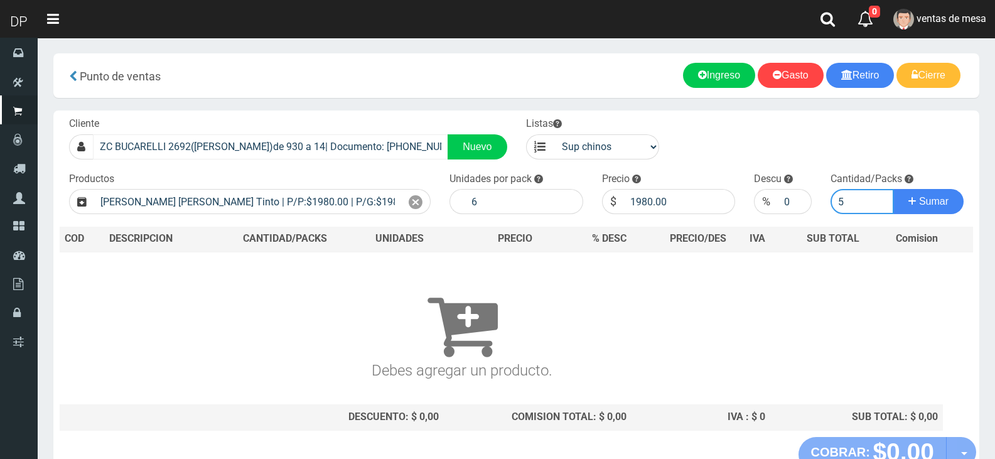
type input "5"
click at [893, 189] on button "Sumar" at bounding box center [928, 201] width 70 height 25
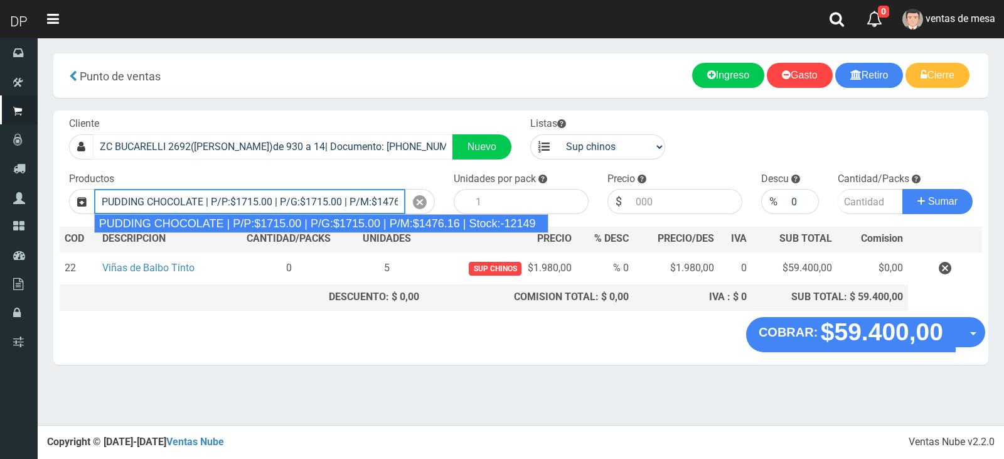
type input "PUDDING CHOCOLATE | P/P:$1715.00 | P/G:$1715.00 | P/M:$1476.16 | Stock:-12149"
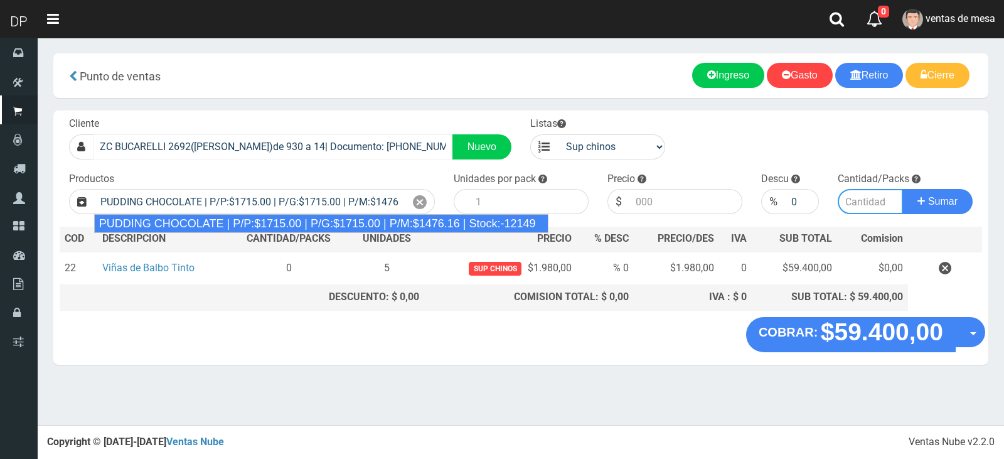
type input "8"
type input "1715.00"
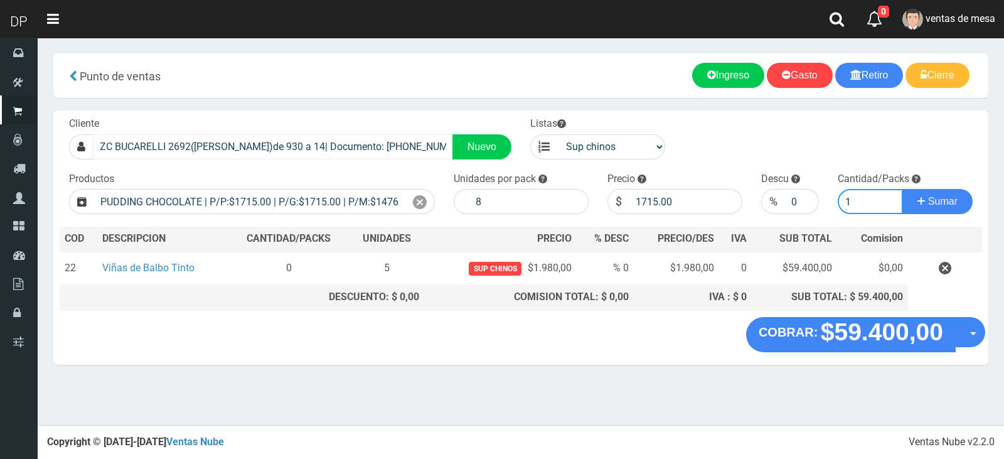
type input "1"
click at [903, 189] on button "Sumar" at bounding box center [938, 201] width 70 height 25
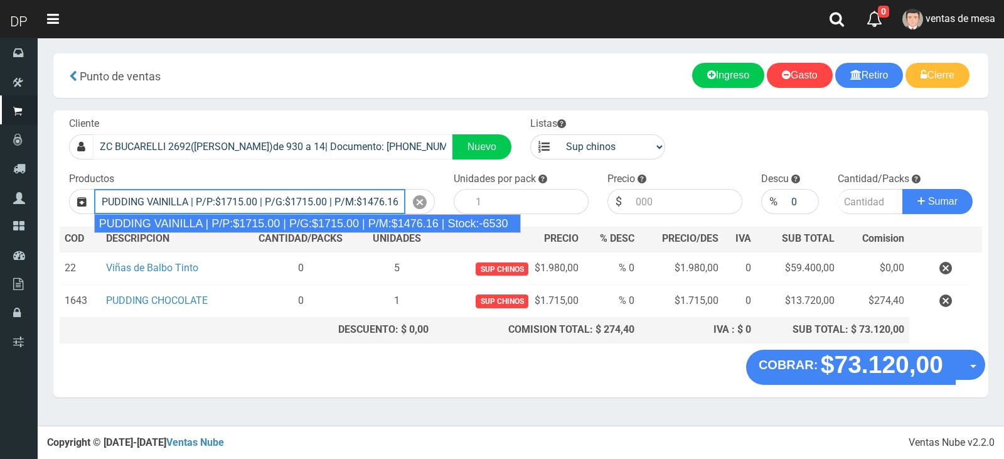
type input "PUDDING VAINILLA | P/P:$1715.00 | P/G:$1715.00 | P/M:$1476.16 | Stock:-6530"
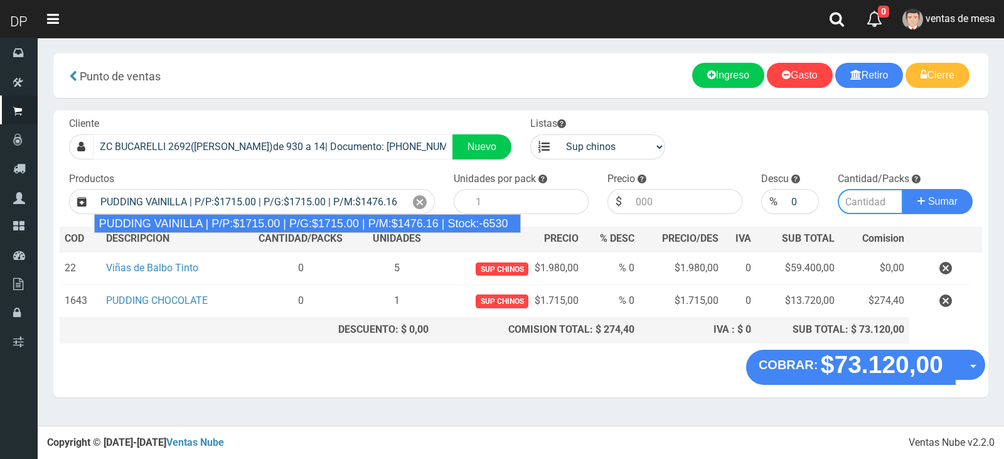
type input "8"
type input "1715.00"
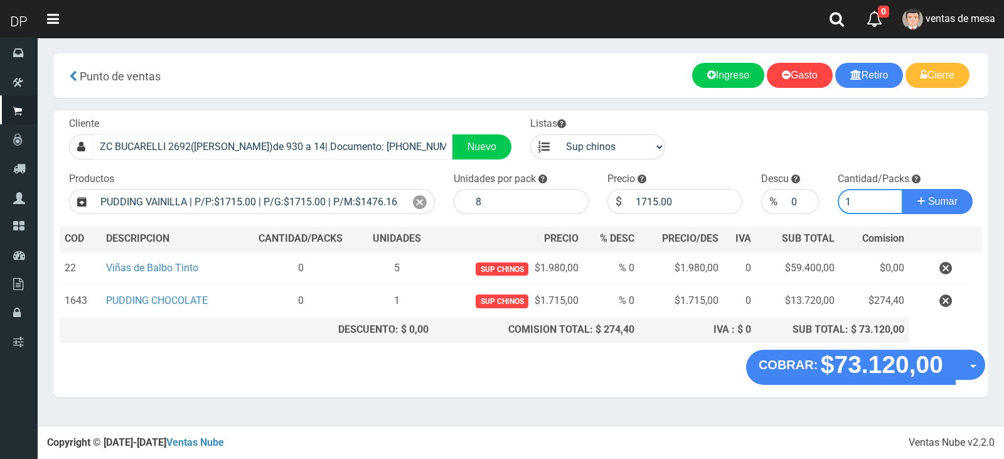
type input "1"
click at [903, 189] on button "Sumar" at bounding box center [938, 201] width 70 height 25
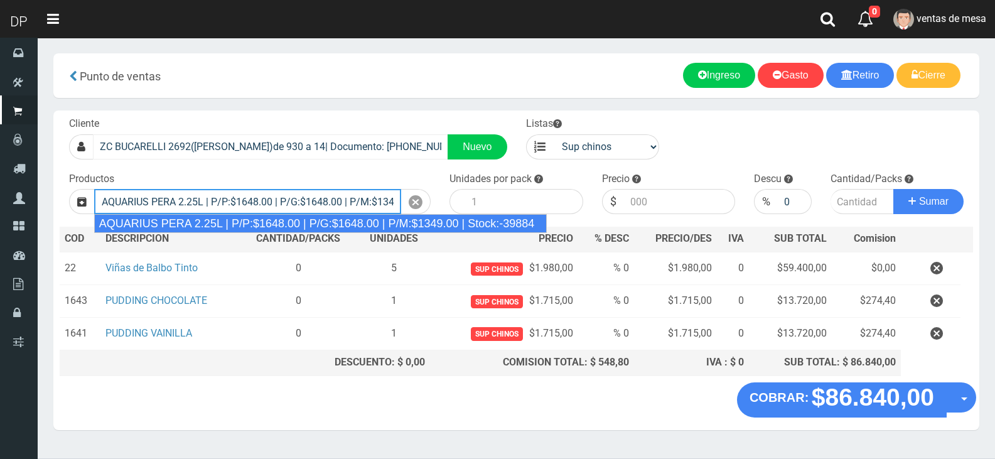
type input "AQUARIUS PERA 2.25L | P/P:$1648.00 | P/G:$1648.00 | P/M:$1349.00 | Stock:-39884"
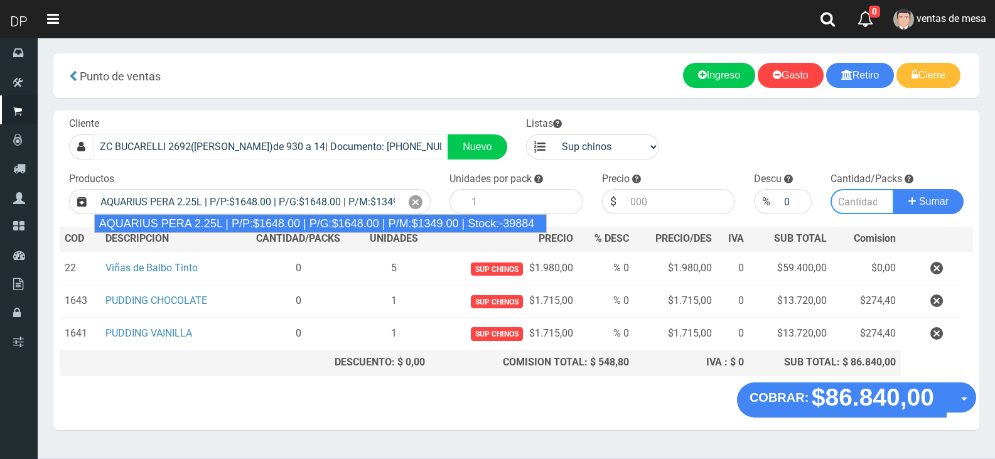
type input "6"
type input "1648.00"
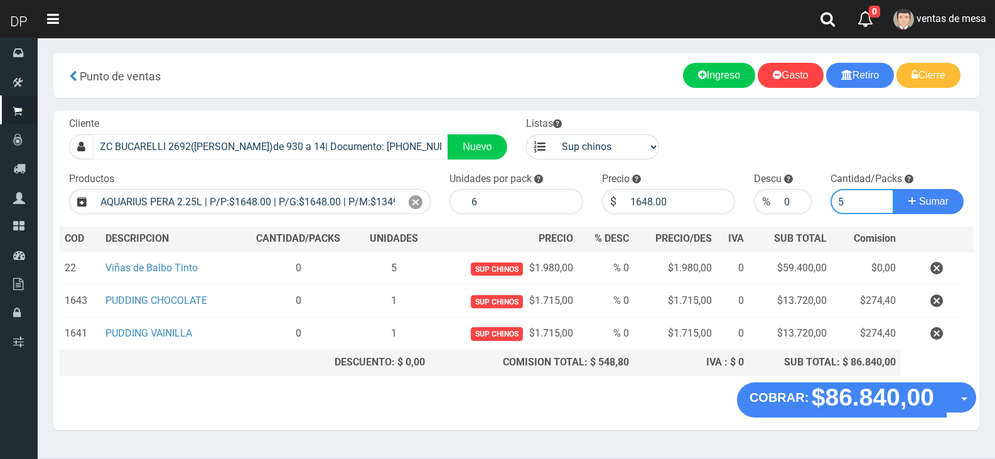
type input "5"
click at [893, 189] on button "Sumar" at bounding box center [928, 201] width 70 height 25
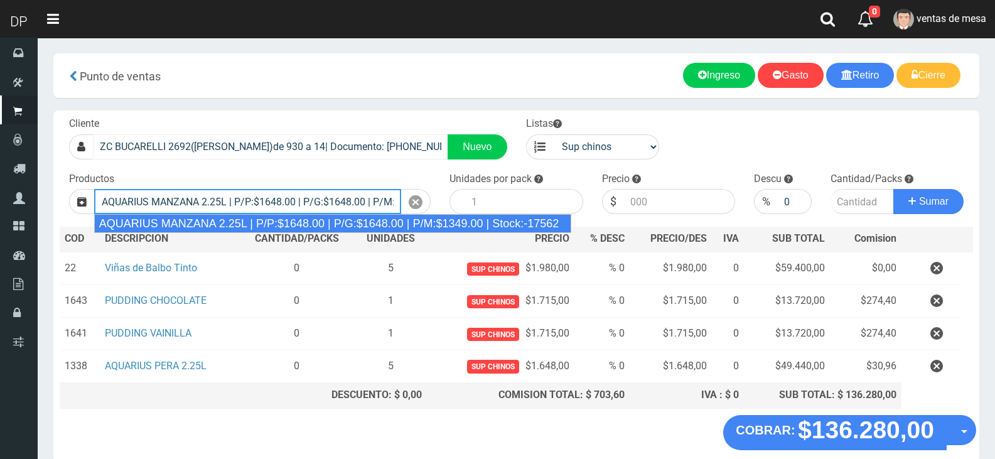
type input "AQUARIUS MANZANA 2.25L | P/P:$1648.00 | P/G:$1648.00 | P/M:$1349.00 | Stock:-17…"
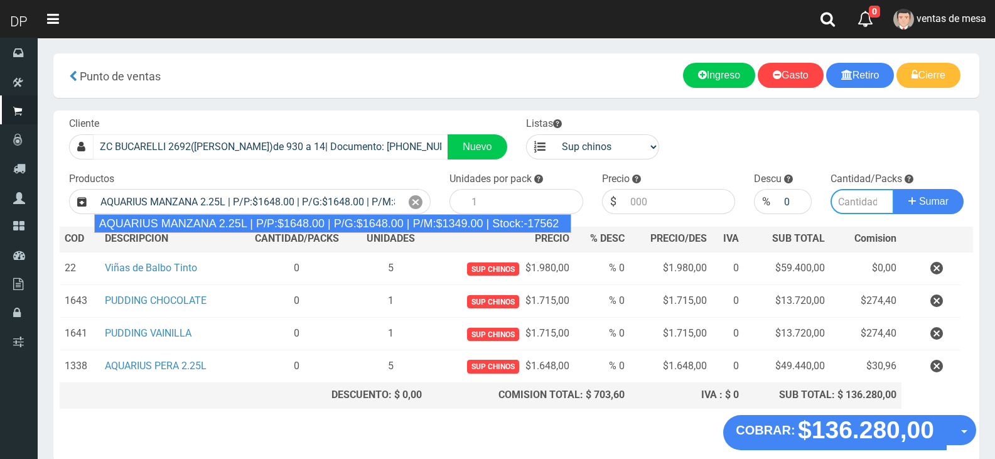
type input "6"
type input "1648.00"
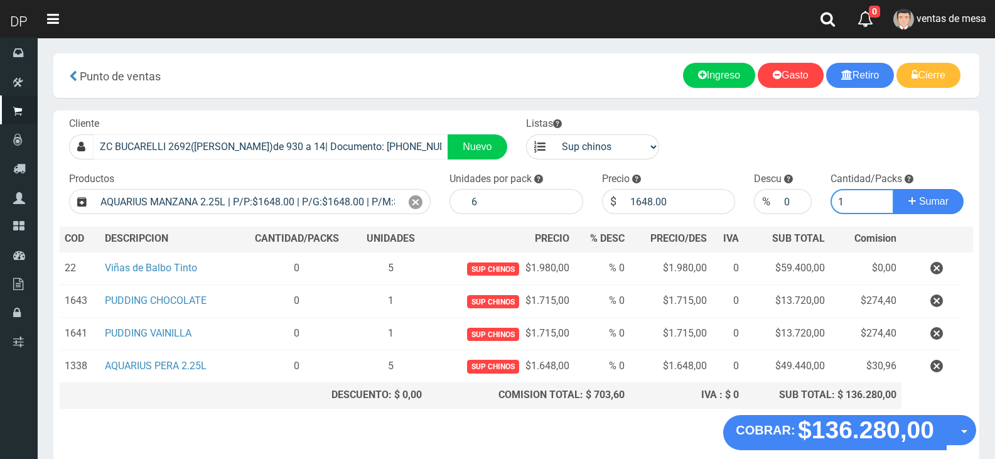
type input "1"
click at [893, 189] on button "Sumar" at bounding box center [928, 201] width 70 height 25
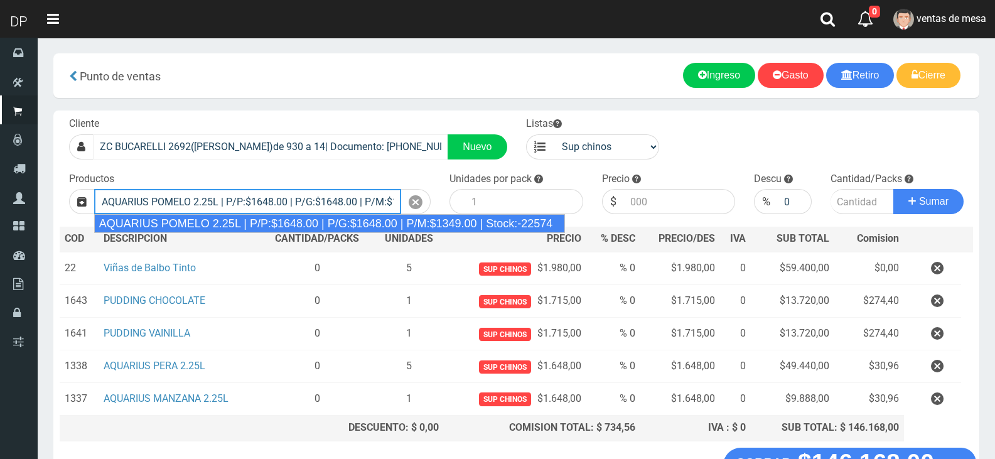
type input "AQUARIUS POMELO 2.25L | P/P:$1648.00 | P/G:$1648.00 | P/M:$1349.00 | Stock:-225…"
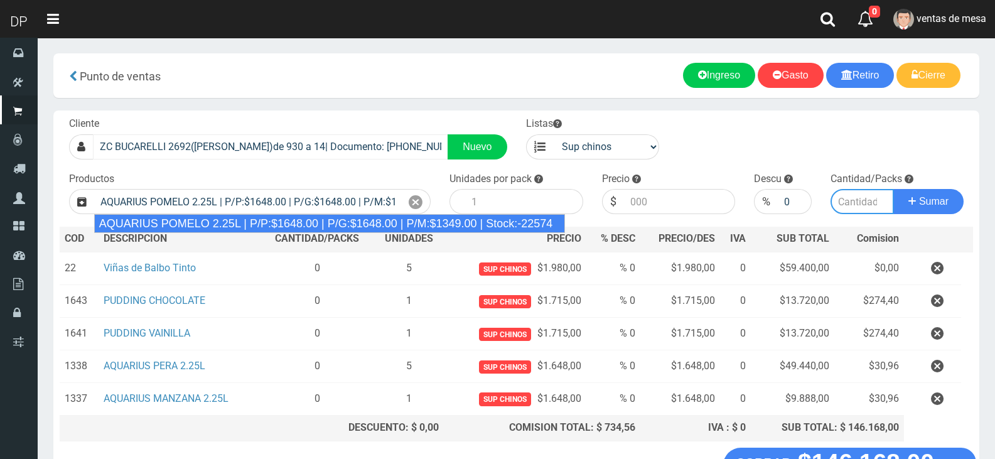
type input "6"
type input "1648.00"
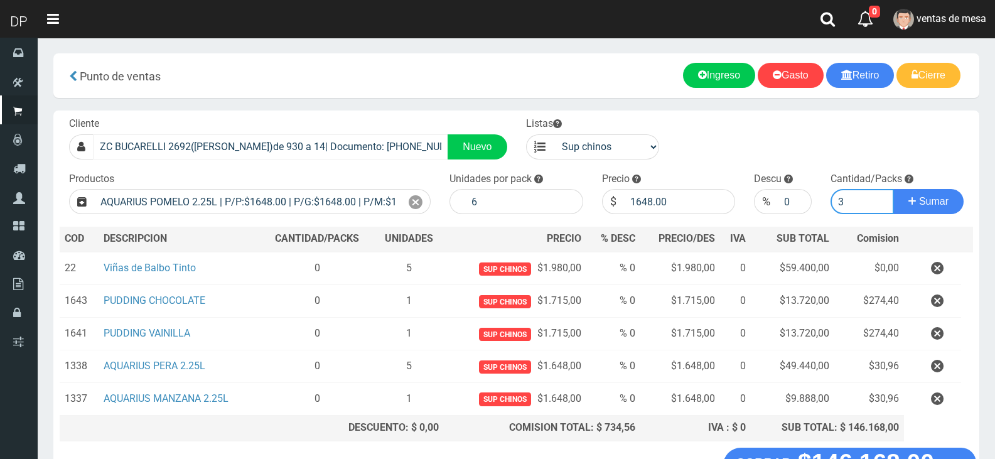
type input "3"
click at [893, 189] on button "Sumar" at bounding box center [928, 201] width 70 height 25
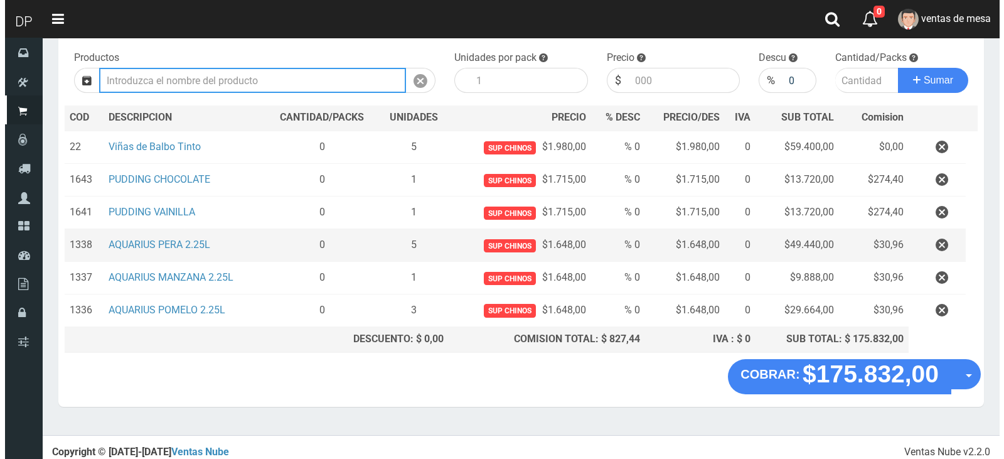
scroll to position [126, 0]
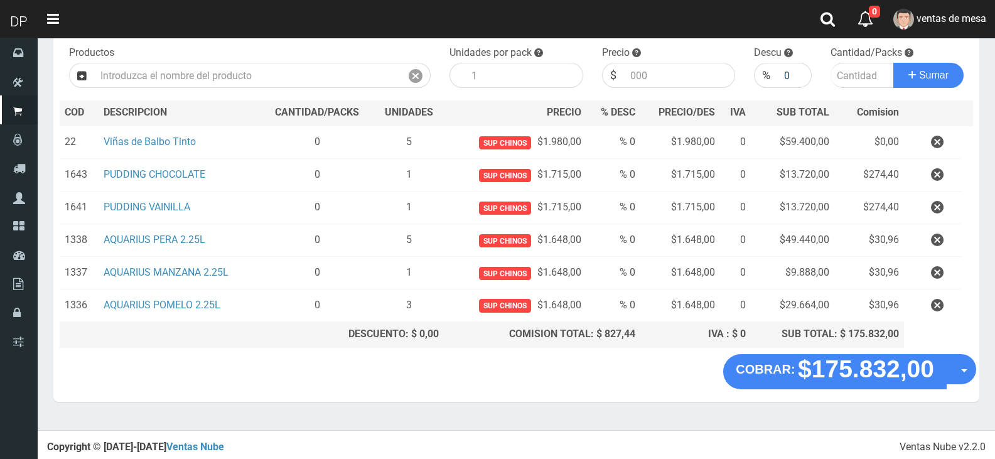
click at [974, 384] on div "COBRAR: $175.832,00 Opciones Hacer Devolucion Crear presupuesto" at bounding box center [849, 371] width 253 height 35
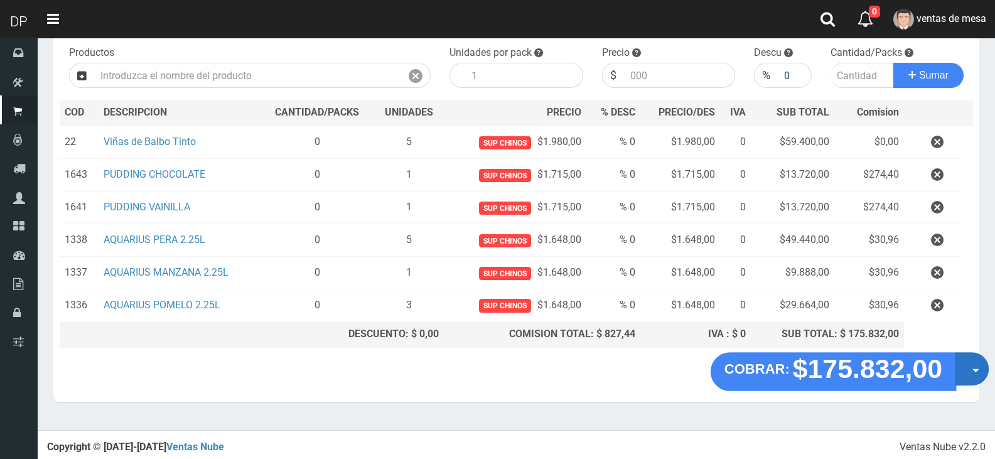
click at [971, 382] on button "Opciones" at bounding box center [972, 368] width 33 height 33
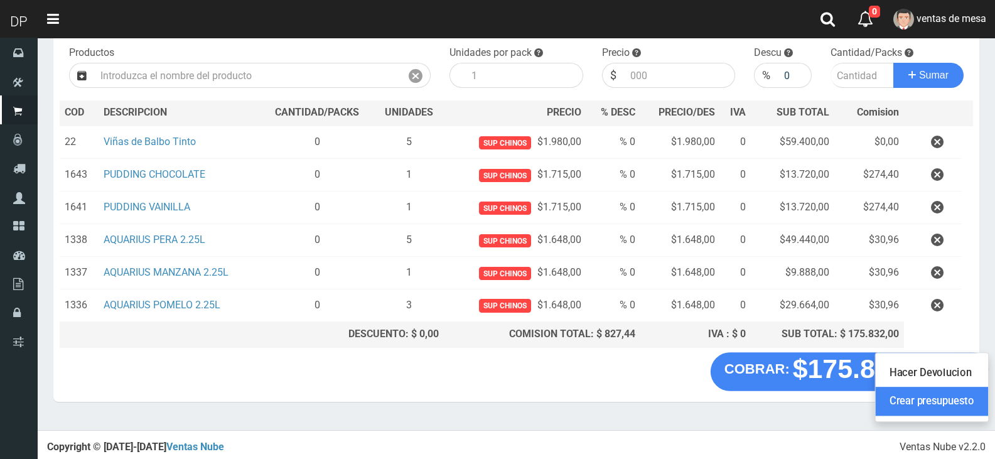
click at [969, 403] on link "Crear presupuesto" at bounding box center [932, 401] width 112 height 29
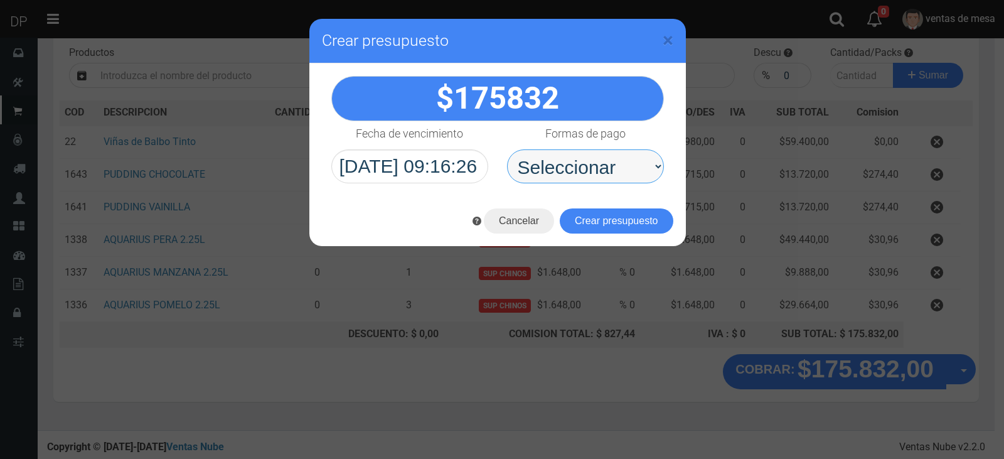
click at [629, 168] on select "Seleccionar Efectivo Tarjeta de Crédito Depósito Débito" at bounding box center [585, 166] width 157 height 34
select select "Efectivo"
click at [507, 149] on select "Seleccionar Efectivo Tarjeta de Crédito Depósito Débito" at bounding box center [585, 166] width 157 height 34
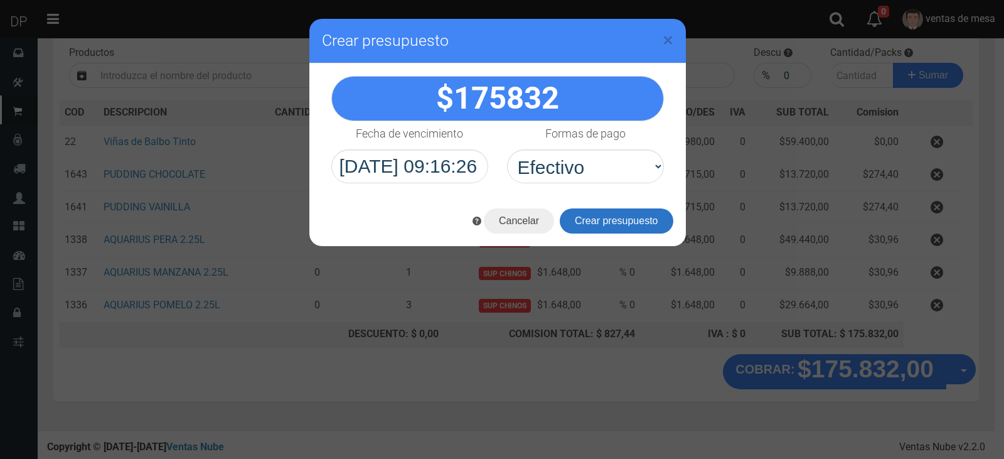
click at [624, 217] on button "Crear presupuesto" at bounding box center [617, 220] width 114 height 25
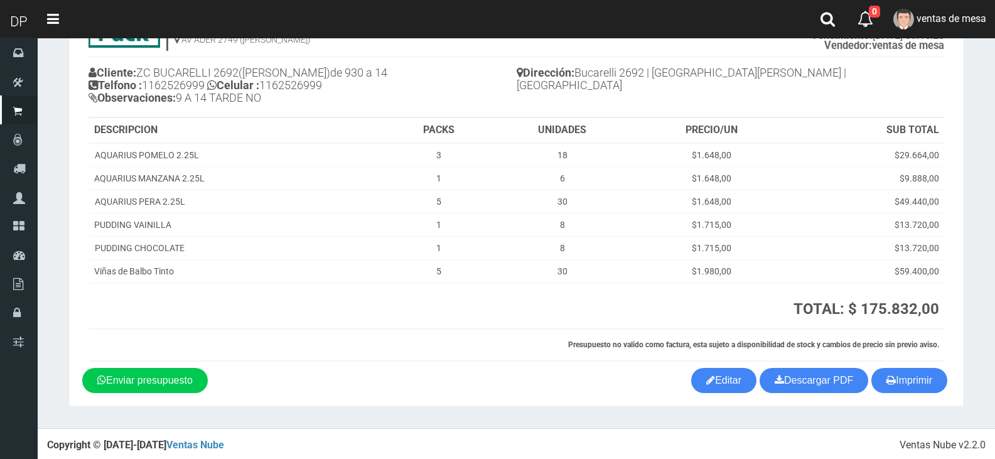
scroll to position [88, 0]
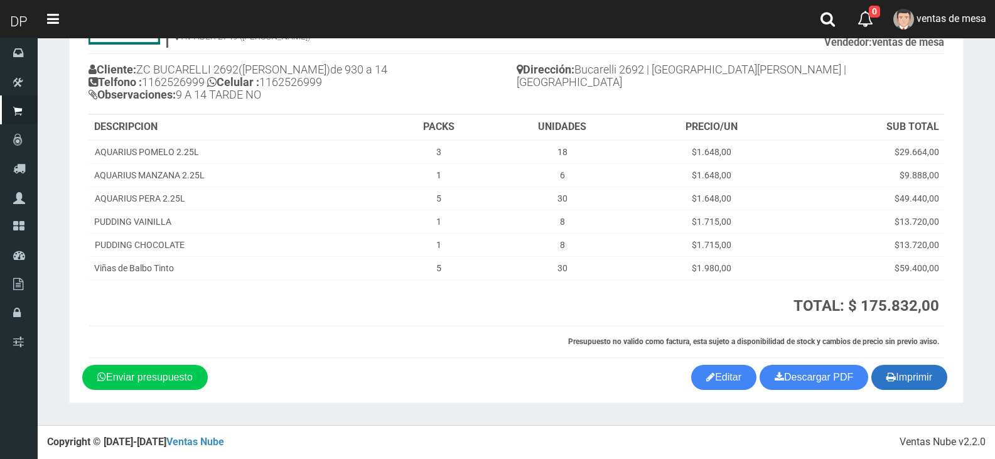
click at [922, 365] on button "Imprimir" at bounding box center [909, 377] width 76 height 25
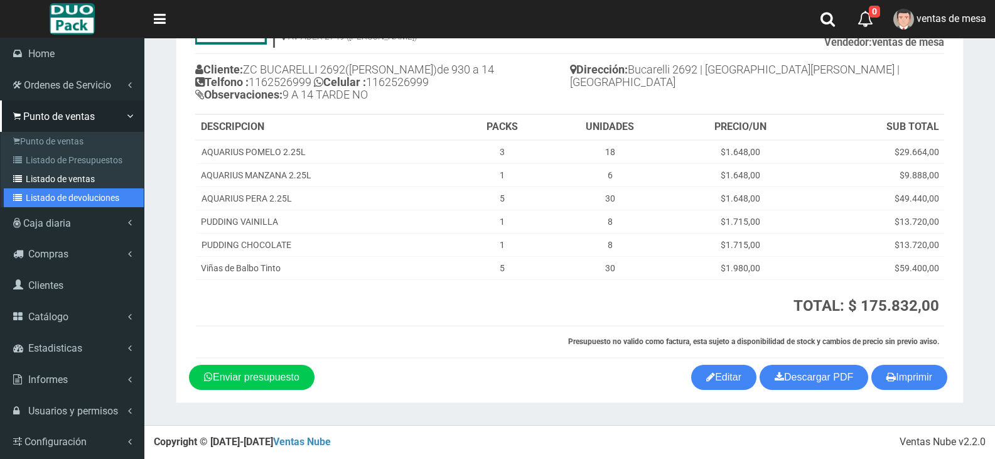
click at [23, 186] on ul "Punto de ventas Listado de Presupuestos Listado de ventas Listado de devolucion…" at bounding box center [72, 169] width 143 height 75
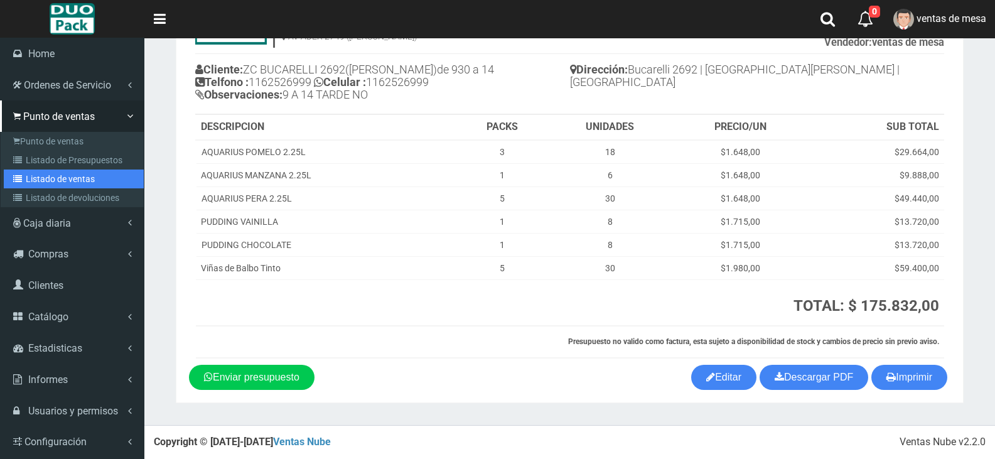
click at [24, 185] on link "Listado de ventas" at bounding box center [74, 179] width 140 height 19
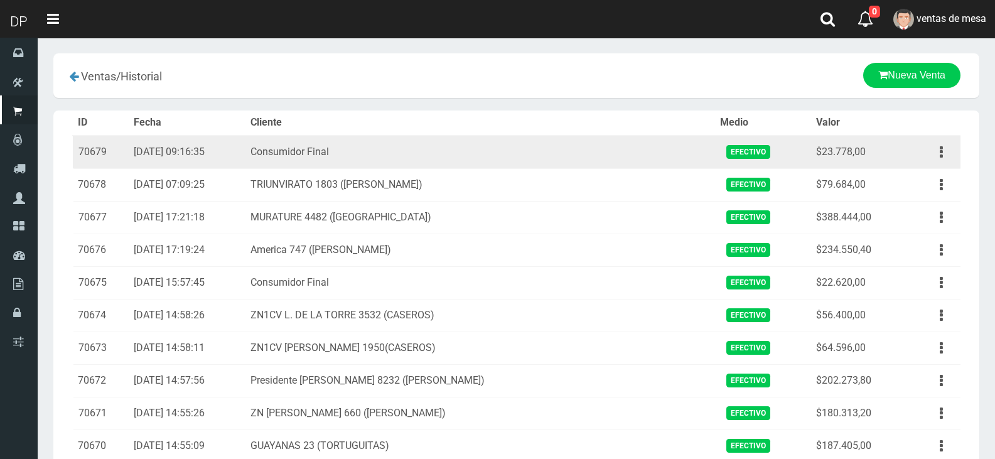
drag, startPoint x: 934, startPoint y: 154, endPoint x: 936, endPoint y: 169, distance: 15.3
click at [935, 154] on button "button" at bounding box center [941, 152] width 28 height 22
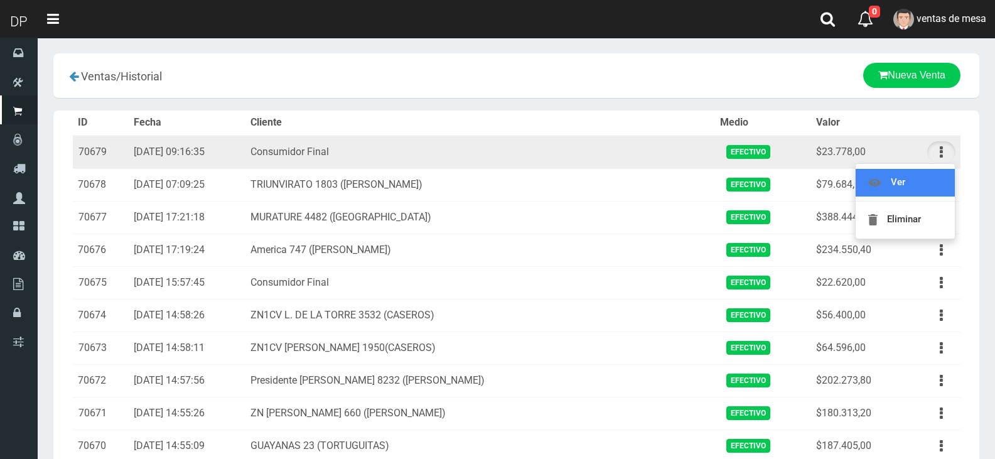
click at [934, 176] on link "Ver" at bounding box center [905, 183] width 99 height 28
click at [934, 176] on button "button" at bounding box center [941, 185] width 28 height 22
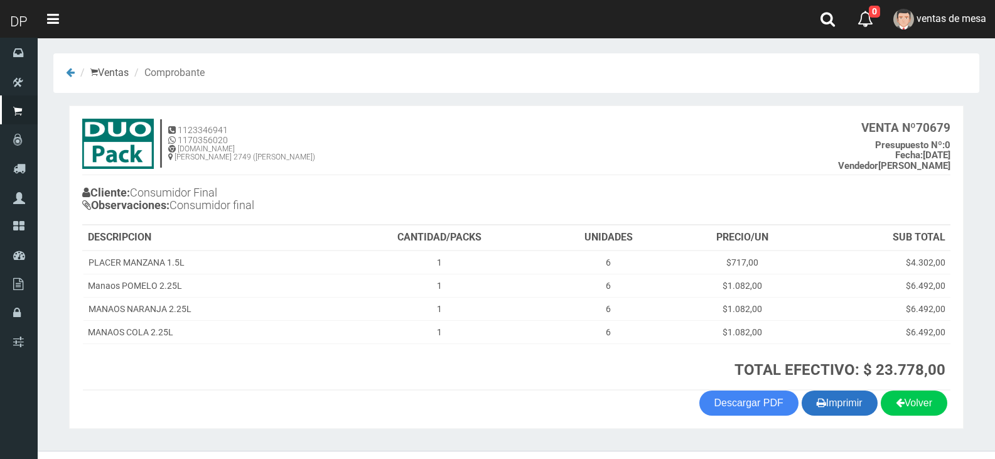
click at [822, 400] on button "Imprimir" at bounding box center [840, 402] width 76 height 25
click at [576, 208] on div "Cliente: Consumidor Final Observaciones: Consumidor final" at bounding box center [516, 201] width 868 height 48
click at [188, 207] on h4 "Cliente: Consumidor Final Observaciones: Consumidor final" at bounding box center [299, 200] width 434 height 35
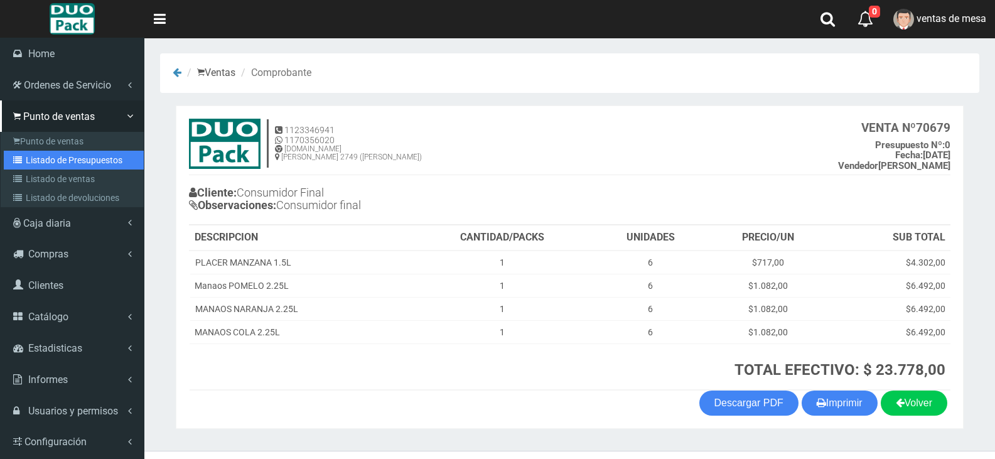
click at [70, 164] on link "Listado de Presupuestos" at bounding box center [74, 160] width 140 height 19
